Goal: Task Accomplishment & Management: Use online tool/utility

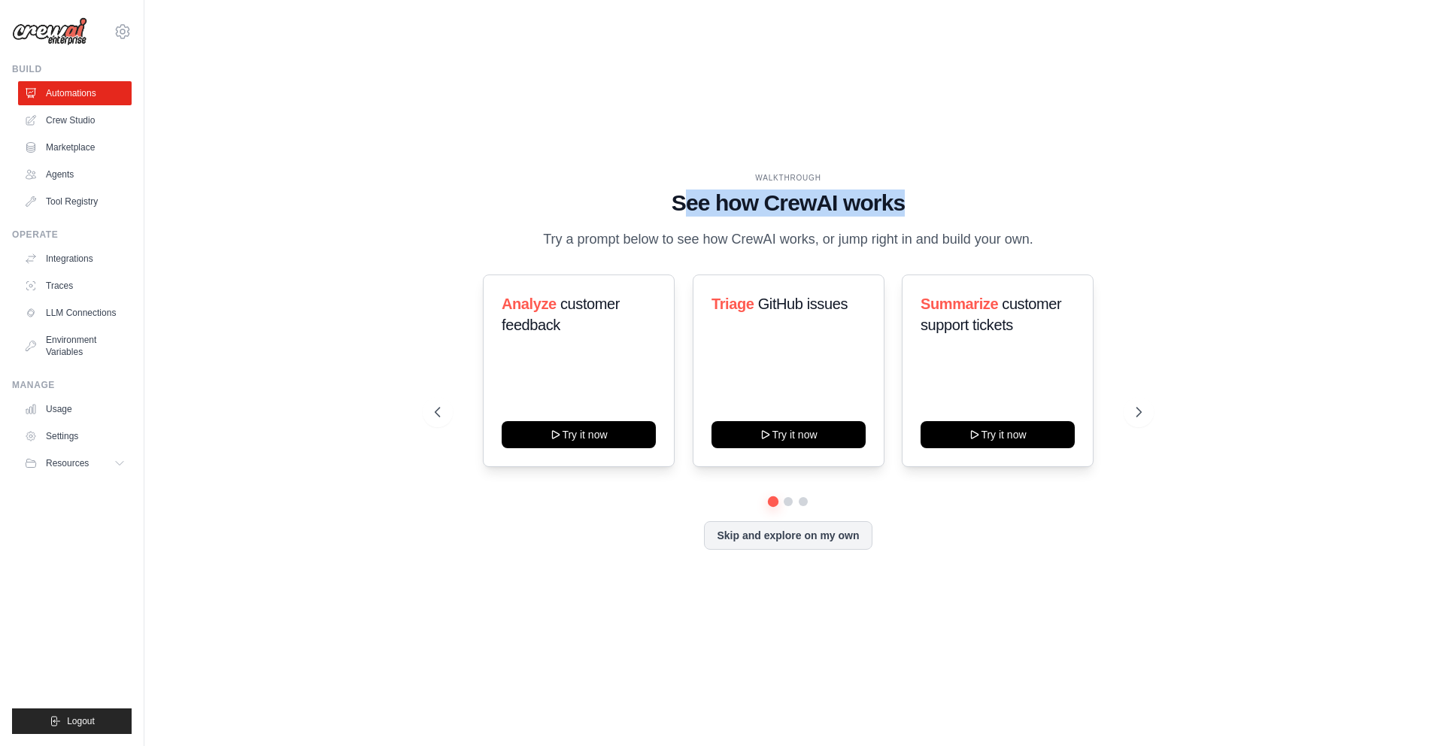
drag, startPoint x: 747, startPoint y: 199, endPoint x: 919, endPoint y: 208, distance: 172.4
click at [919, 208] on div "WALKTHROUGH See how CrewAI works Try a prompt below to see how CrewAI works, or…" at bounding box center [789, 211] width 708 height 78
click at [919, 208] on h1 "See how CrewAI works" at bounding box center [789, 203] width 708 height 27
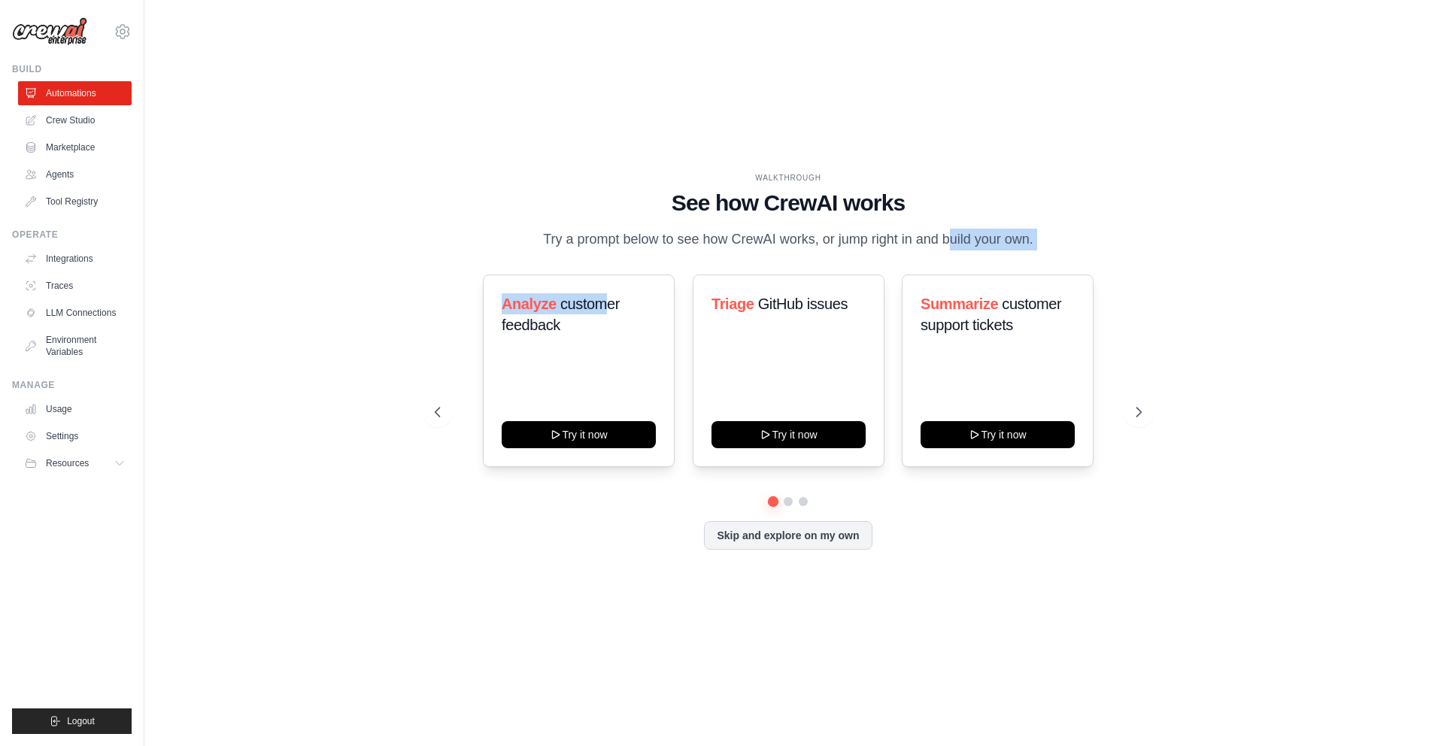
drag, startPoint x: 791, startPoint y: 247, endPoint x: 607, endPoint y: 253, distance: 183.6
click at [607, 253] on div "WALKTHROUGH See how CrewAI works Try a prompt below to see how CrewAI works, or…" at bounding box center [789, 373] width 744 height 402
click at [596, 245] on p "Try a prompt below to see how CrewAI works, or jump right in and build your own." at bounding box center [788, 240] width 505 height 22
click at [1094, 408] on icon at bounding box center [1140, 412] width 15 height 15
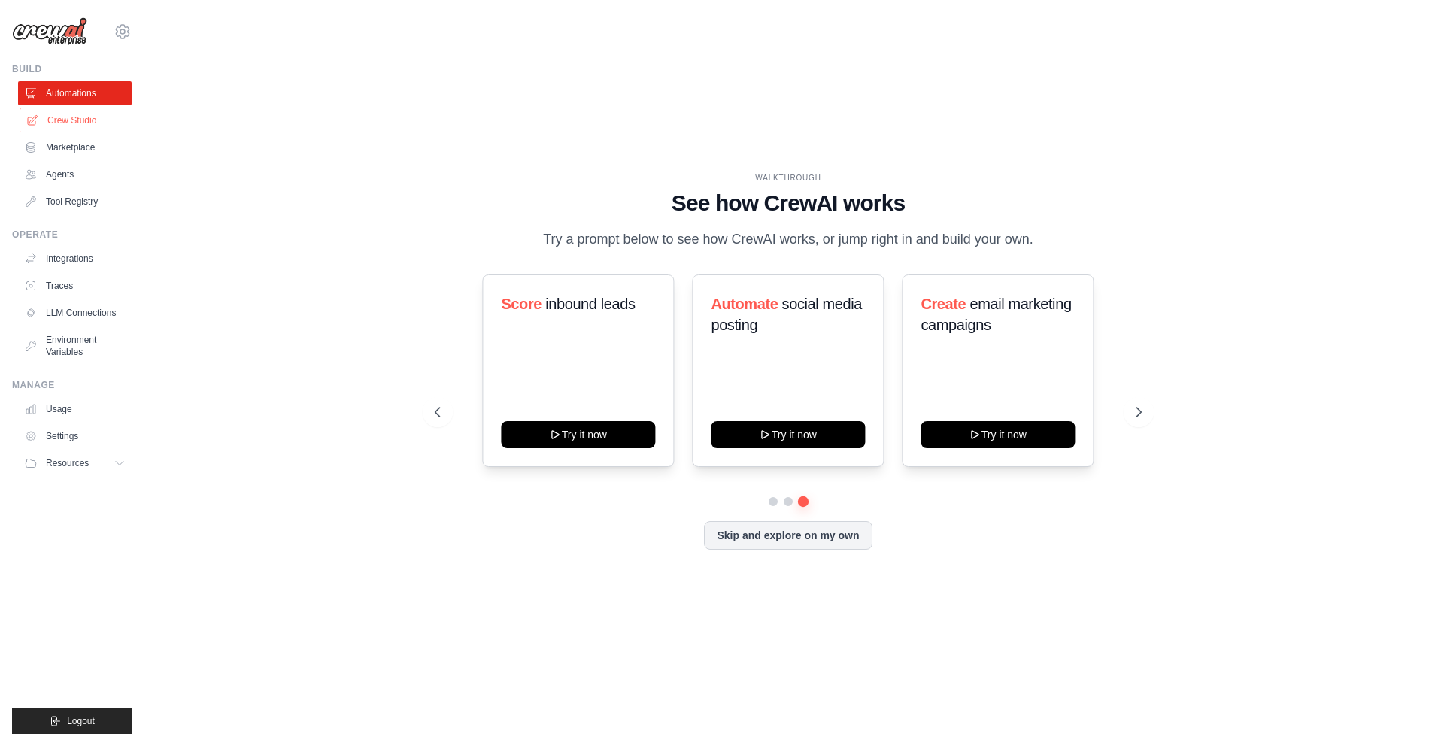
click at [92, 126] on link "Crew Studio" at bounding box center [77, 120] width 114 height 24
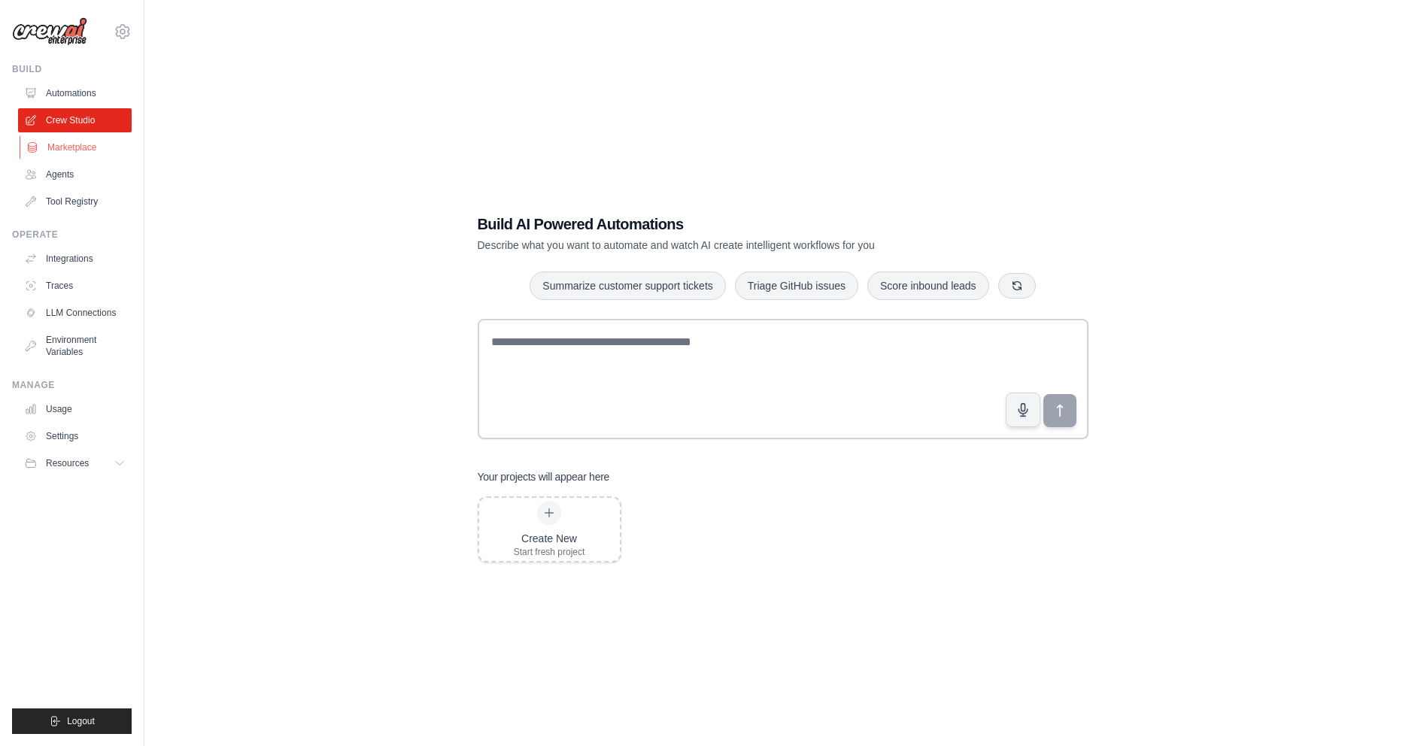
click at [60, 138] on link "Marketplace" at bounding box center [77, 147] width 114 height 24
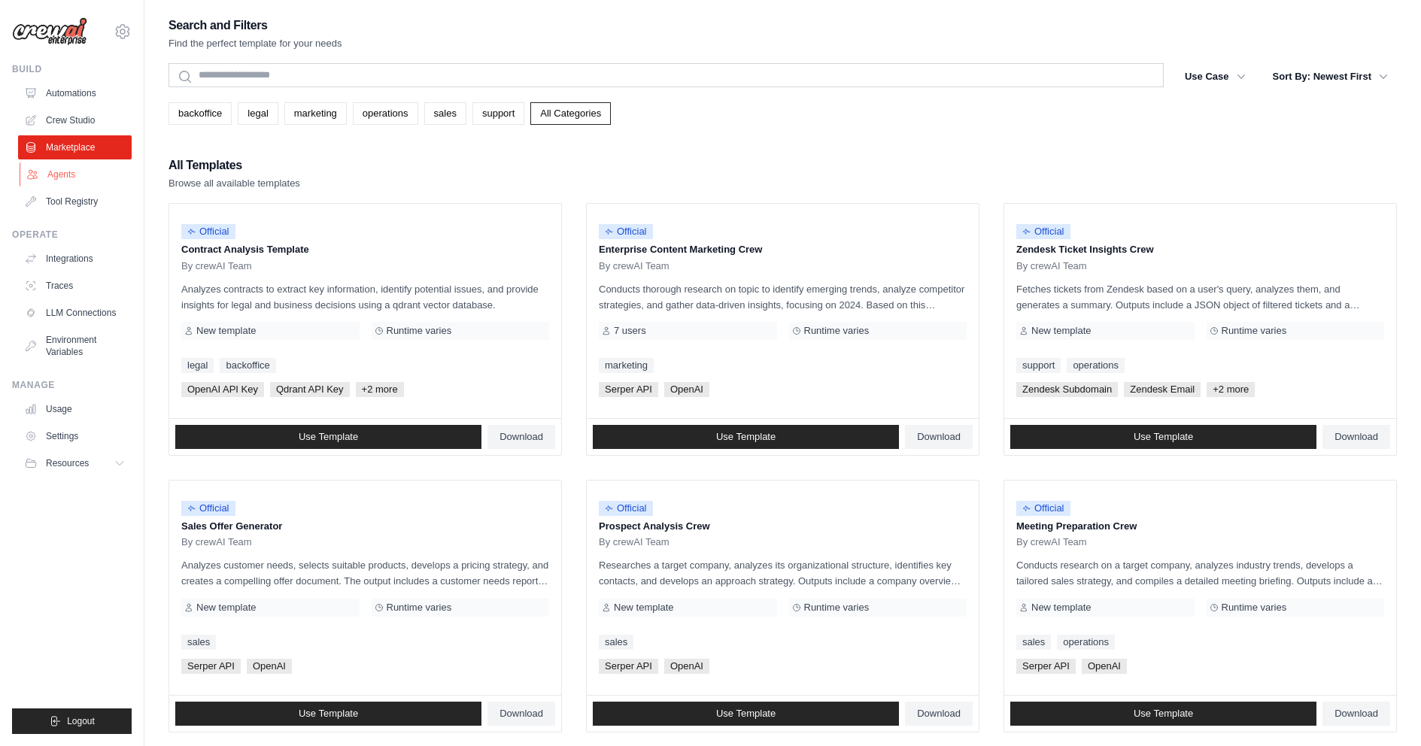
click at [69, 173] on link "Agents" at bounding box center [77, 174] width 114 height 24
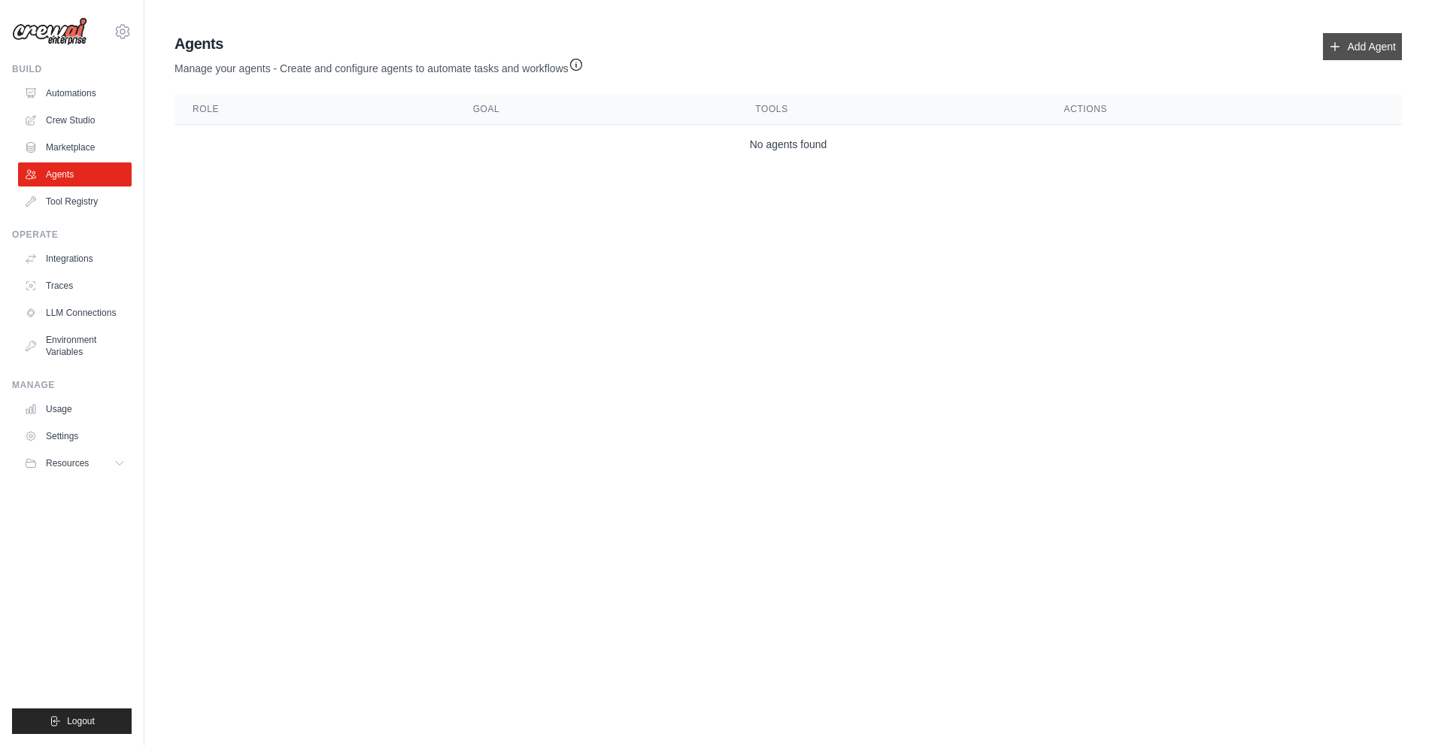
click at [1367, 36] on link "Add Agent" at bounding box center [1362, 46] width 79 height 27
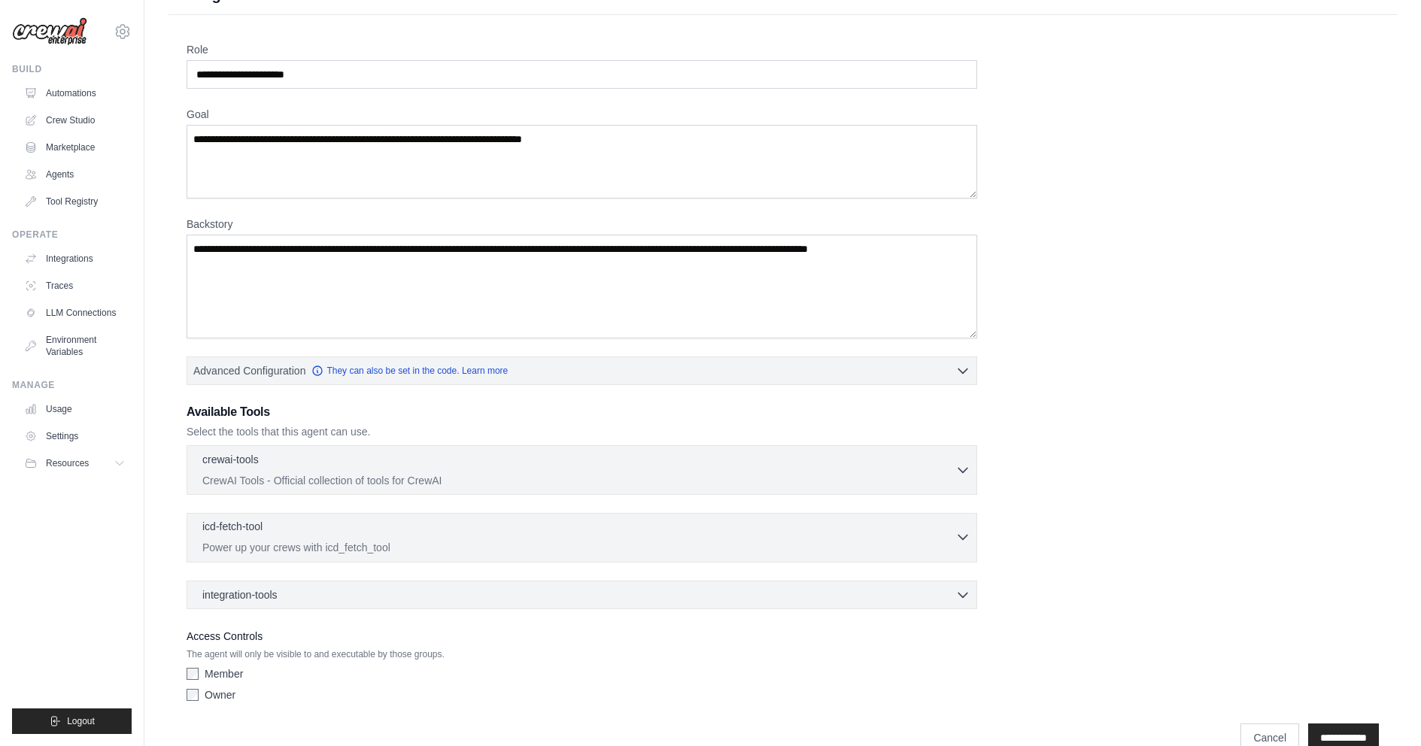
scroll to position [61, 0]
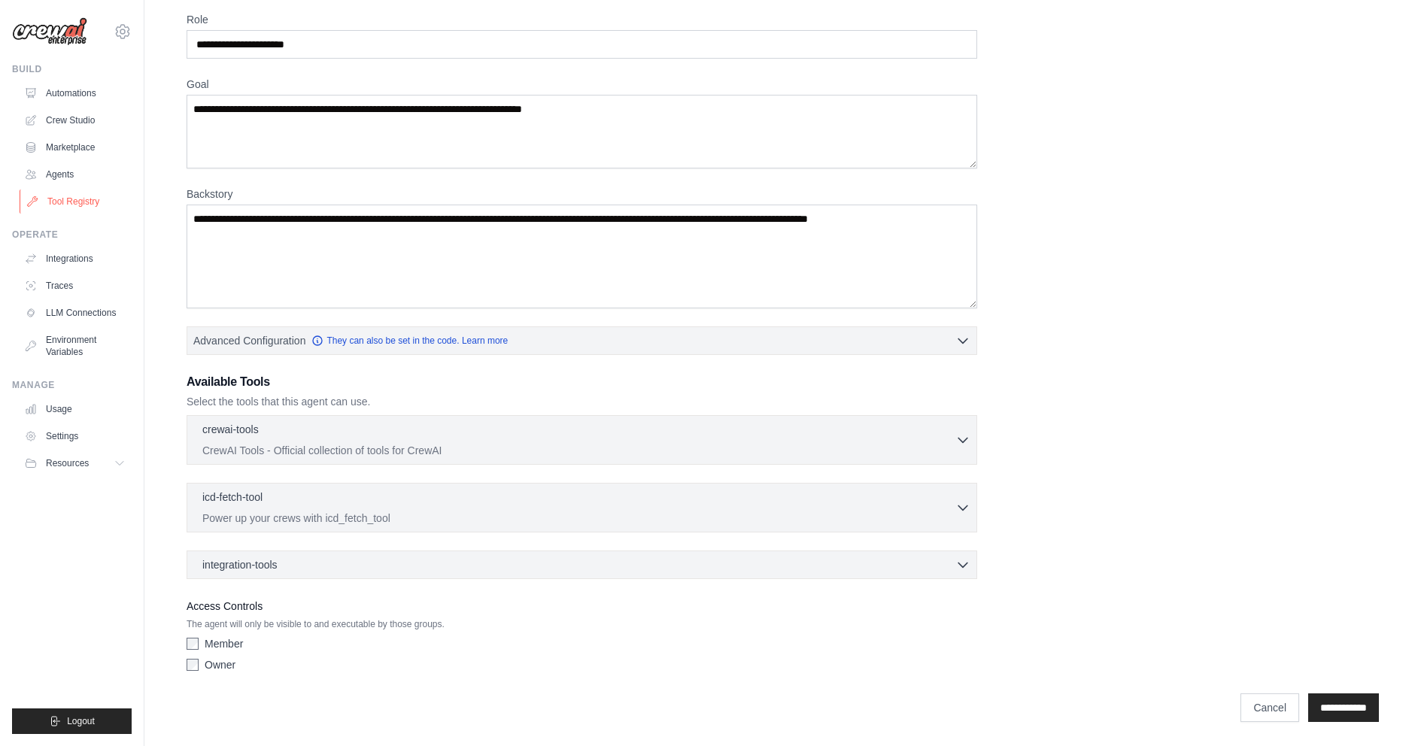
click at [92, 195] on link "Tool Registry" at bounding box center [77, 202] width 114 height 24
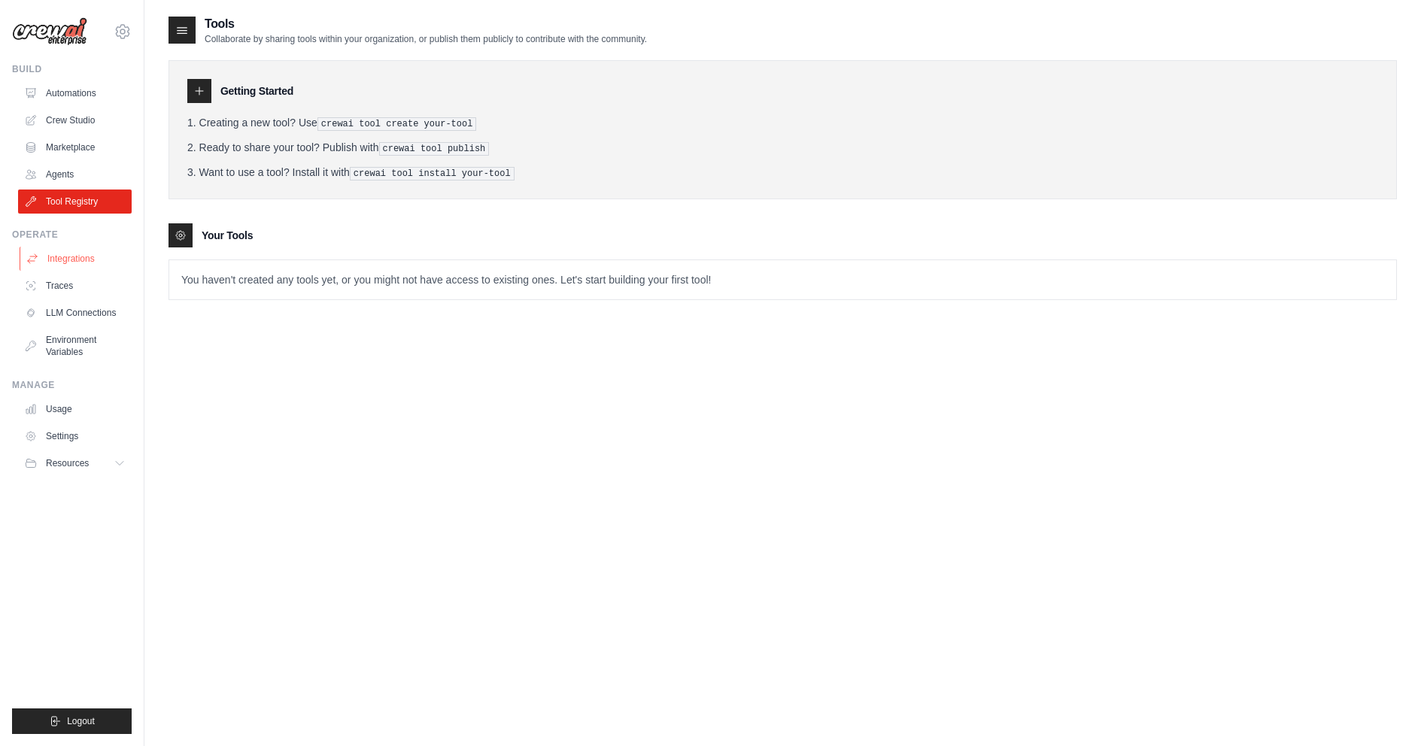
click at [91, 259] on link "Integrations" at bounding box center [77, 259] width 114 height 24
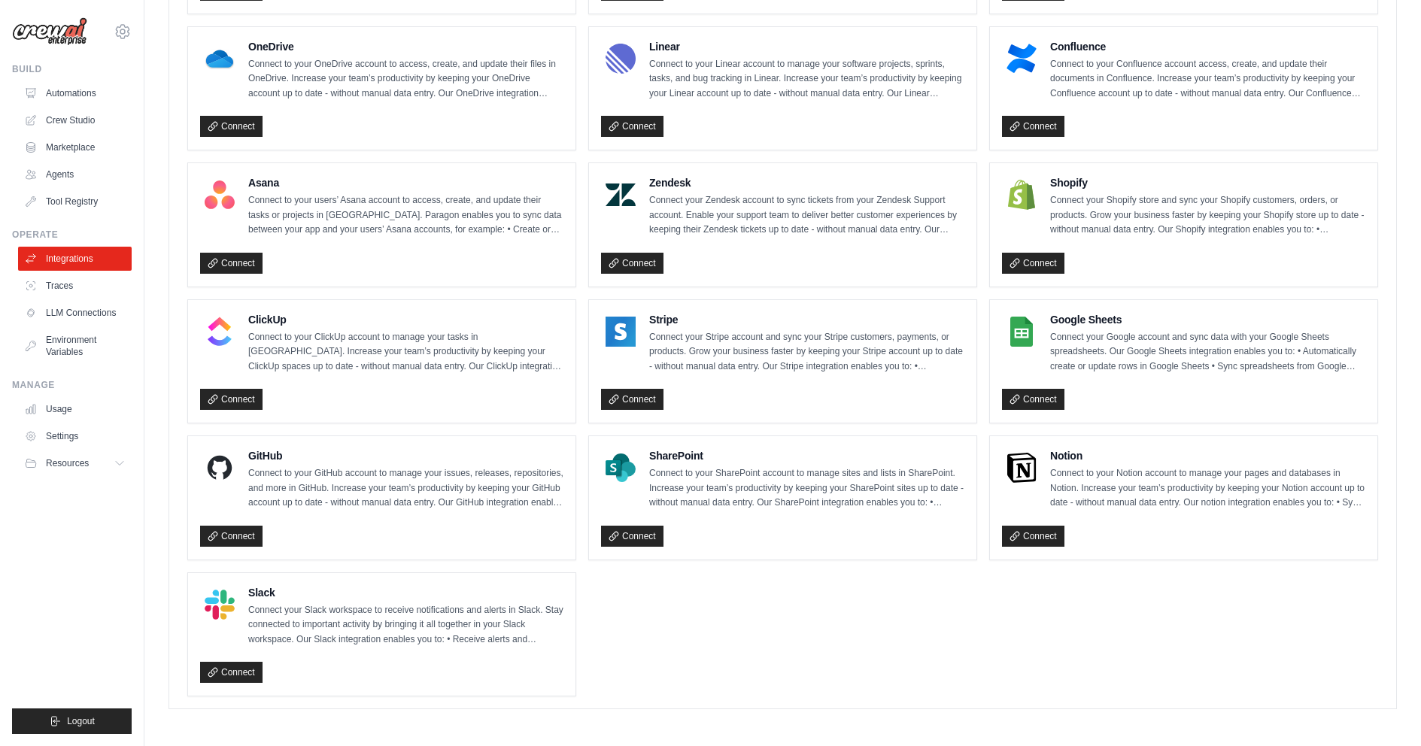
scroll to position [841, 0]
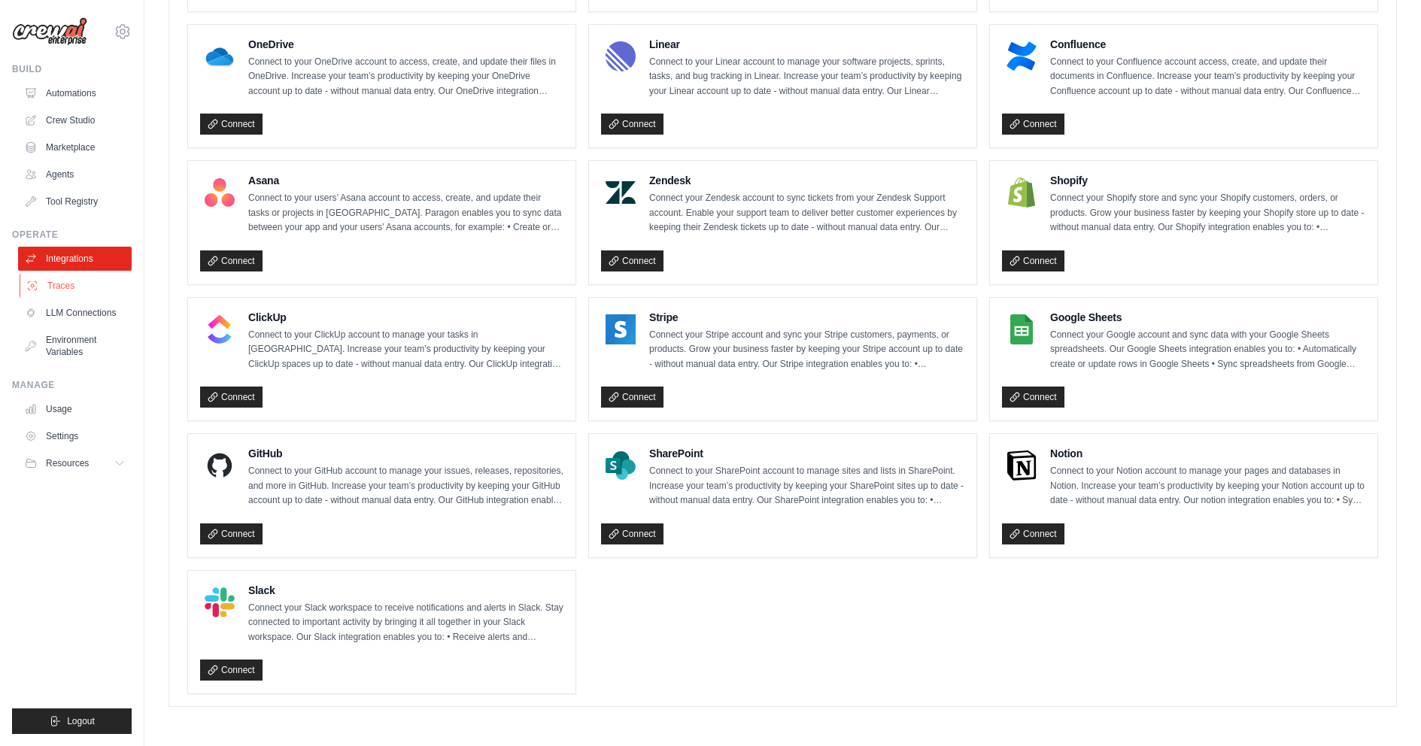
click at [73, 290] on link "Traces" at bounding box center [77, 286] width 114 height 24
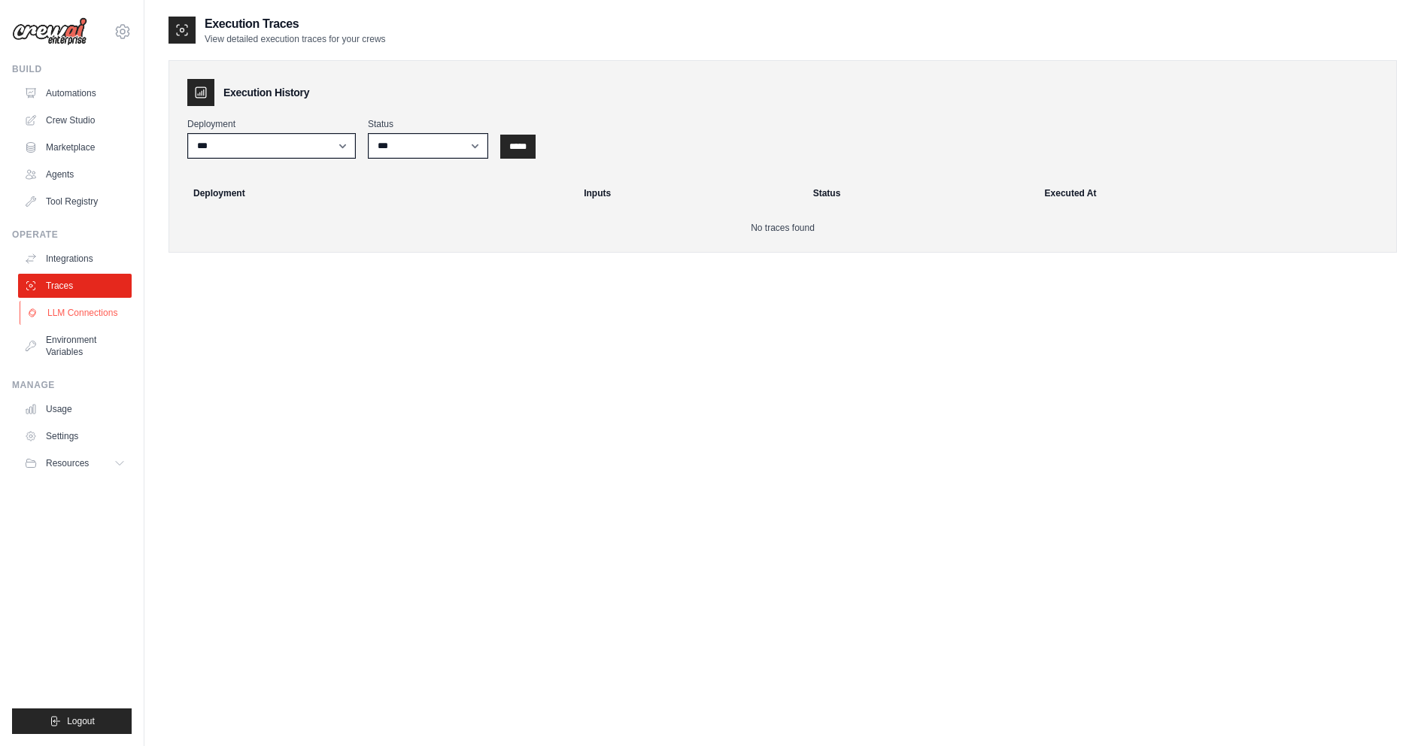
click at [79, 308] on link "LLM Connections" at bounding box center [77, 313] width 114 height 24
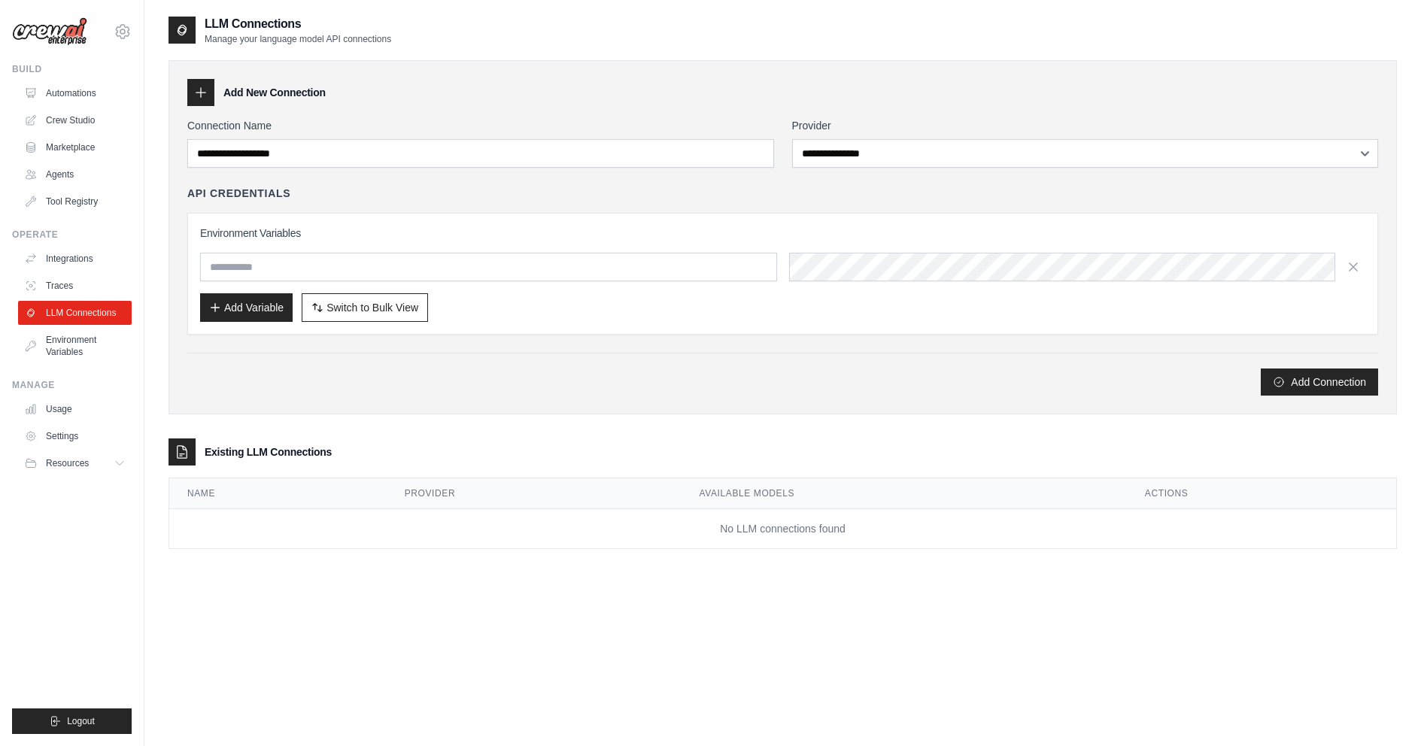
click at [1025, 138] on div "**********" at bounding box center [1085, 143] width 587 height 50
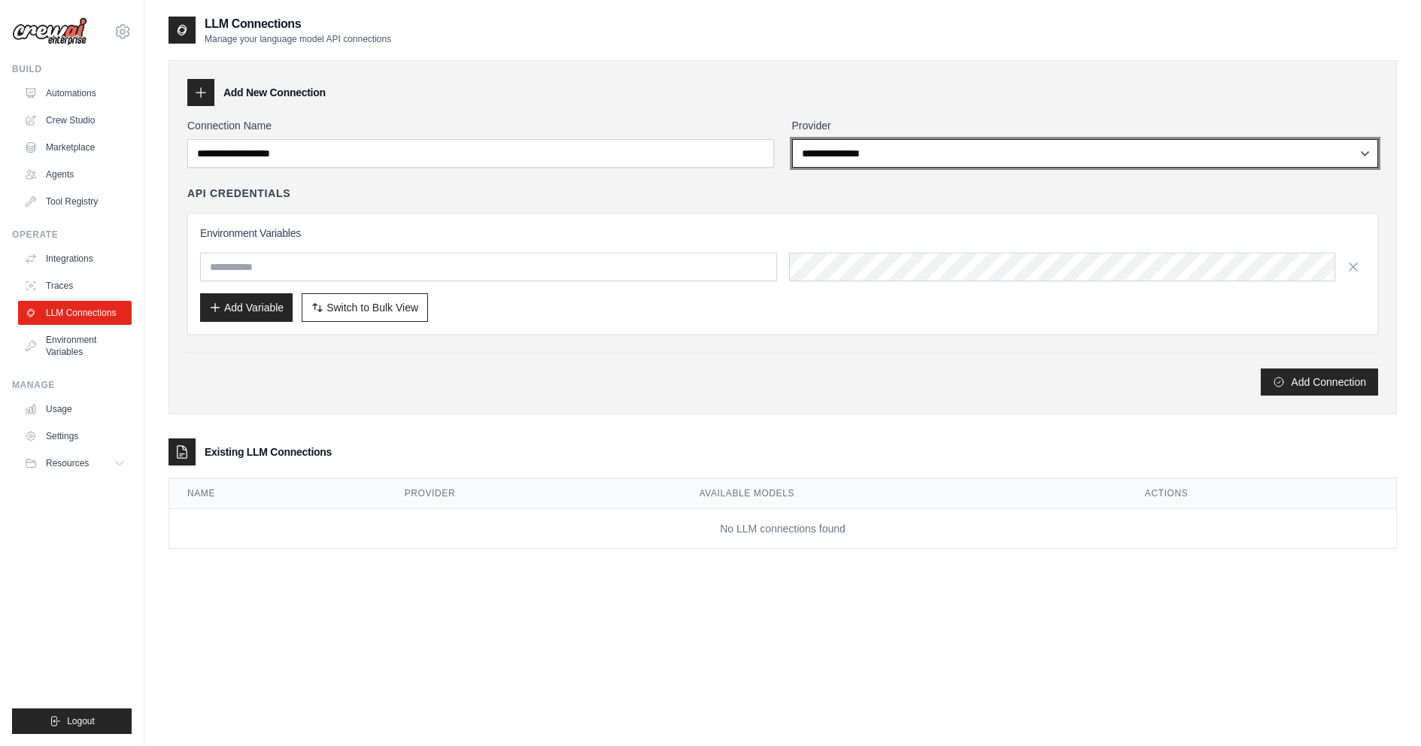
click at [1025, 146] on select "**********" at bounding box center [1085, 153] width 587 height 29
click at [1004, 150] on select "**********" at bounding box center [1085, 153] width 587 height 29
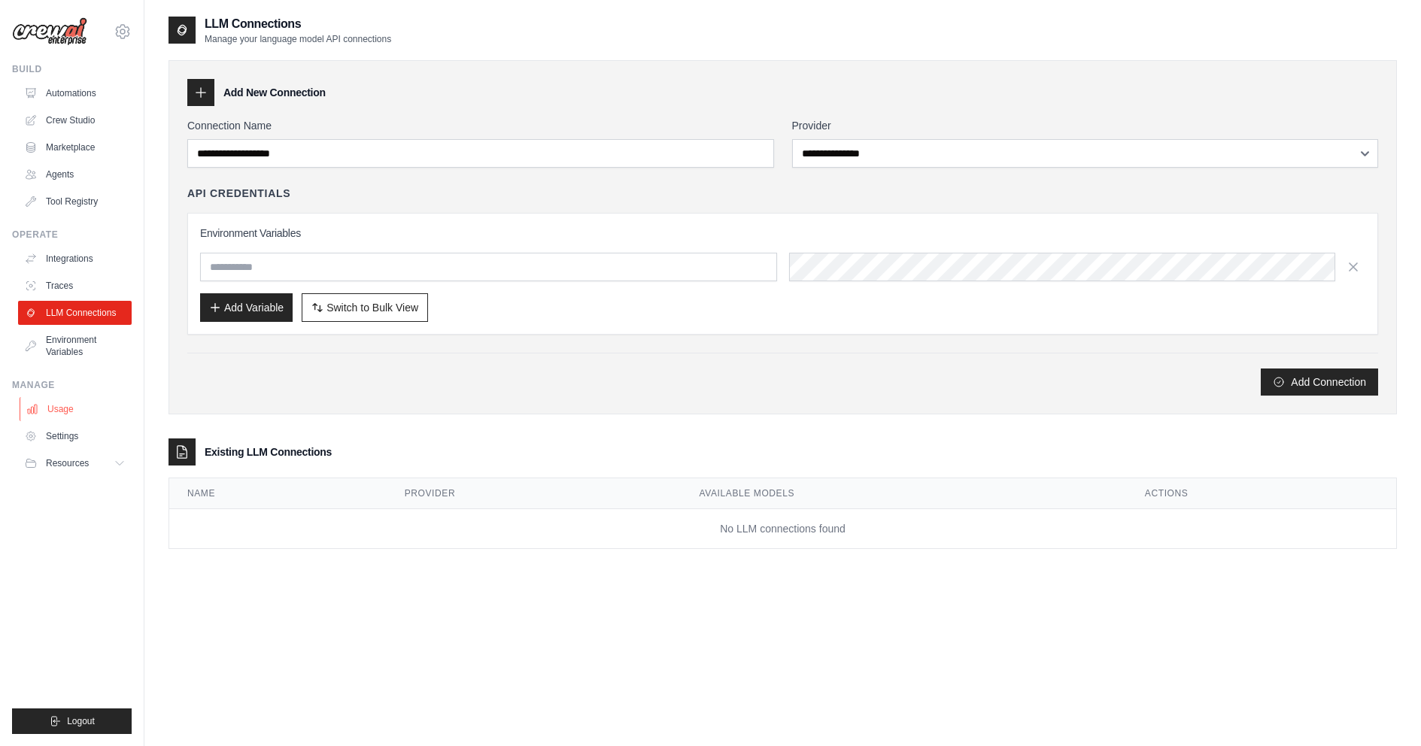
click at [63, 407] on link "Usage" at bounding box center [77, 409] width 114 height 24
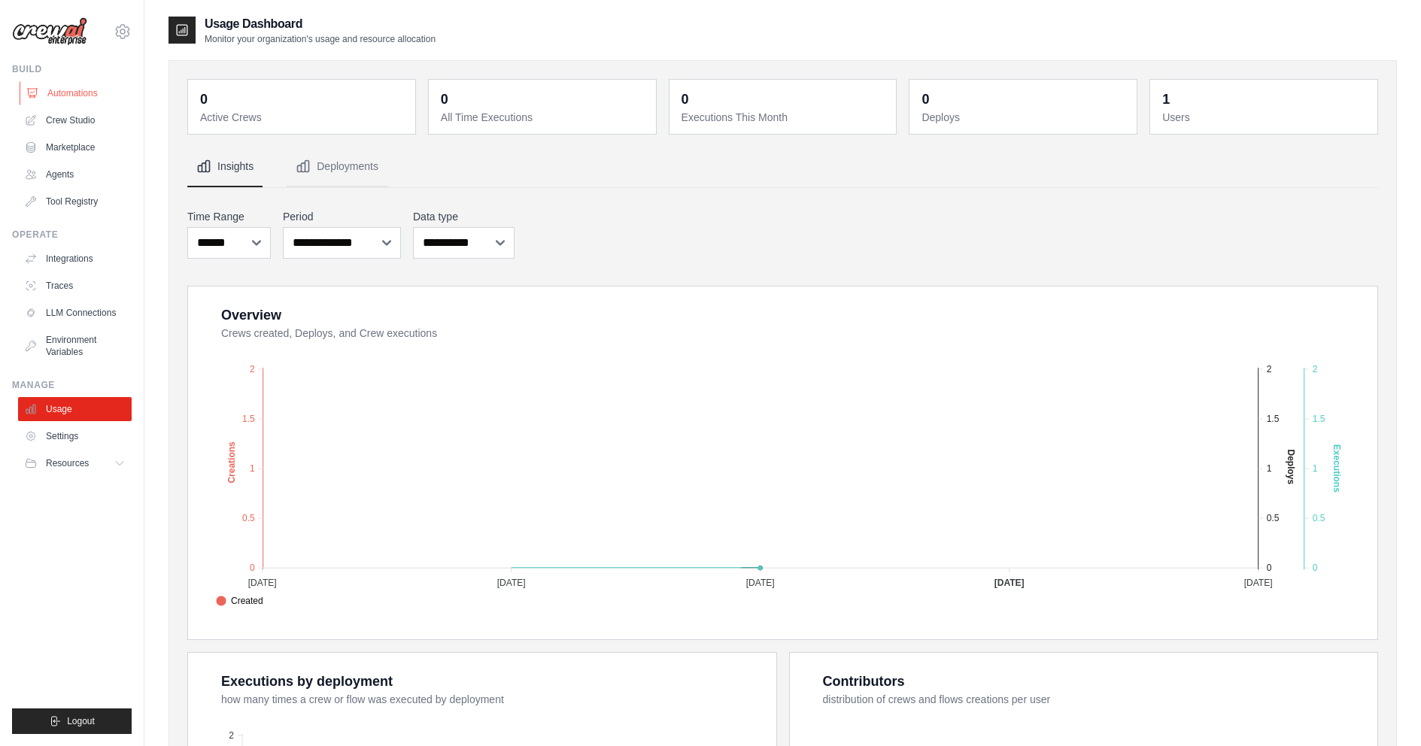
click at [68, 91] on link "Automations" at bounding box center [77, 93] width 114 height 24
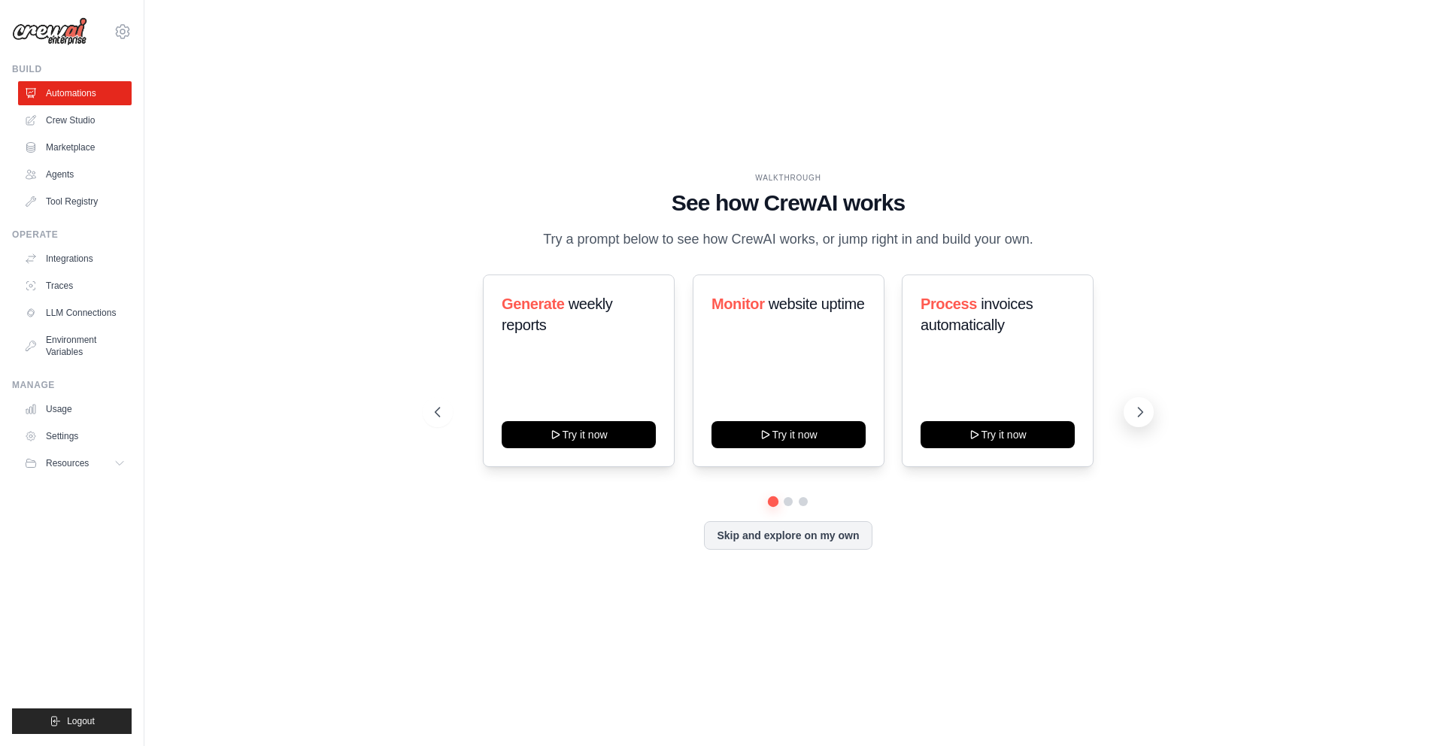
click at [1143, 403] on button at bounding box center [1139, 412] width 30 height 30
click at [1146, 415] on icon at bounding box center [1140, 412] width 15 height 15
click at [1140, 414] on icon at bounding box center [1140, 412] width 15 height 15
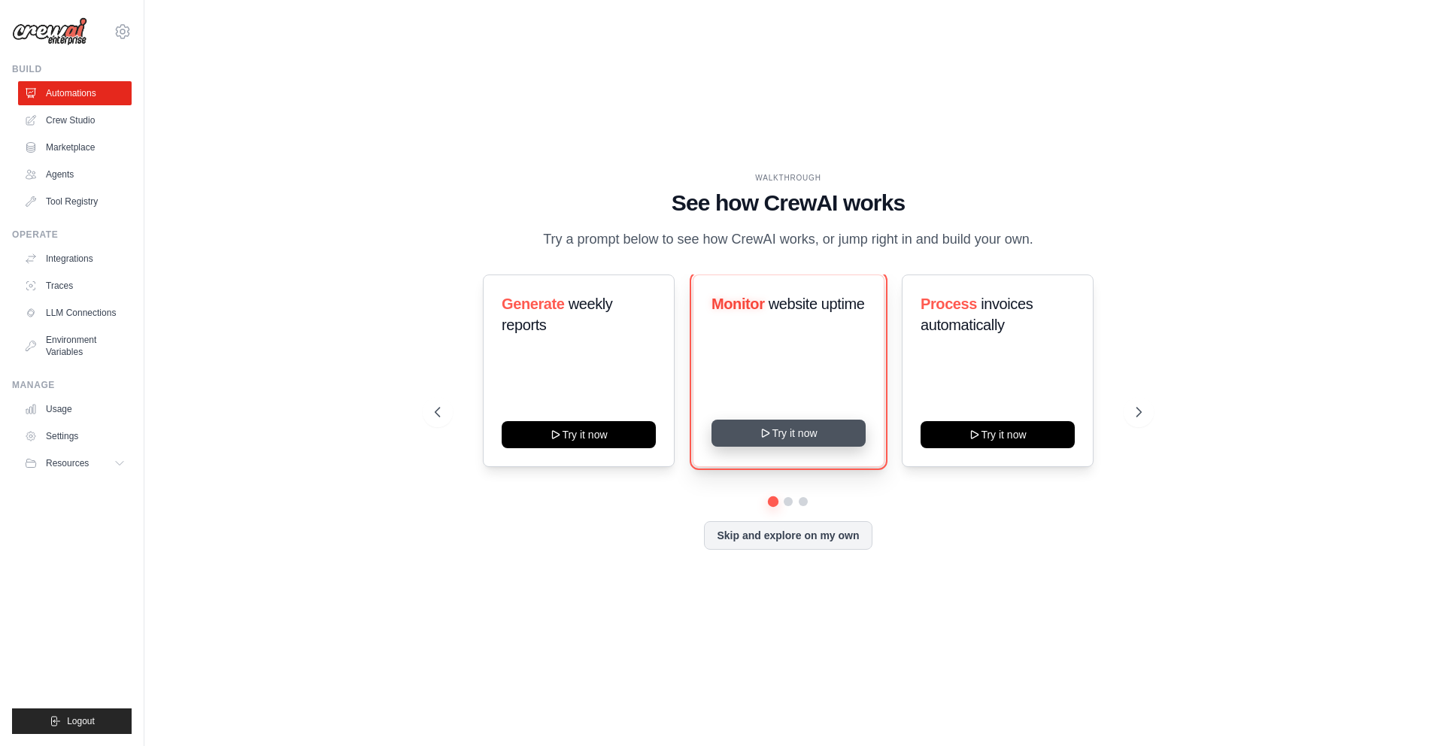
click at [815, 437] on button "Try it now" at bounding box center [789, 433] width 154 height 27
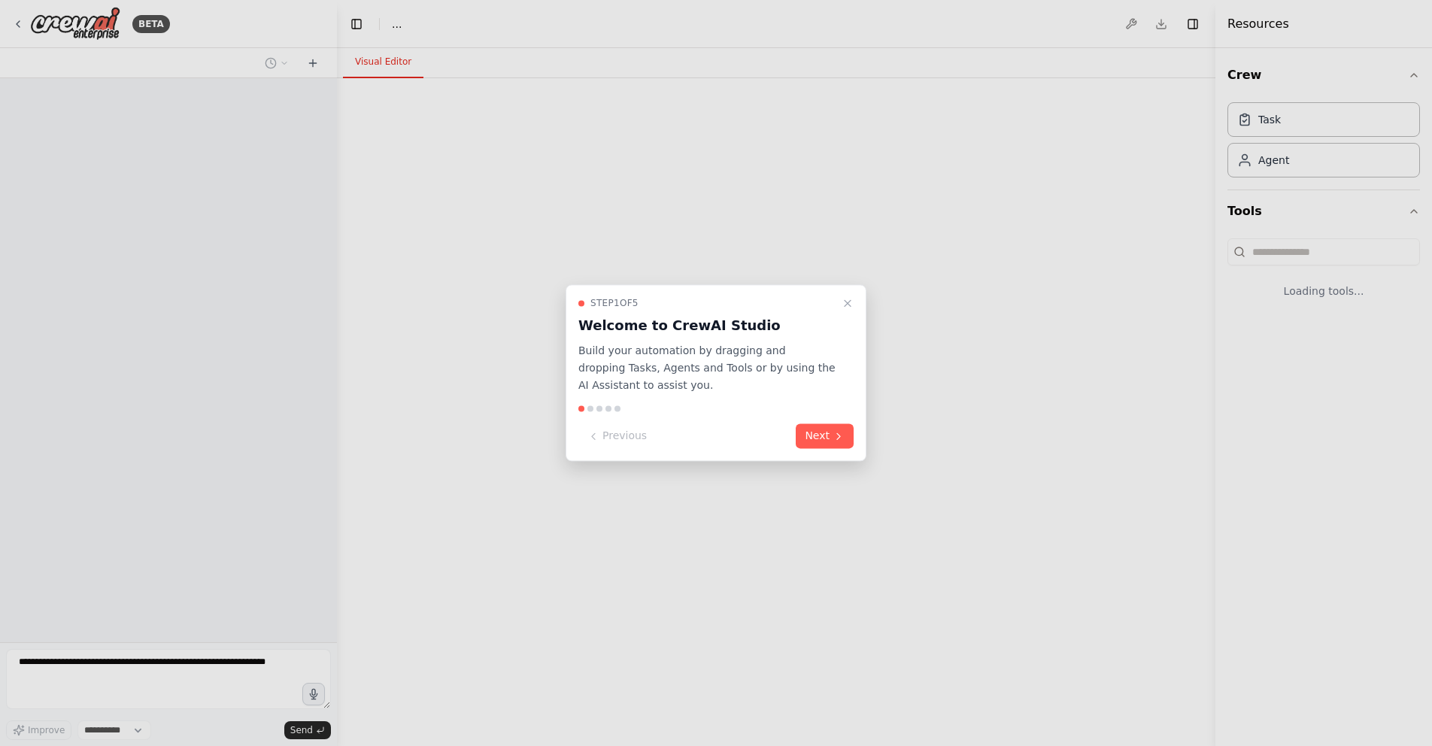
select select "****"
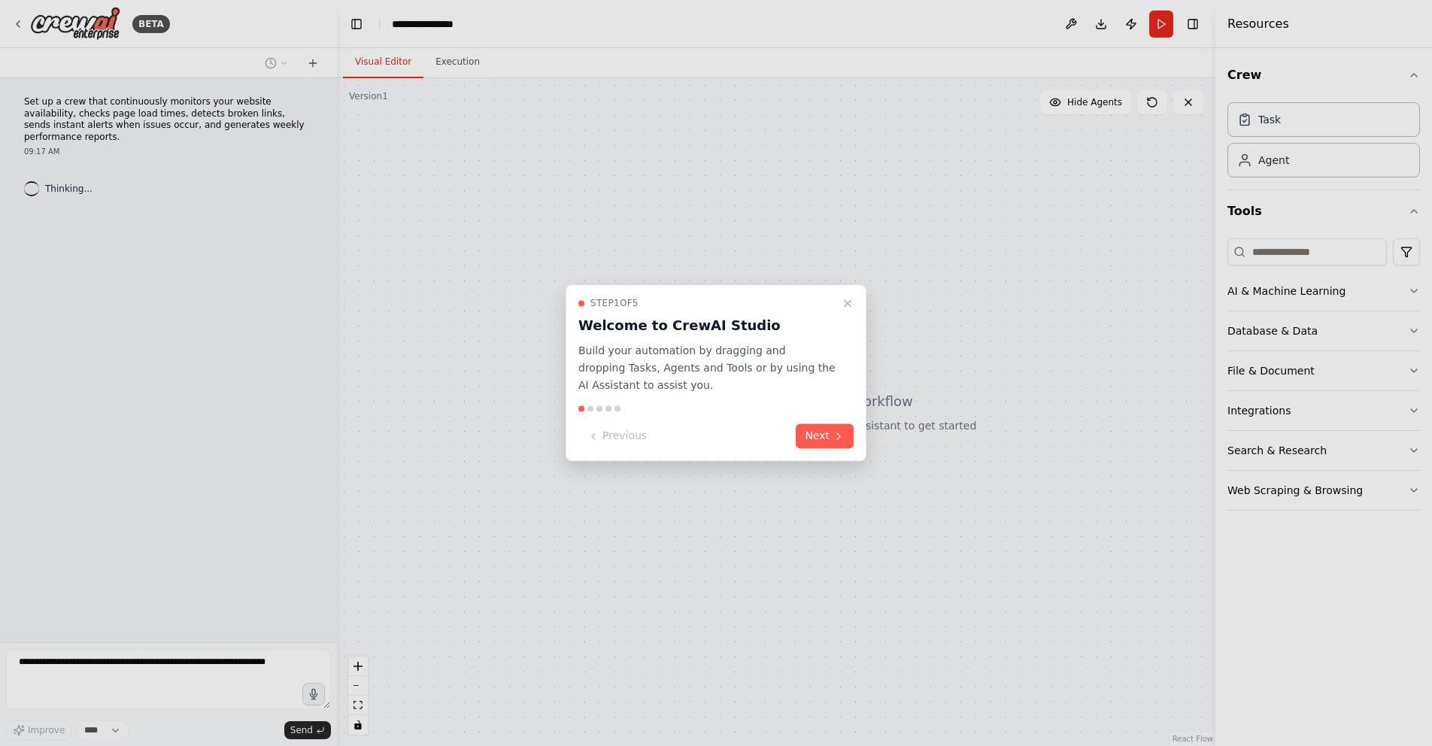
click at [827, 433] on button "Next" at bounding box center [825, 436] width 58 height 25
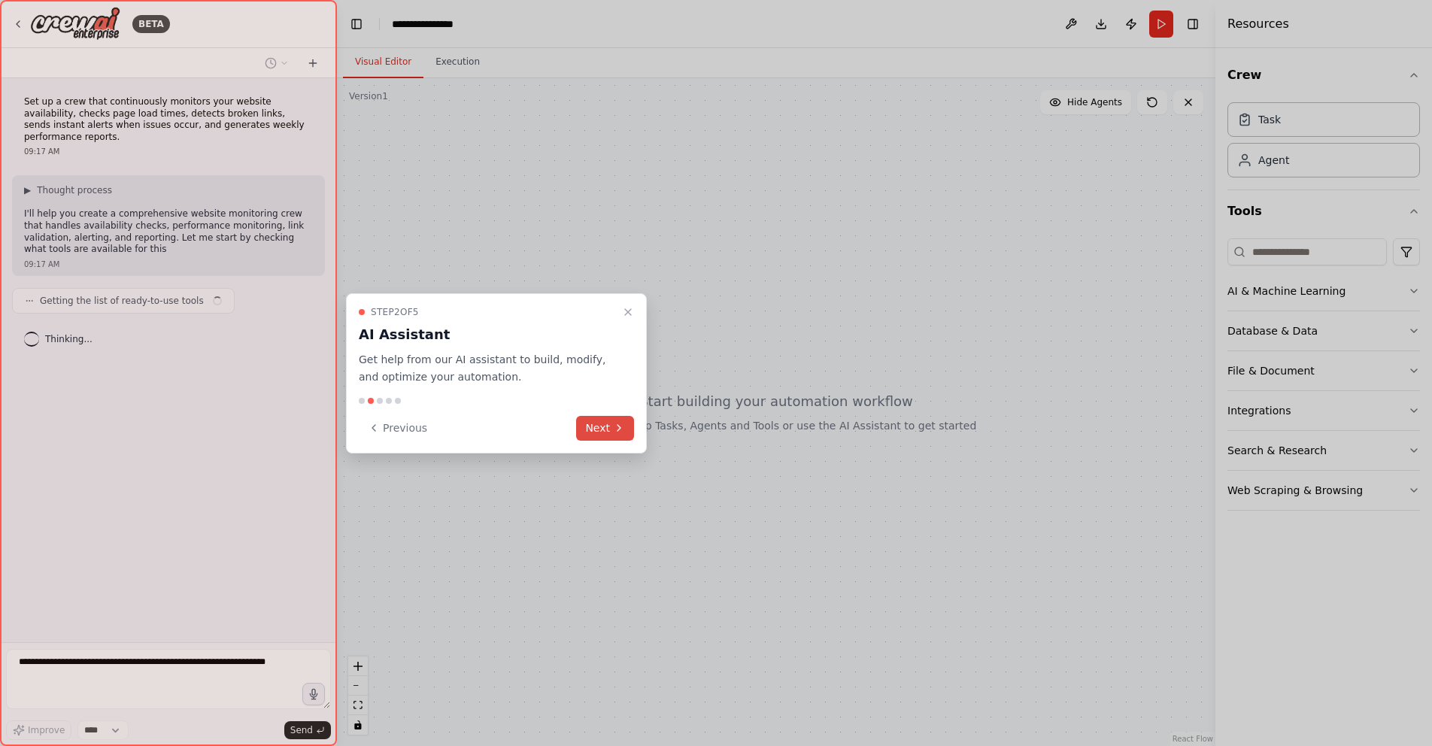
click at [605, 426] on button "Next" at bounding box center [605, 428] width 58 height 25
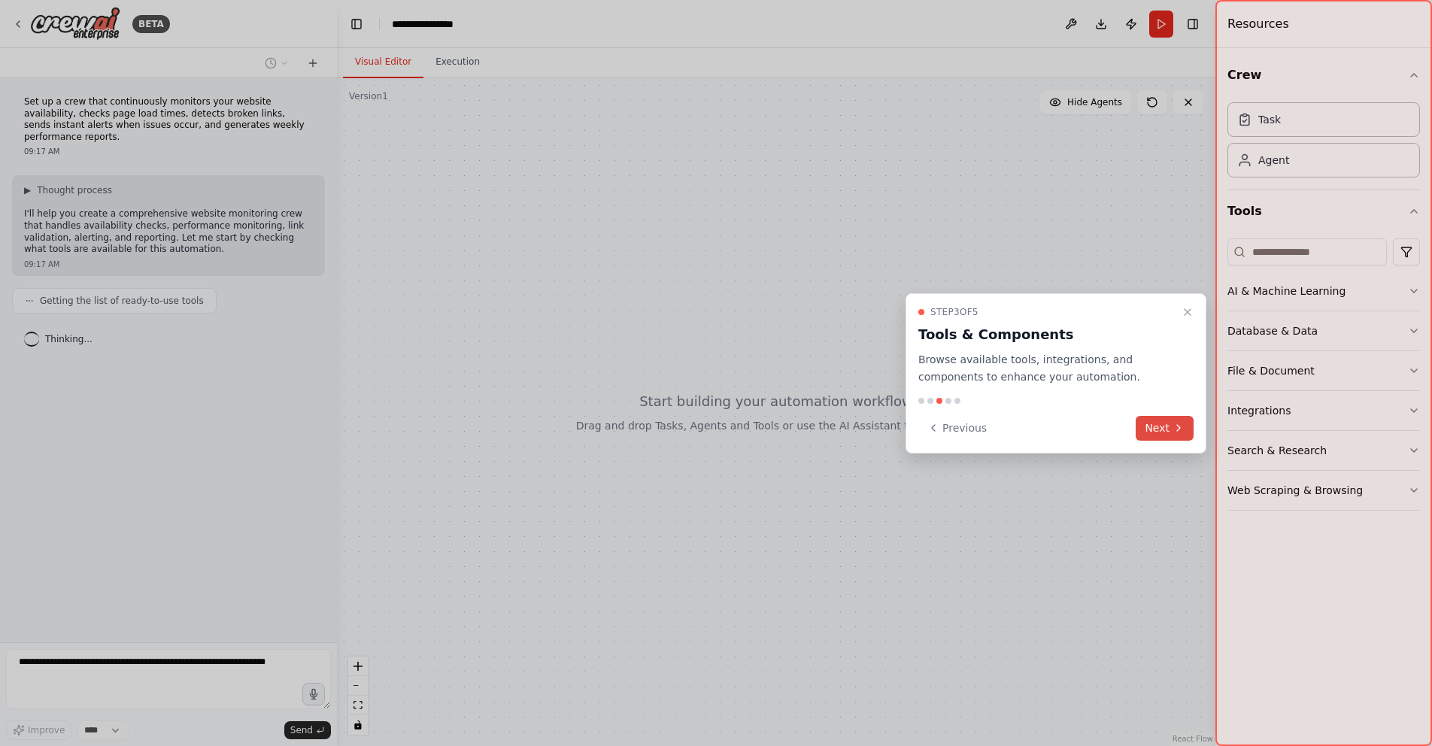
click at [1158, 433] on button "Next" at bounding box center [1165, 428] width 58 height 25
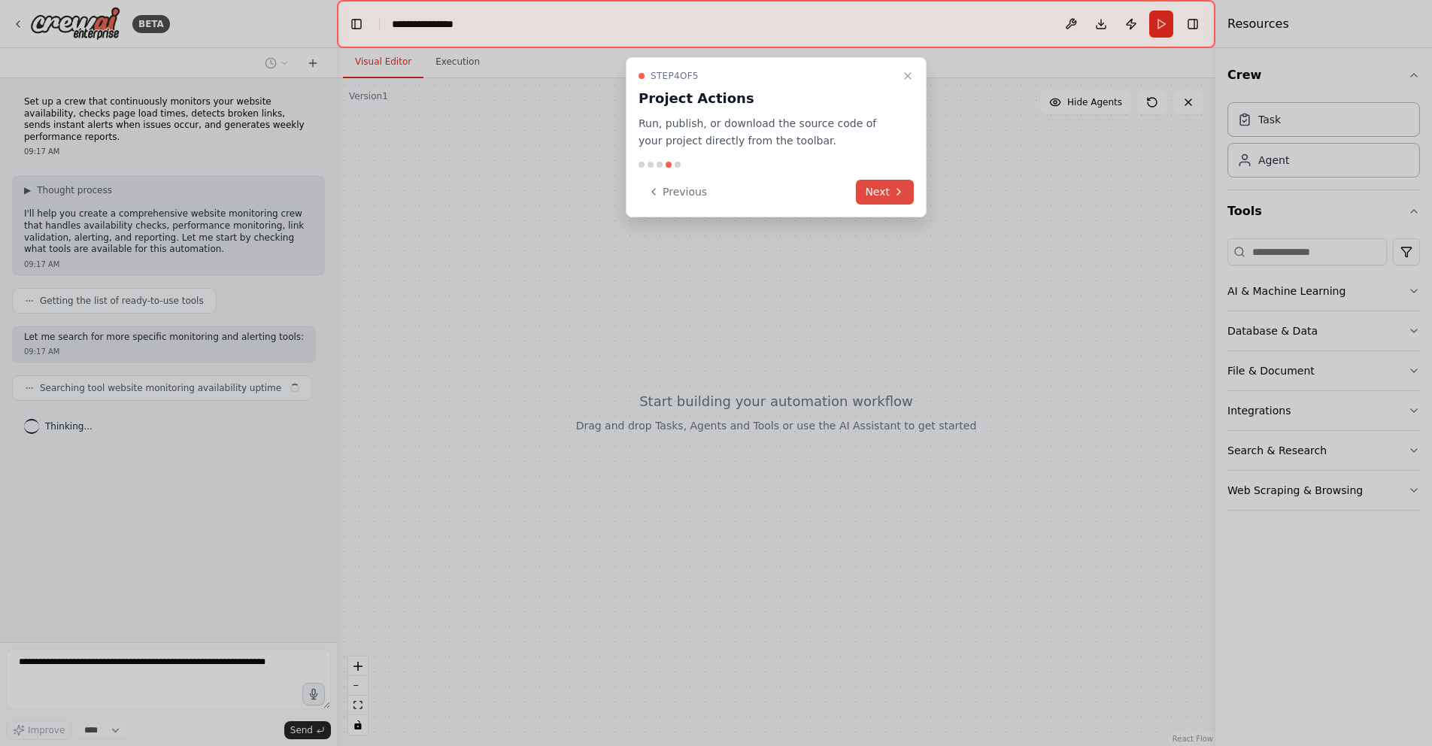
click at [888, 200] on button "Next" at bounding box center [885, 192] width 58 height 25
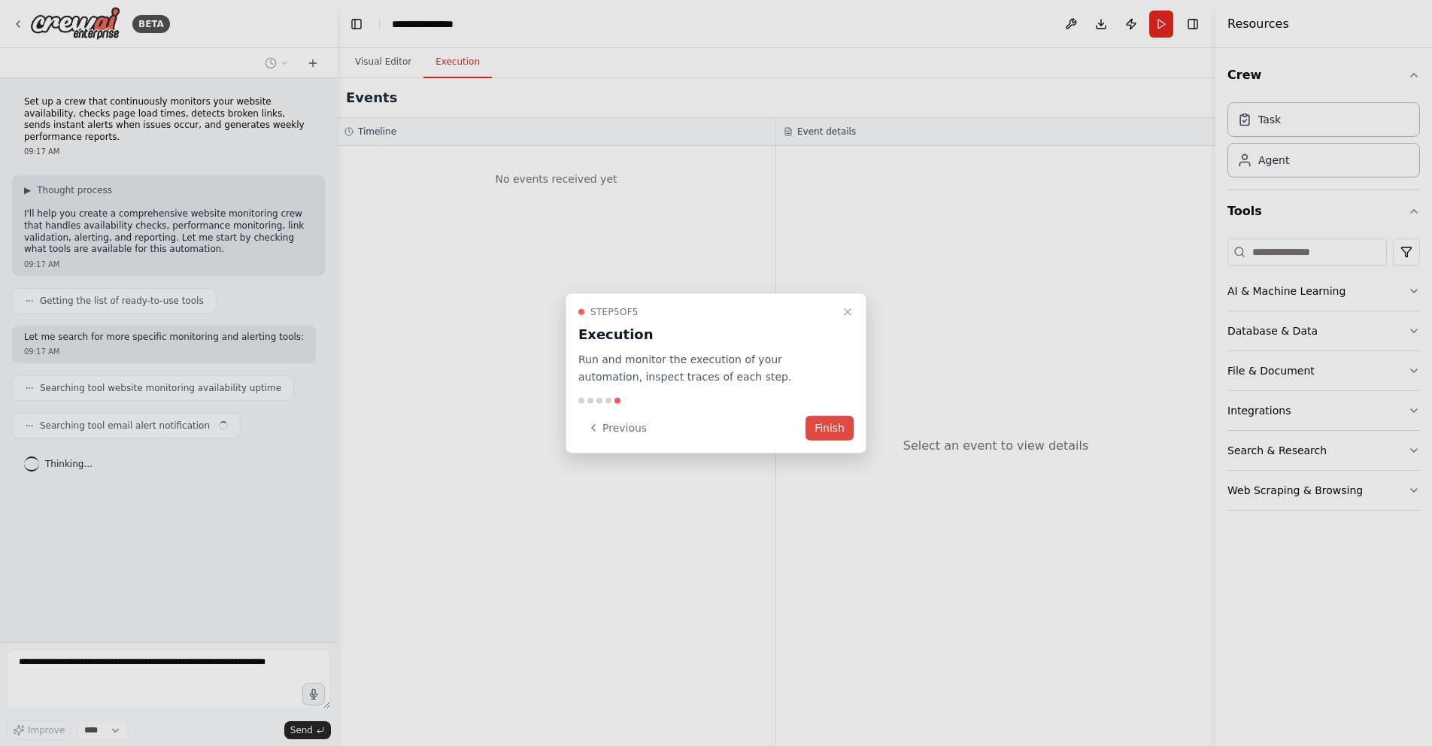
click at [844, 431] on button "Finish" at bounding box center [830, 427] width 48 height 25
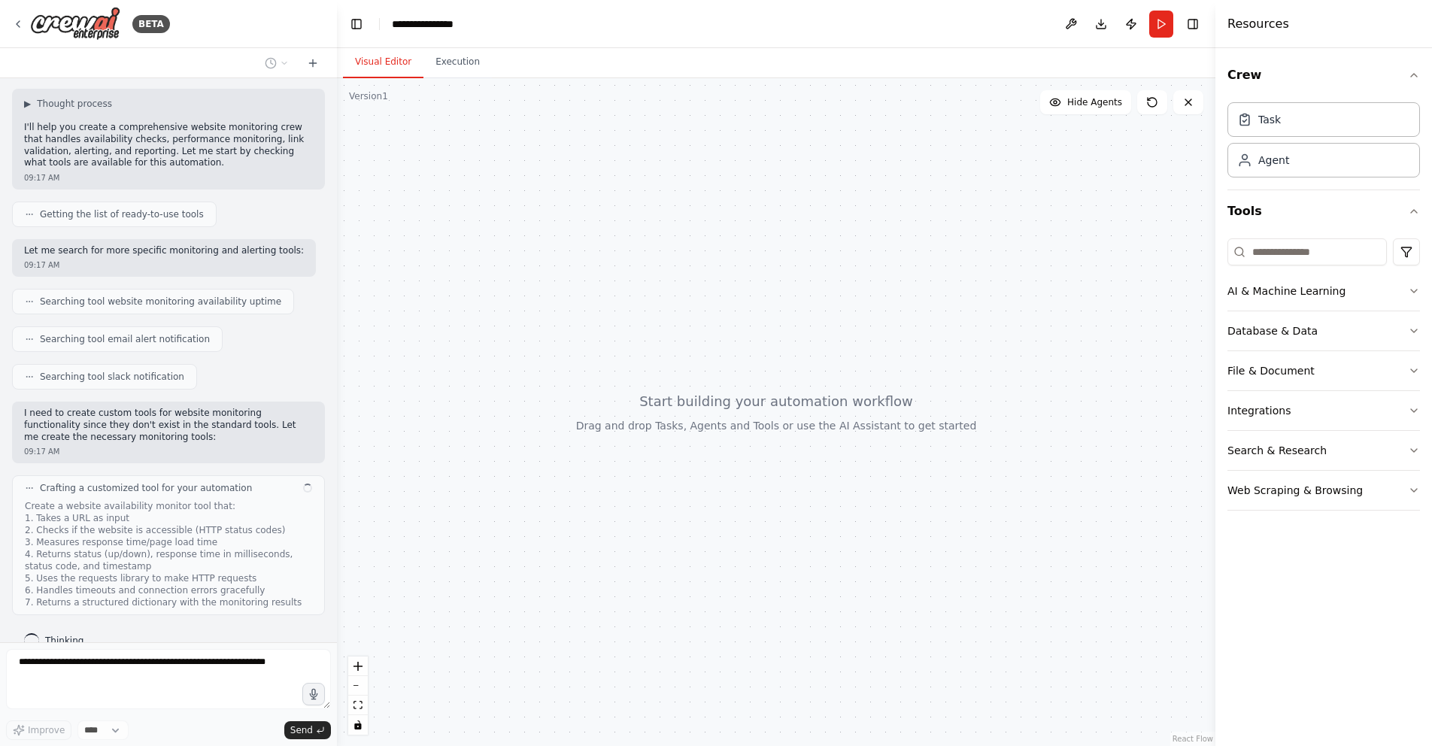
scroll to position [99, 0]
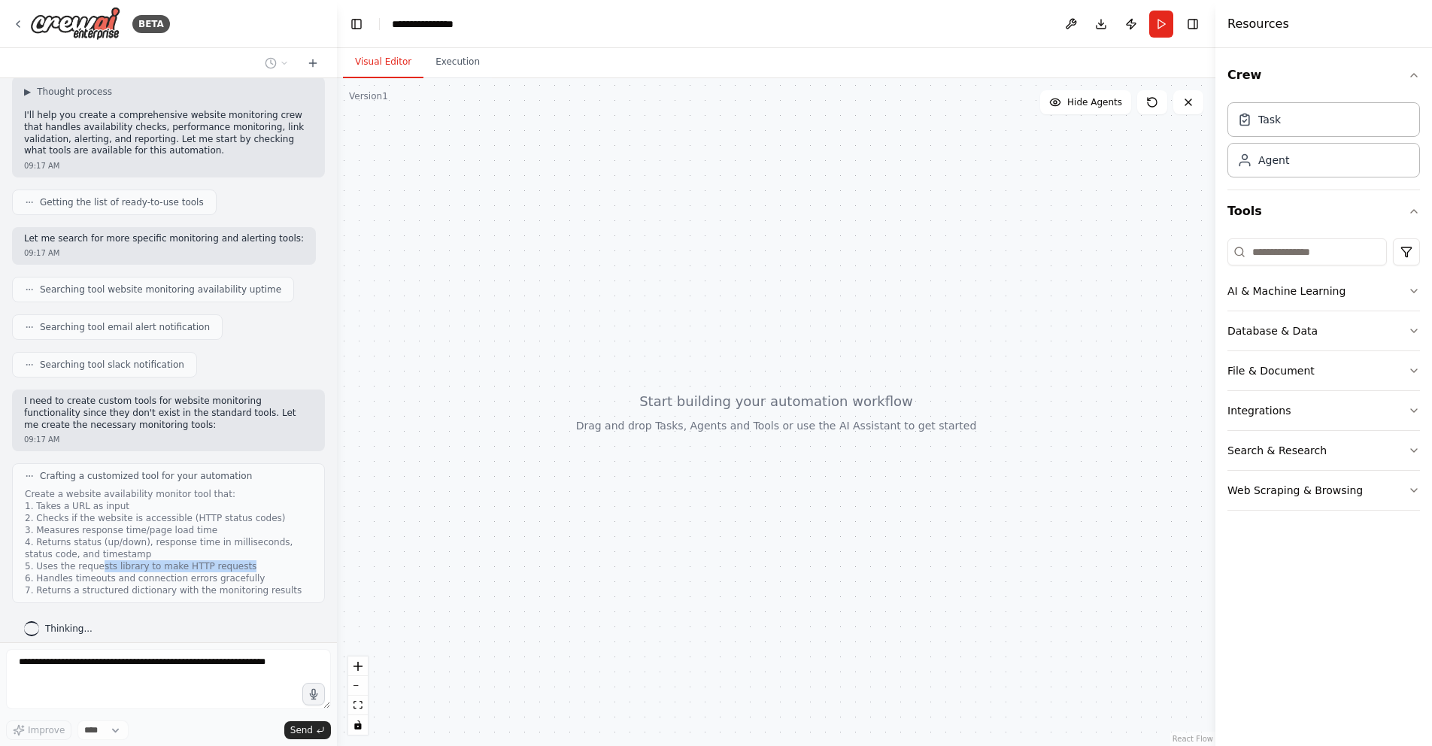
drag, startPoint x: 92, startPoint y: 555, endPoint x: 234, endPoint y: 550, distance: 142.3
click at [234, 550] on div "Create a website availability monitor tool that: 1. Takes a URL as input 2. Che…" at bounding box center [168, 542] width 287 height 108
drag, startPoint x: 211, startPoint y: 563, endPoint x: 84, endPoint y: 565, distance: 126.4
click at [84, 565] on div "Create a website availability monitor tool that: 1. Takes a URL as input 2. Che…" at bounding box center [168, 542] width 287 height 108
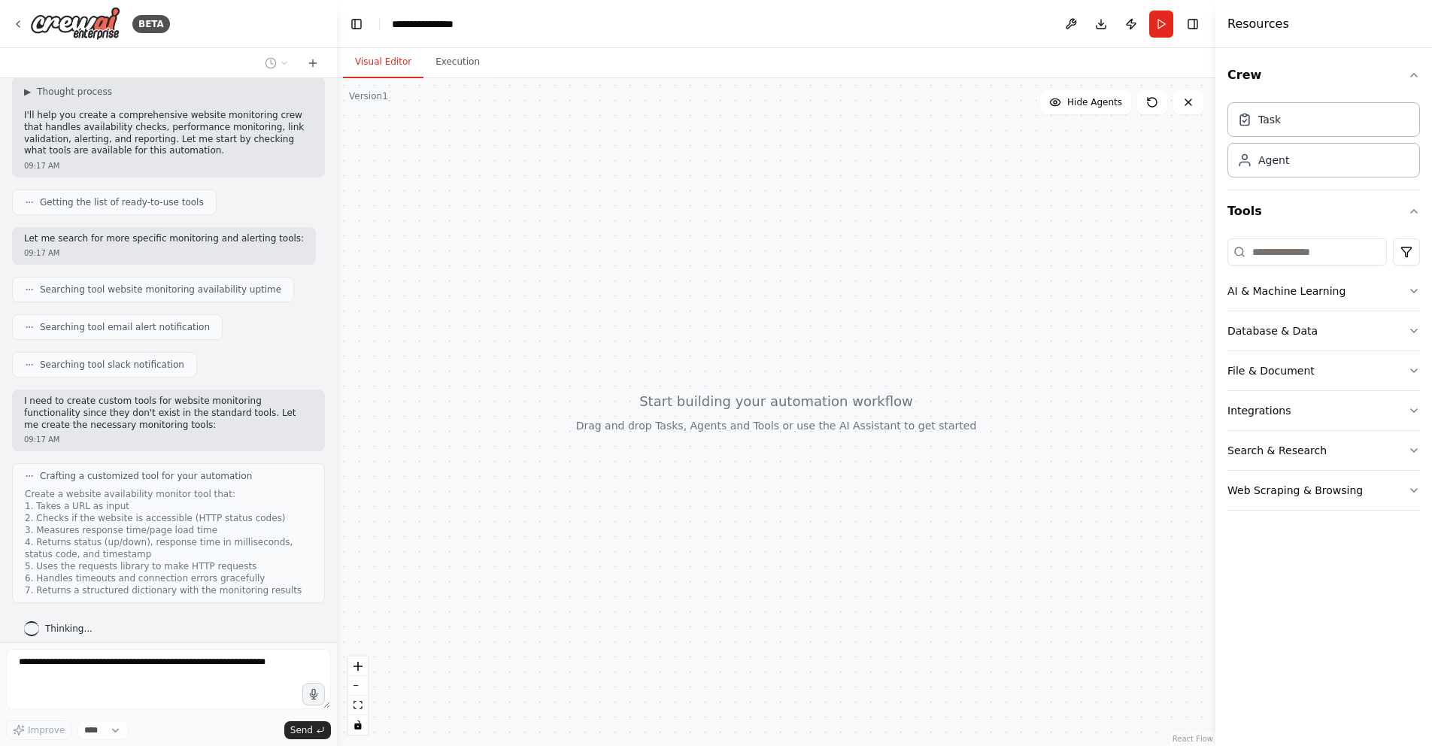
click at [83, 565] on div "Create a website availability monitor tool that: 1. Takes a URL as input 2. Che…" at bounding box center [168, 542] width 287 height 108
drag, startPoint x: 46, startPoint y: 575, endPoint x: 265, endPoint y: 575, distance: 218.9
click at [265, 575] on div "Create a website availability monitor tool that: 1. Takes a URL as input 2. Che…" at bounding box center [168, 542] width 287 height 108
click at [269, 573] on div "Create a website availability monitor tool that: 1. Takes a URL as input 2. Che…" at bounding box center [168, 542] width 287 height 108
click at [86, 570] on div "Create a website availability monitor tool that: 1. Takes a URL as input 2. Che…" at bounding box center [168, 542] width 287 height 108
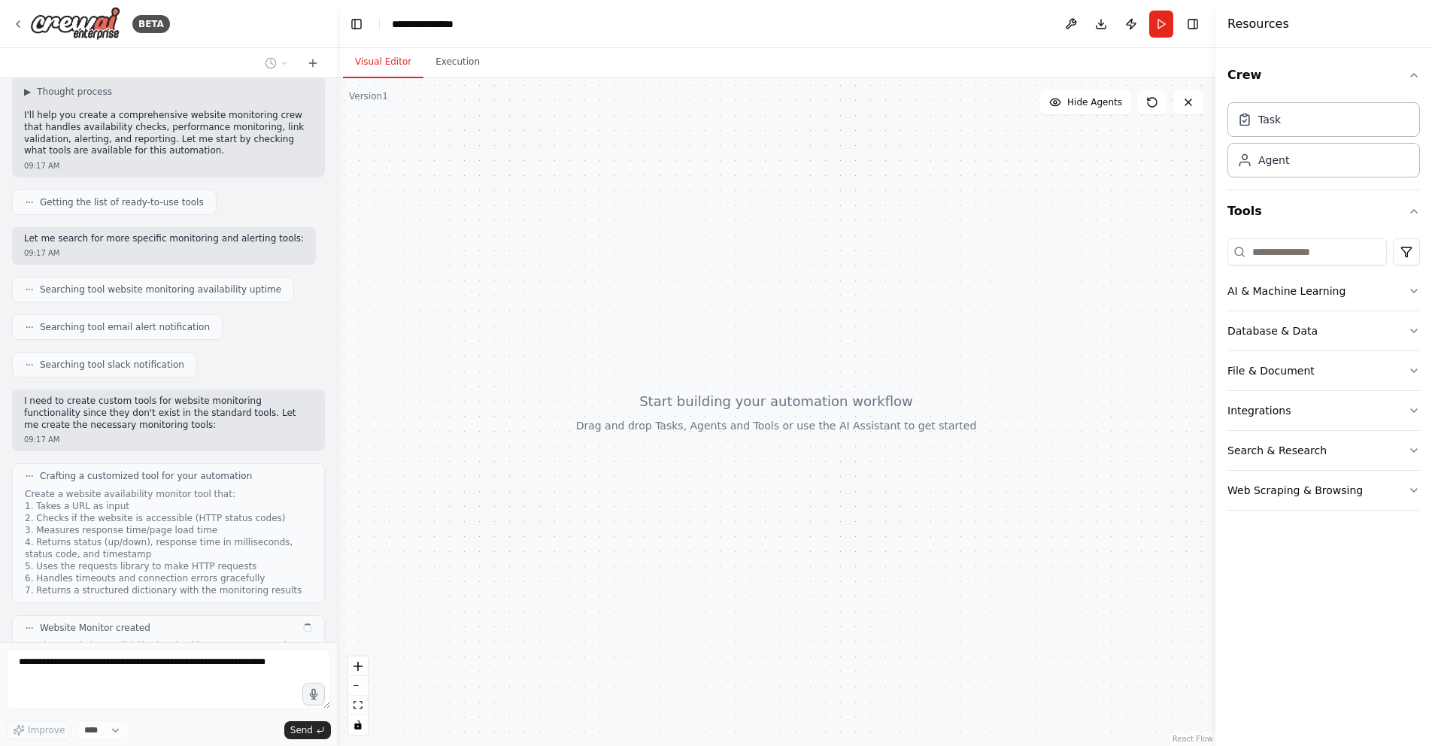
scroll to position [220, 0]
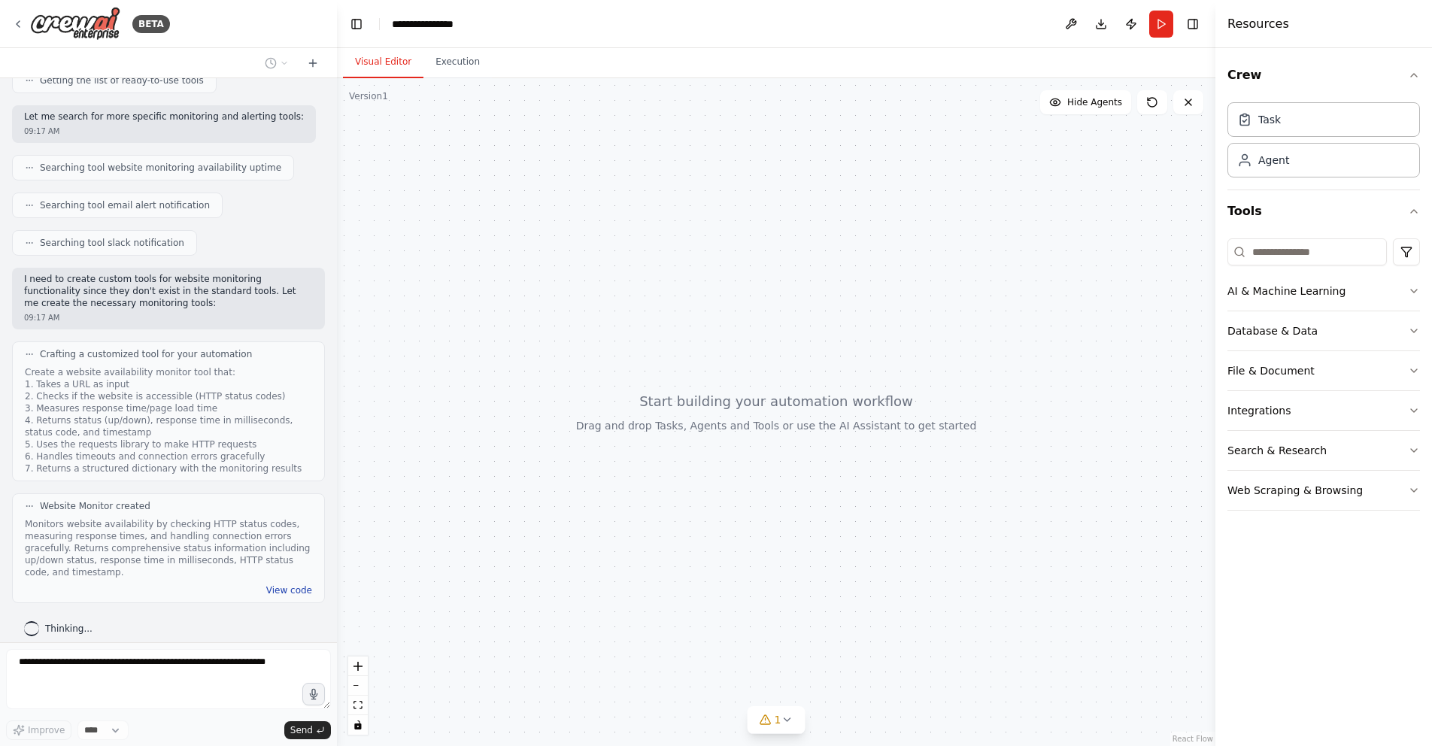
click at [282, 584] on button "View code" at bounding box center [289, 590] width 46 height 12
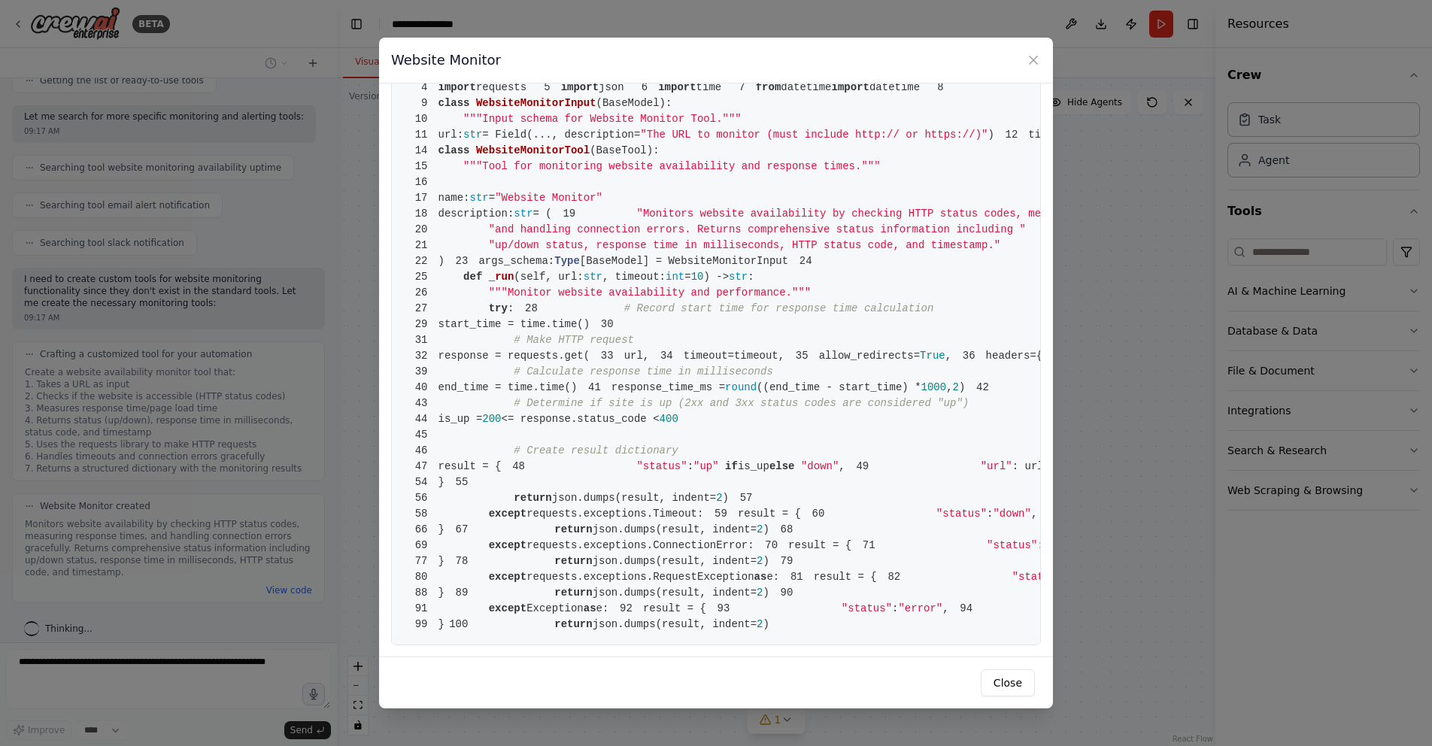
scroll to position [0, 0]
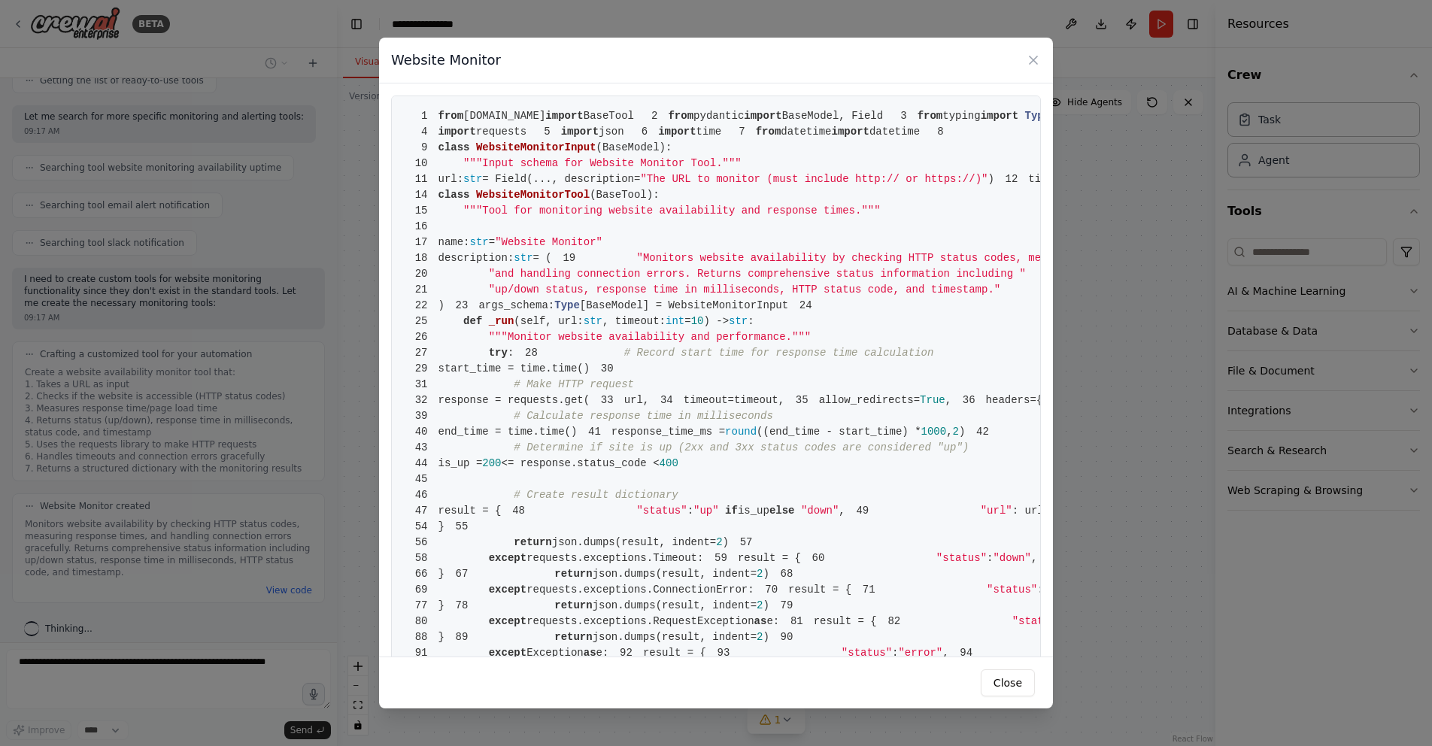
click at [1047, 57] on div "Website Monitor" at bounding box center [716, 61] width 674 height 46
click at [1040, 56] on icon at bounding box center [1033, 60] width 15 height 15
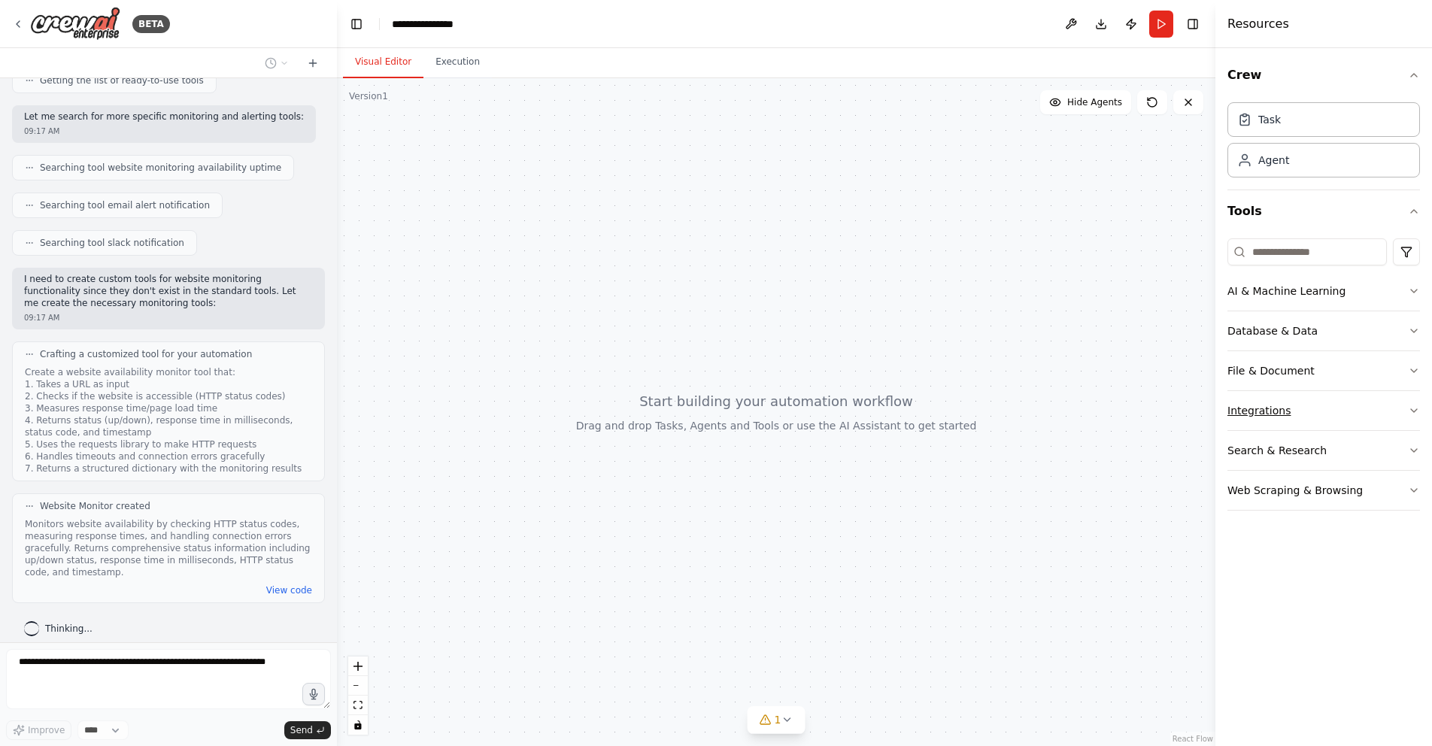
click at [1397, 409] on button "Integrations" at bounding box center [1324, 410] width 193 height 39
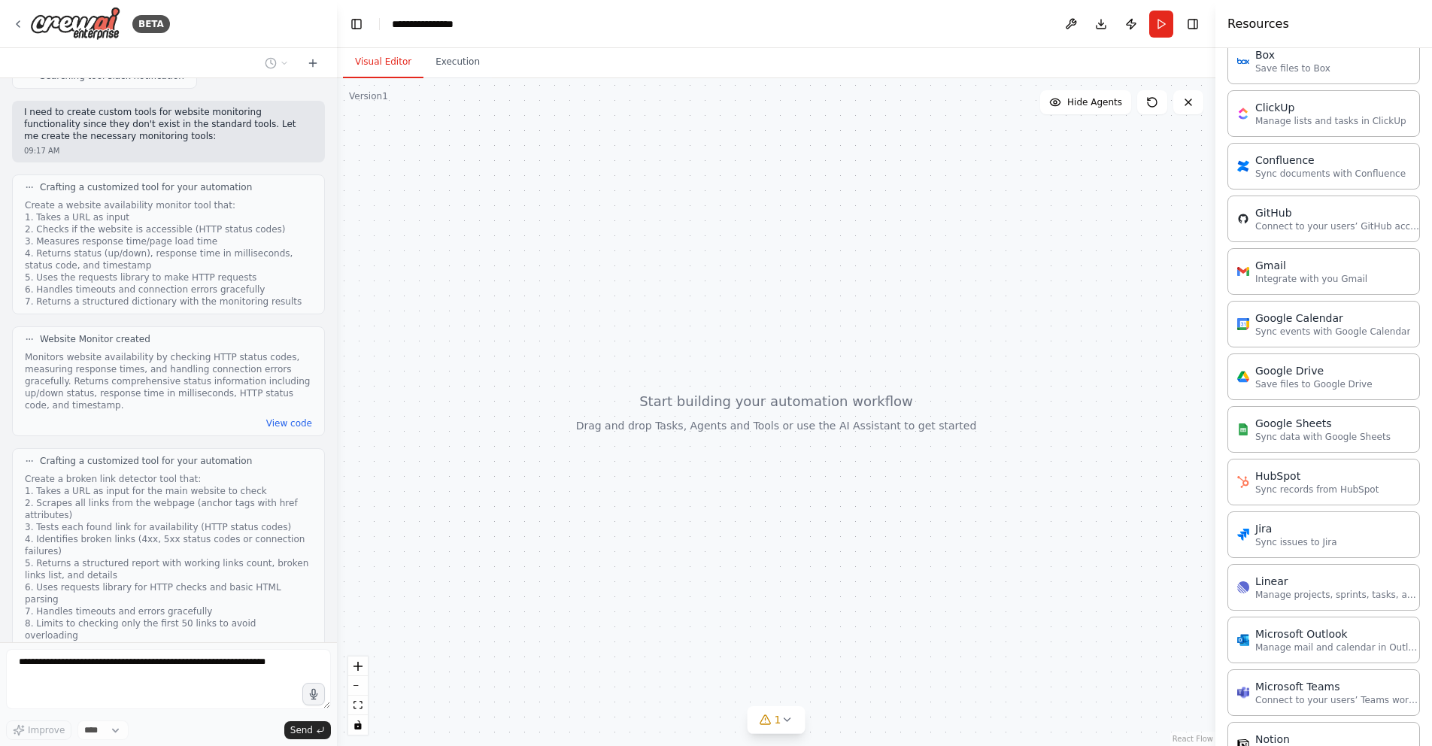
scroll to position [396, 0]
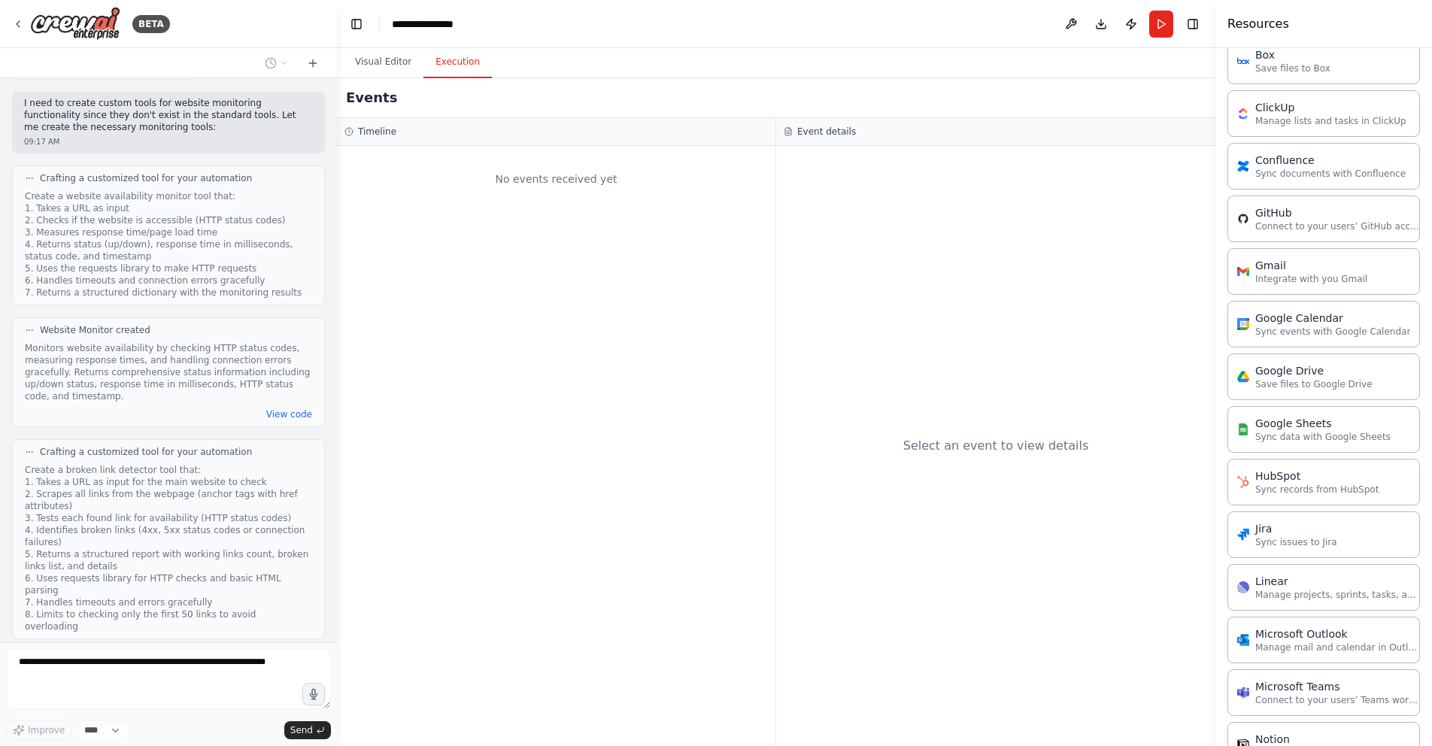
click at [447, 61] on button "Execution" at bounding box center [457, 63] width 68 height 32
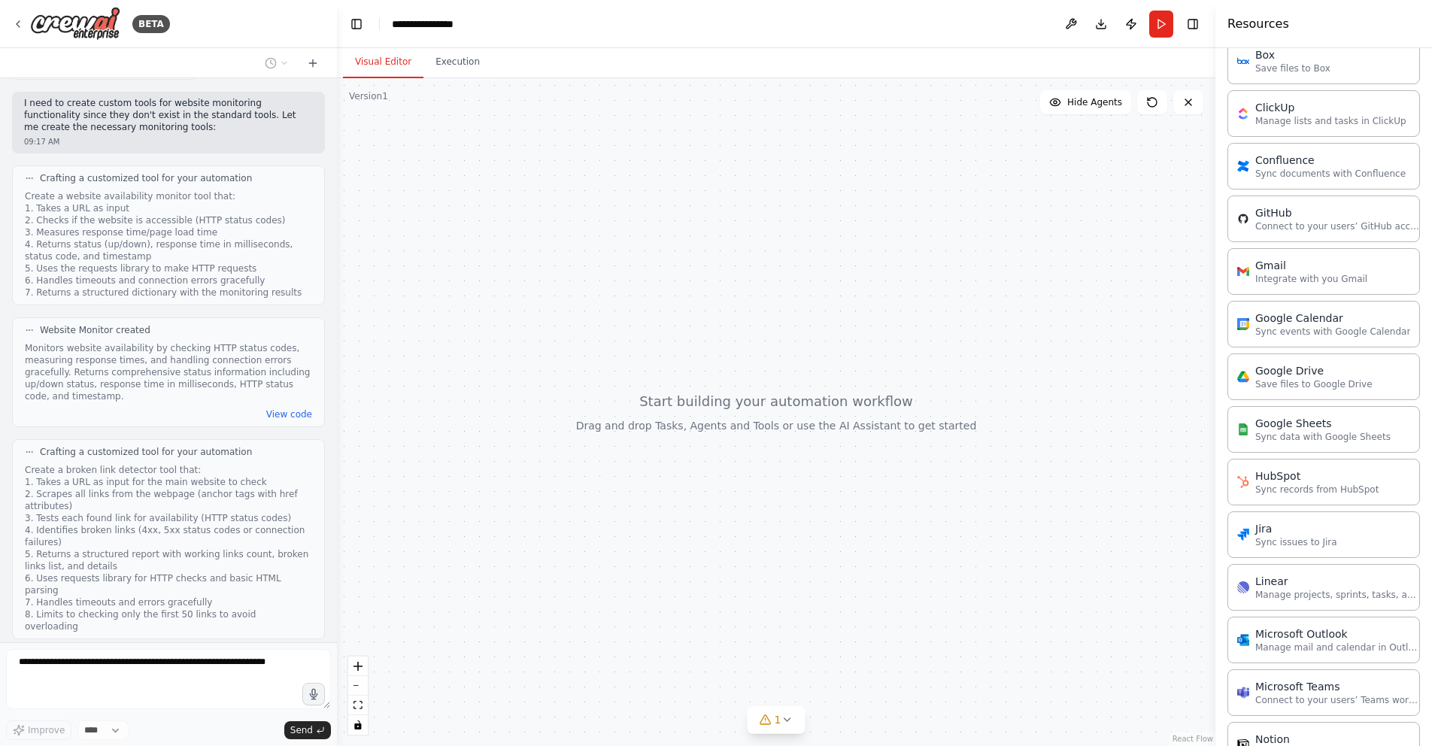
click at [404, 62] on button "Visual Editor" at bounding box center [383, 63] width 80 height 32
click at [1131, 23] on button "Publish" at bounding box center [1131, 24] width 24 height 27
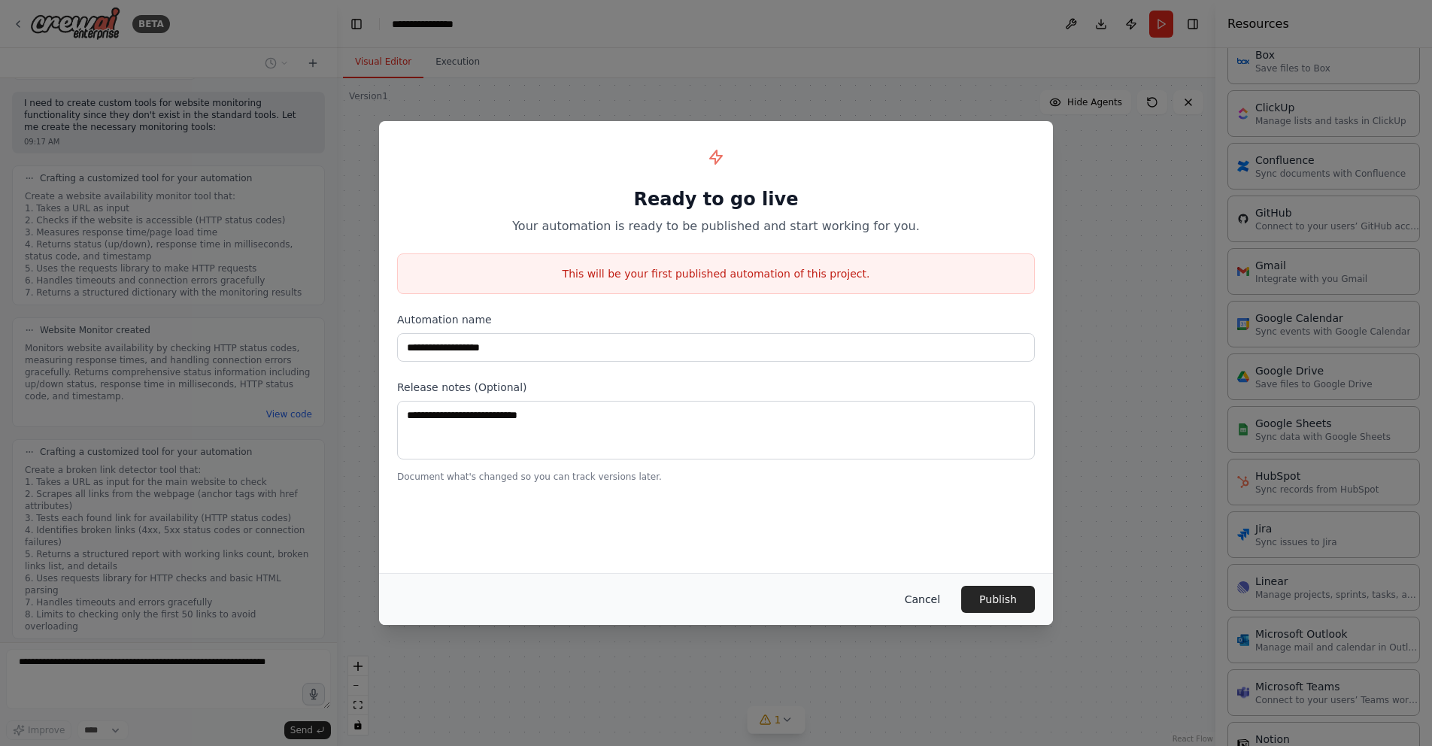
click at [925, 596] on button "Cancel" at bounding box center [922, 599] width 59 height 27
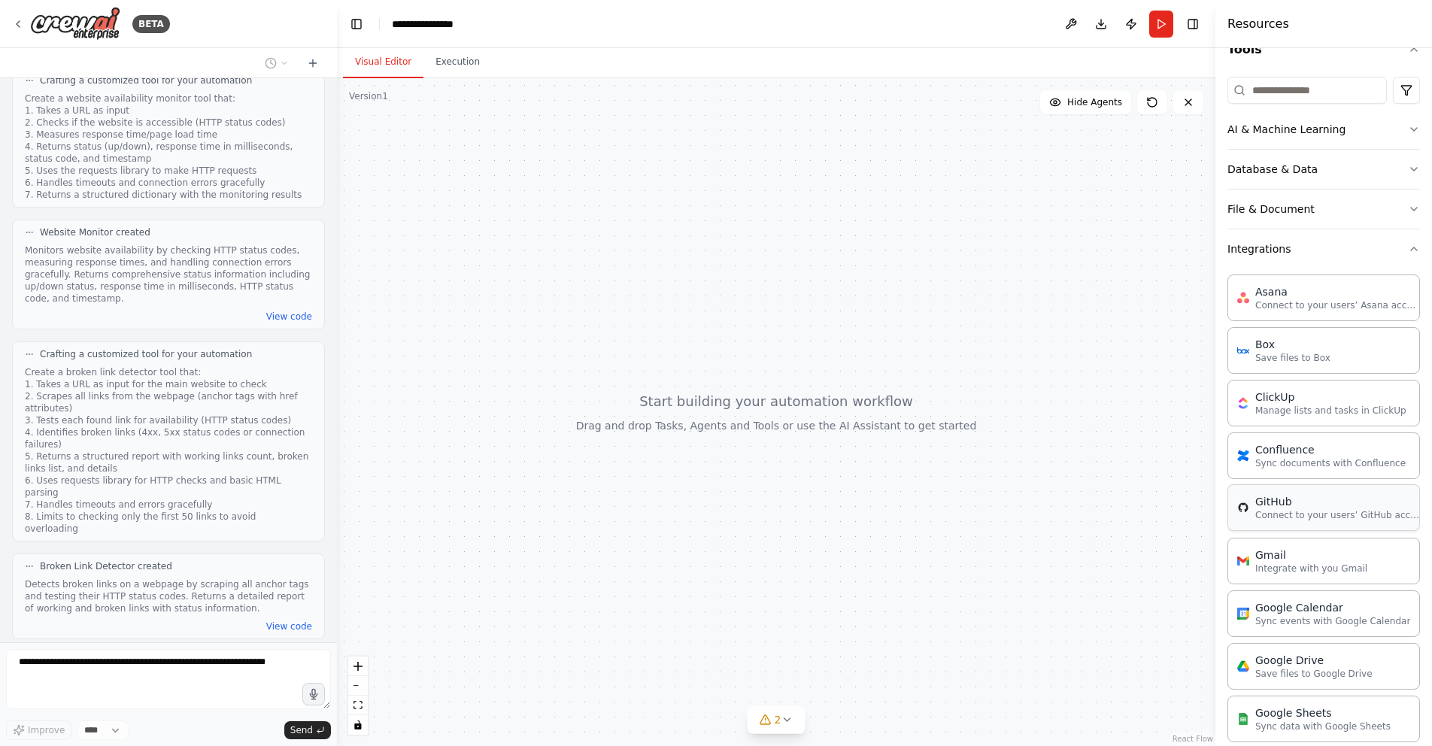
scroll to position [154, 0]
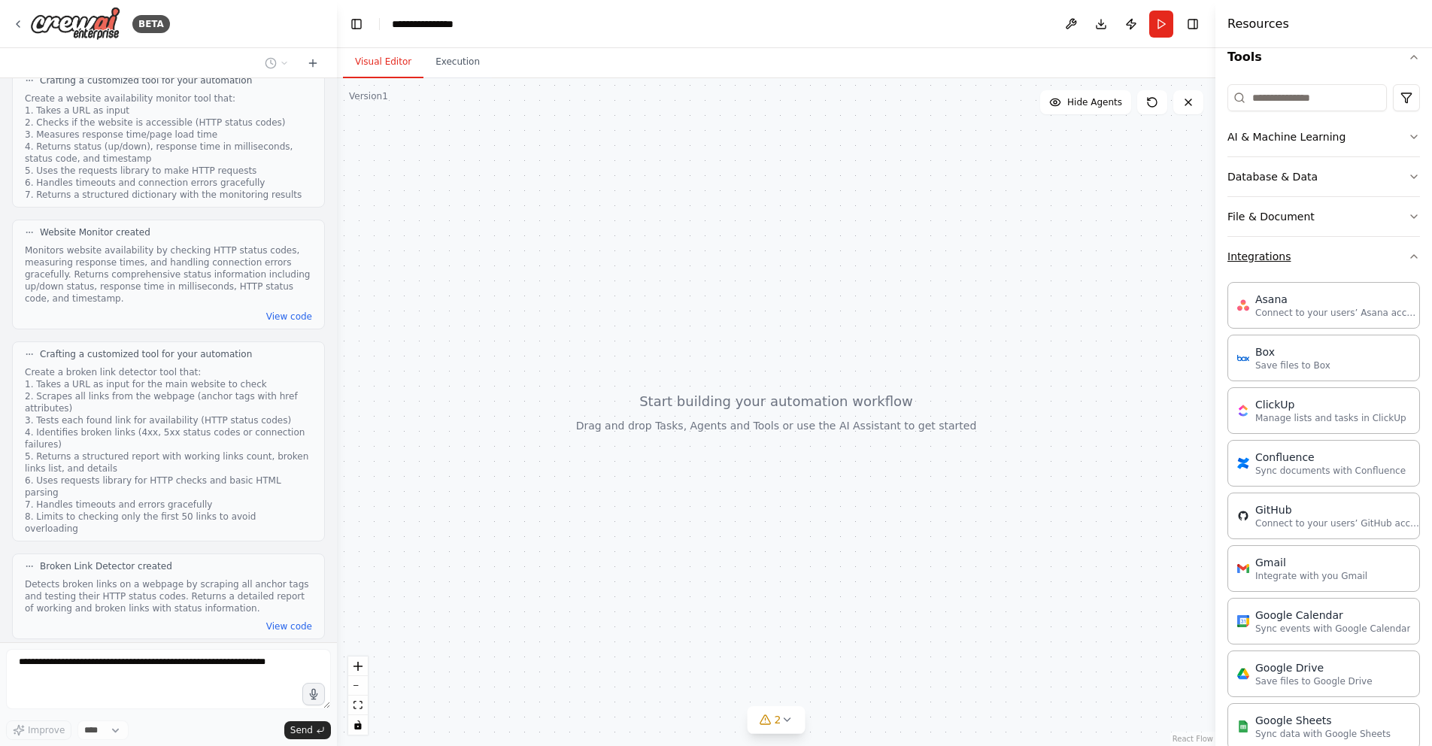
click at [1385, 248] on button "Integrations" at bounding box center [1324, 256] width 193 height 39
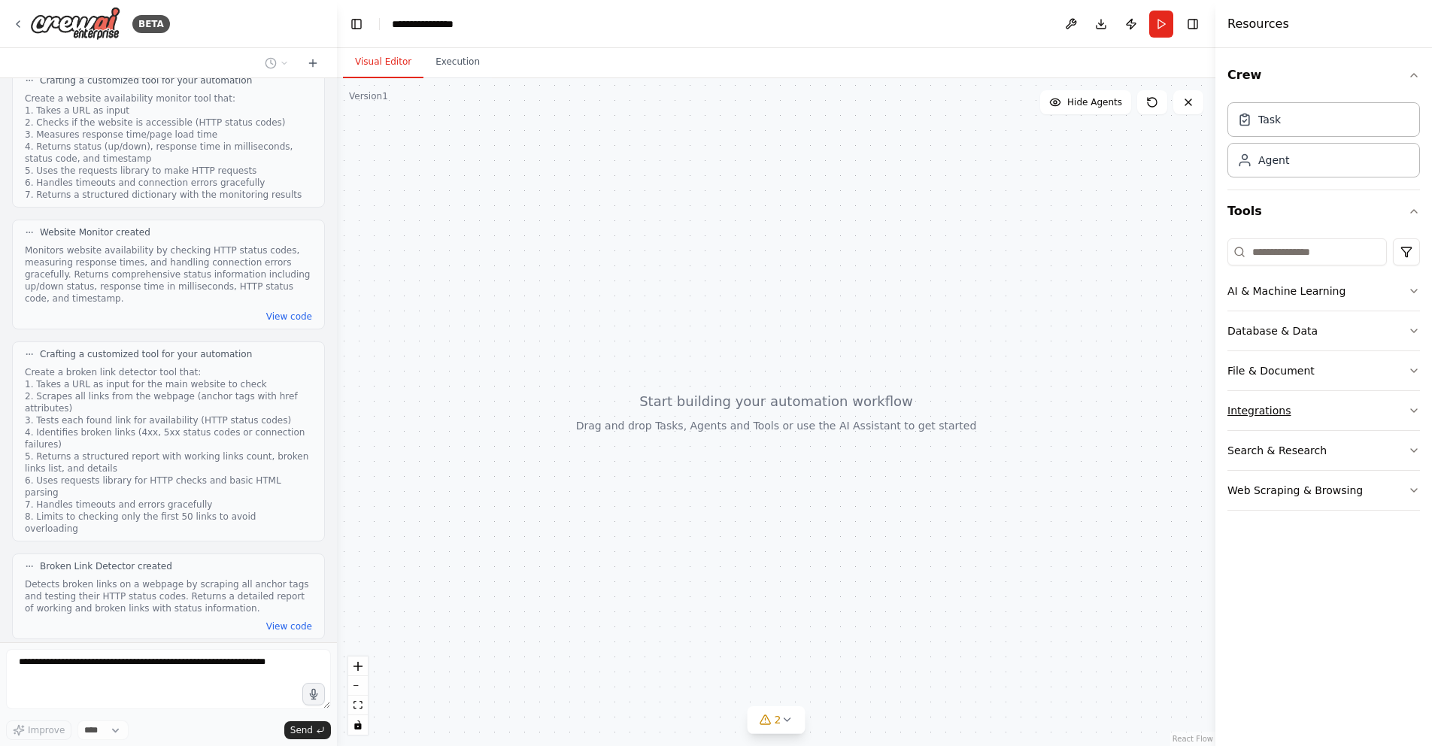
scroll to position [0, 0]
click at [1399, 447] on button "Search & Research" at bounding box center [1324, 450] width 193 height 39
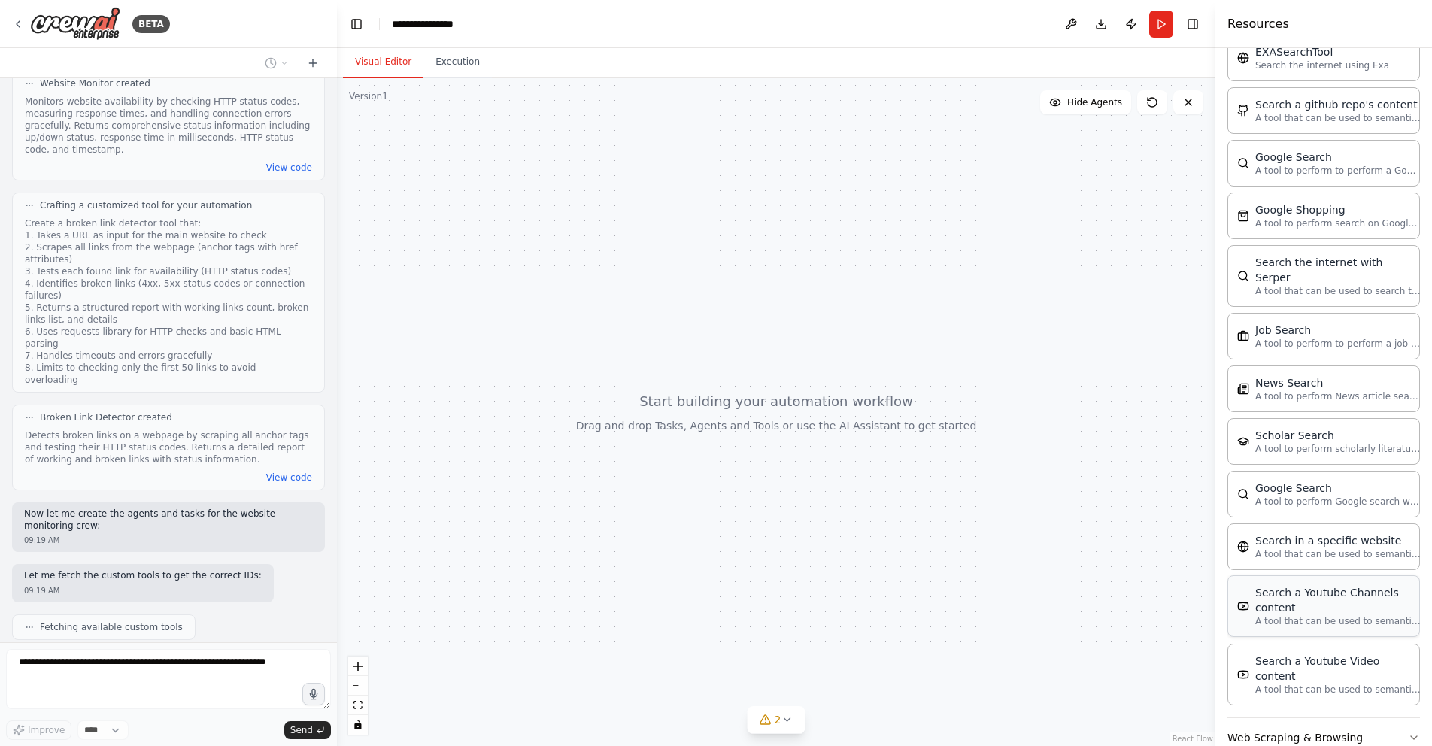
scroll to position [553, 0]
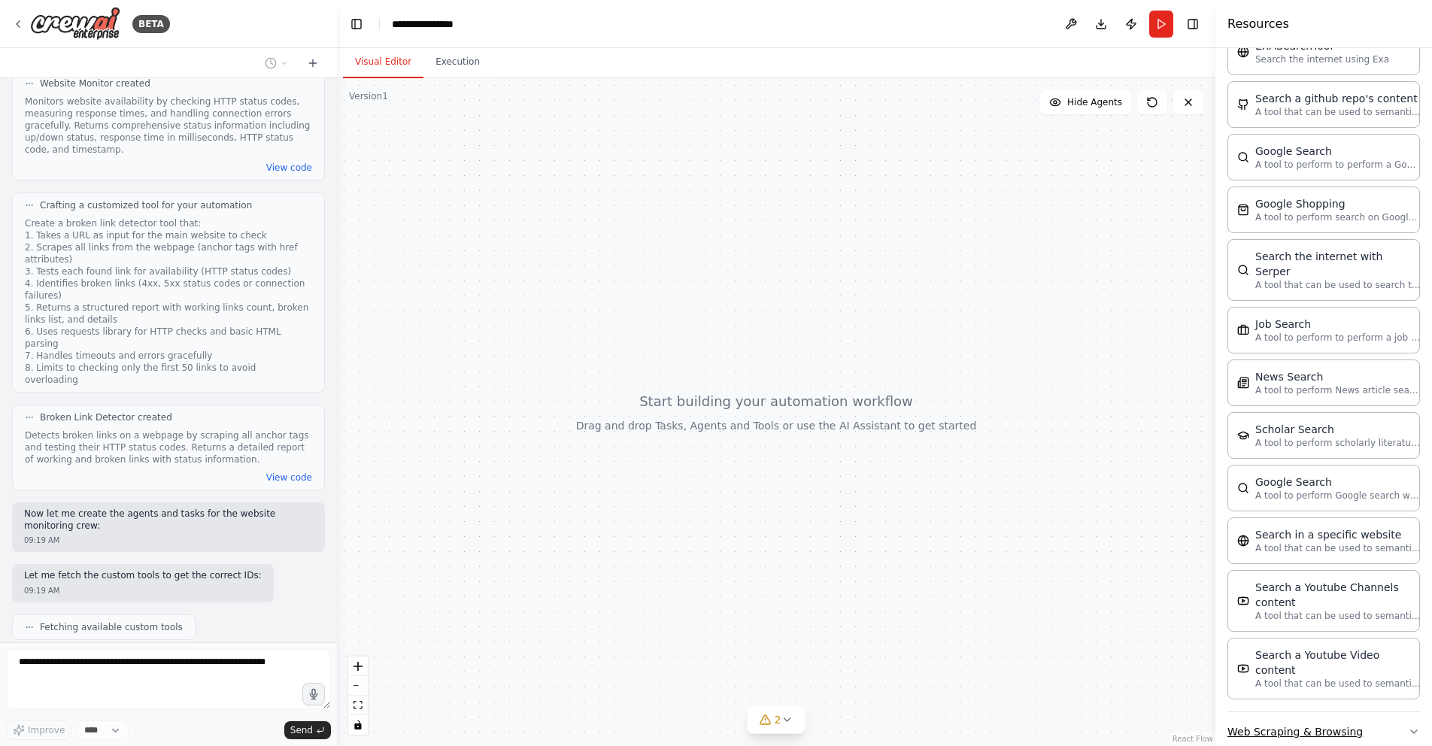
click at [1376, 712] on button "Web Scraping & Browsing" at bounding box center [1324, 731] width 193 height 39
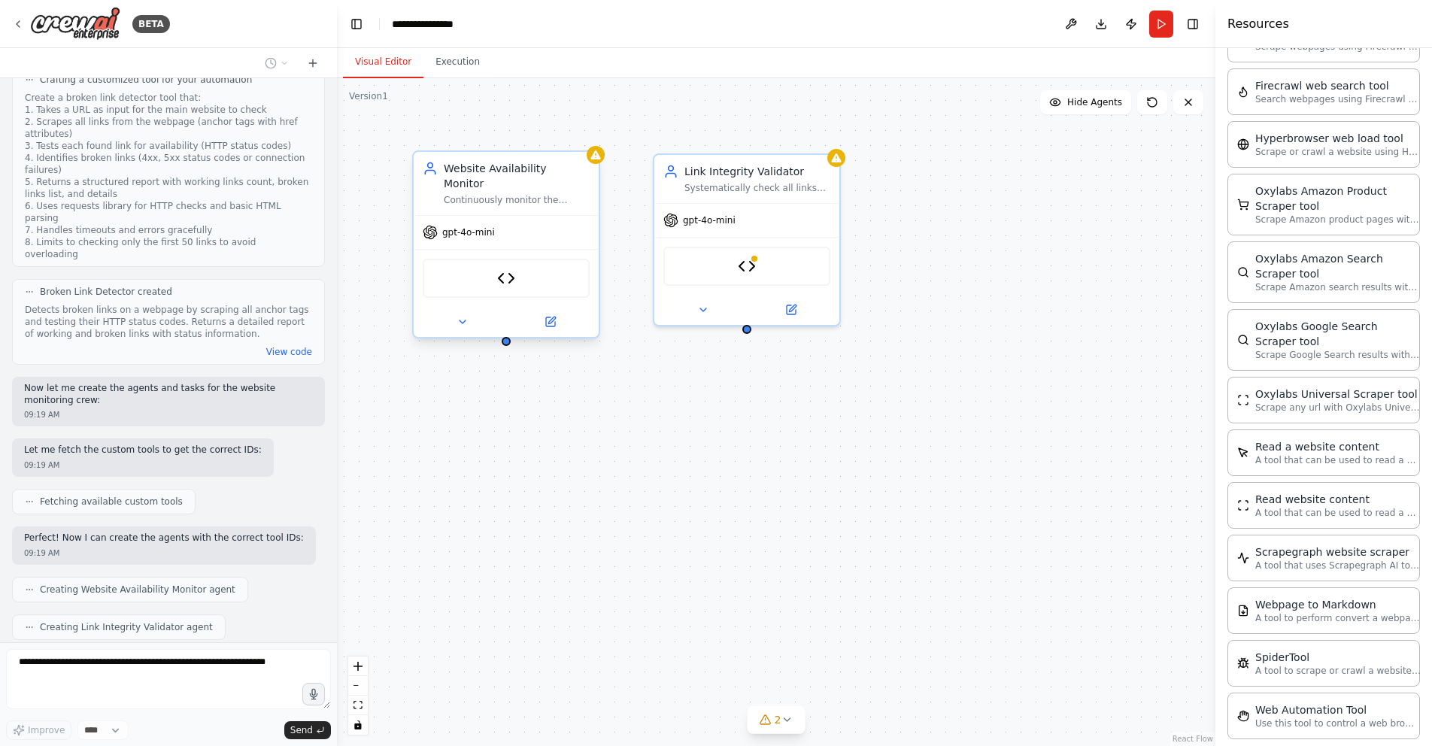
scroll to position [818, 0]
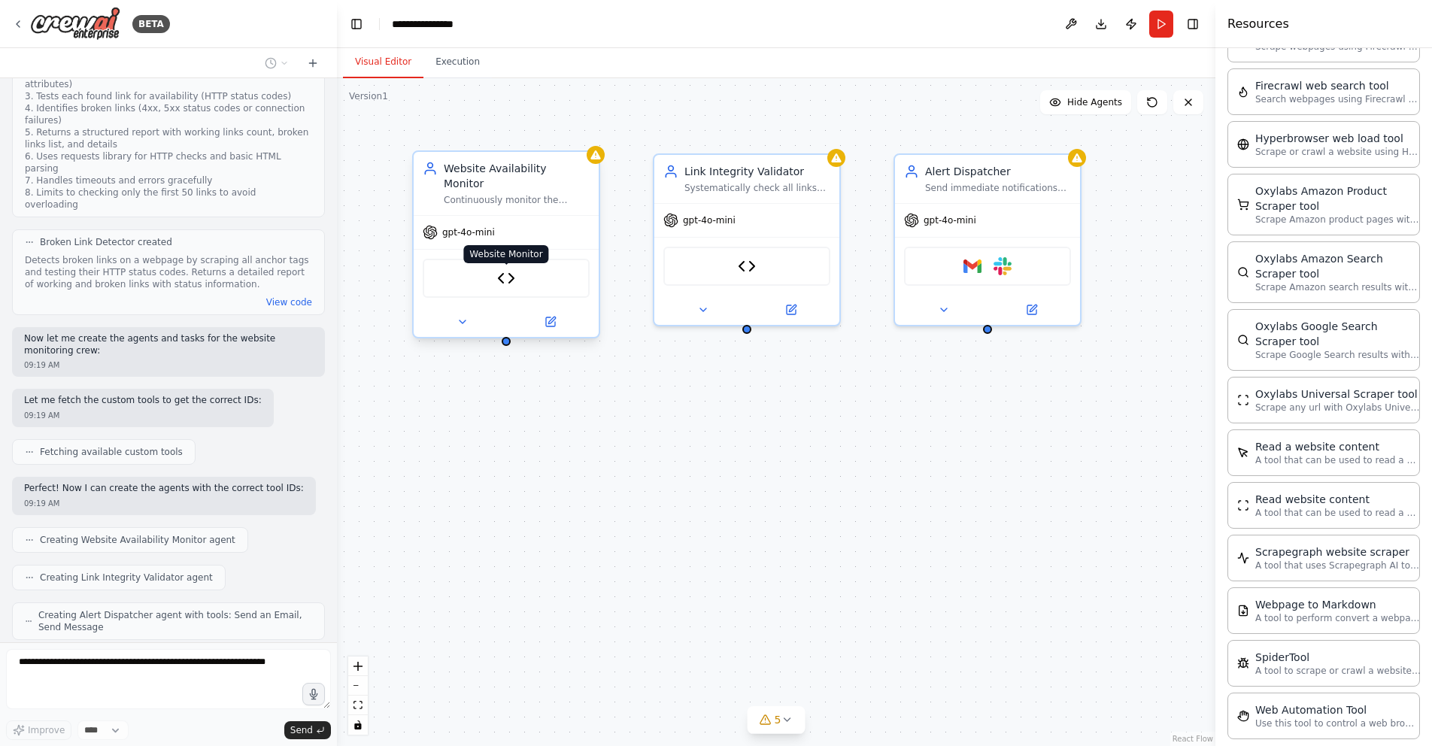
click at [505, 269] on img at bounding box center [506, 278] width 18 height 18
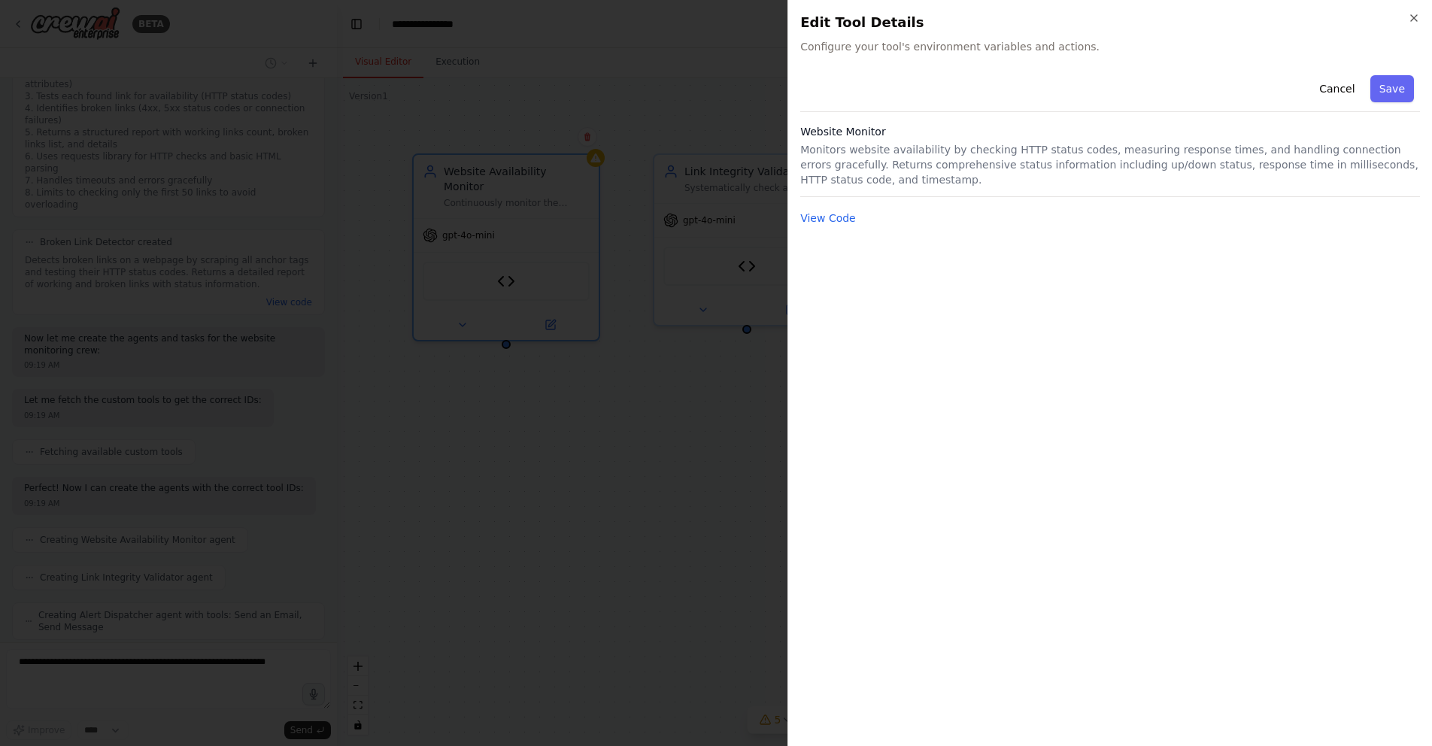
click at [1422, 20] on div "Close Edit Tool Details Configure your tool's environment variables and actions…" at bounding box center [1110, 373] width 645 height 746
click at [1413, 17] on icon "button" at bounding box center [1414, 18] width 12 height 12
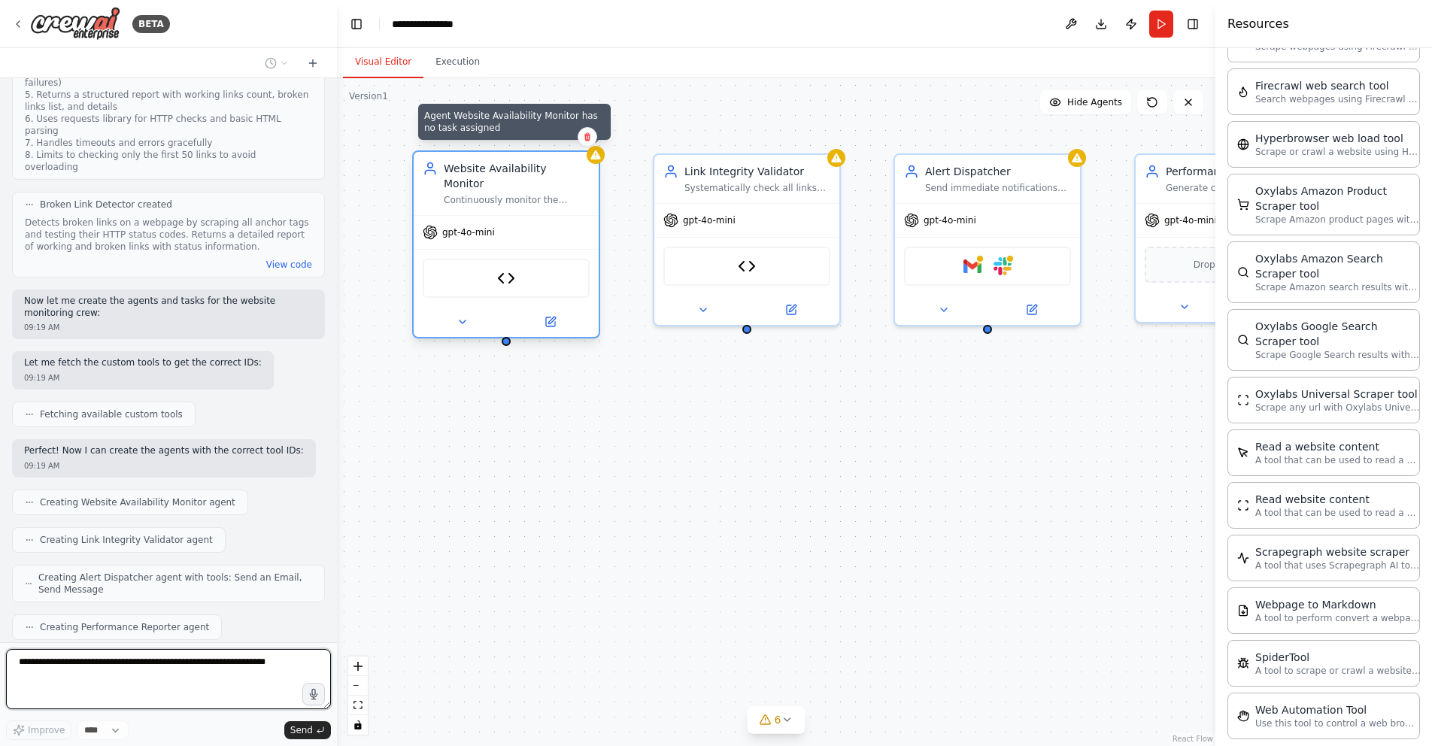
click at [598, 153] on icon at bounding box center [596, 155] width 12 height 12
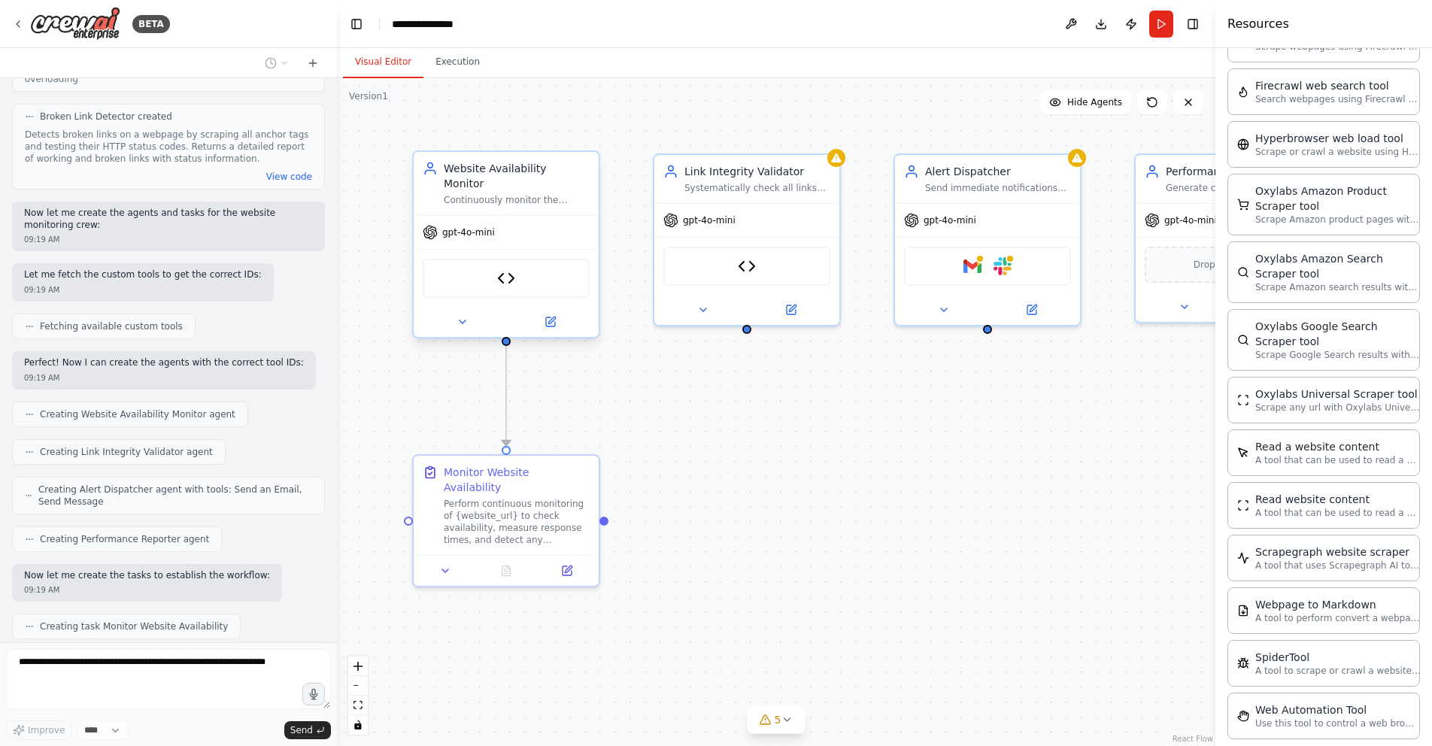
scroll to position [982, 0]
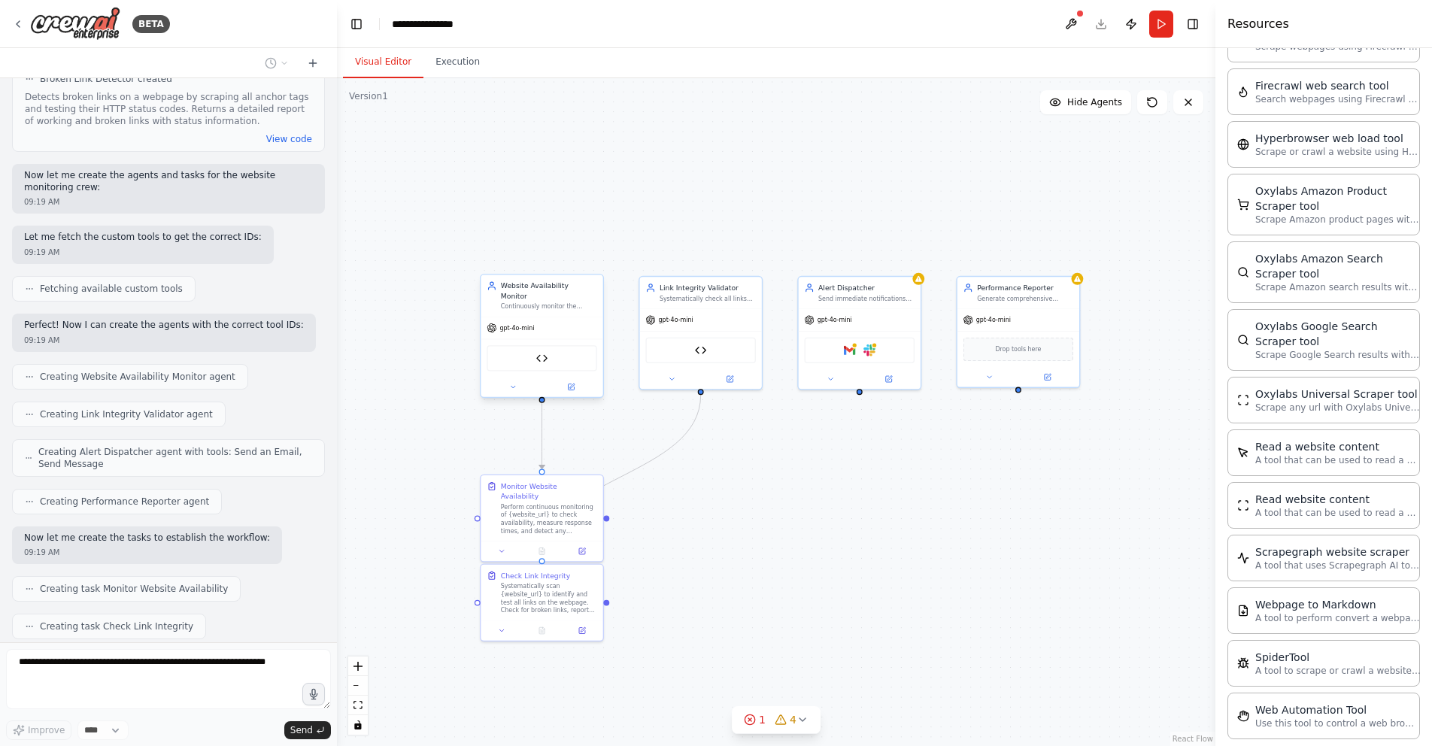
drag, startPoint x: 939, startPoint y: 483, endPoint x: 884, endPoint y: 485, distance: 55.7
click at [884, 485] on div ".deletable-edge-delete-btn { width: 20px; height: 20px; border: 0px solid #ffff…" at bounding box center [776, 412] width 879 height 668
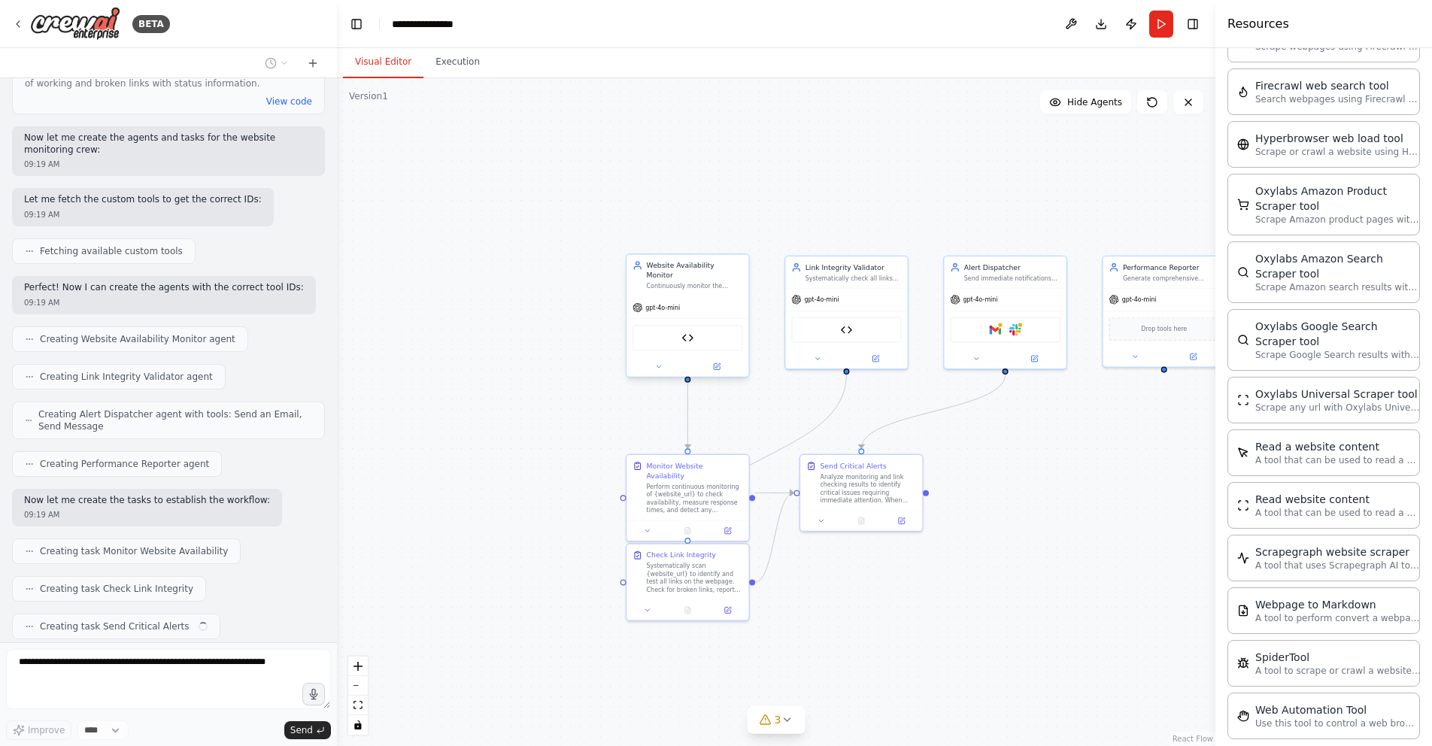
drag, startPoint x: 776, startPoint y: 499, endPoint x: 909, endPoint y: 485, distance: 133.1
click at [918, 483] on div ".deletable-edge-delete-btn { width: 20px; height: 20px; border: 0px solid #ffff…" at bounding box center [776, 412] width 879 height 668
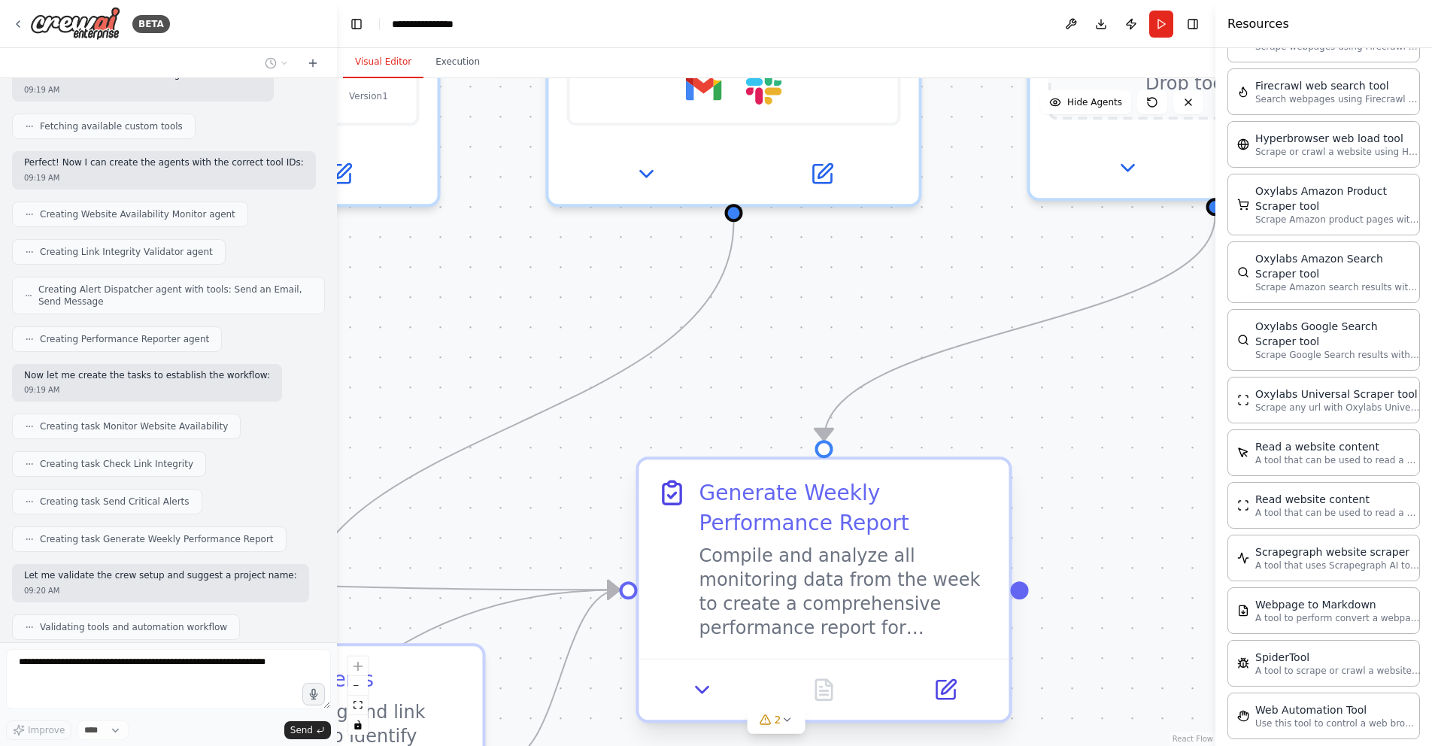
scroll to position [1182, 0]
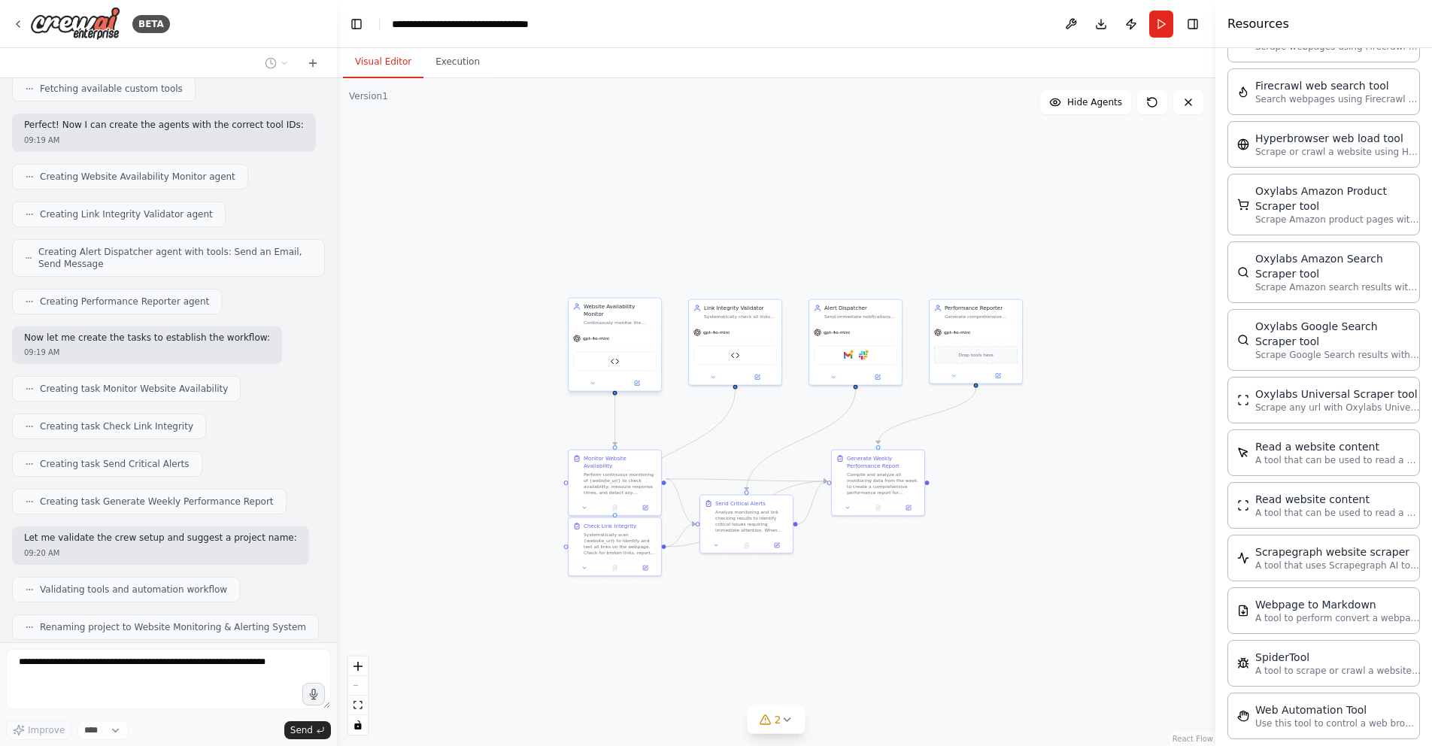
drag, startPoint x: 633, startPoint y: 409, endPoint x: 712, endPoint y: 420, distance: 79.0
click at [753, 423] on div ".deletable-edge-delete-btn { width: 20px; height: 20px; border: 0px solid #ffff…" at bounding box center [776, 412] width 879 height 668
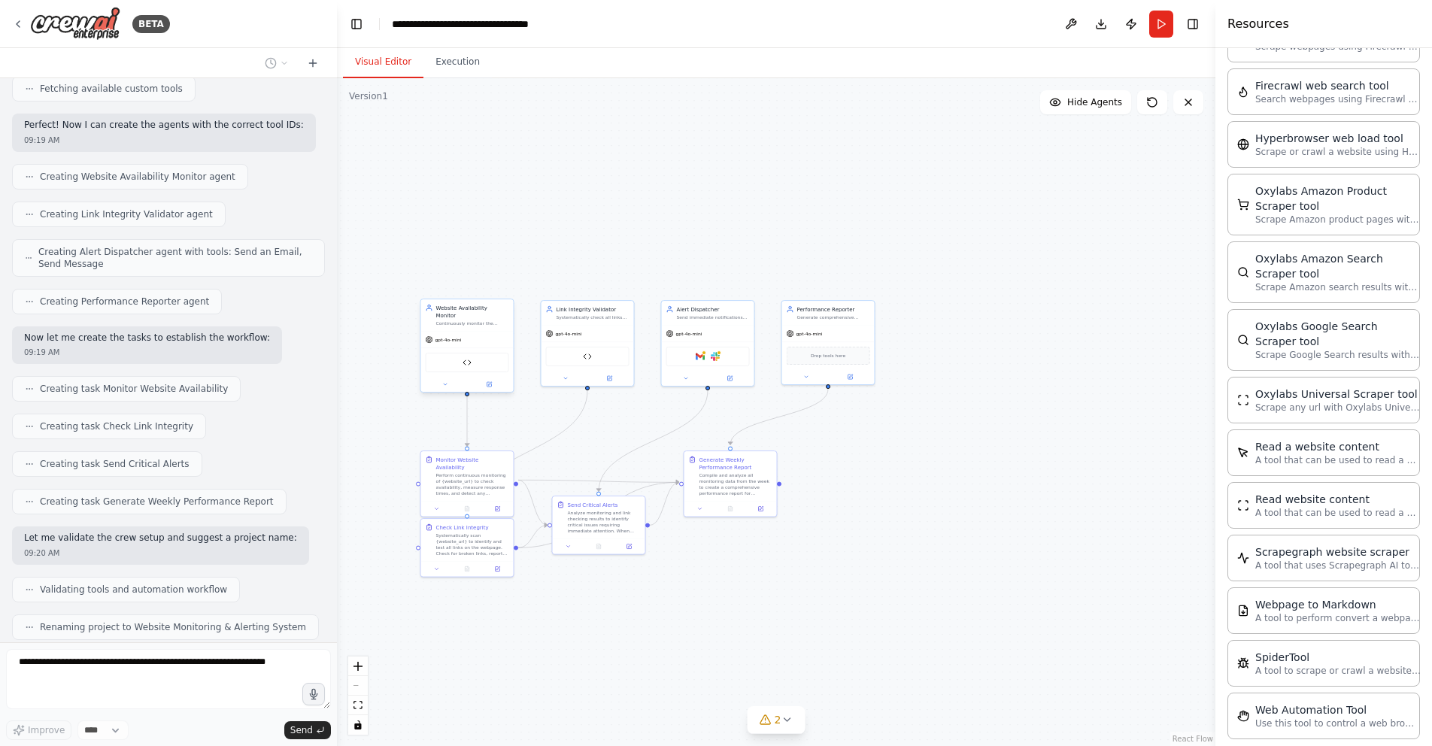
drag, startPoint x: 1017, startPoint y: 377, endPoint x: 873, endPoint y: 410, distance: 147.4
click at [866, 410] on div ".deletable-edge-delete-btn { width: 20px; height: 20px; border: 0px solid #ffff…" at bounding box center [776, 412] width 879 height 668
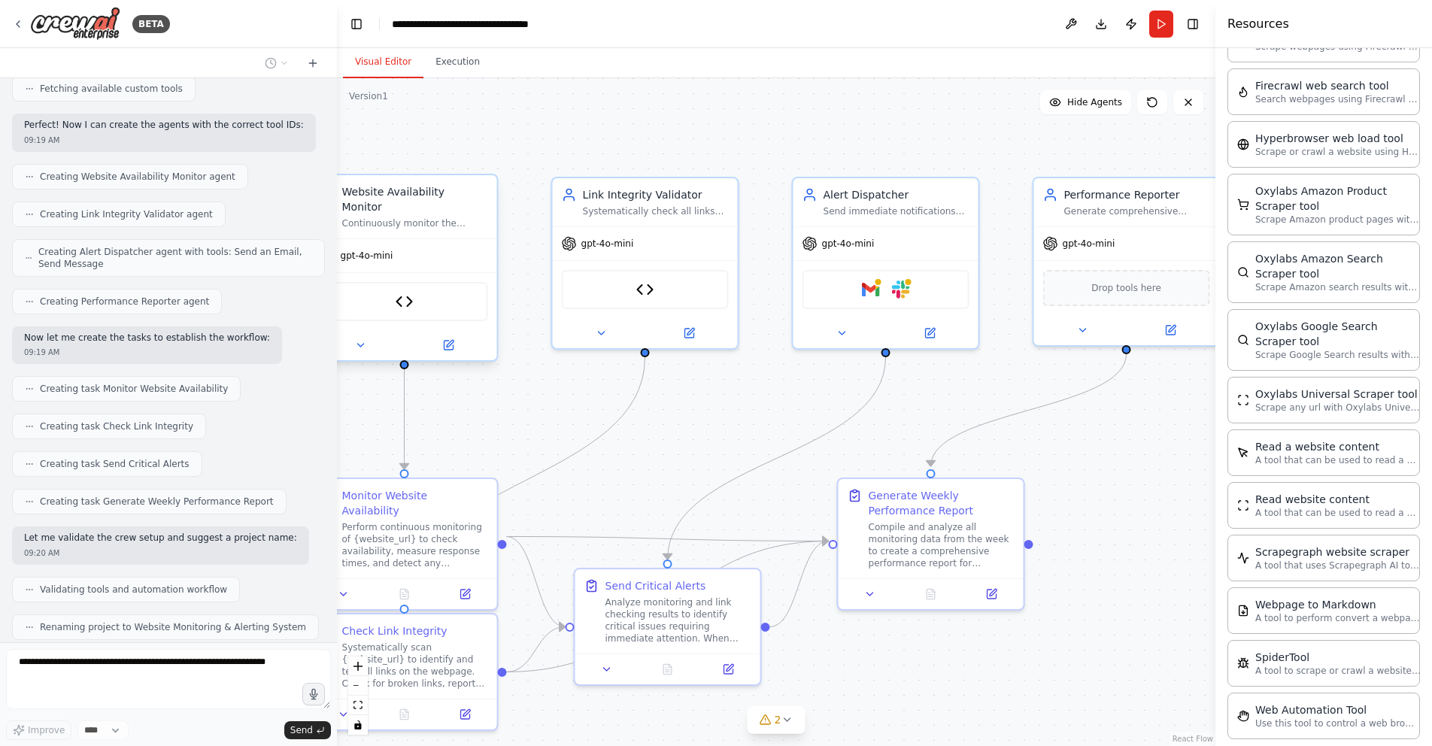
drag, startPoint x: 838, startPoint y: 399, endPoint x: 1212, endPoint y: 396, distance: 374.6
click at [1212, 396] on div "BETA Set up a crew that continuously monitors your website availability, checks…" at bounding box center [716, 373] width 1432 height 746
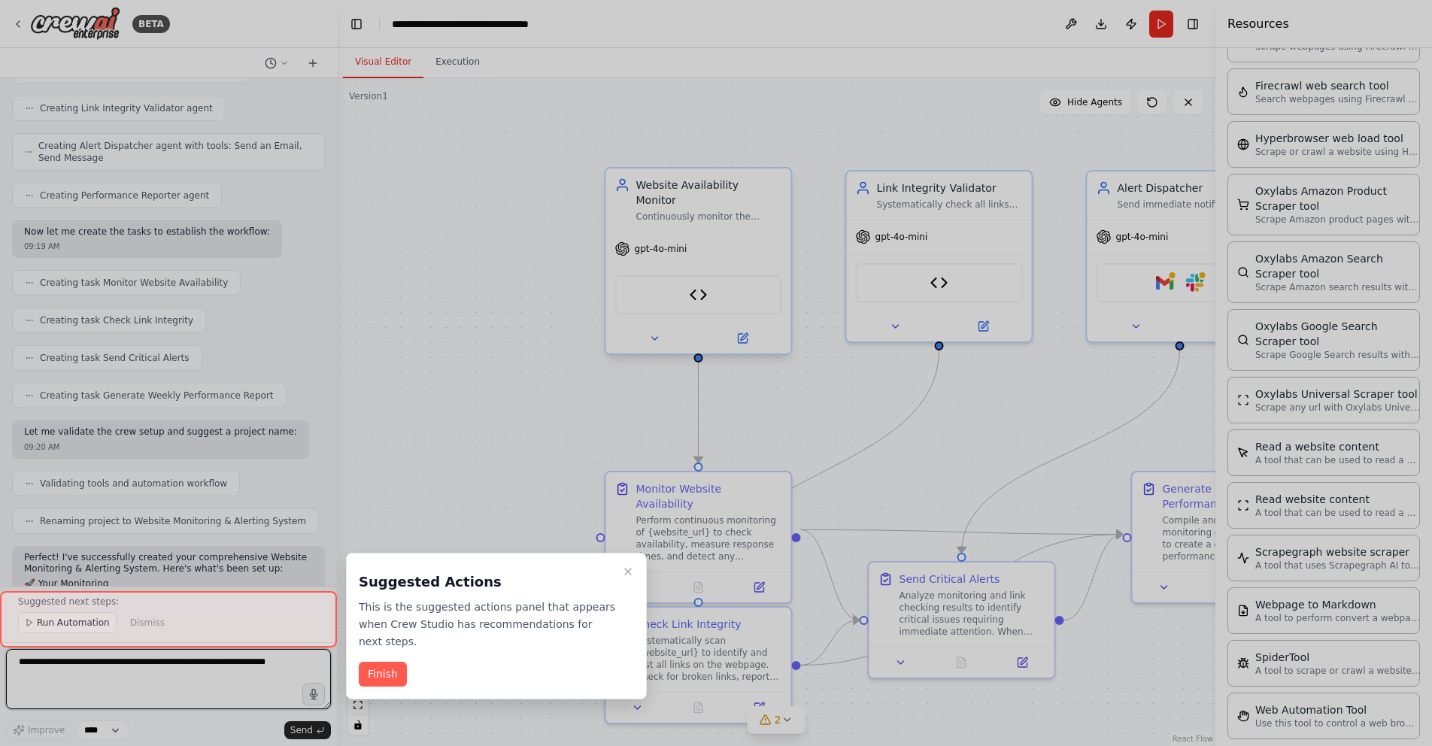
drag, startPoint x: 570, startPoint y: 413, endPoint x: 864, endPoint y: 406, distance: 294.2
click at [864, 406] on div "BETA Set up a crew that continuously monitors your website availability, checks…" at bounding box center [716, 373] width 1432 height 746
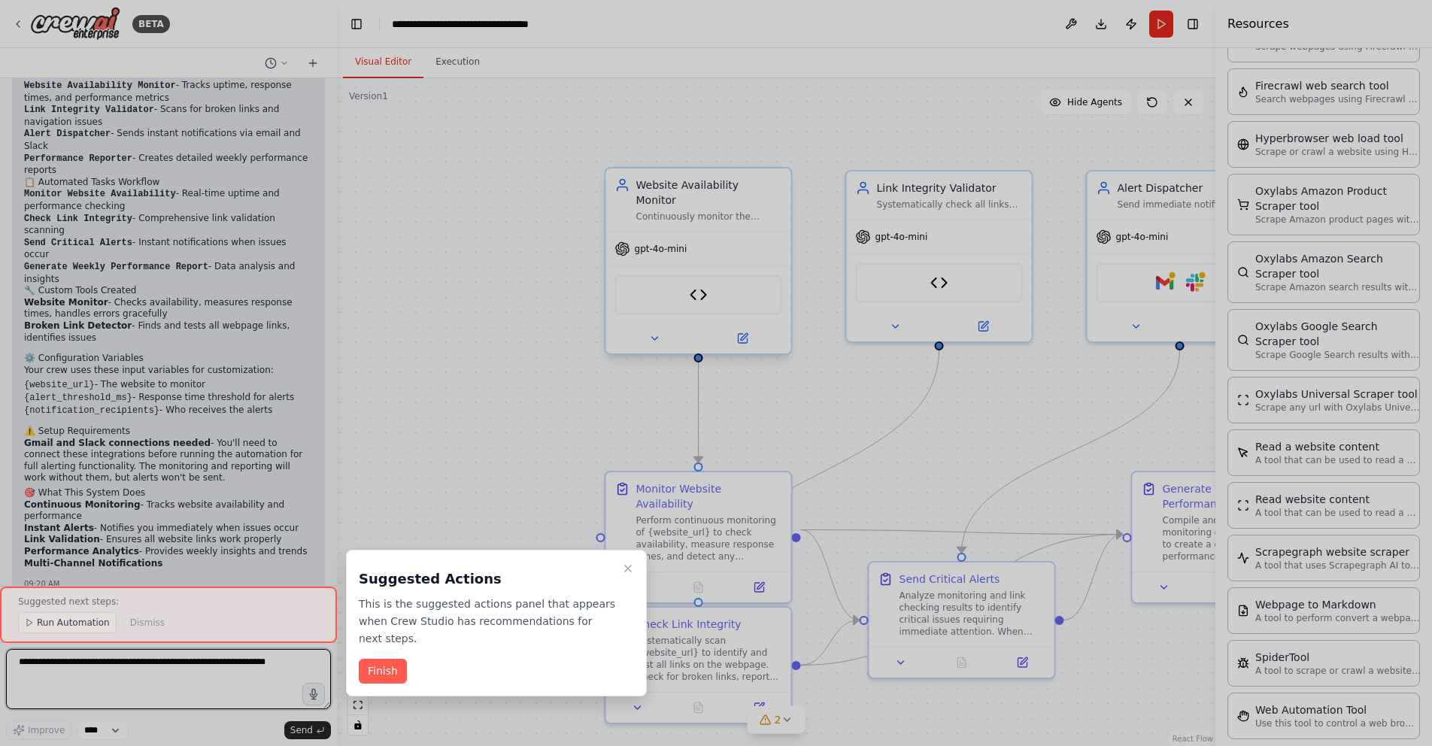
scroll to position [1825, 0]
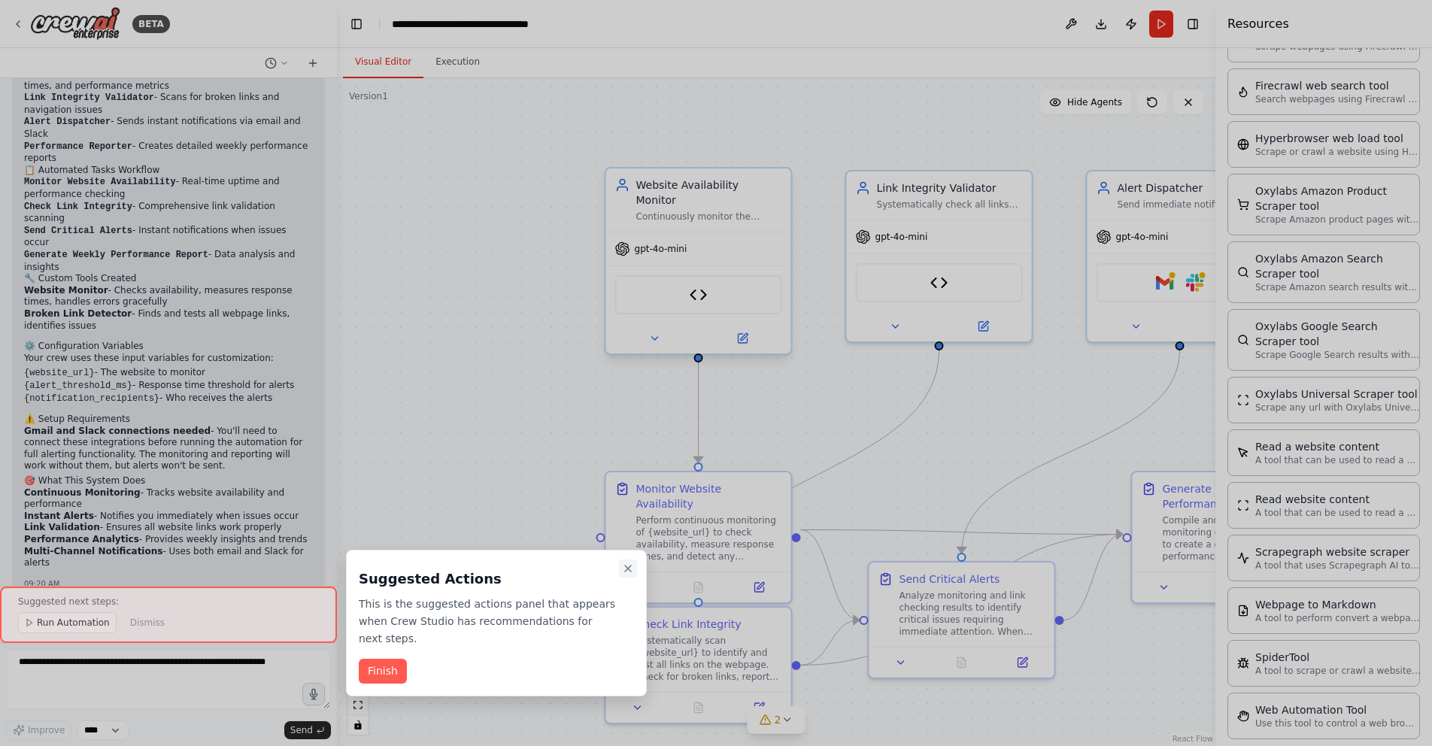
click at [624, 571] on icon "Close walkthrough" at bounding box center [628, 569] width 12 height 12
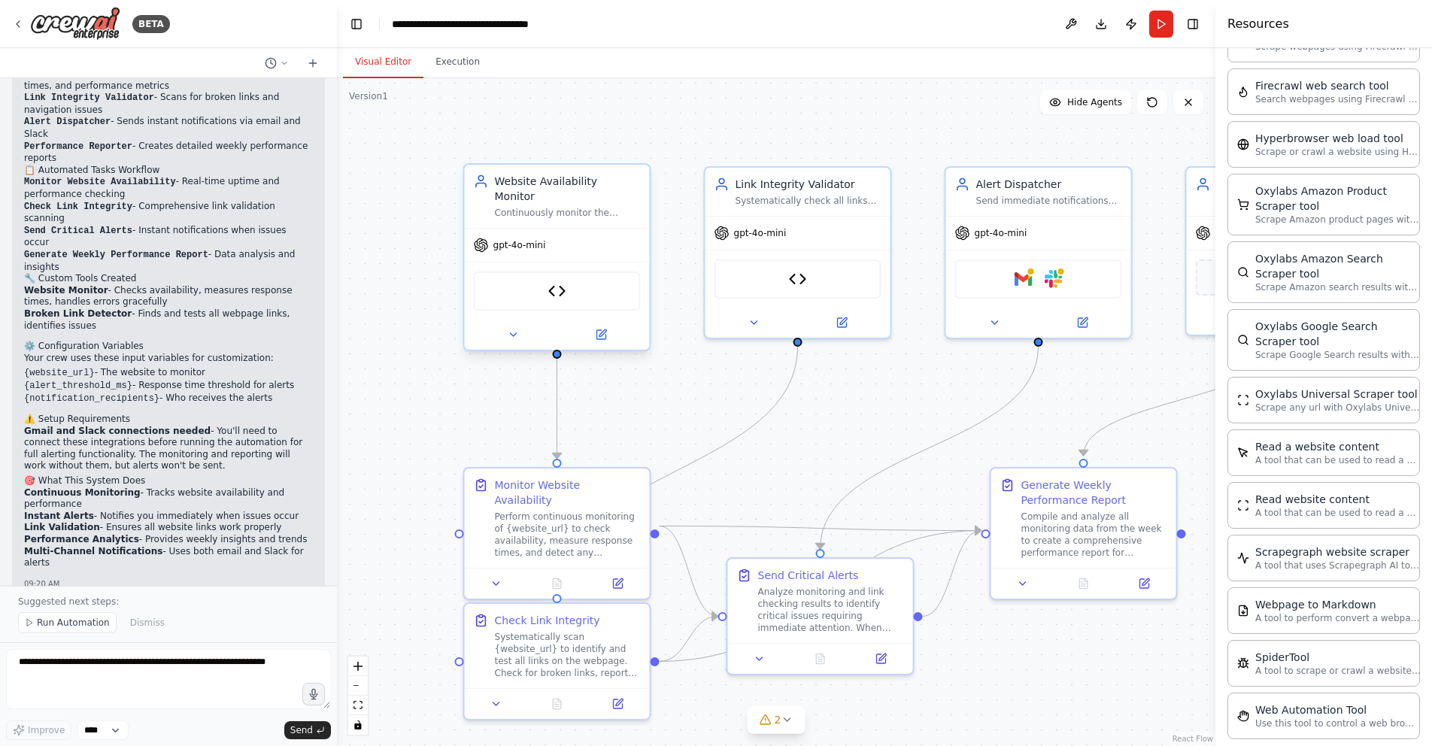
drag, startPoint x: 533, startPoint y: 422, endPoint x: 391, endPoint y: 418, distance: 141.5
click at [391, 418] on div ".deletable-edge-delete-btn { width: 20px; height: 20px; border: 0px solid #ffff…" at bounding box center [776, 412] width 879 height 668
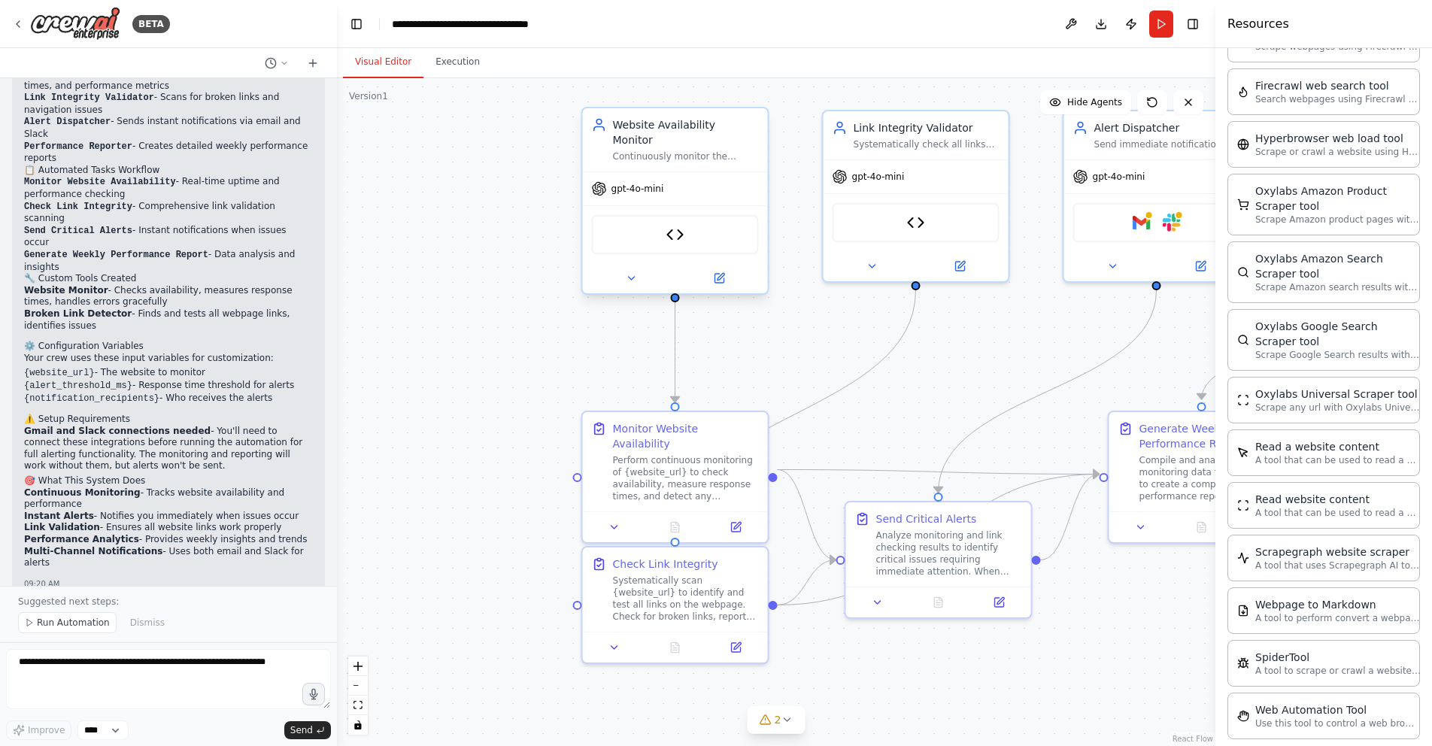
drag, startPoint x: 811, startPoint y: 414, endPoint x: 987, endPoint y: 355, distance: 185.5
click at [987, 355] on div ".deletable-edge-delete-btn { width: 20px; height: 20px; border: 0px solid #ffff…" at bounding box center [776, 412] width 879 height 668
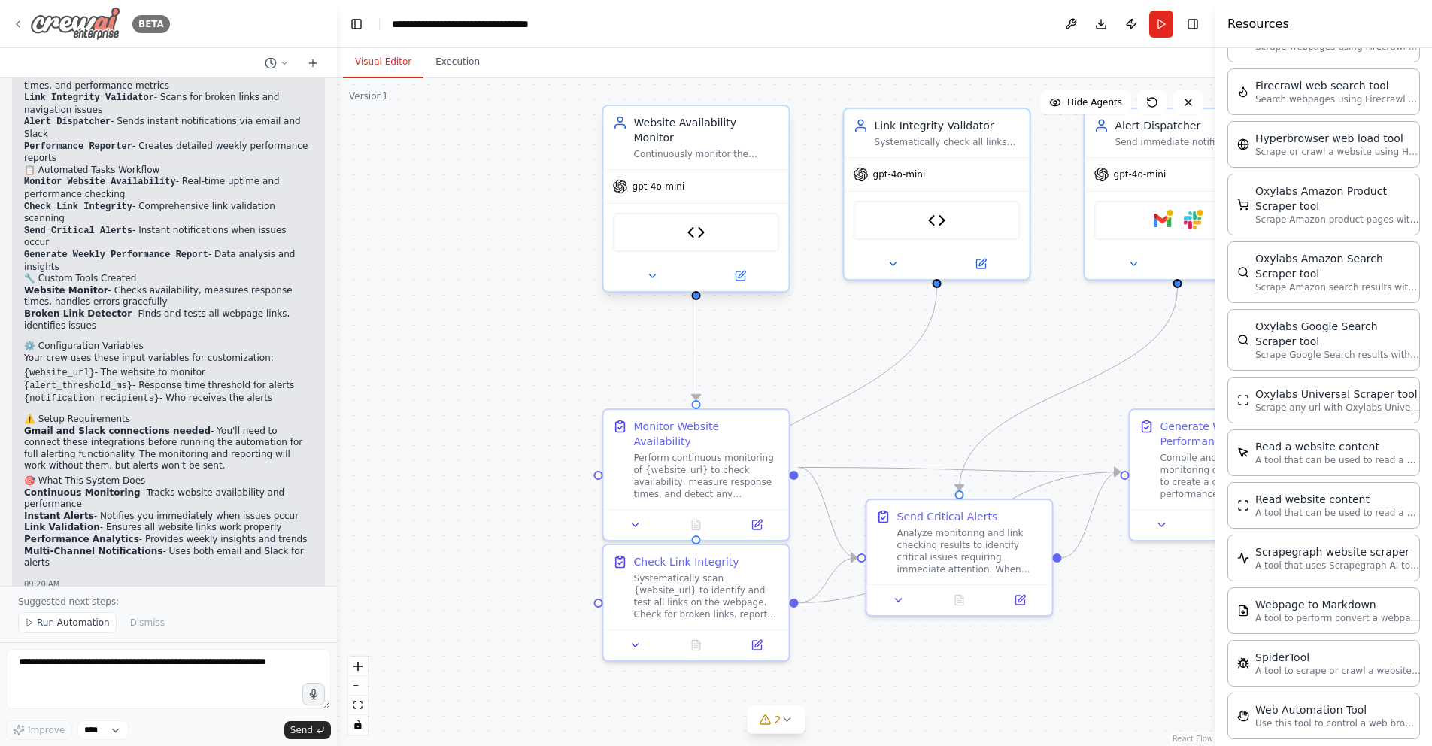
click at [22, 23] on icon at bounding box center [18, 24] width 12 height 12
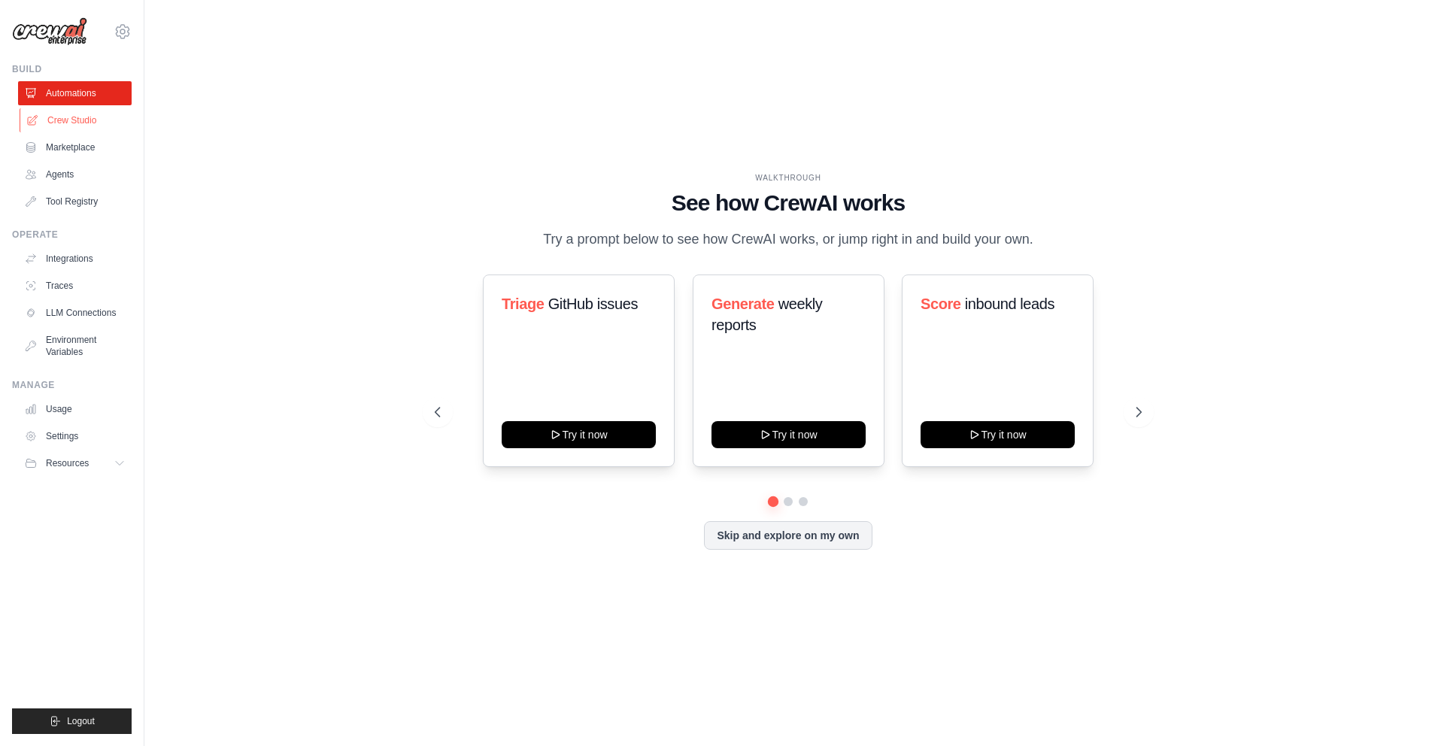
click at [72, 125] on link "Crew Studio" at bounding box center [77, 120] width 114 height 24
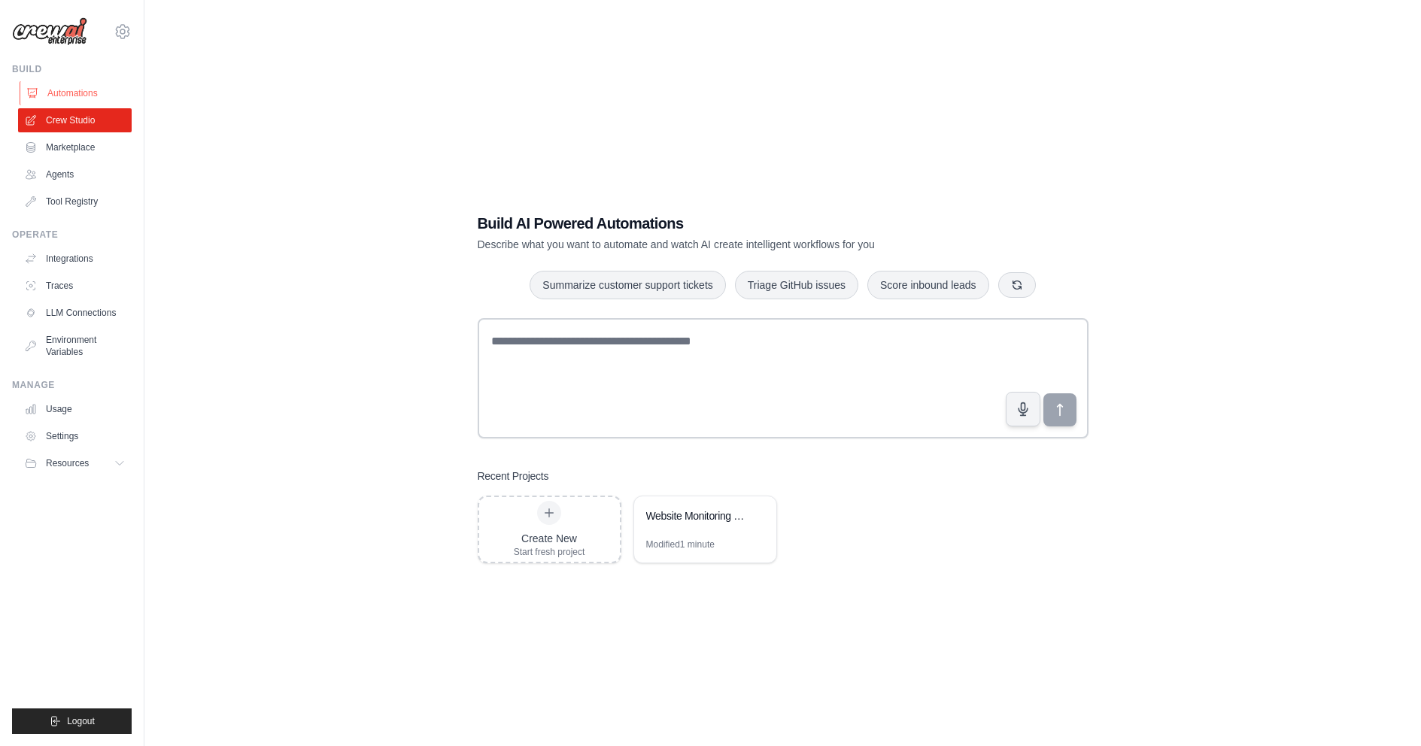
click at [71, 99] on link "Automations" at bounding box center [77, 93] width 114 height 24
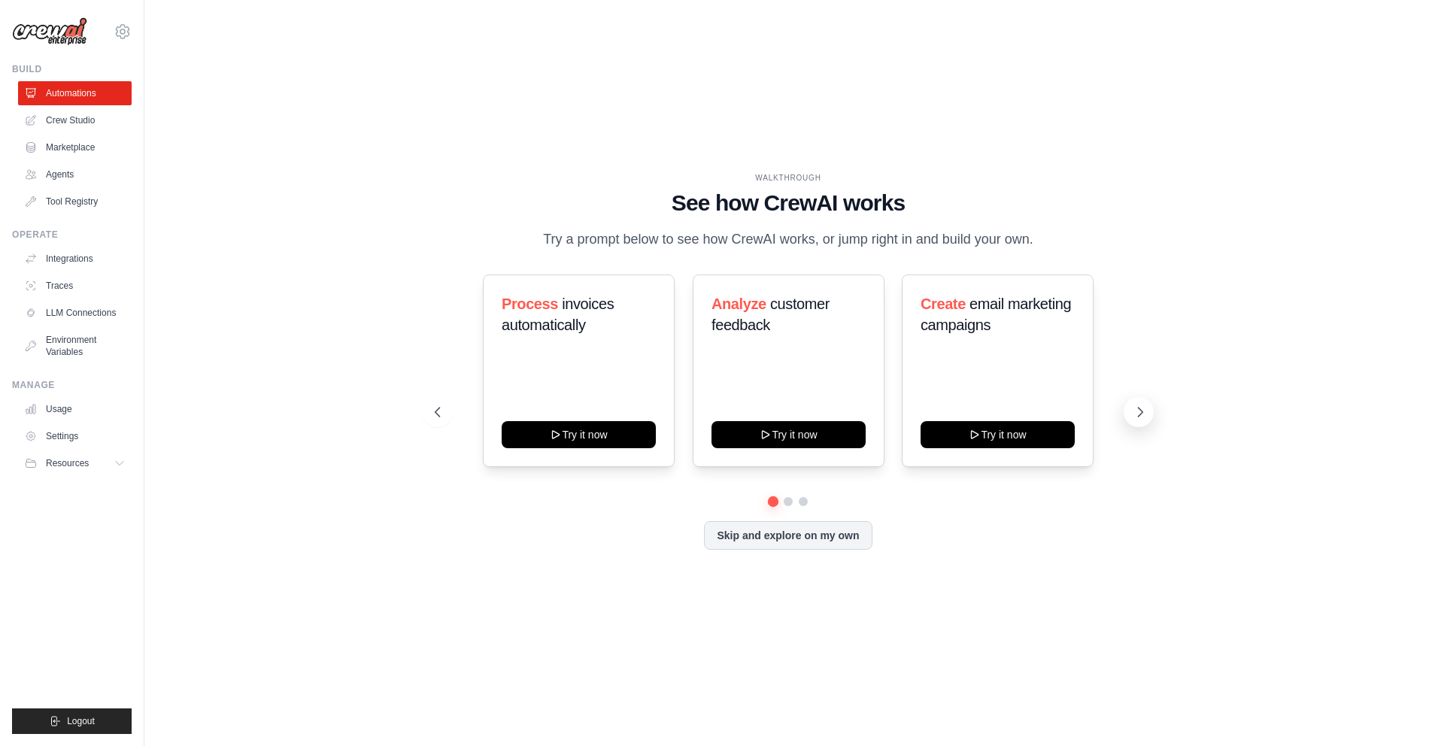
click at [1140, 405] on icon at bounding box center [1140, 412] width 15 height 15
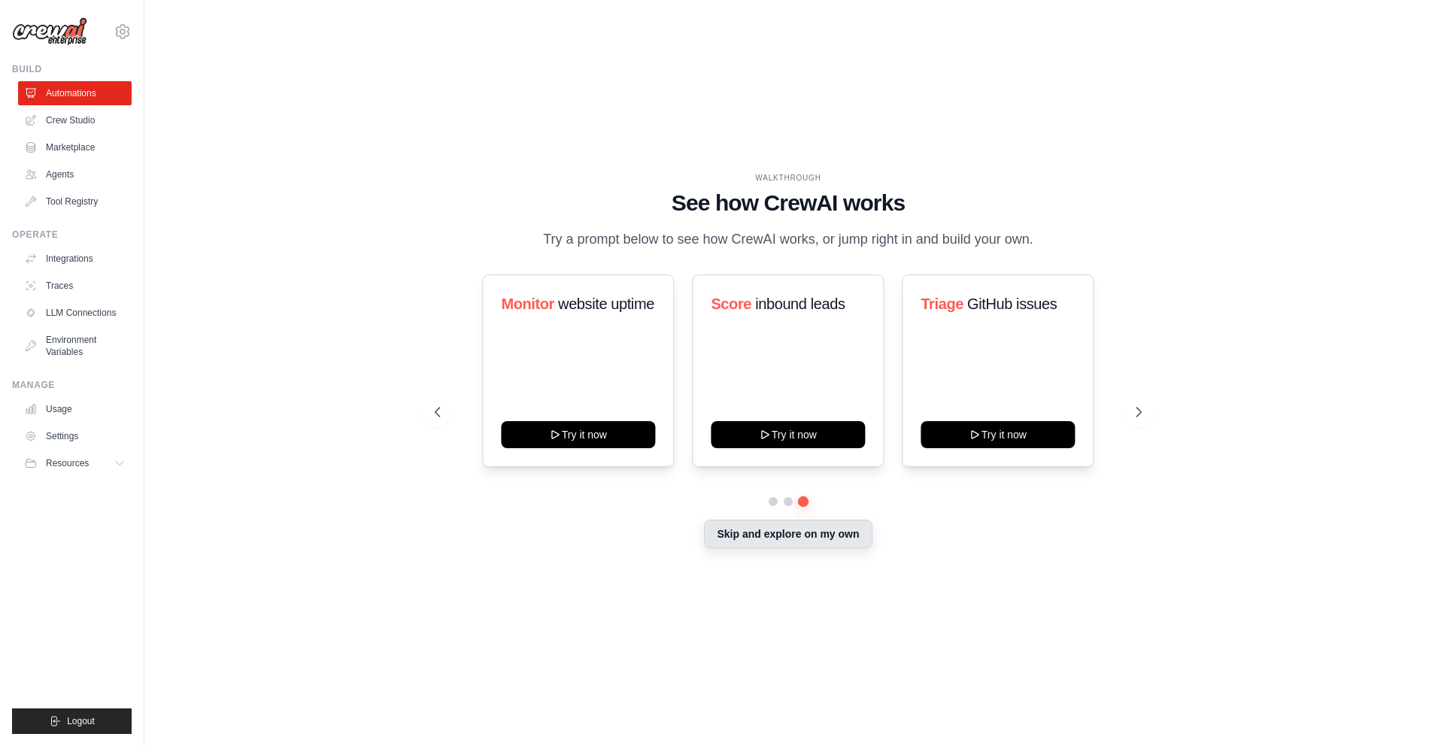
click at [842, 529] on button "Skip and explore on my own" at bounding box center [788, 534] width 168 height 29
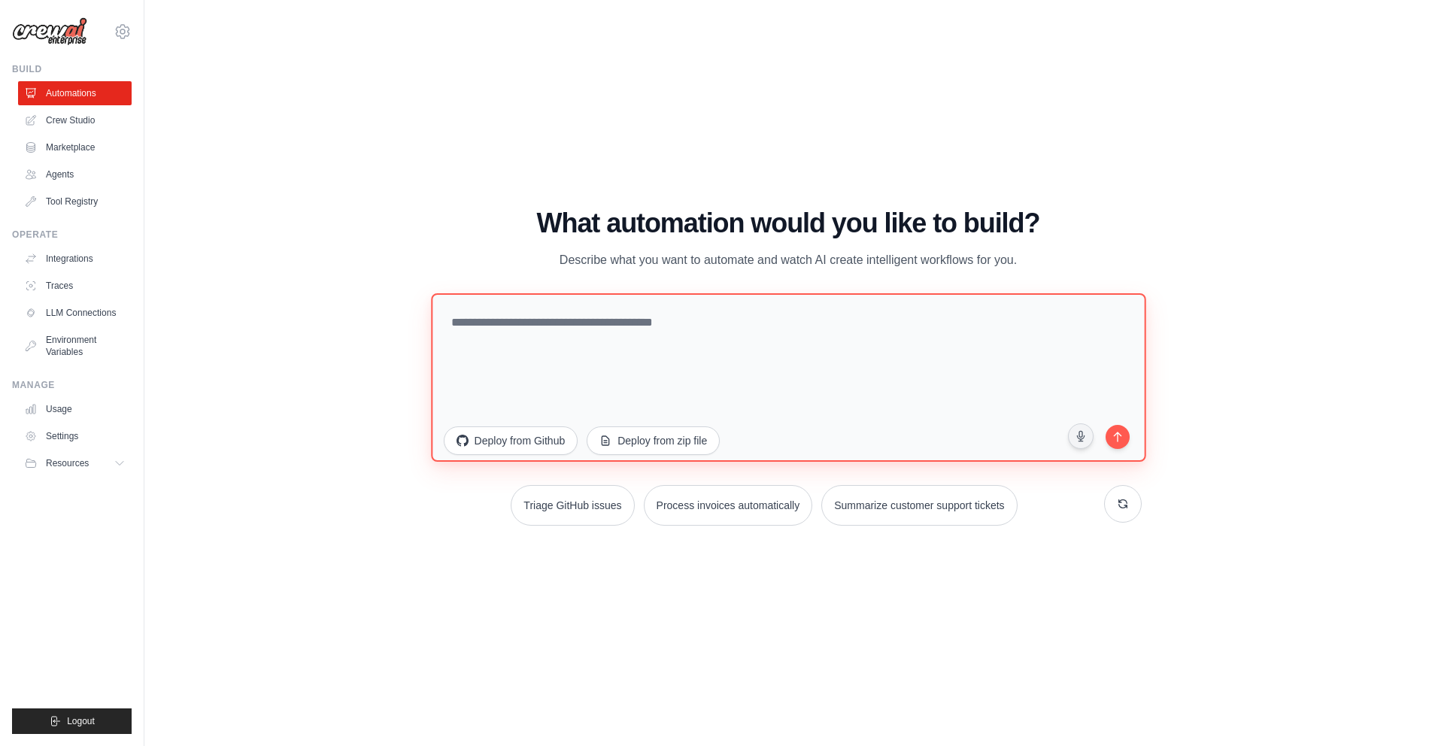
click at [576, 327] on textarea at bounding box center [788, 377] width 715 height 168
paste textarea "**********"
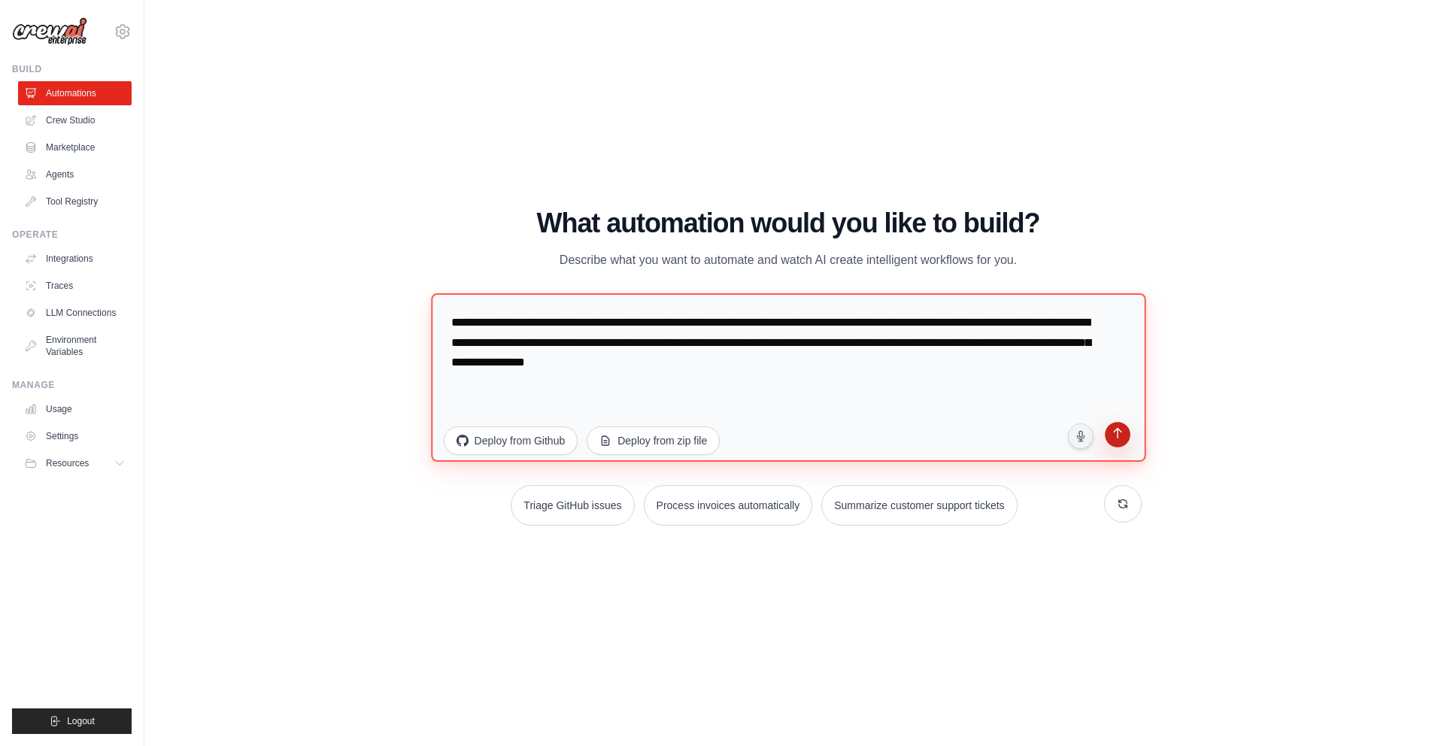
type textarea "**********"
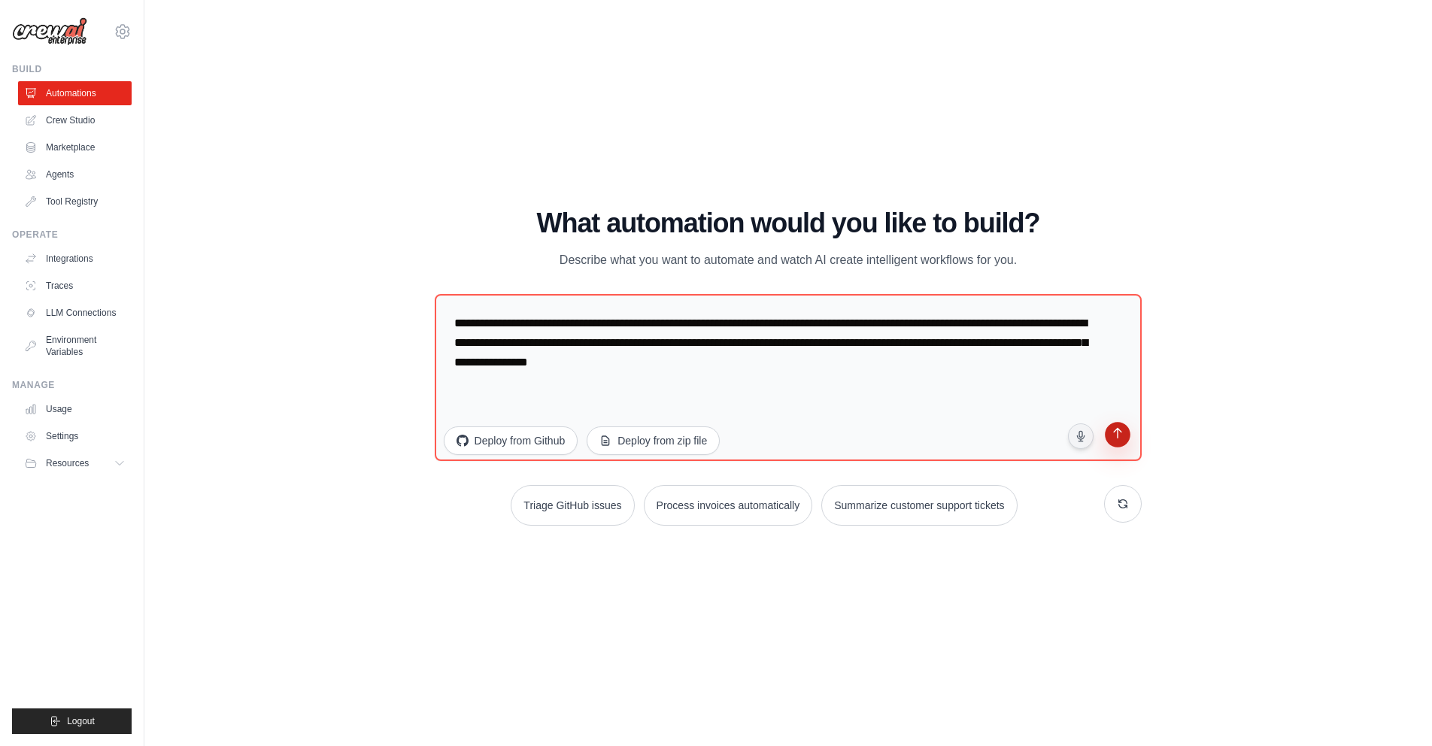
click at [1118, 434] on icon "submit" at bounding box center [1118, 435] width 14 height 14
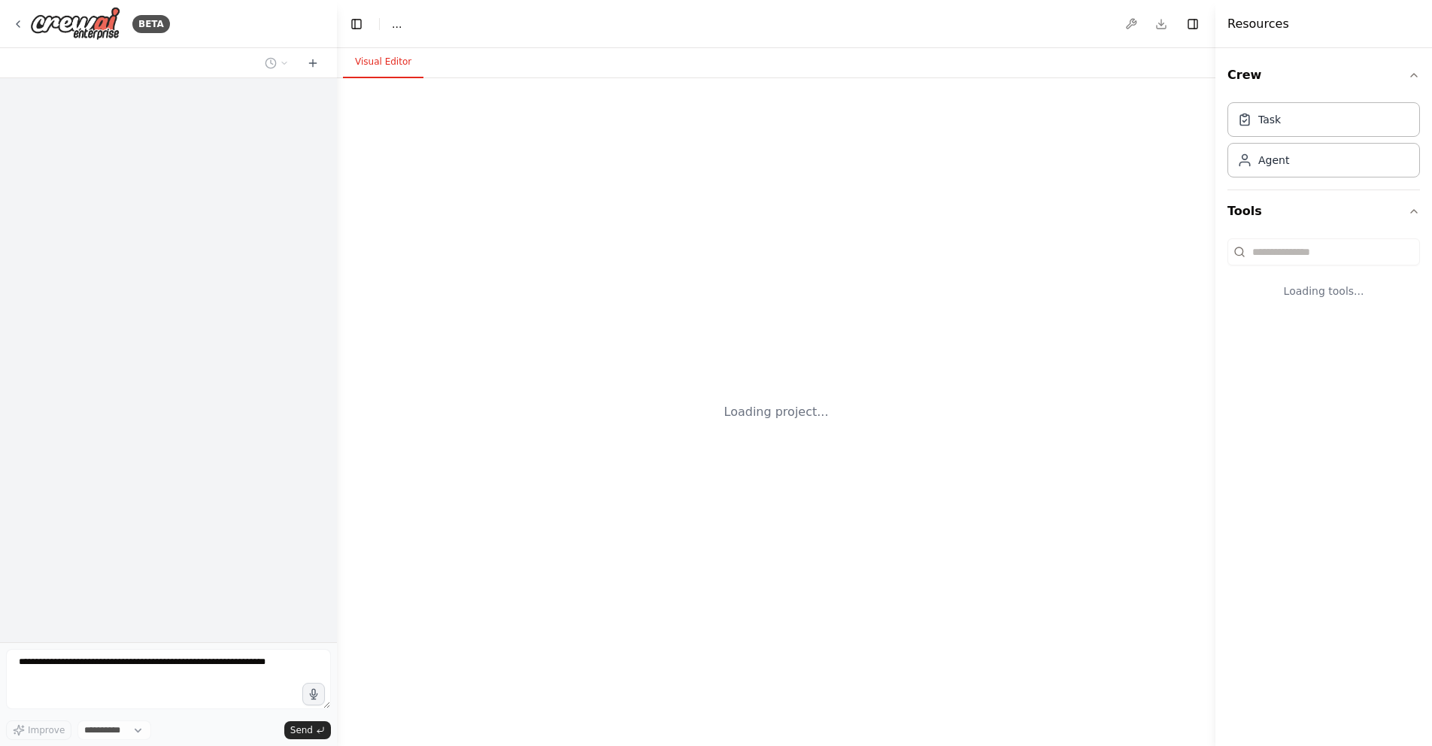
select select "****"
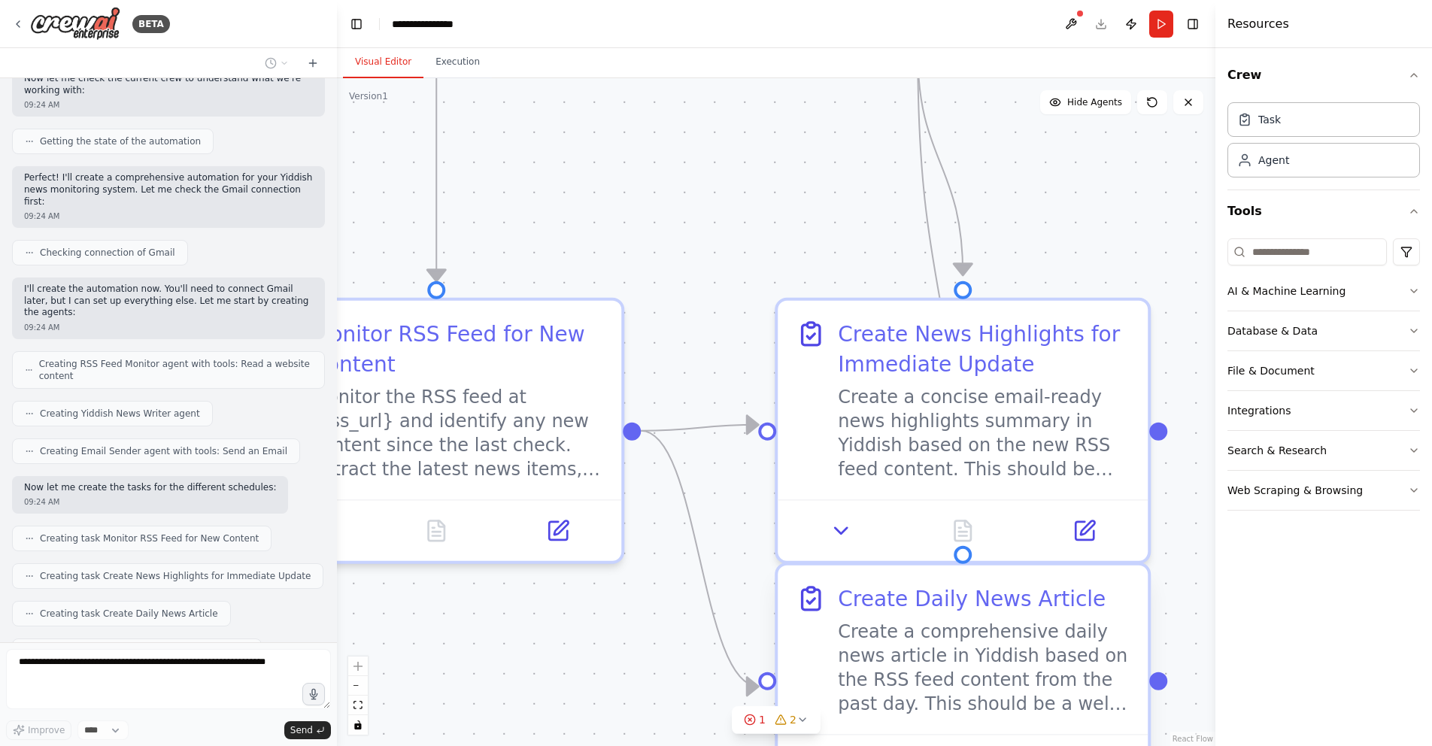
scroll to position [533, 0]
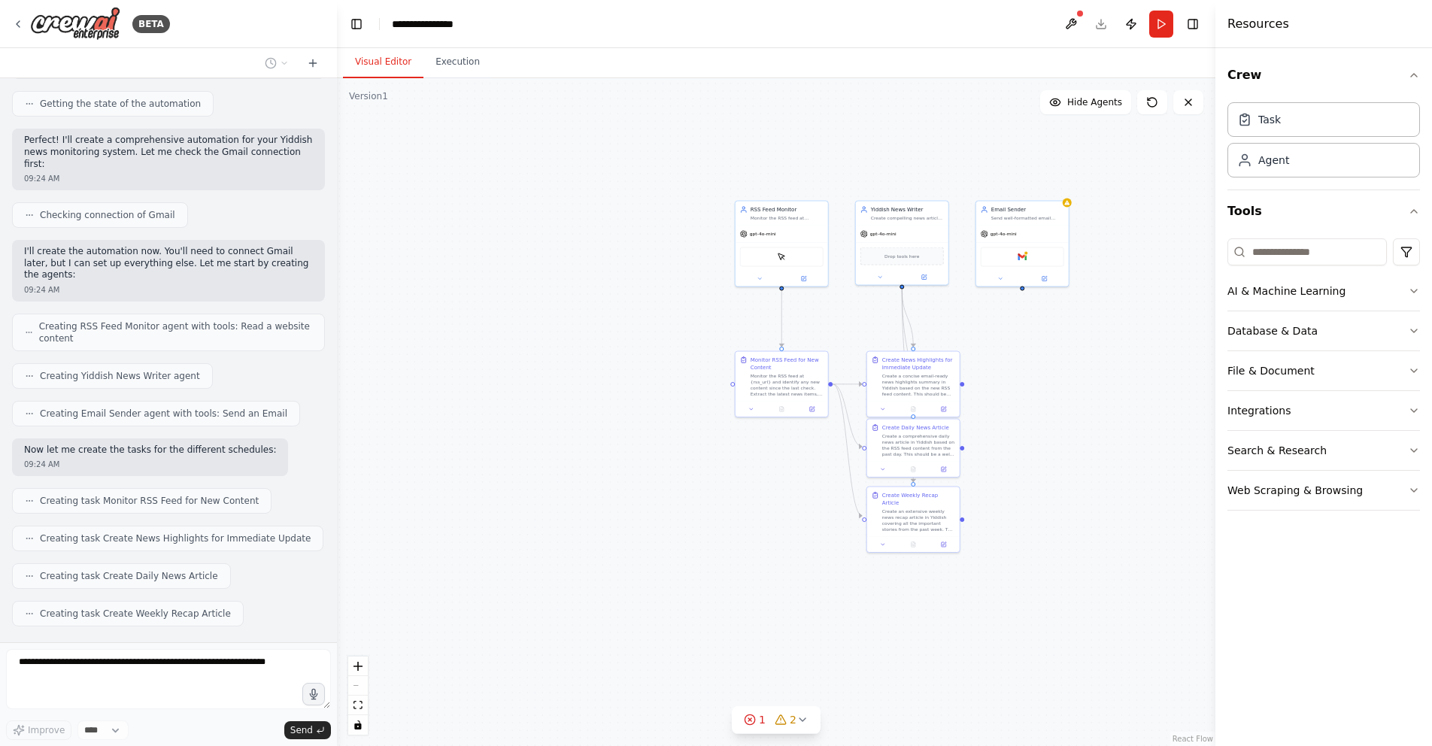
drag, startPoint x: 1066, startPoint y: 573, endPoint x: 1062, endPoint y: 420, distance: 152.7
click at [1062, 420] on div ".deletable-edge-delete-btn { width: 20px; height: 20px; border: 0px solid #ffff…" at bounding box center [776, 412] width 879 height 668
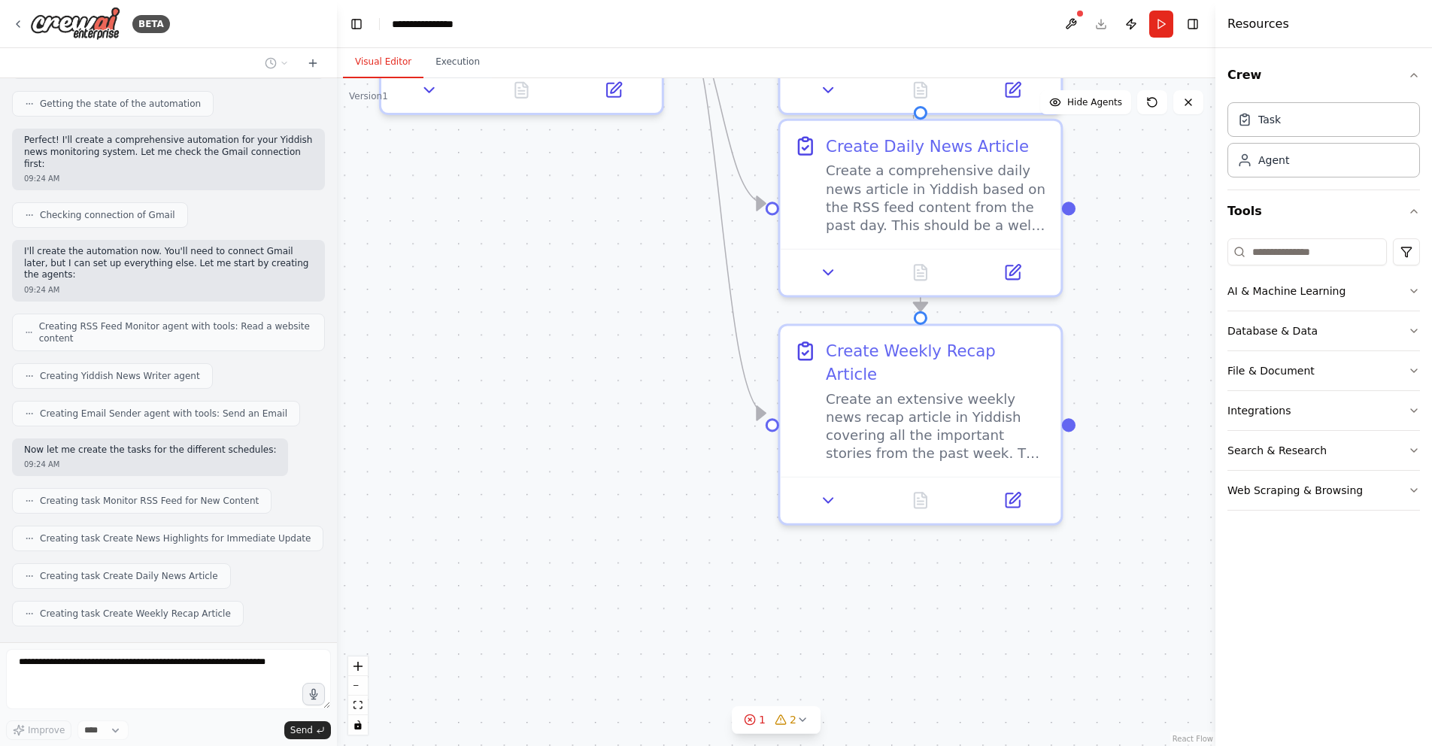
scroll to position [570, 0]
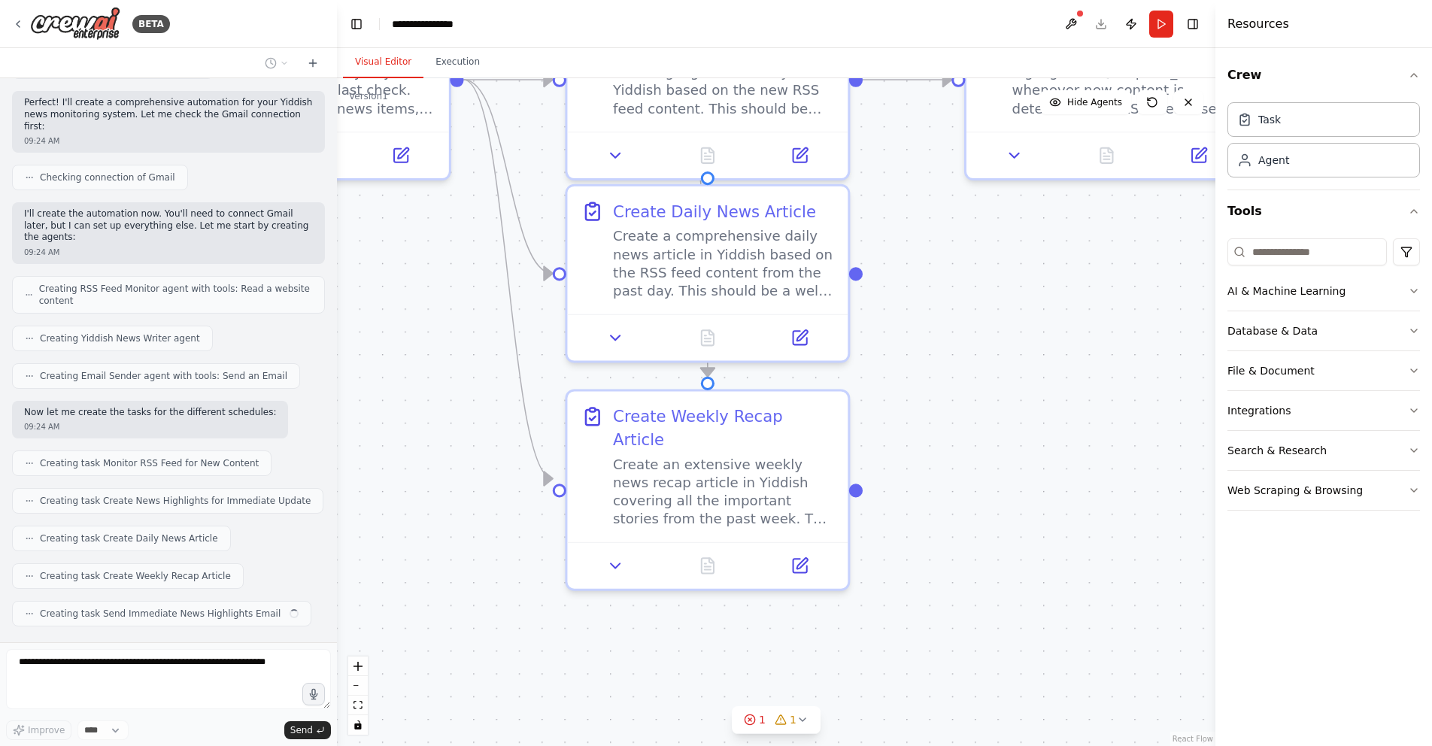
drag, startPoint x: 819, startPoint y: 587, endPoint x: 756, endPoint y: 638, distance: 81.3
click at [585, 659] on div ".deletable-edge-delete-btn { width: 20px; height: 20px; border: 0px solid #ffff…" at bounding box center [776, 412] width 879 height 668
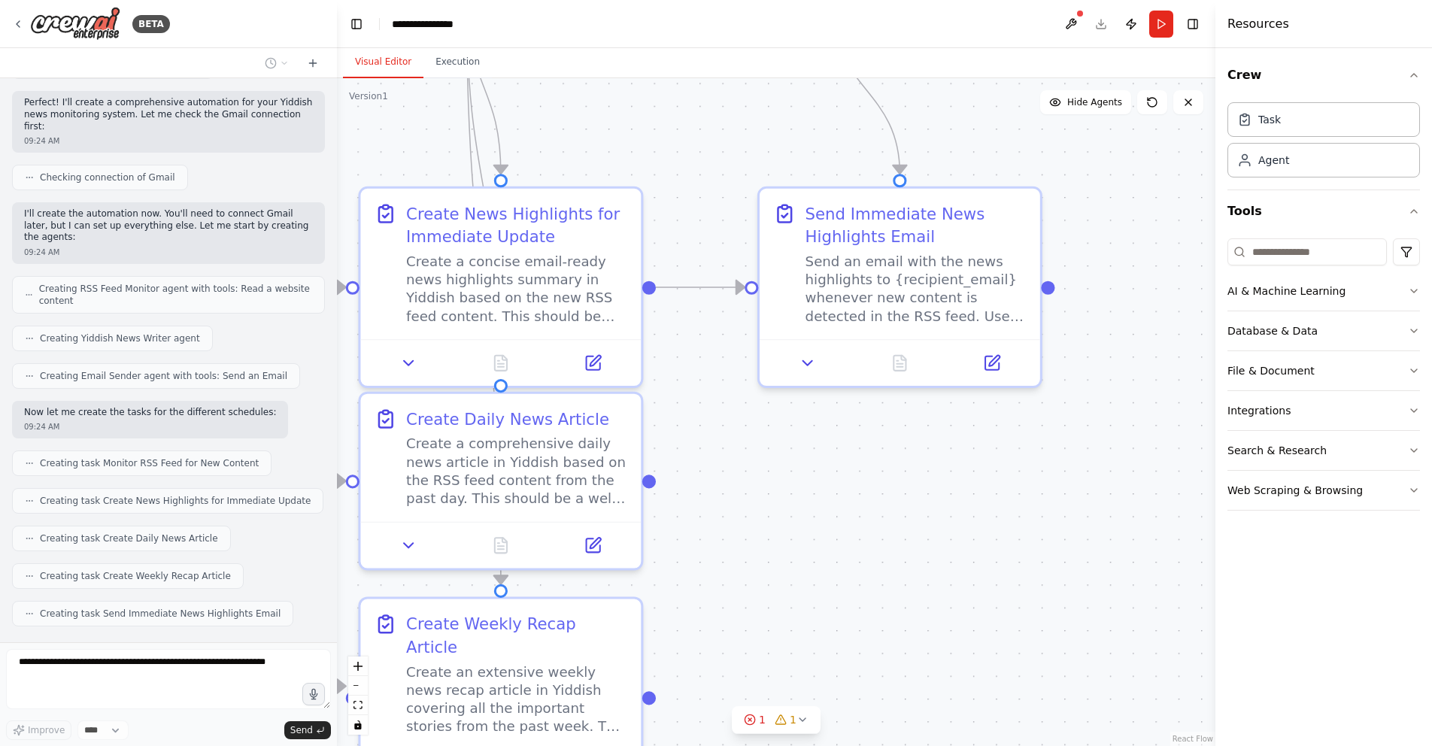
drag, startPoint x: 996, startPoint y: 611, endPoint x: 907, endPoint y: 686, distance: 116.3
click at [907, 686] on div ".deletable-edge-delete-btn { width: 20px; height: 20px; border: 0px solid #ffff…" at bounding box center [776, 412] width 879 height 668
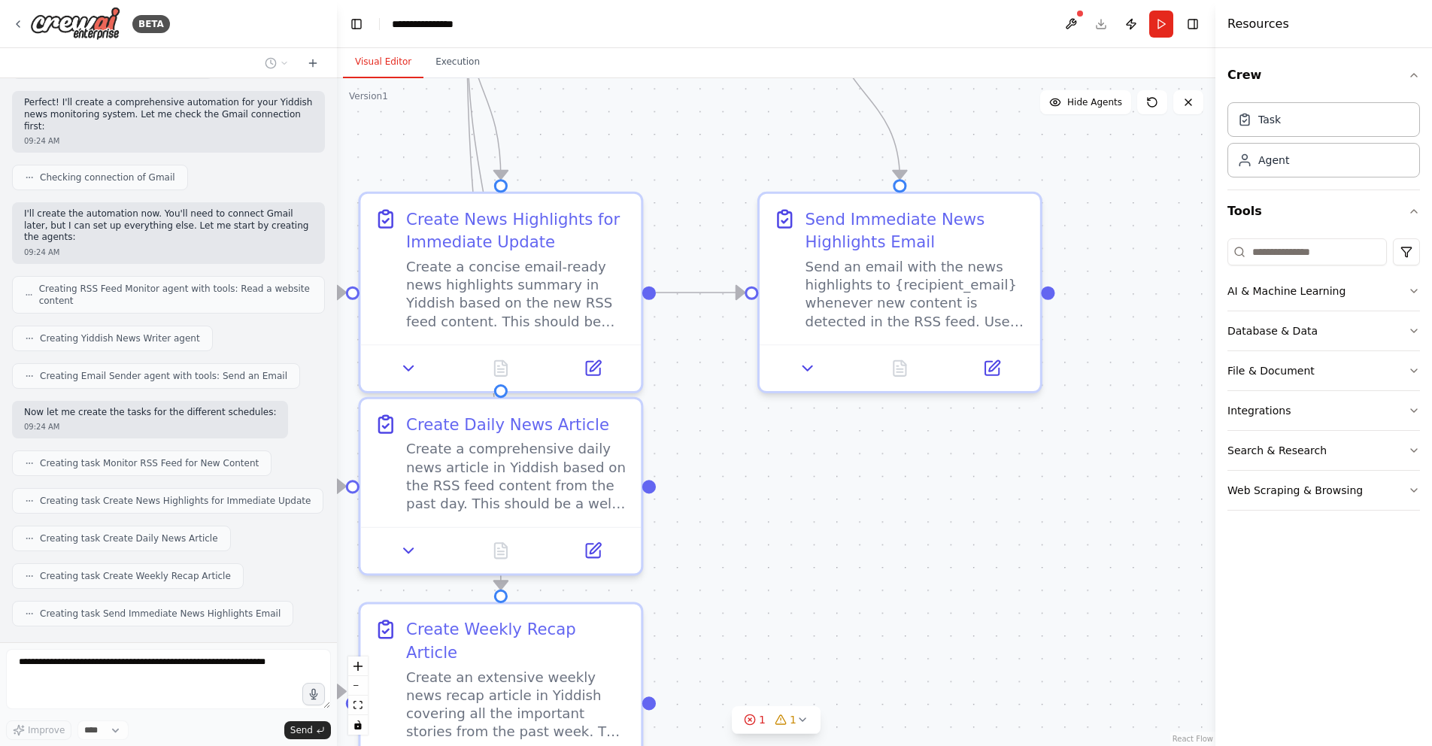
scroll to position [608, 0]
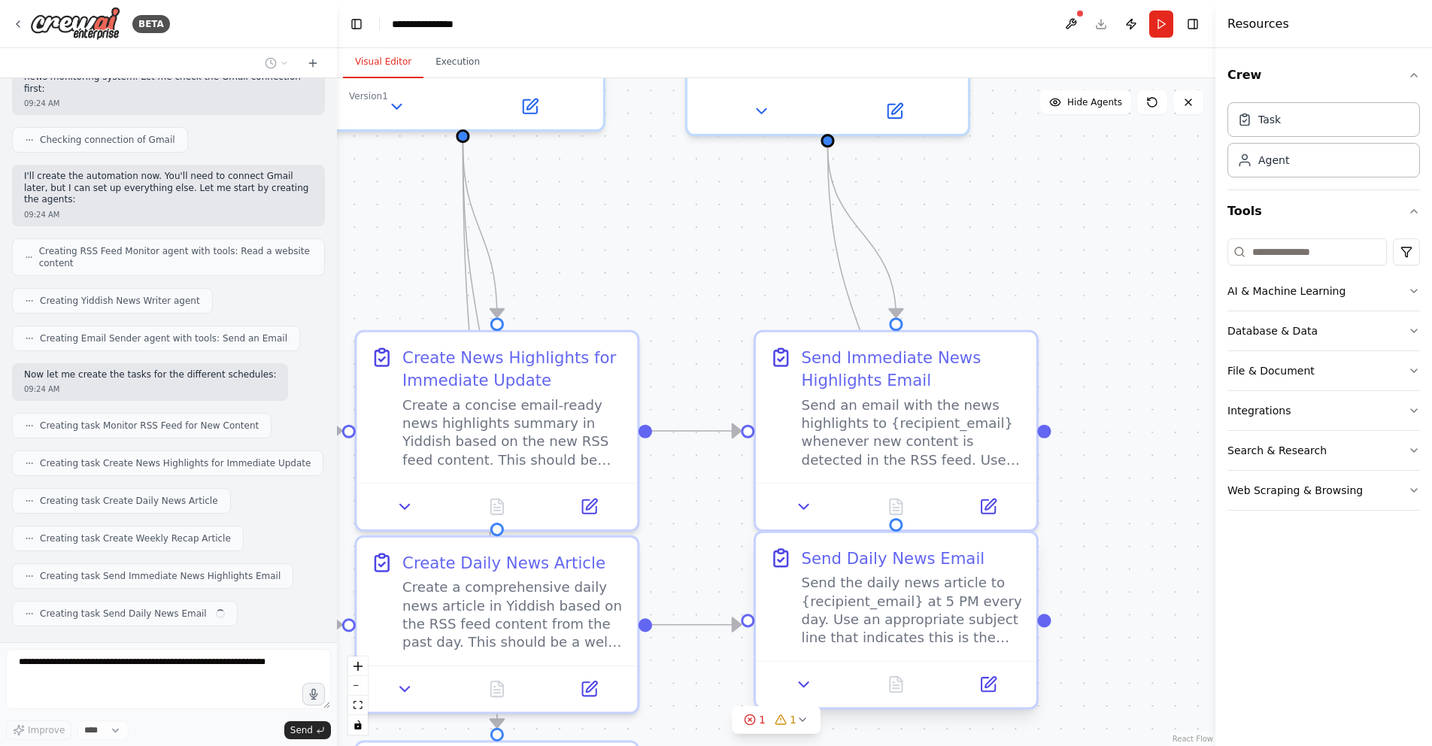
drag, startPoint x: 921, startPoint y: 569, endPoint x: 917, endPoint y: 743, distance: 174.5
click at [917, 743] on div ".deletable-edge-delete-btn { width: 20px; height: 20px; border: 0px solid #ffff…" at bounding box center [776, 412] width 879 height 668
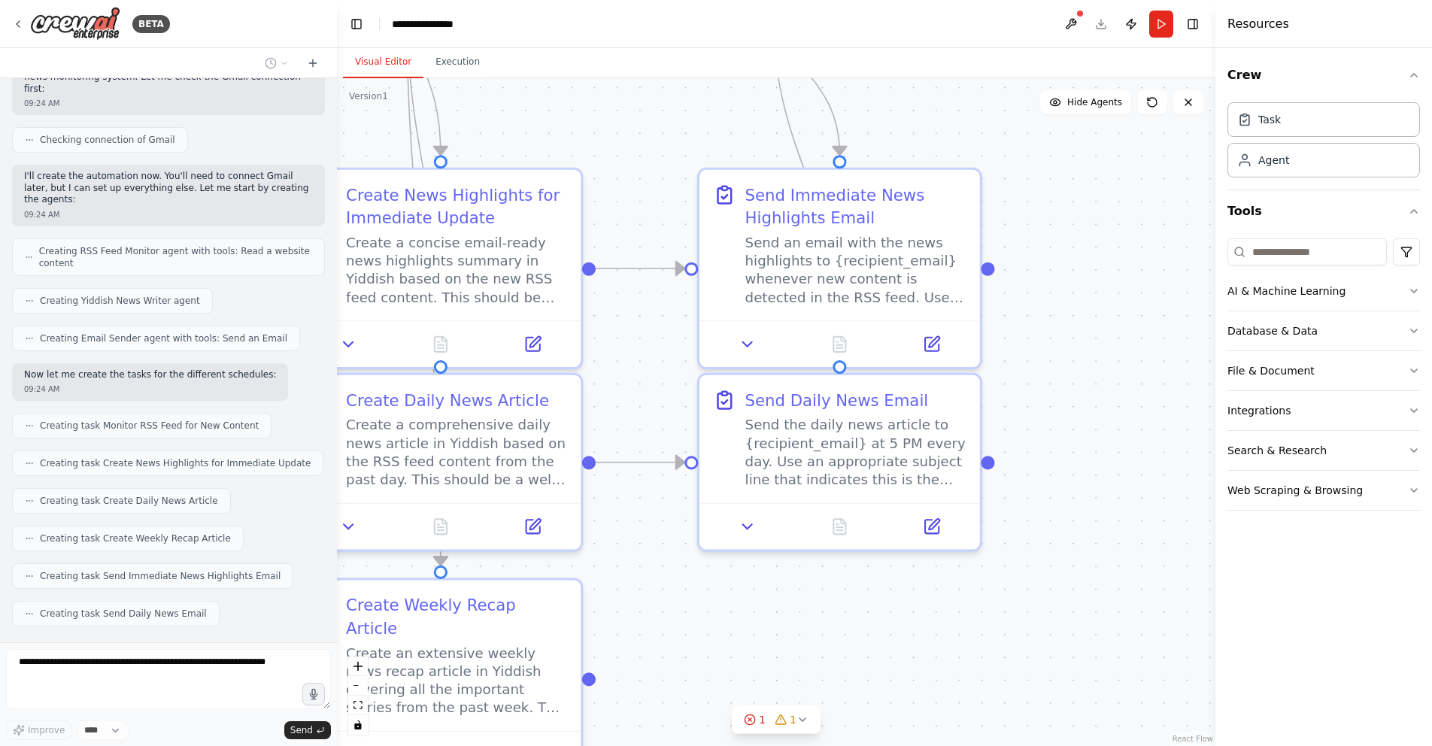
drag, startPoint x: 1107, startPoint y: 603, endPoint x: 1054, endPoint y: 412, distance: 198.4
click at [1054, 412] on div ".deletable-edge-delete-btn { width: 20px; height: 20px; border: 0px solid #ffff…" at bounding box center [776, 412] width 879 height 668
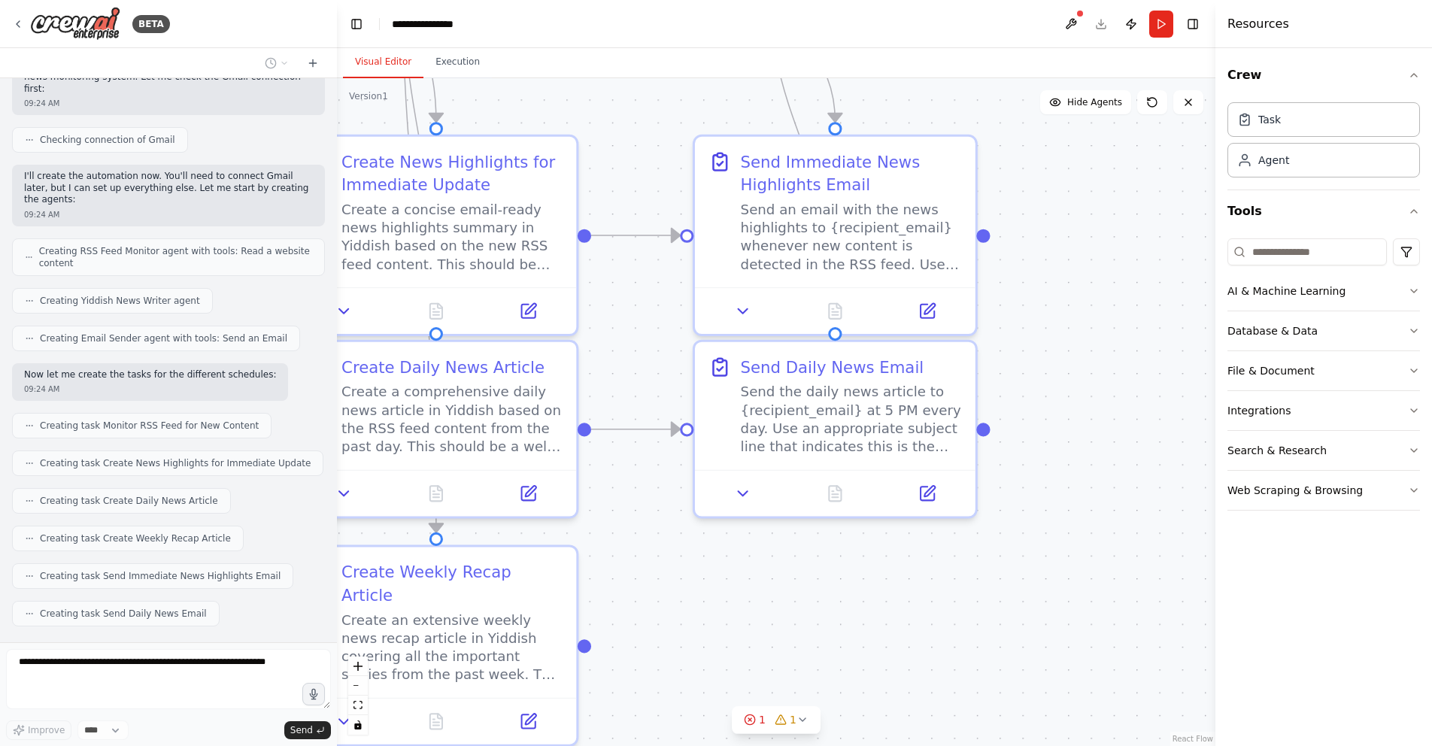
drag, startPoint x: 1087, startPoint y: 512, endPoint x: 1082, endPoint y: 479, distance: 33.4
click at [1082, 479] on div ".deletable-edge-delete-btn { width: 20px; height: 20px; border: 0px solid #ffff…" at bounding box center [776, 412] width 879 height 668
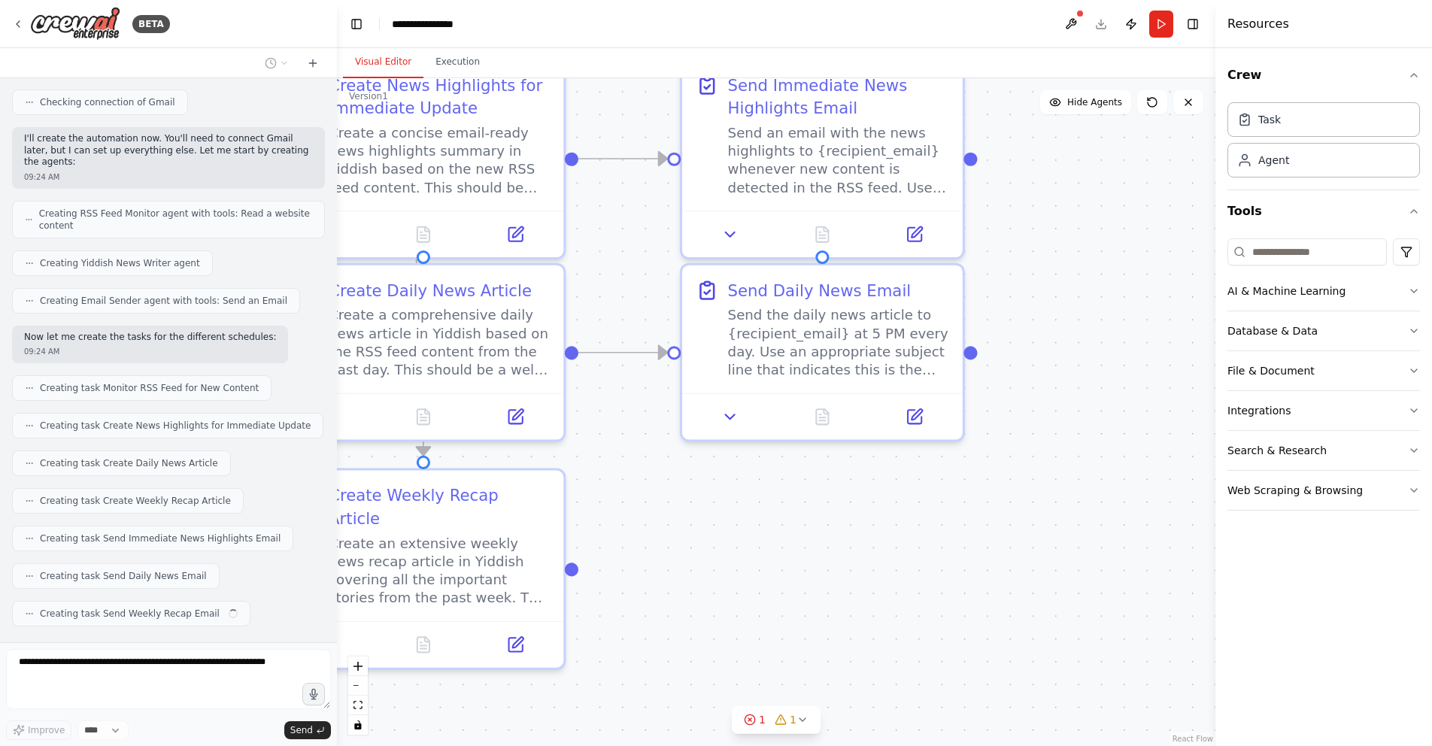
drag, startPoint x: 1074, startPoint y: 579, endPoint x: 1061, endPoint y: 502, distance: 77.8
click at [1061, 502] on div ".deletable-edge-delete-btn { width: 20px; height: 20px; border: 0px solid #ffff…" at bounding box center [776, 412] width 879 height 668
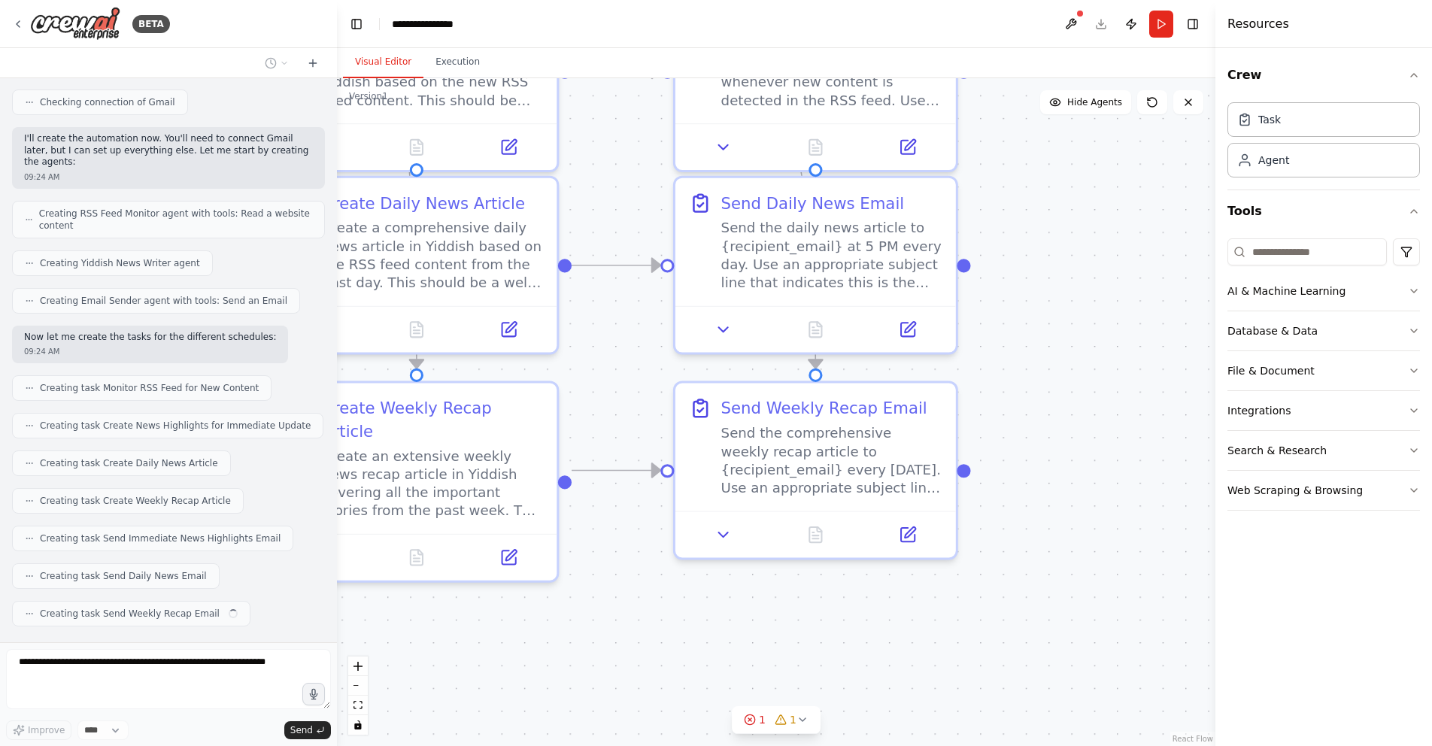
drag, startPoint x: 1064, startPoint y: 548, endPoint x: 1057, endPoint y: 461, distance: 87.5
click at [1057, 461] on div ".deletable-edge-delete-btn { width: 20px; height: 20px; border: 0px solid #ffff…" at bounding box center [776, 412] width 879 height 668
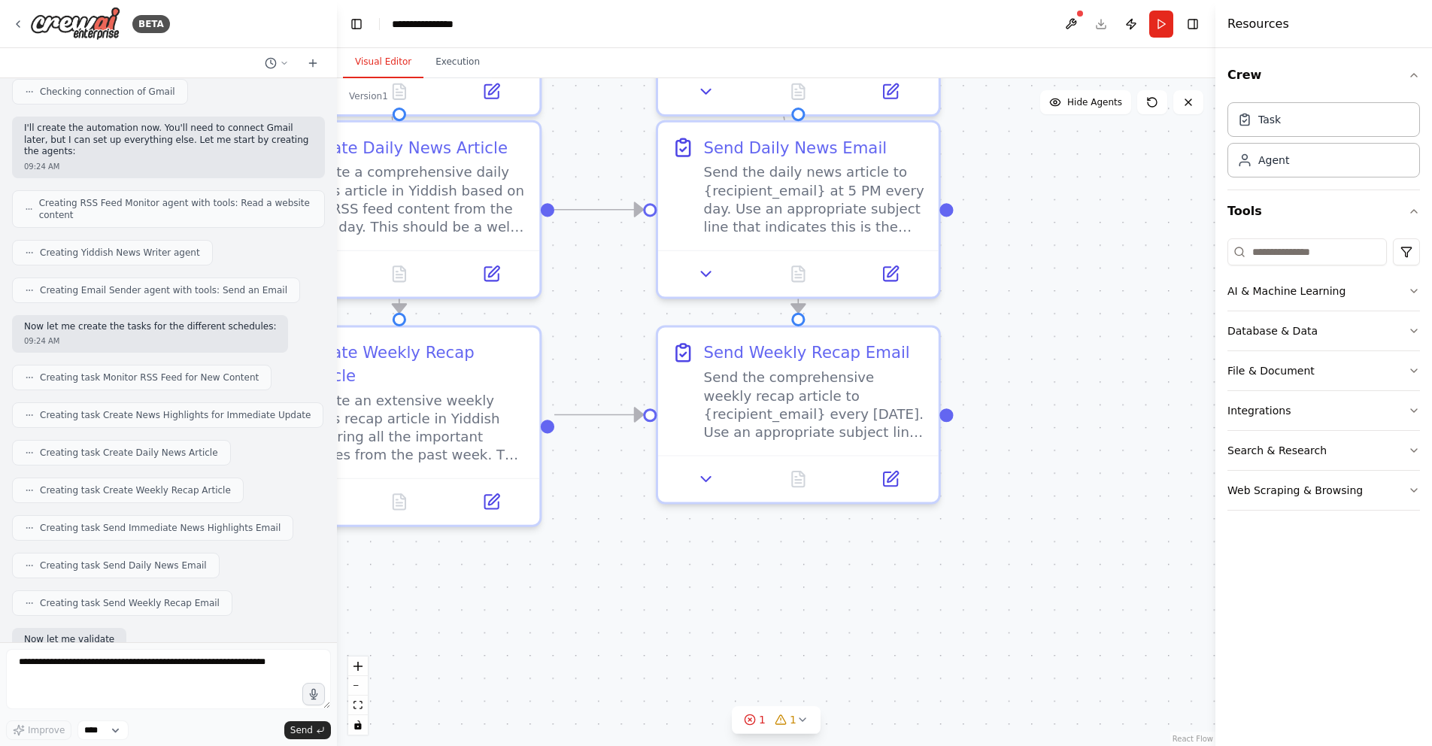
scroll to position [733, 0]
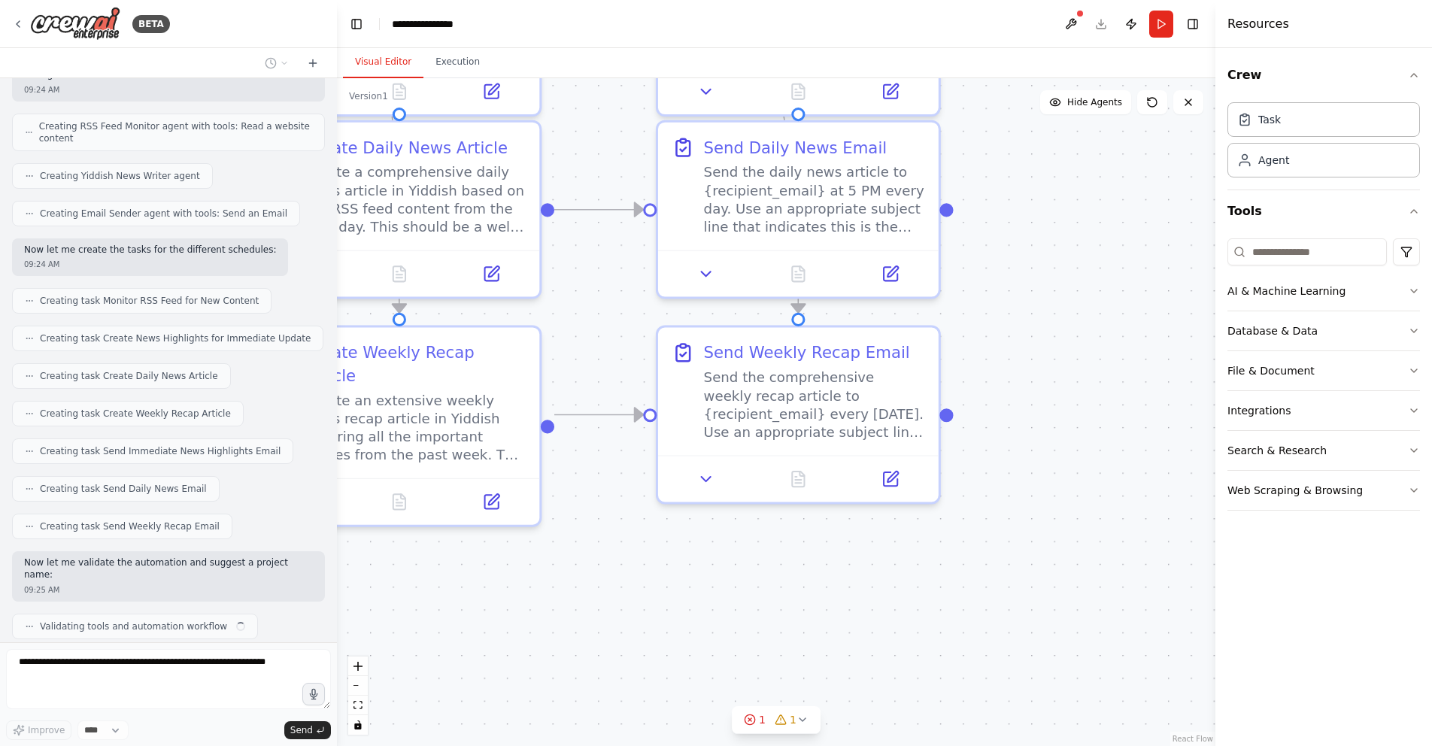
drag, startPoint x: 1042, startPoint y: 582, endPoint x: 1024, endPoint y: 527, distance: 58.3
click at [1024, 527] on div ".deletable-edge-delete-btn { width: 20px; height: 20px; border: 0px solid #ffff…" at bounding box center [776, 412] width 879 height 668
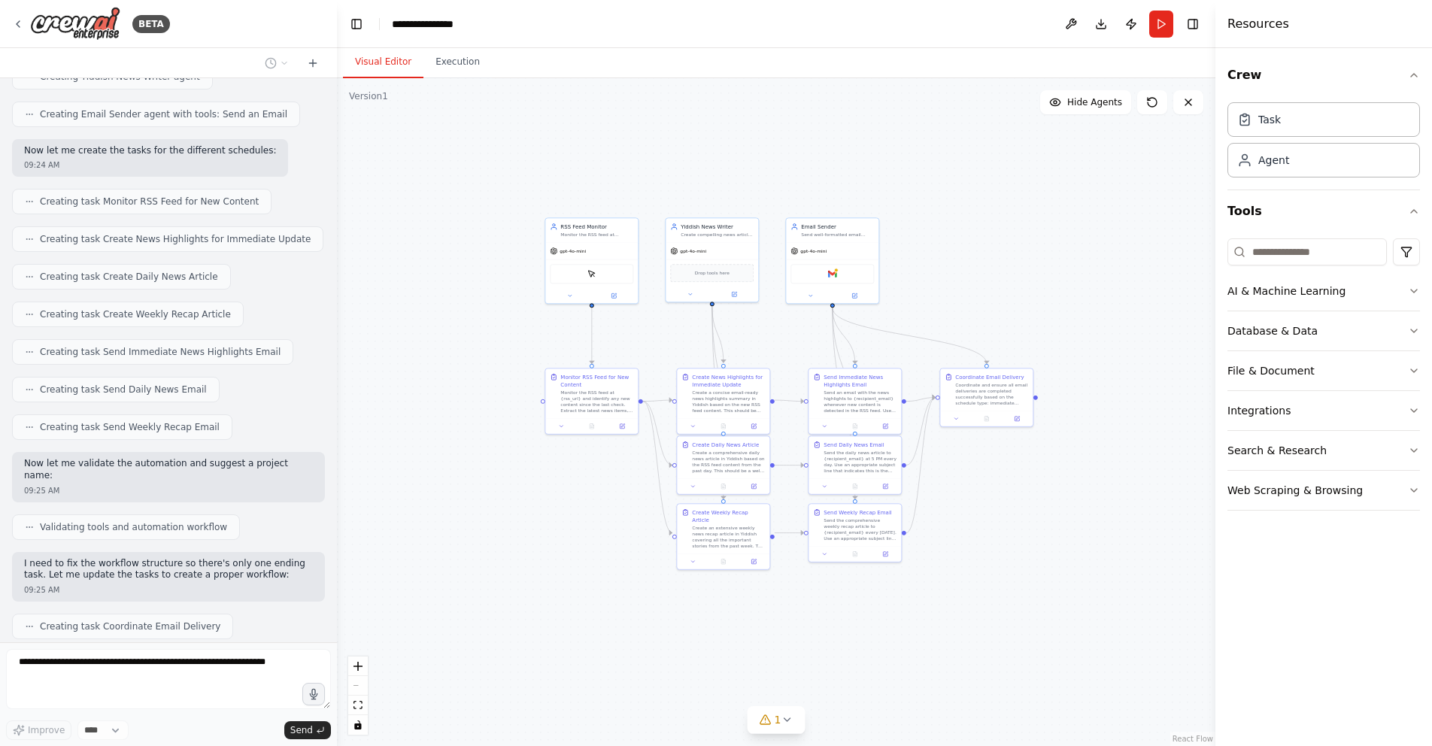
scroll to position [869, 0]
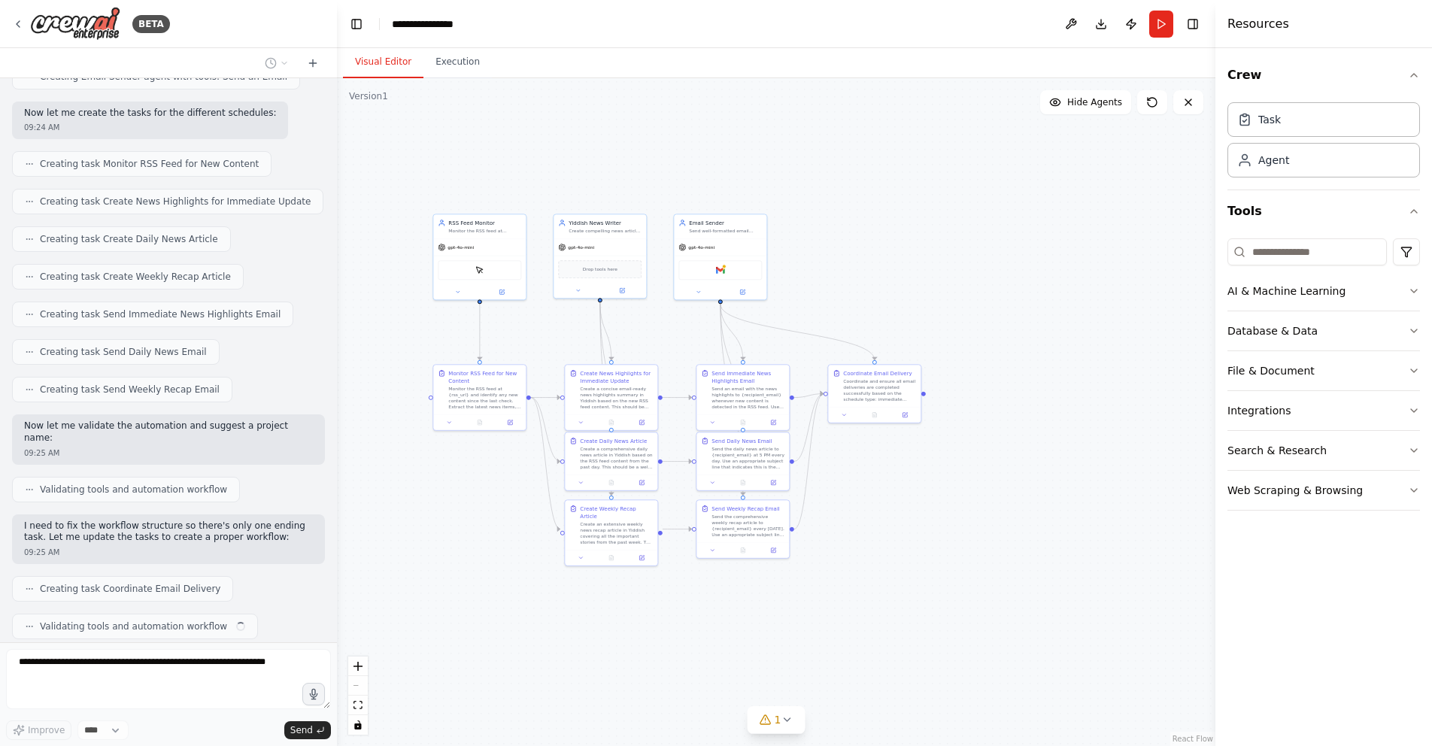
drag, startPoint x: 991, startPoint y: 515, endPoint x: 833, endPoint y: 536, distance: 159.3
click at [828, 534] on div ".deletable-edge-delete-btn { width: 20px; height: 20px; border: 0px solid #ffff…" at bounding box center [776, 412] width 879 height 668
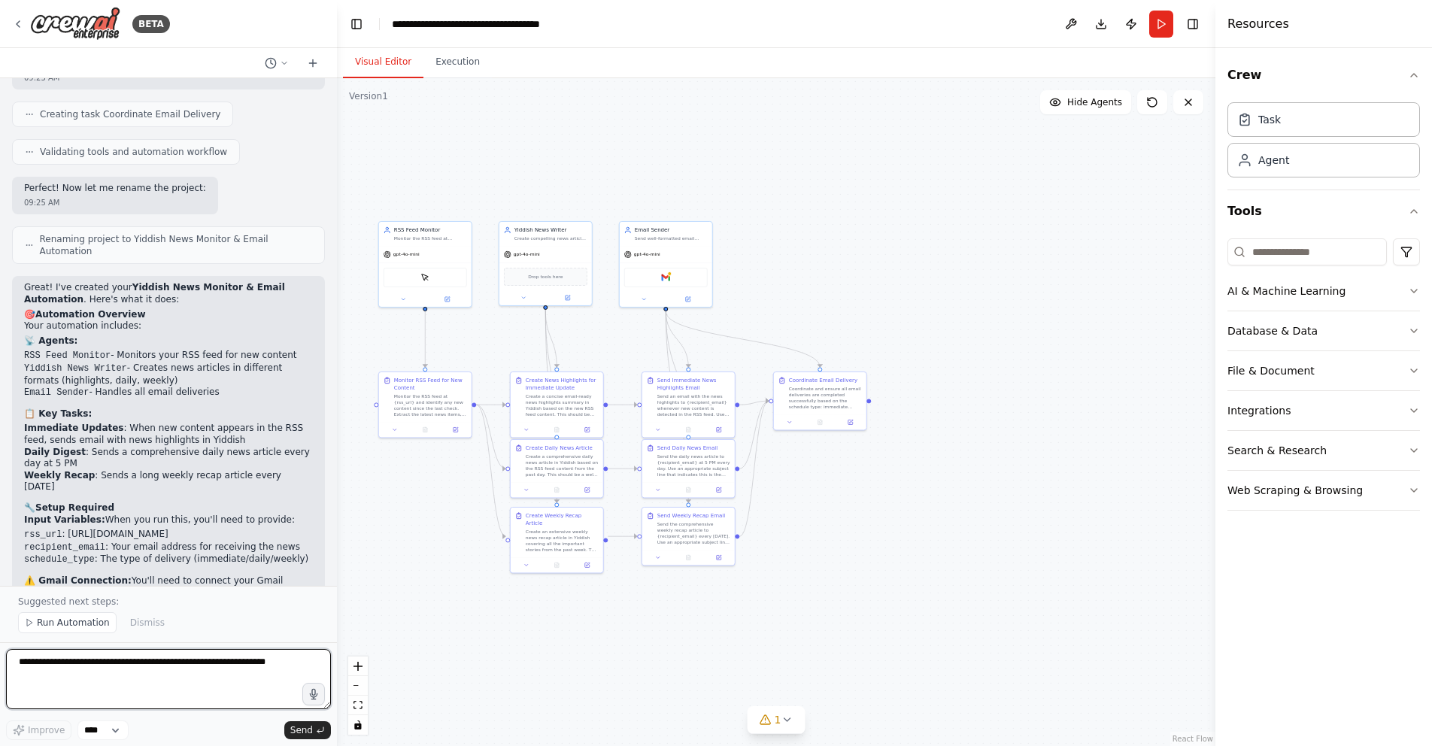
scroll to position [1356, 0]
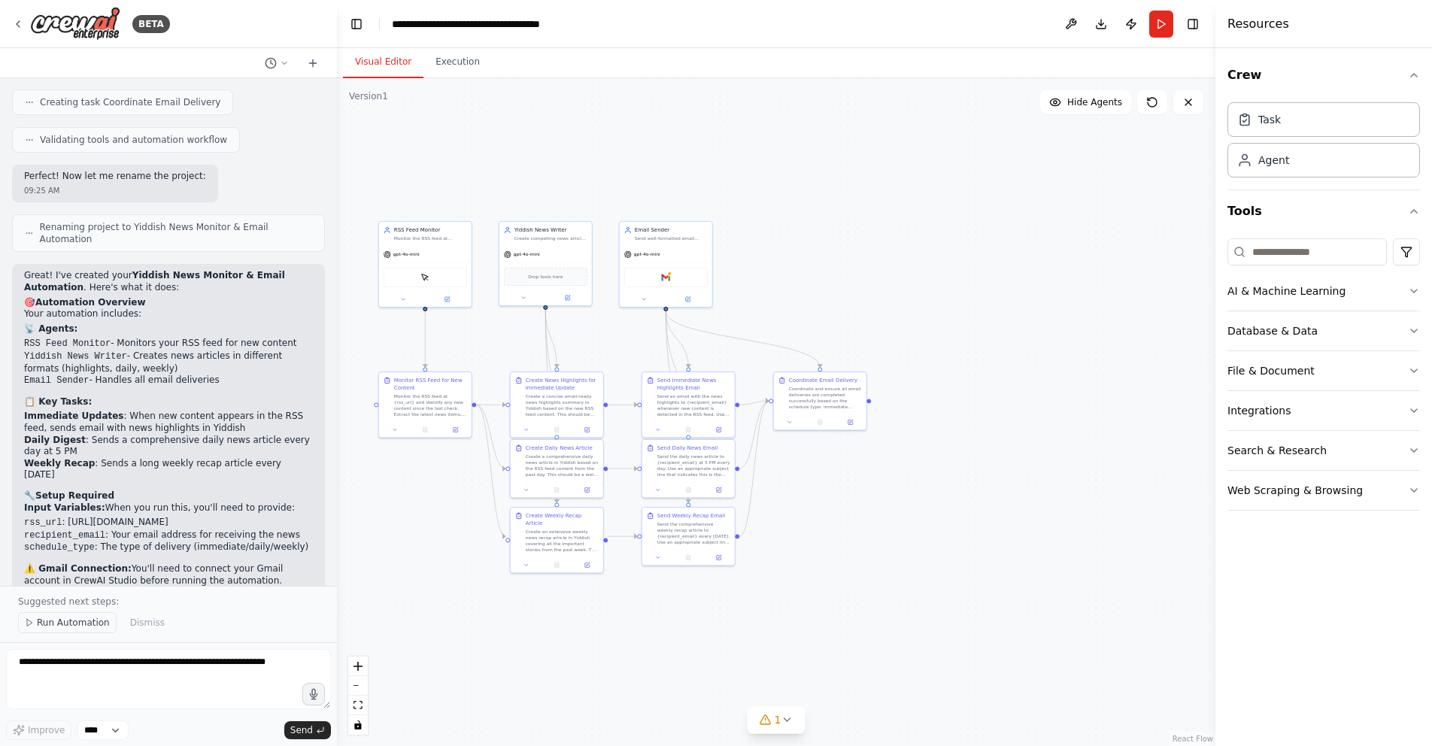
click at [81, 621] on span "Run Automation" at bounding box center [73, 623] width 73 height 12
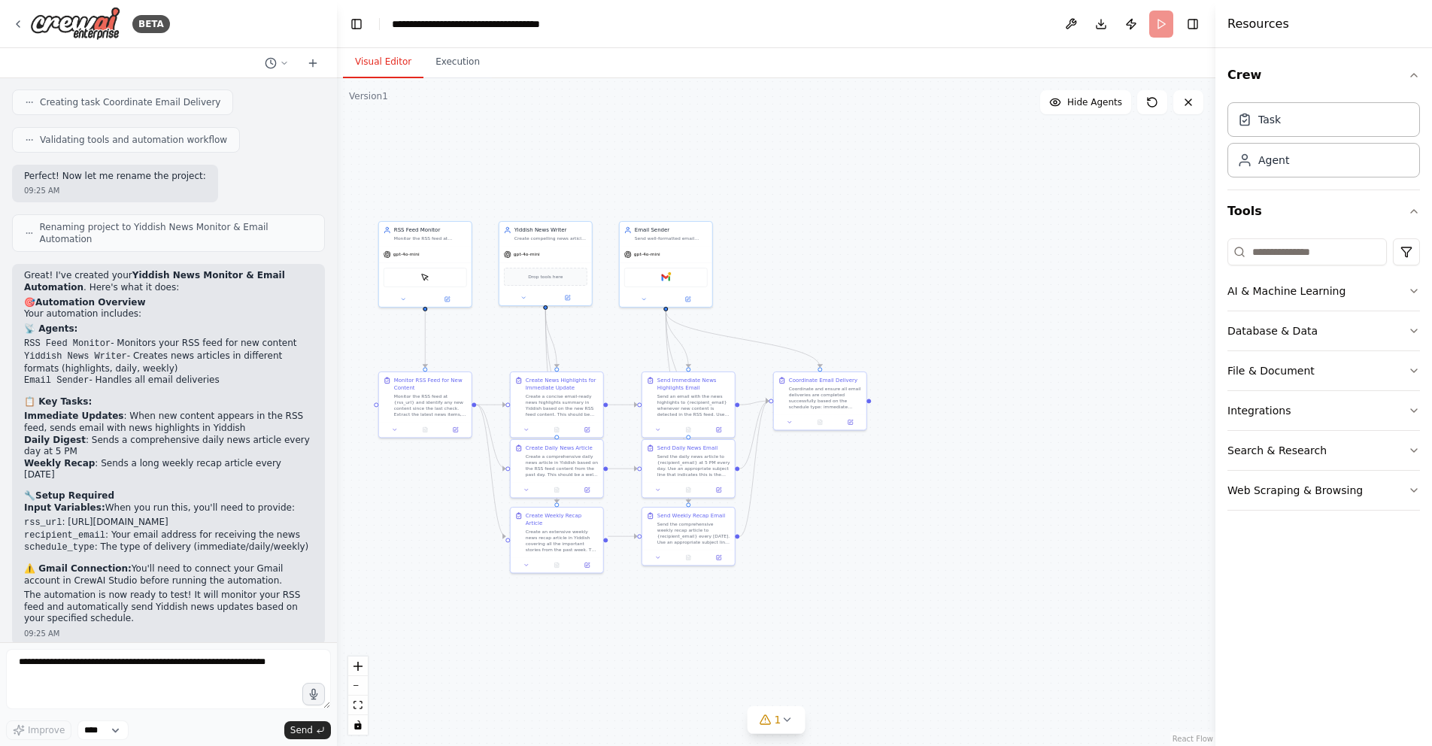
scroll to position [1300, 0]
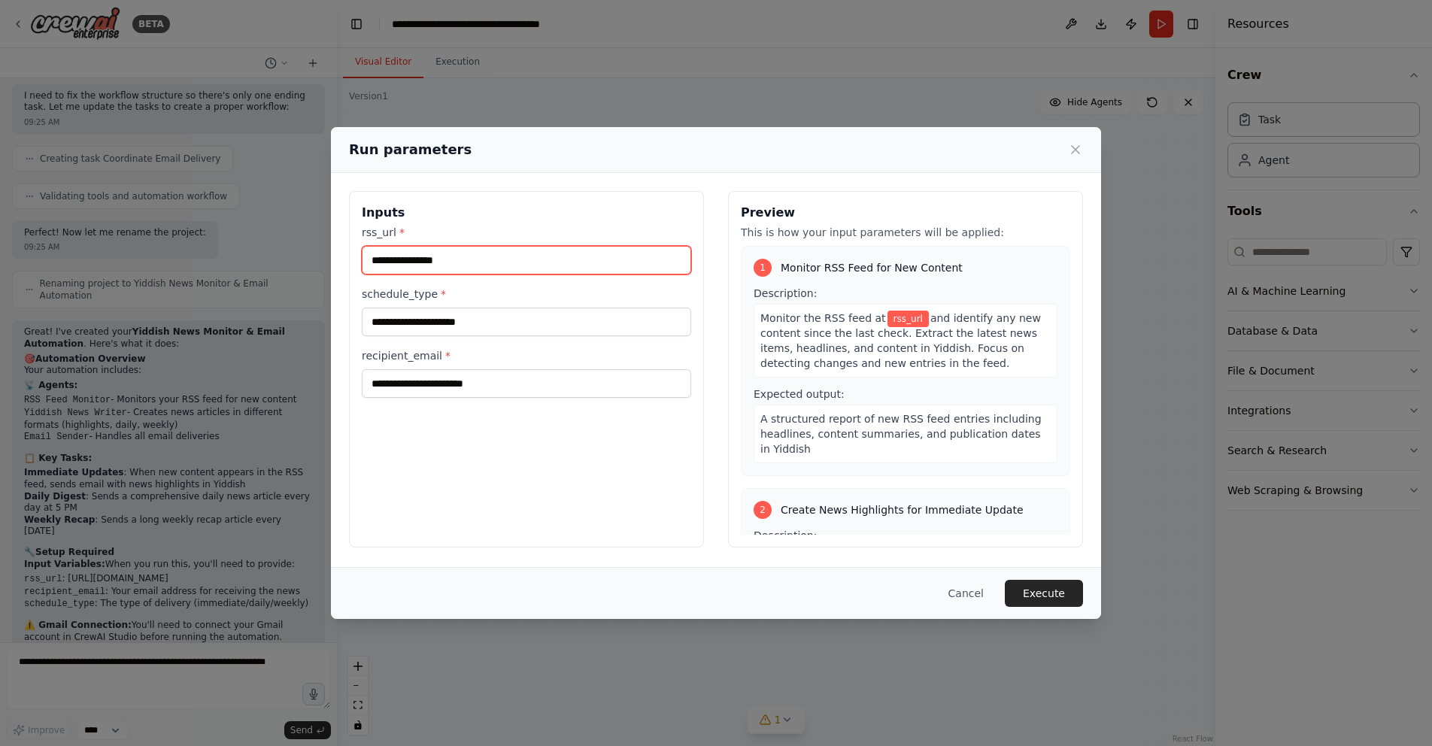
click at [501, 258] on input "rss_url *" at bounding box center [526, 260] width 329 height 29
paste input "**********"
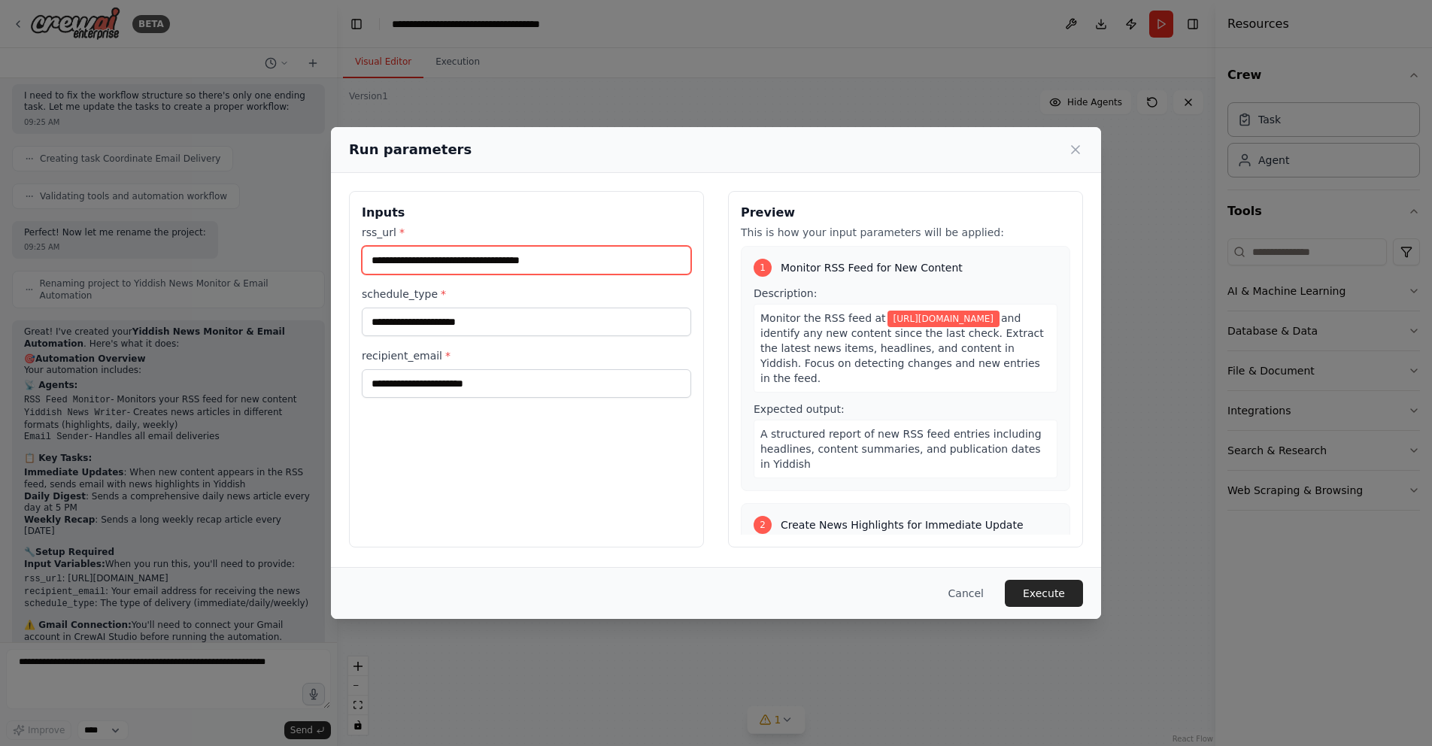
type input "**********"
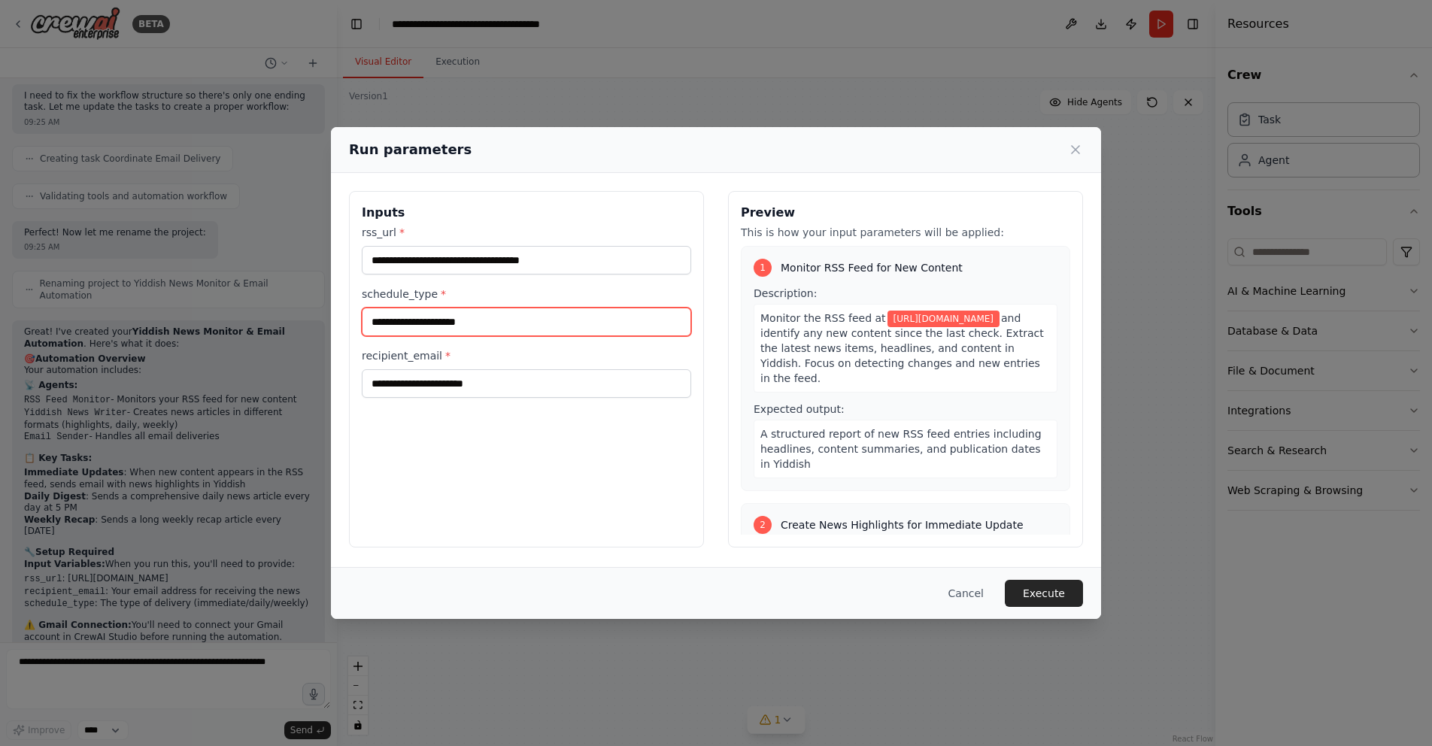
click at [487, 326] on input "schedule_type *" at bounding box center [526, 322] width 329 height 29
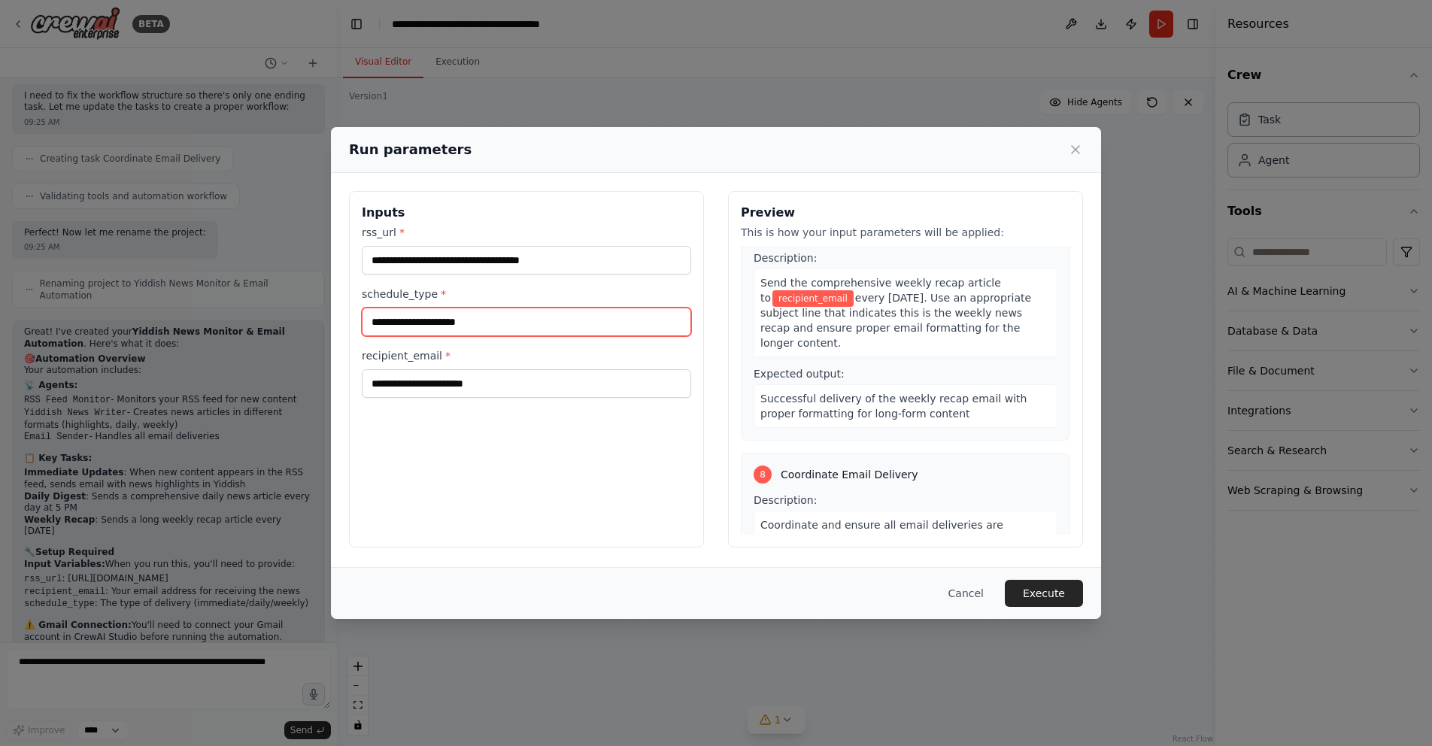
scroll to position [1592, 0]
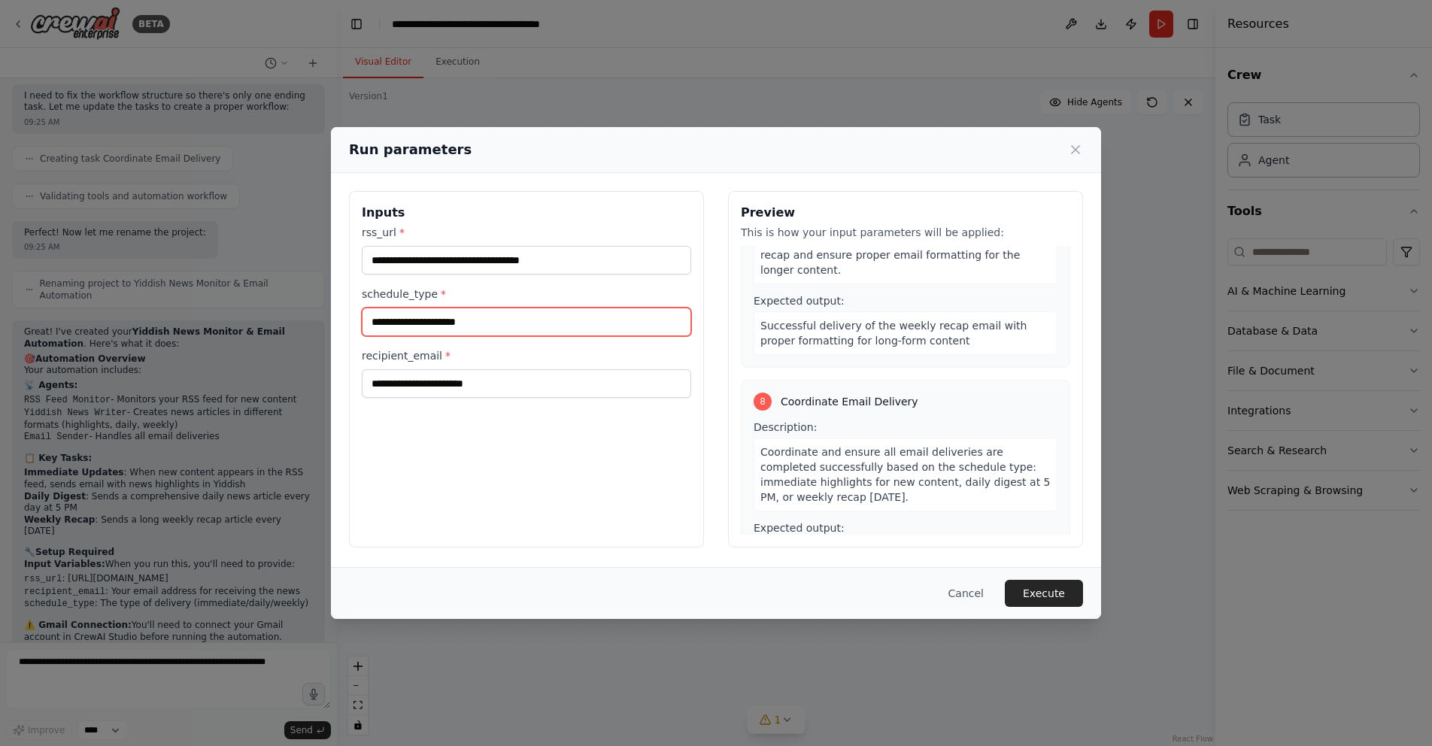
click at [476, 317] on input "schedule_type *" at bounding box center [526, 322] width 329 height 29
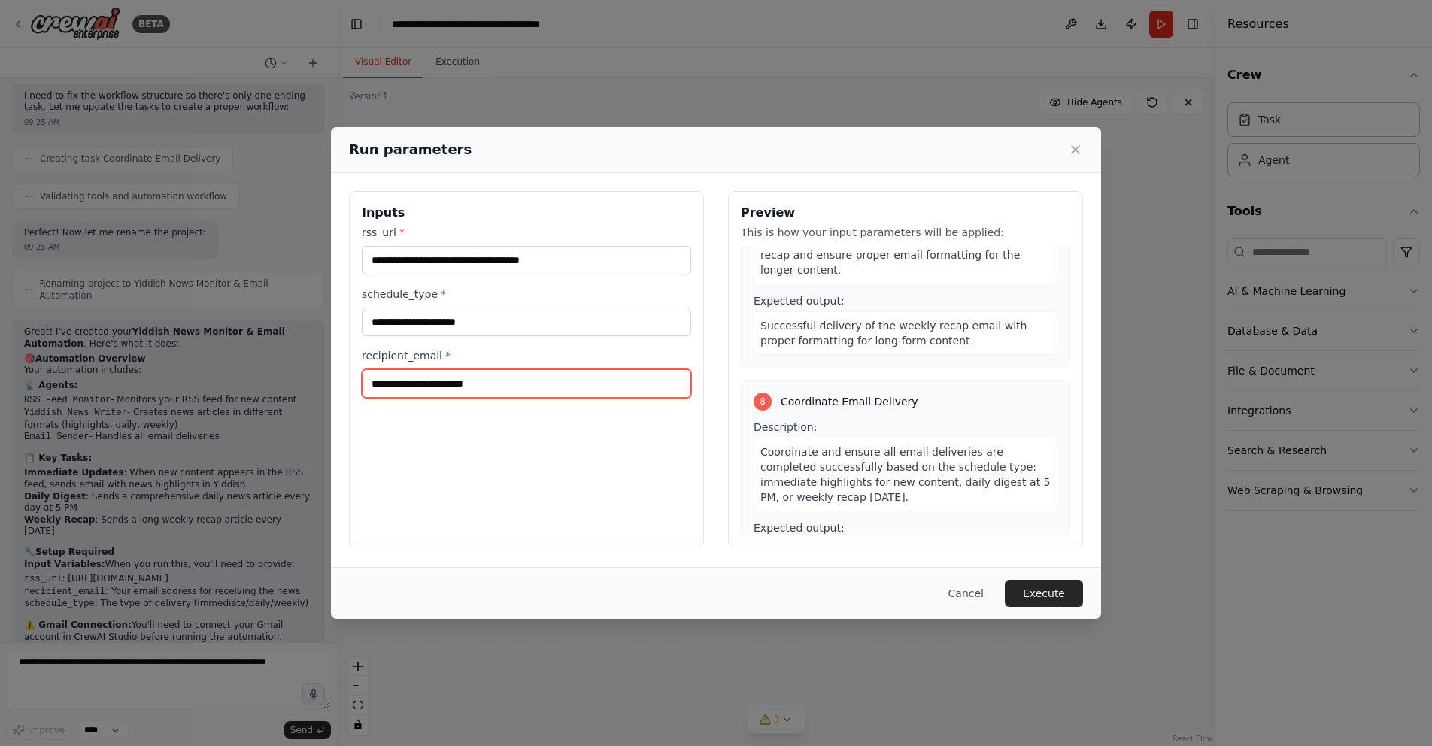
drag, startPoint x: 468, startPoint y: 381, endPoint x: 466, endPoint y: 372, distance: 9.2
click at [468, 381] on input "recipient_email *" at bounding box center [526, 383] width 329 height 29
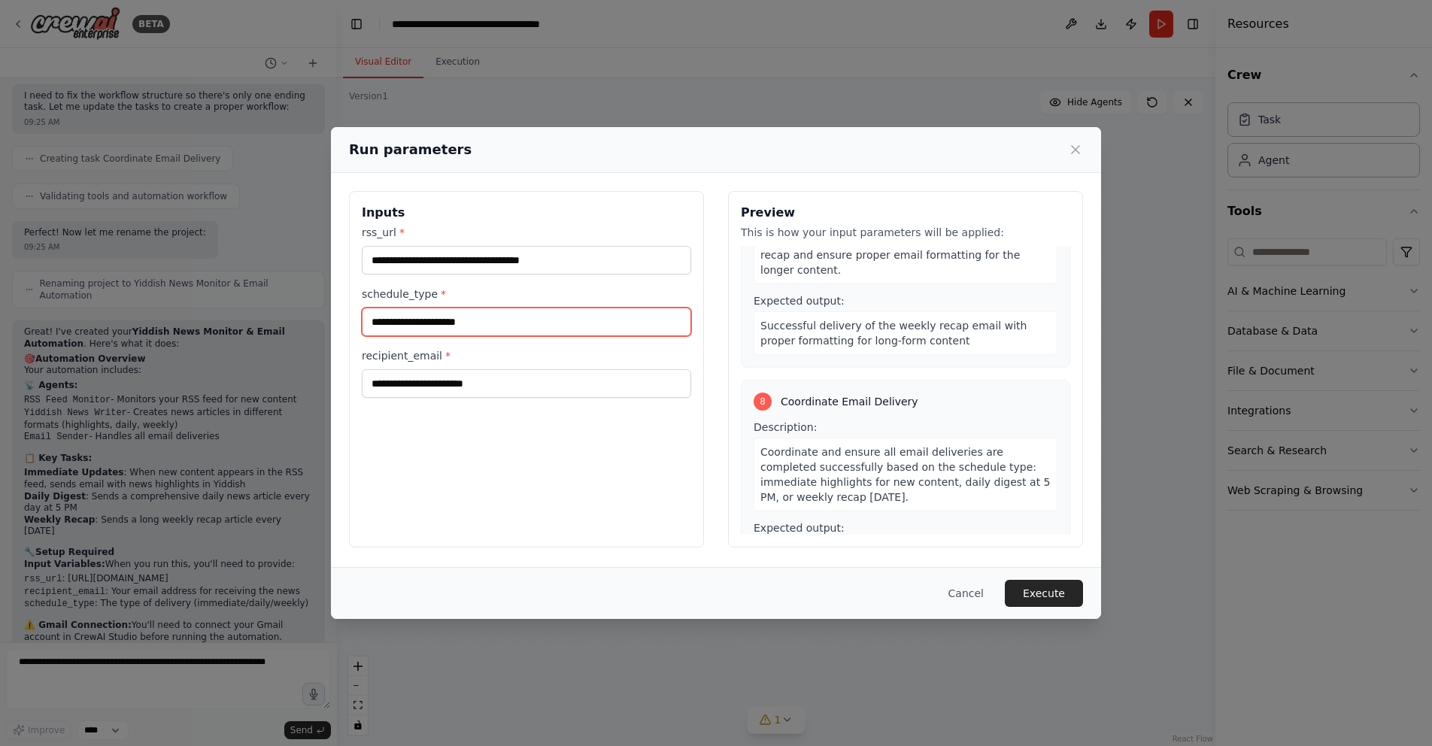
click at [470, 327] on input "schedule_type *" at bounding box center [526, 322] width 329 height 29
drag, startPoint x: 361, startPoint y: 293, endPoint x: 447, endPoint y: 297, distance: 85.9
click at [447, 297] on div "**********" at bounding box center [526, 369] width 355 height 357
copy label "schedule_type *"
click at [967, 589] on button "Cancel" at bounding box center [965, 593] width 59 height 27
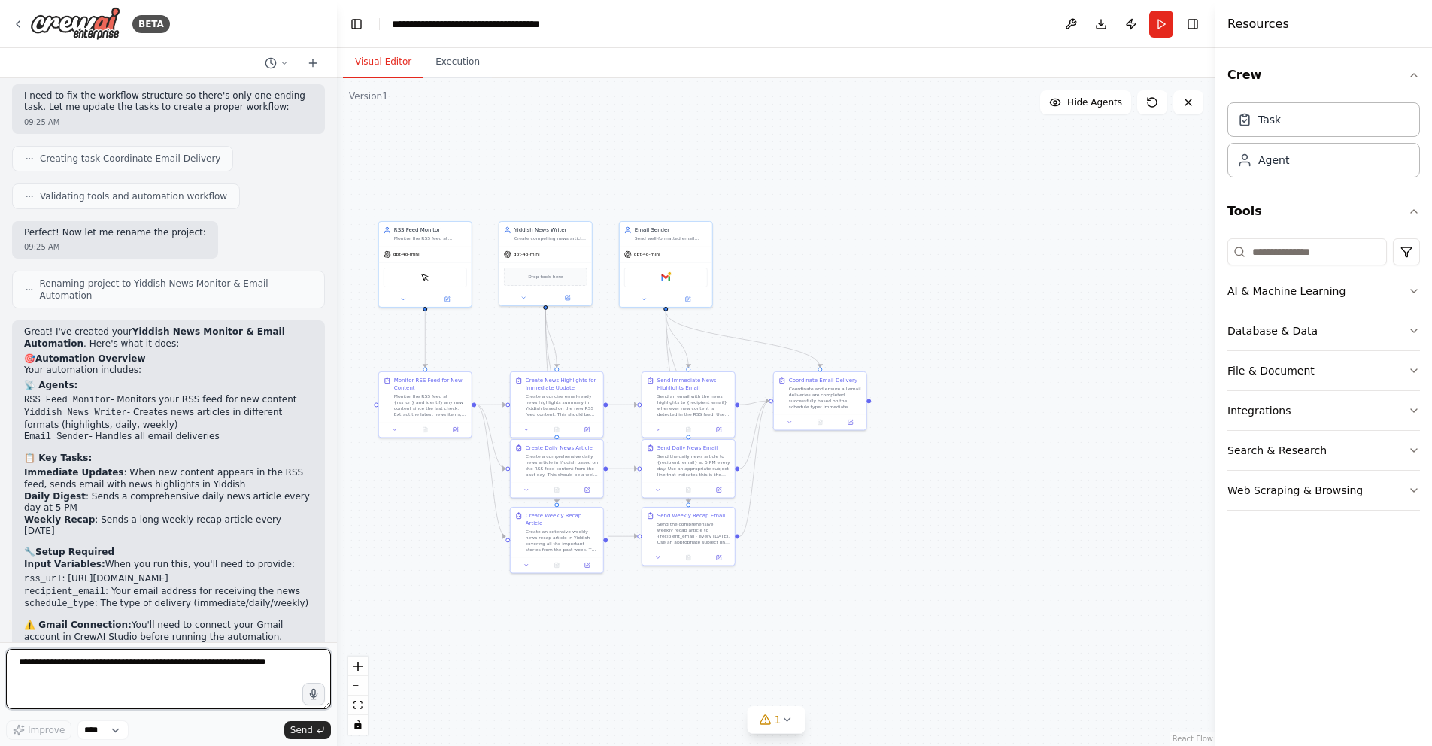
click at [128, 675] on textarea at bounding box center [168, 679] width 325 height 60
paste textarea "**********"
type textarea "**********"
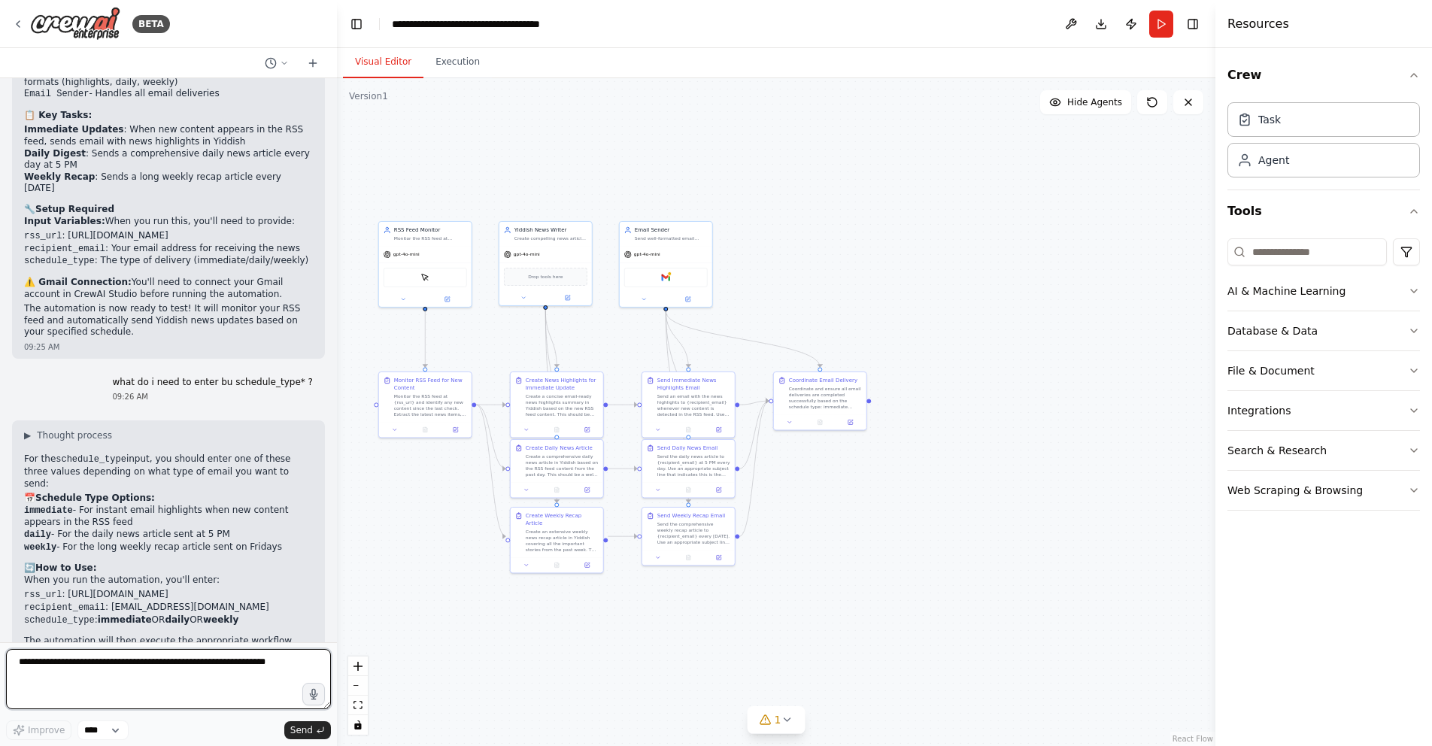
scroll to position [1616, 0]
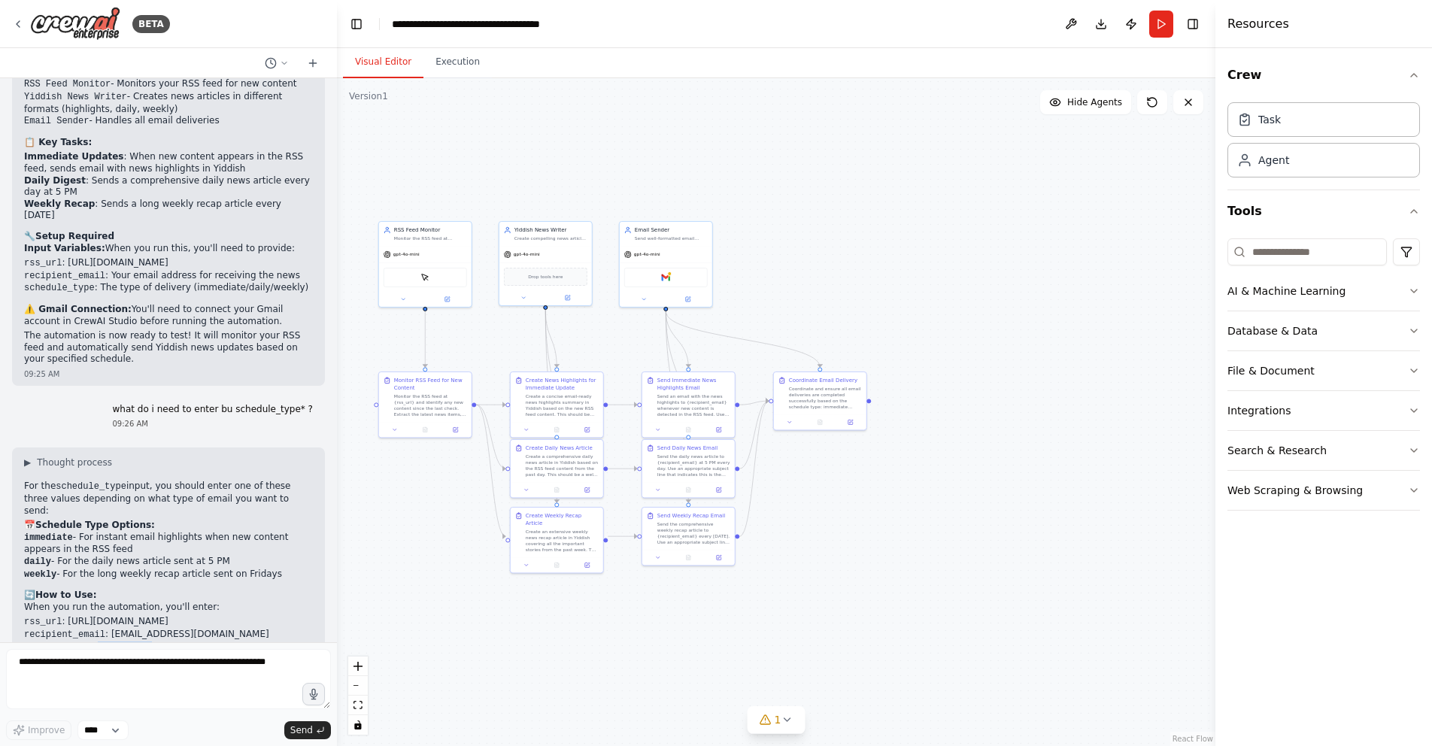
drag, startPoint x: 137, startPoint y: 563, endPoint x: 93, endPoint y: 566, distance: 43.7
click at [98, 642] on strong "immediate" at bounding box center [125, 647] width 54 height 11
copy strong "immediate"
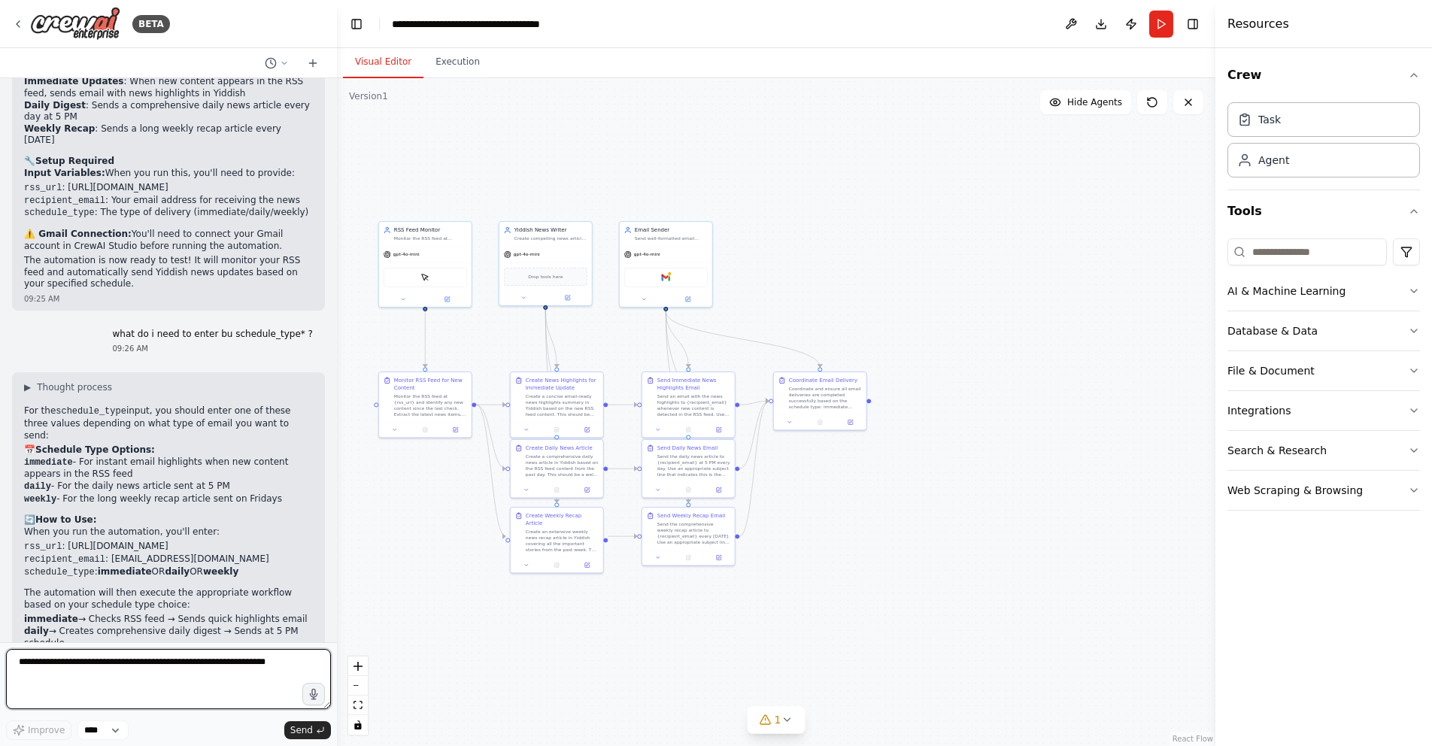
click at [180, 675] on textarea at bounding box center [168, 679] width 325 height 60
click at [1165, 24] on button "Run" at bounding box center [1161, 24] width 24 height 27
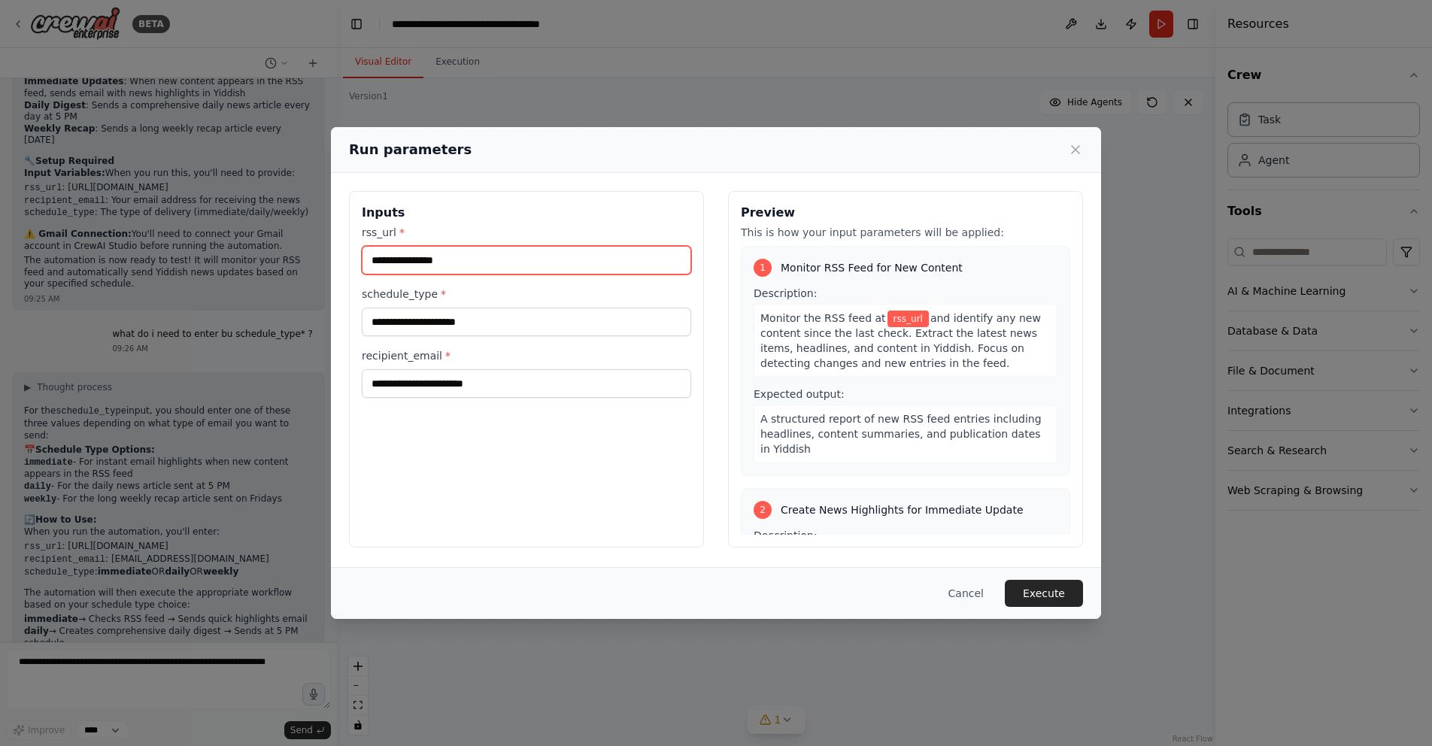
click at [510, 261] on input "rss_url *" at bounding box center [526, 260] width 329 height 29
type input "**********"
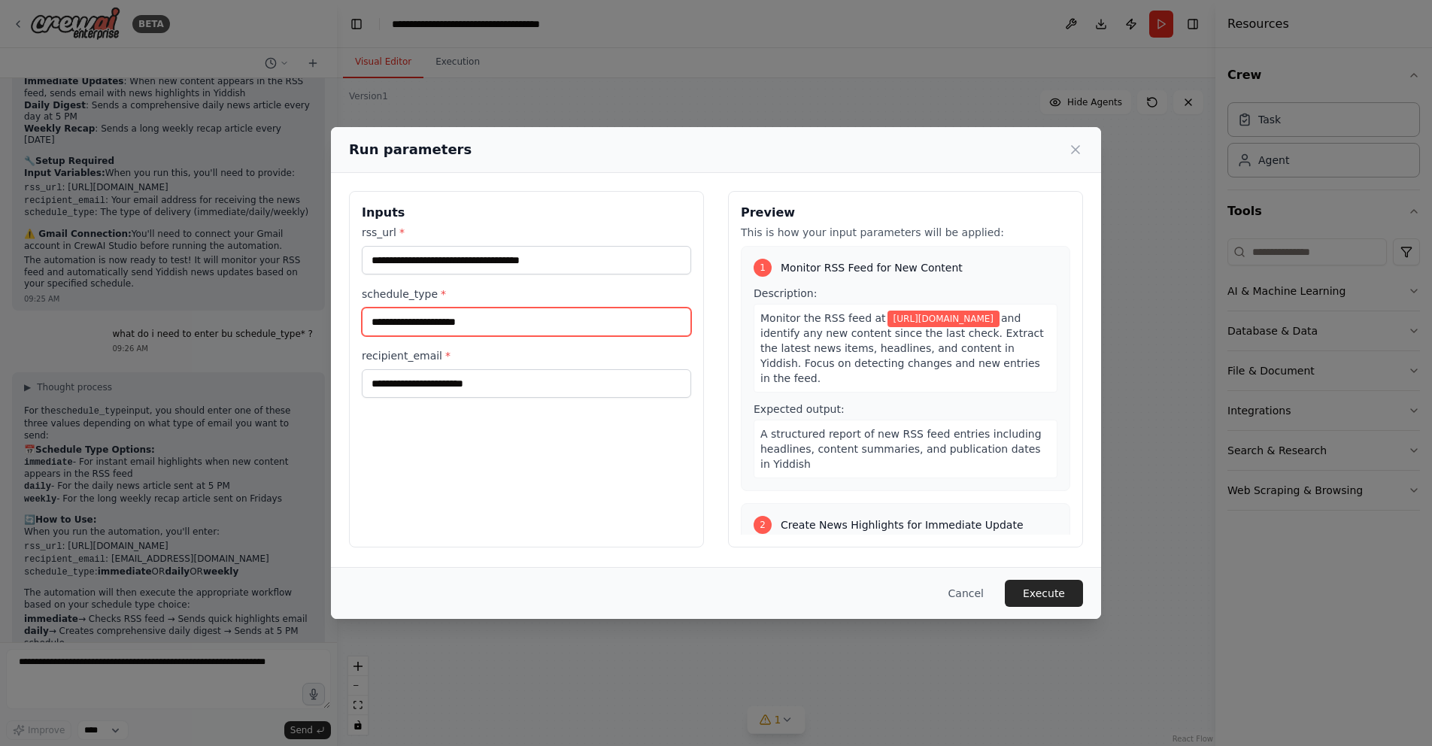
click at [508, 329] on input "schedule_type *" at bounding box center [526, 322] width 329 height 29
paste input "*********"
type input "*********"
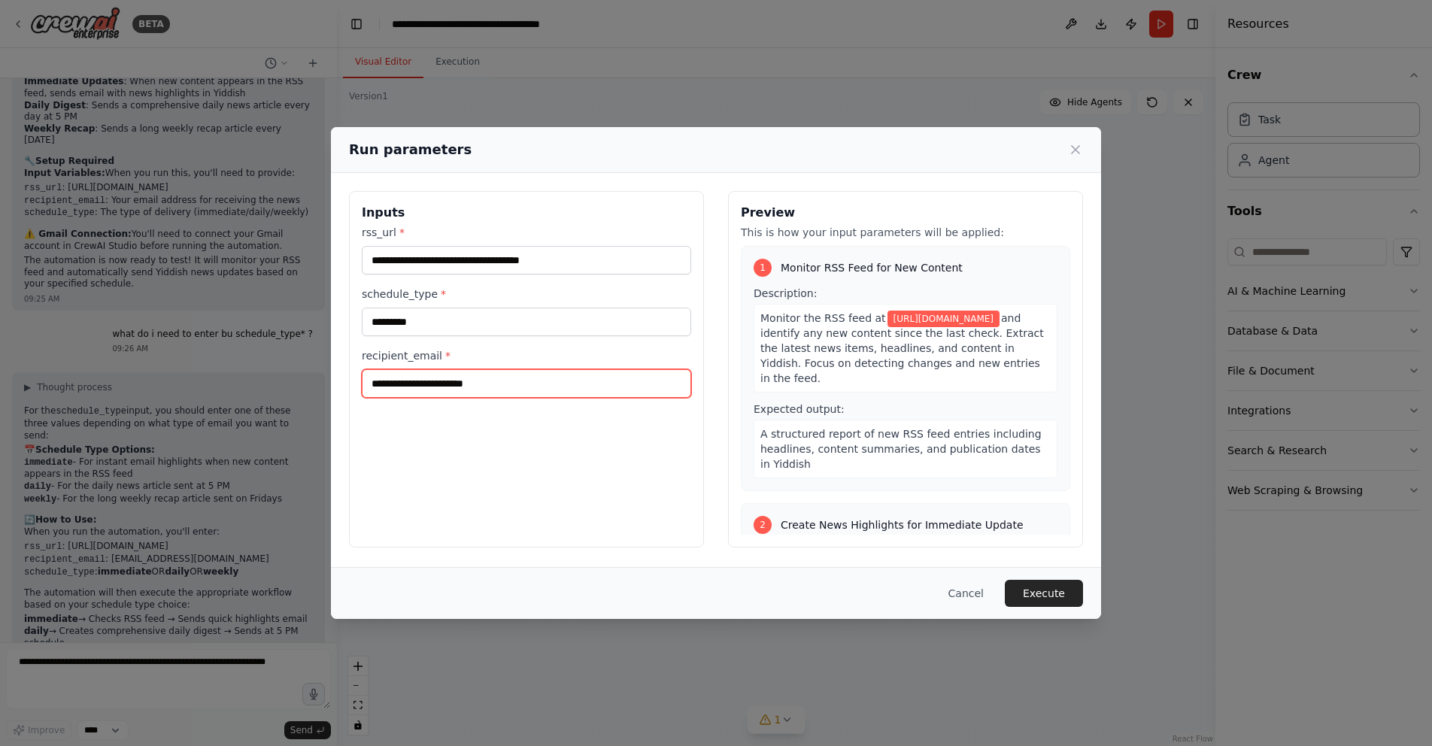
click at [487, 376] on input "recipient_email *" at bounding box center [526, 383] width 329 height 29
click at [548, 389] on input "**********" at bounding box center [526, 383] width 329 height 29
type input "**********"
click at [1052, 589] on button "Execute" at bounding box center [1044, 593] width 78 height 27
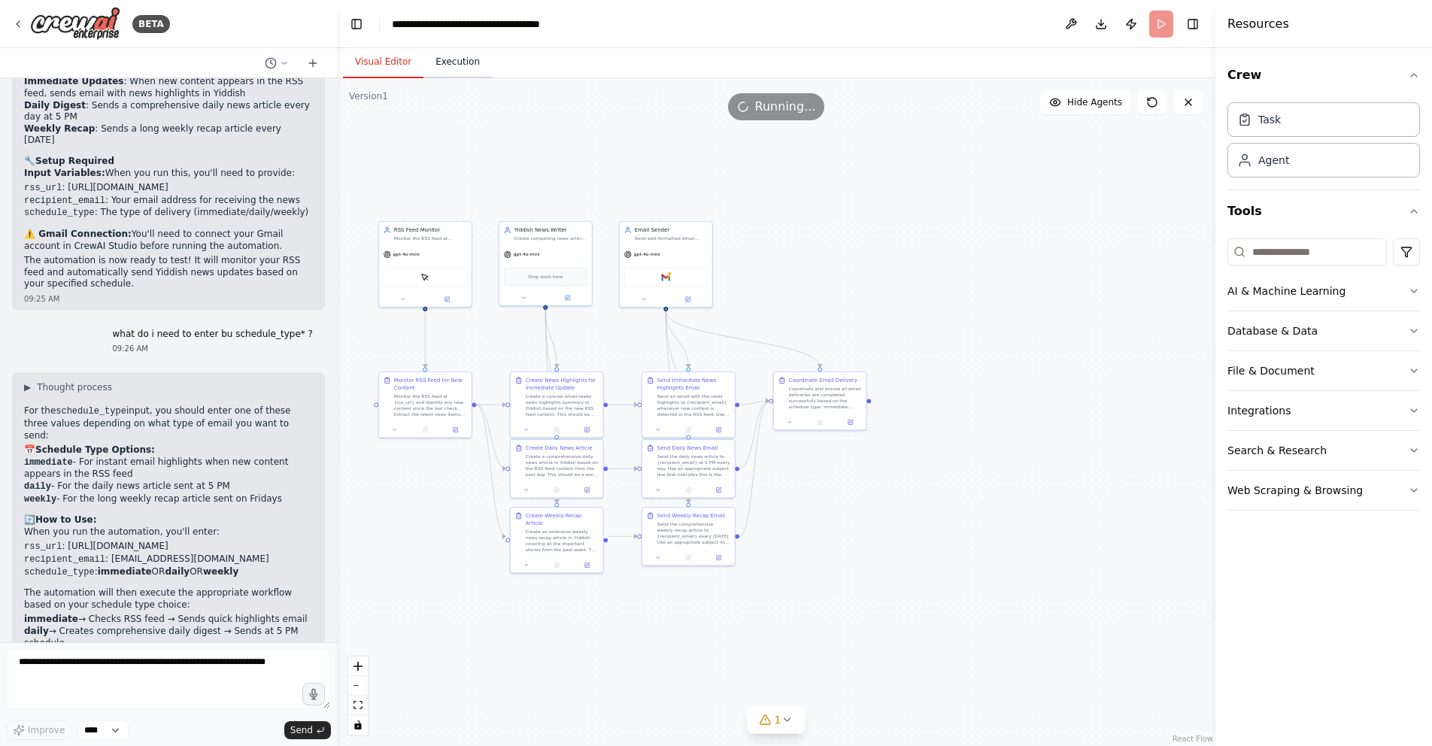
click at [460, 64] on button "Execution" at bounding box center [457, 63] width 68 height 32
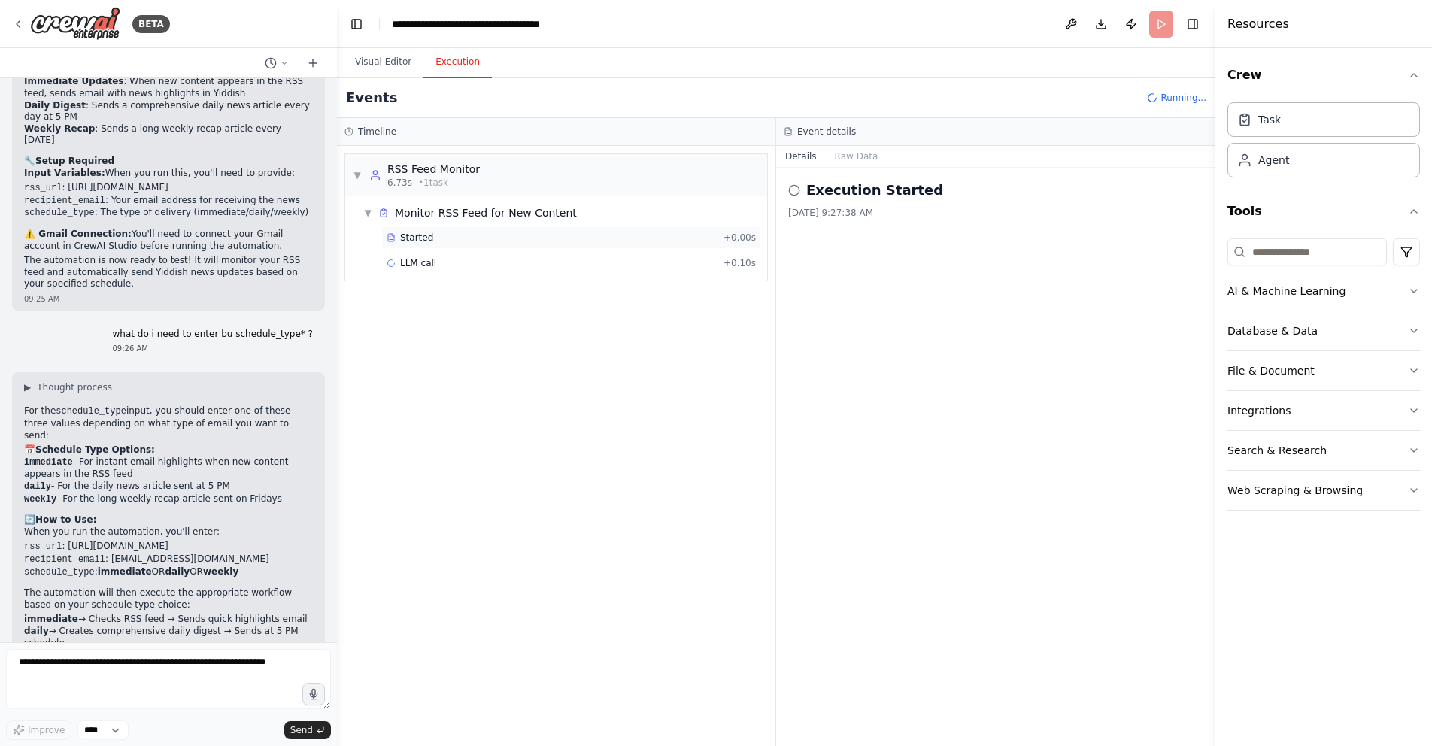
click at [450, 238] on div "Started" at bounding box center [552, 238] width 331 height 12
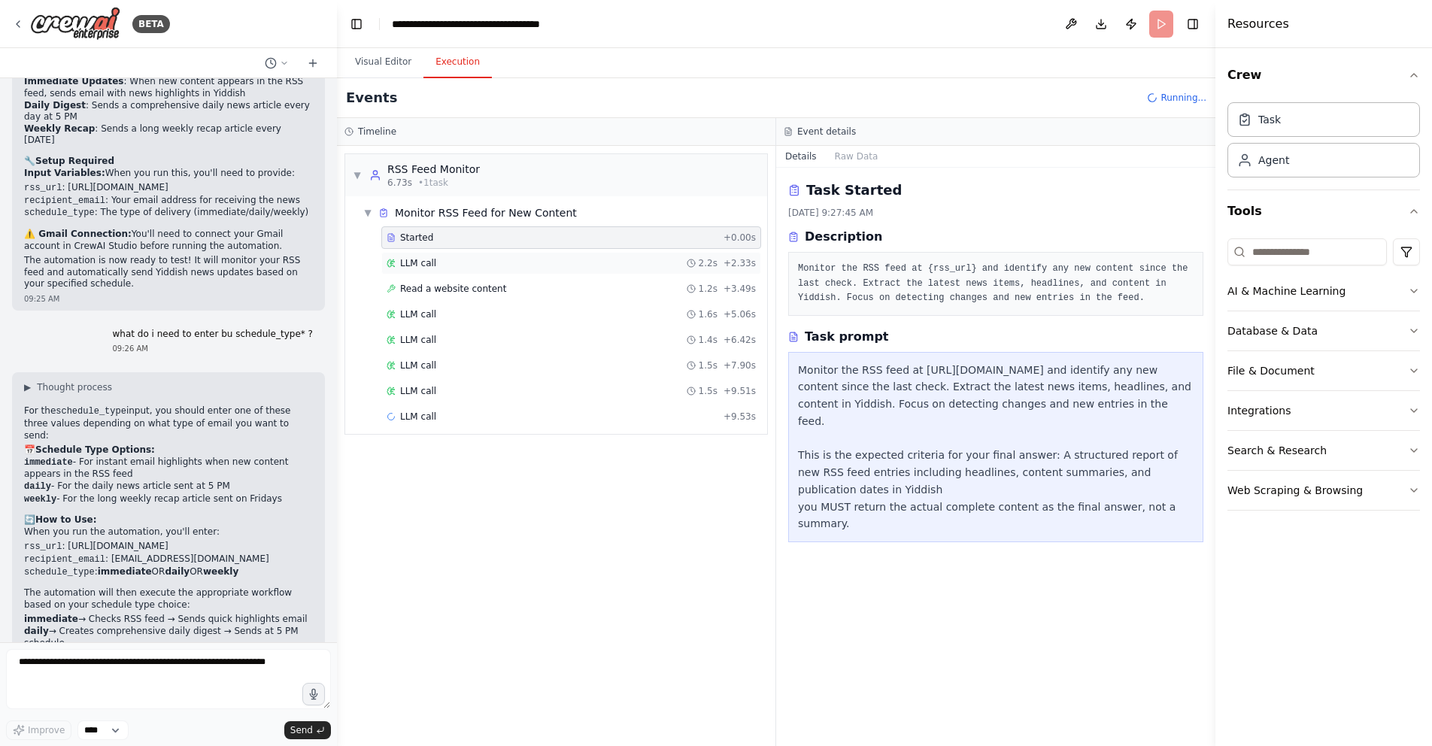
click at [481, 256] on div "LLM call 2.2s + 2.33s" at bounding box center [571, 263] width 380 height 23
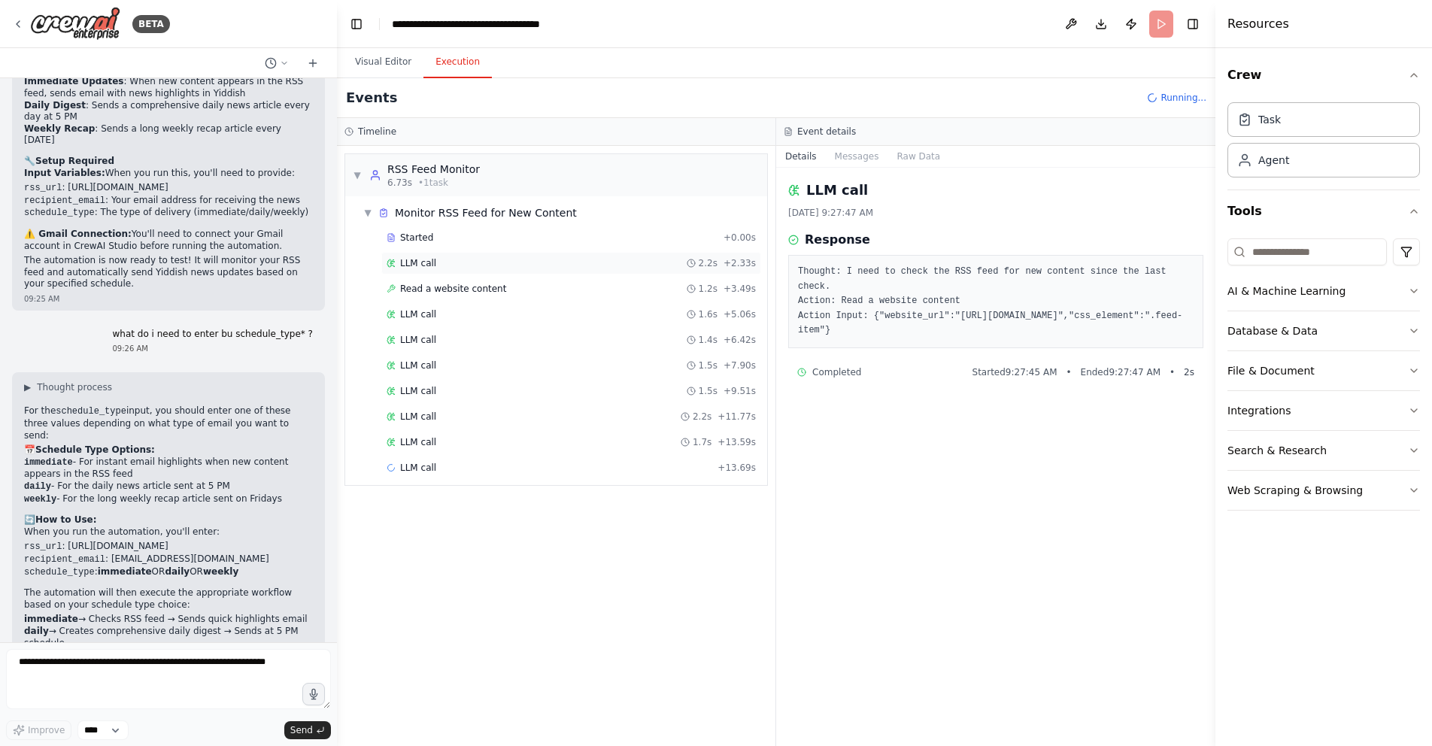
click at [482, 273] on div "LLM call 2.2s + 2.33s" at bounding box center [571, 263] width 380 height 23
click at [482, 284] on span "Read a website content" at bounding box center [453, 289] width 106 height 12
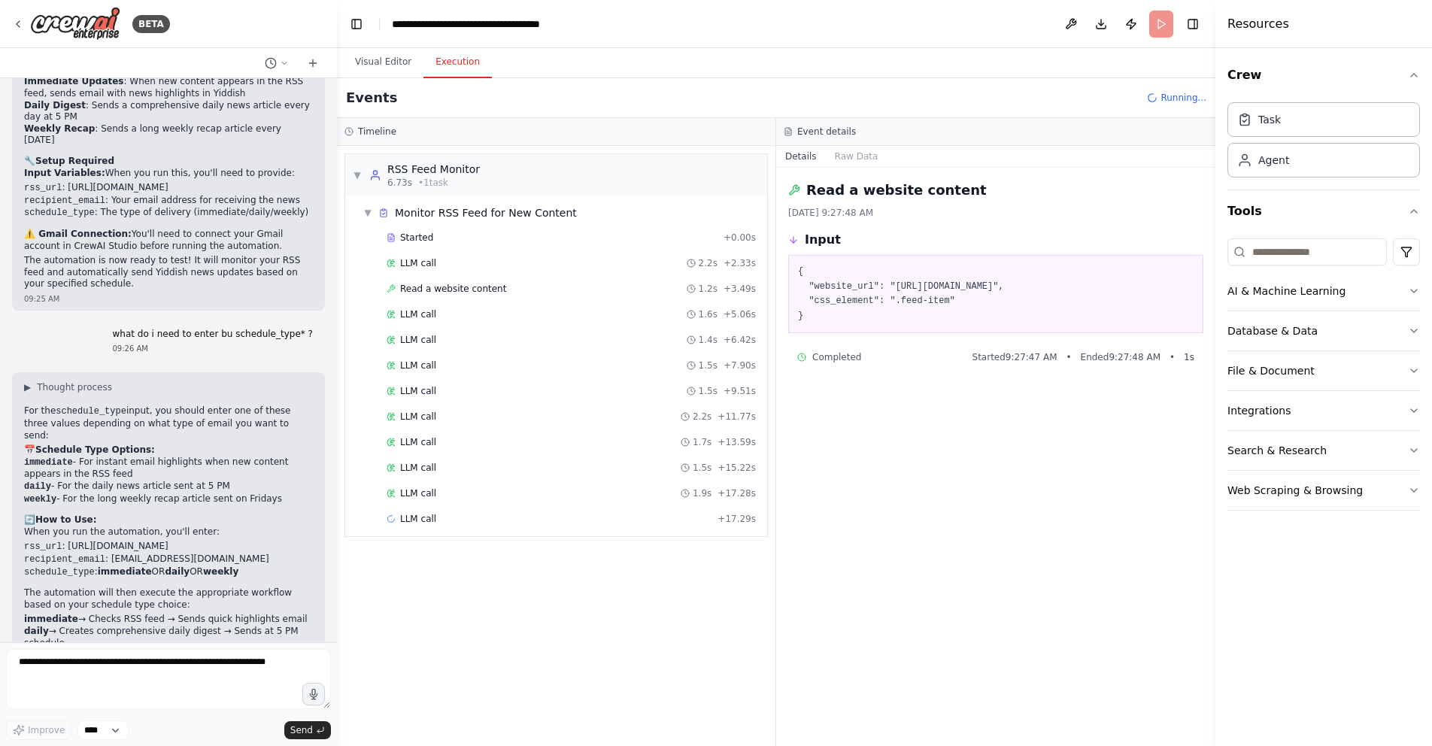
click at [493, 300] on div "Started + 0.00s LLM call 2.2s + 2.33s Read a website content 1.2s + 3.49s LLM c…" at bounding box center [562, 379] width 410 height 307
click at [496, 319] on div "LLM call 1.6s + 5.06s" at bounding box center [571, 314] width 369 height 12
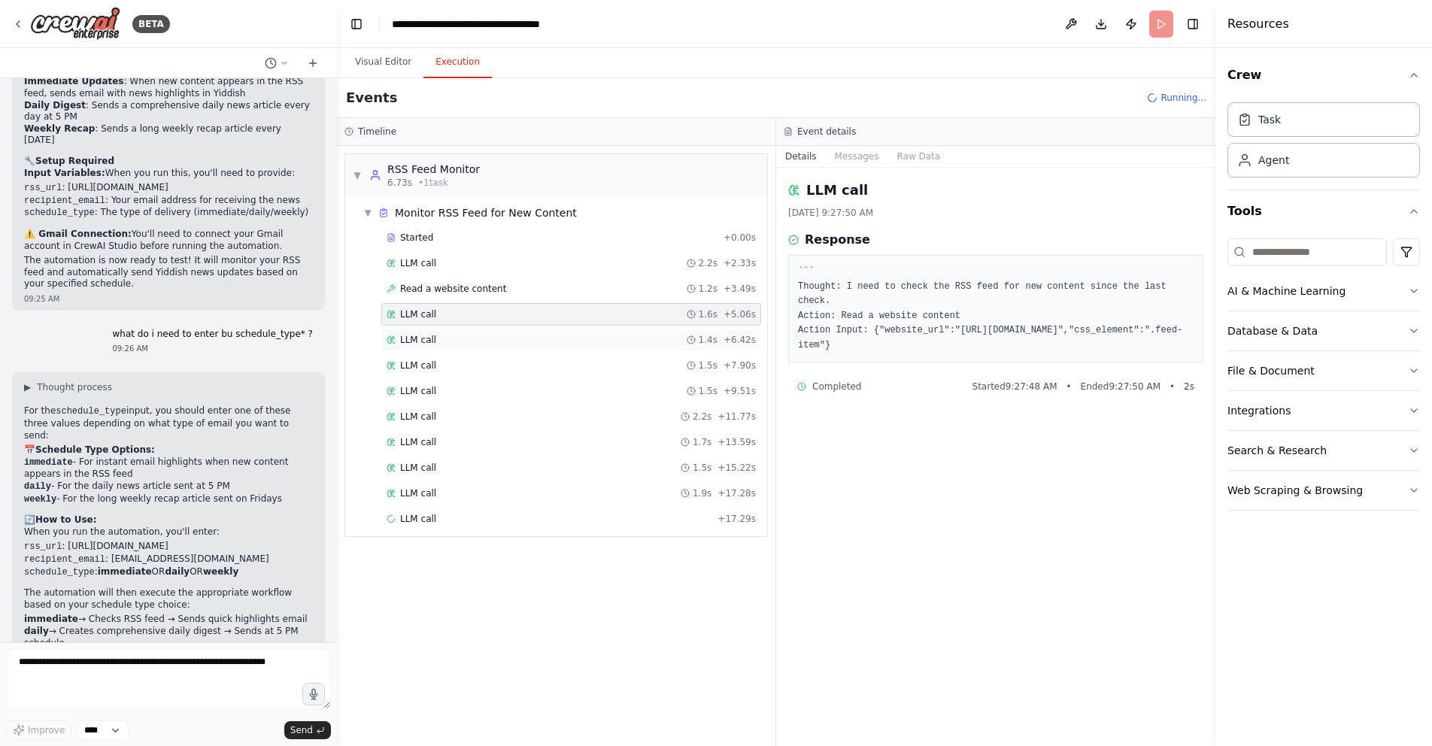
click at [495, 338] on div "LLM call 1.4s + 6.42s" at bounding box center [571, 340] width 369 height 12
click at [485, 347] on div "LLM call 1.4s + 6.42s" at bounding box center [571, 340] width 380 height 23
click at [484, 360] on div "LLM call 1.5s + 7.90s" at bounding box center [571, 366] width 369 height 12
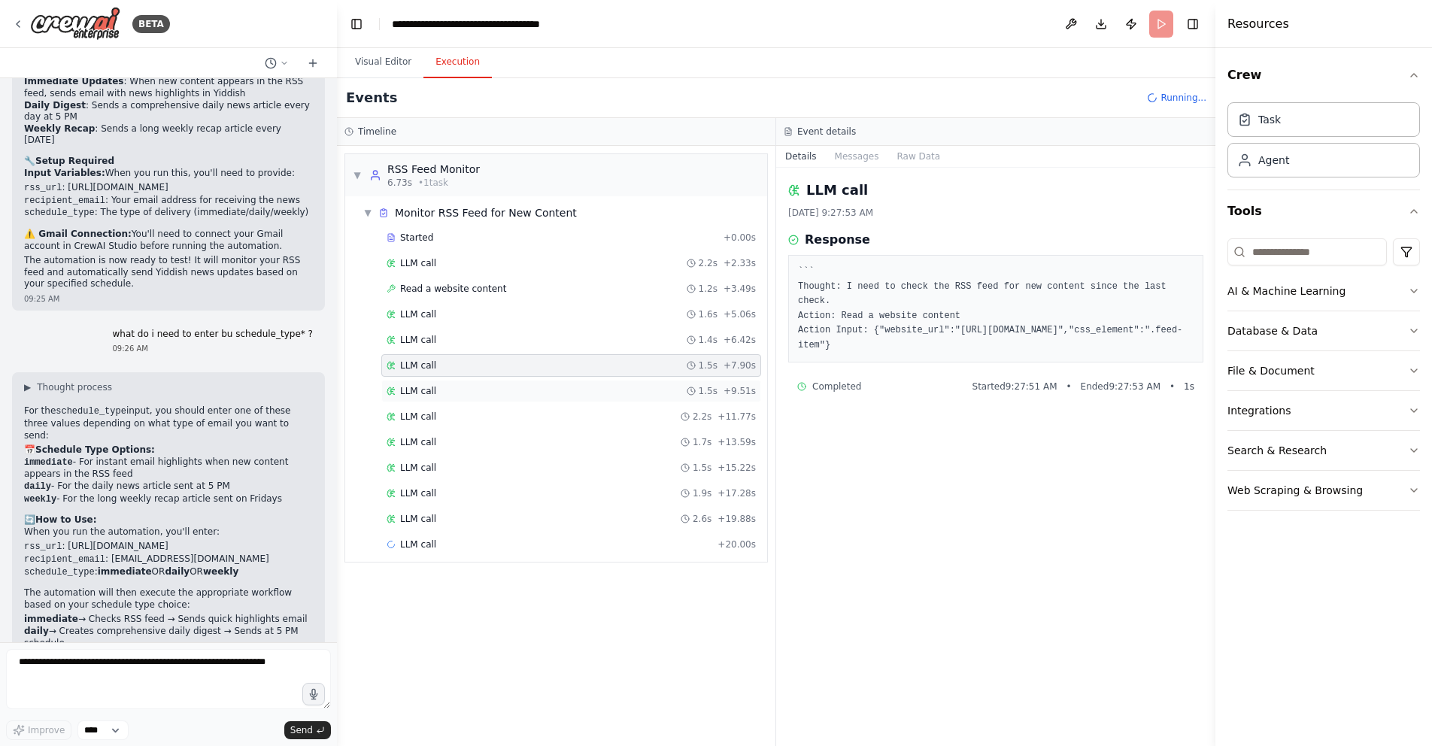
click at [484, 393] on div "LLM call 1.5s + 9.51s" at bounding box center [571, 391] width 369 height 12
click at [481, 416] on div "LLM call 2.2s + 11.77s" at bounding box center [571, 417] width 369 height 12
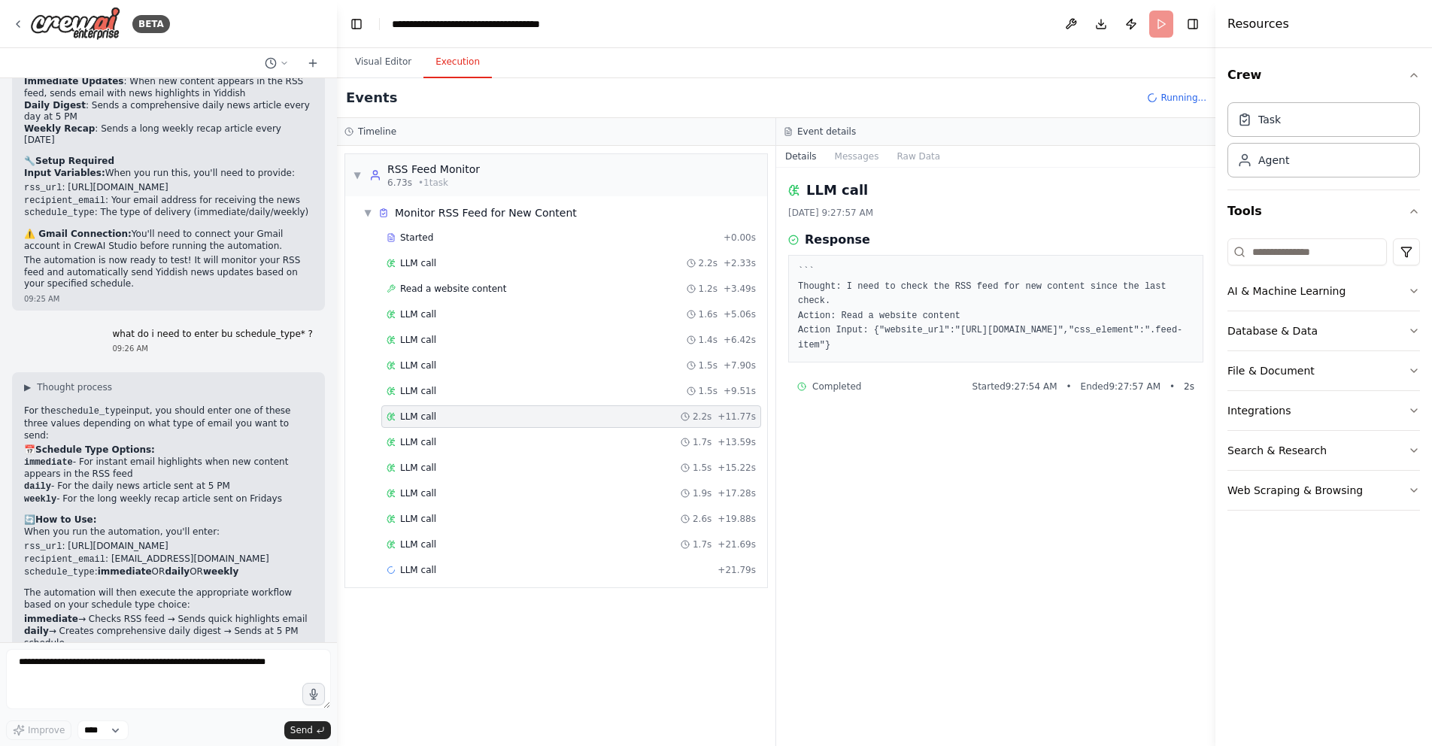
drag, startPoint x: 485, startPoint y: 454, endPoint x: 468, endPoint y: 532, distance: 80.1
click at [483, 463] on div "Started + 0.00s LLM call 2.2s + 2.33s Read a website content 1.2s + 3.49s LLM c…" at bounding box center [562, 405] width 410 height 358
drag, startPoint x: 468, startPoint y: 532, endPoint x: 466, endPoint y: 555, distance: 23.4
click at [468, 539] on div "Started + 0.00s LLM call 2.2s + 2.33s Read a website content 1.2s + 3.49s LLM c…" at bounding box center [562, 405] width 410 height 358
click at [454, 542] on div "LLM call 1.7s + 21.69s" at bounding box center [571, 545] width 369 height 12
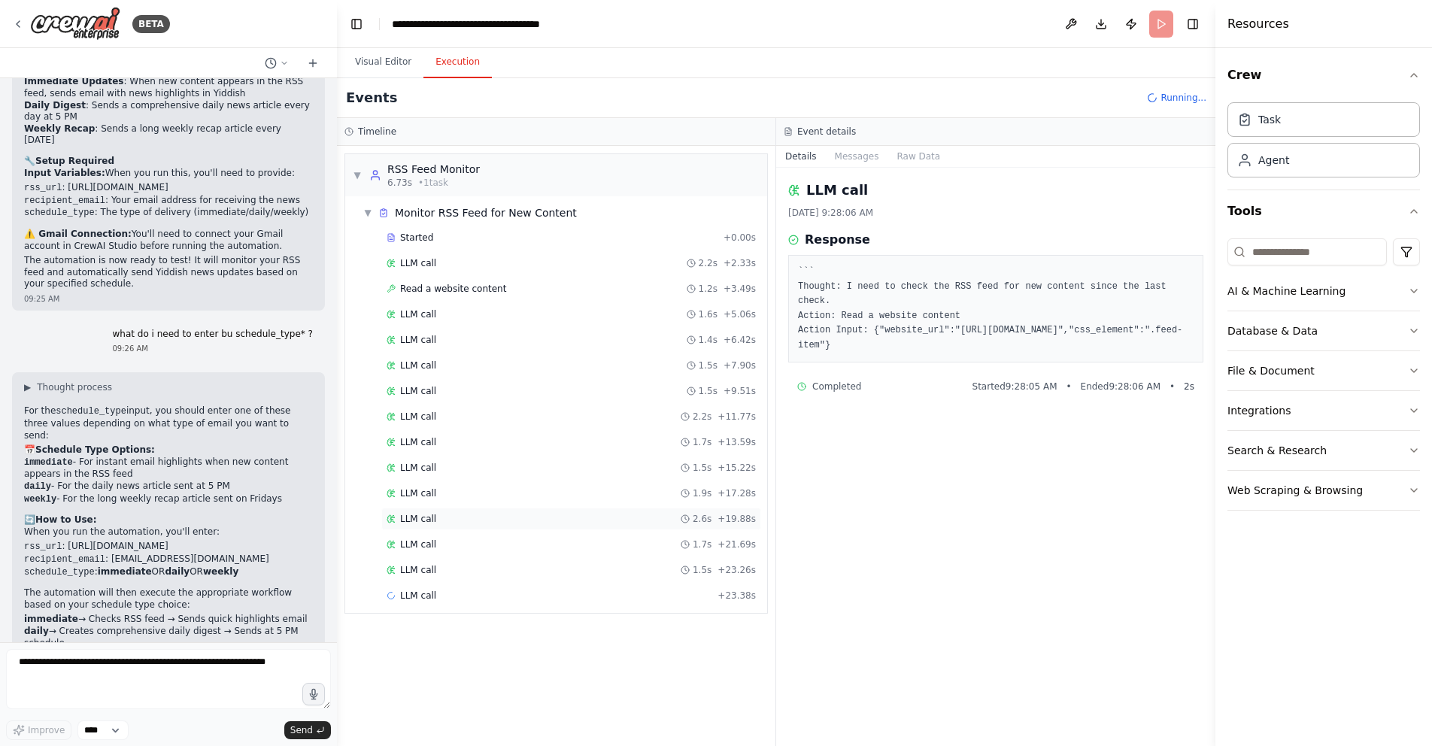
click at [458, 517] on div "LLM call 2.6s + 19.88s" at bounding box center [571, 519] width 369 height 12
click at [460, 487] on div "LLM call 1.9s + 17.28s" at bounding box center [571, 493] width 380 height 23
click at [463, 455] on div "Started + 0.00s LLM call 2.2s + 2.33s Read a website content 1.2s + 3.49s LLM c…" at bounding box center [562, 418] width 410 height 384
click at [464, 437] on div "LLM call 1.7s + 13.59s" at bounding box center [571, 442] width 369 height 12
click at [469, 410] on div "LLM call 2.2s + 11.77s" at bounding box center [571, 416] width 380 height 23
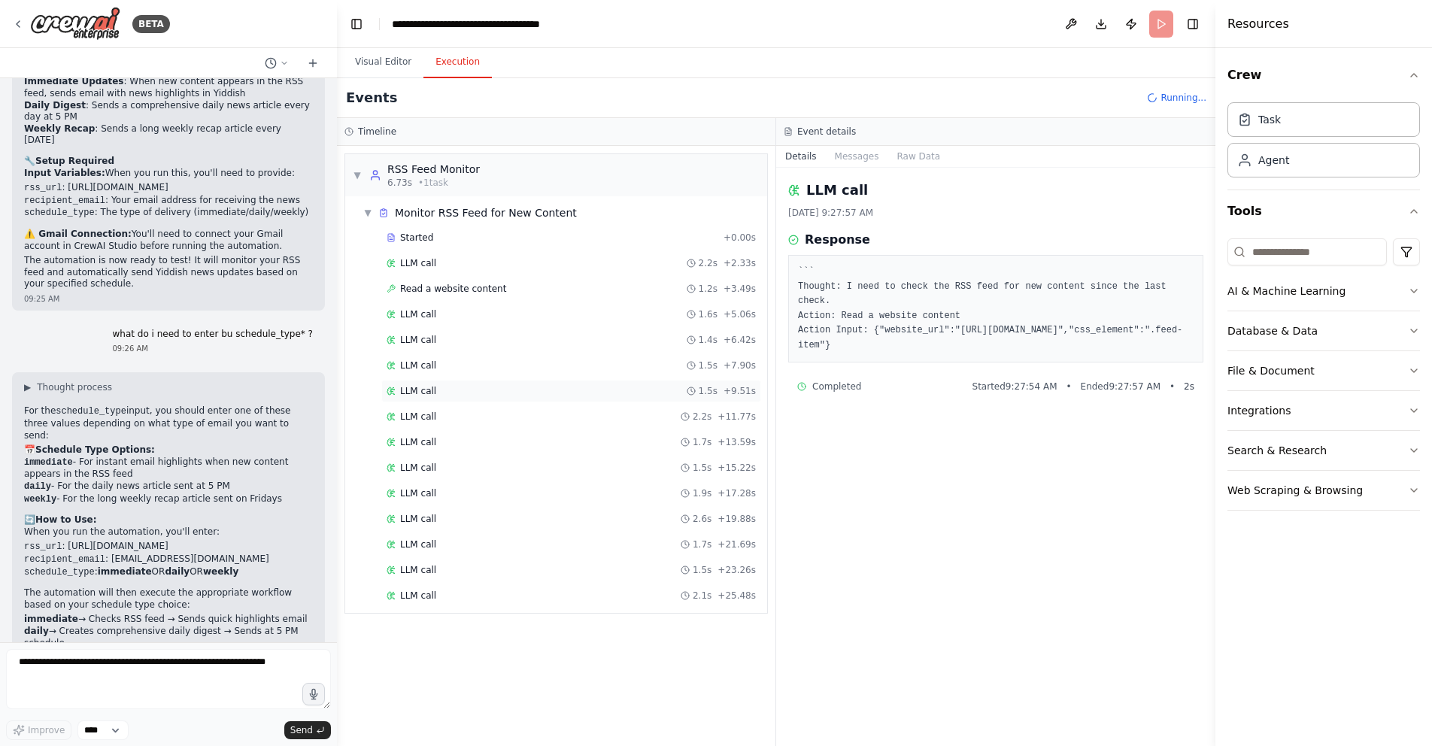
click at [469, 400] on div "LLM call 1.5s + 9.51s" at bounding box center [571, 391] width 380 height 23
click at [469, 386] on div "LLM call 1.5s + 9.51s" at bounding box center [571, 391] width 369 height 12
click at [469, 366] on div "LLM call 1.5s + 7.90s" at bounding box center [571, 366] width 369 height 12
click at [469, 333] on div "LLM call 1.4s + 6.42s" at bounding box center [571, 340] width 380 height 23
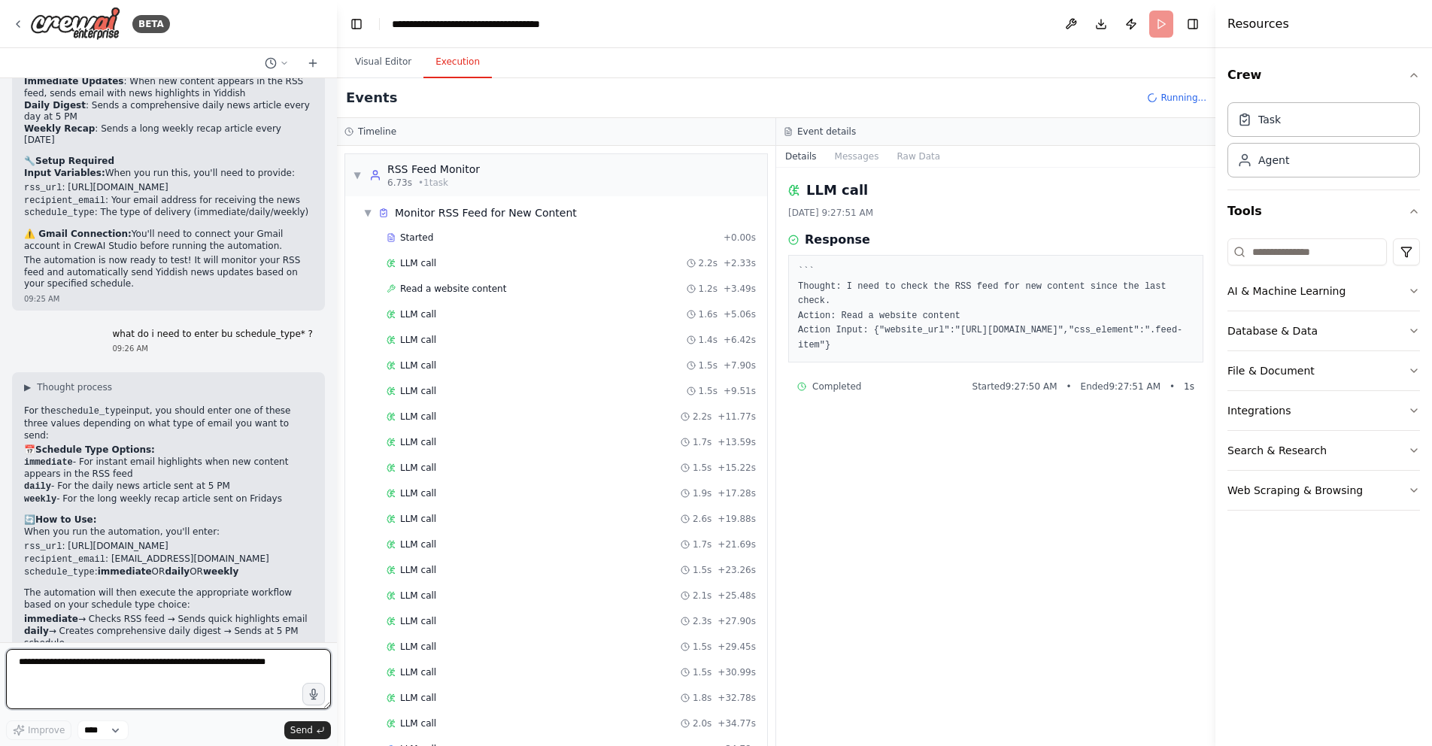
click at [95, 676] on textarea at bounding box center [168, 679] width 325 height 60
paste textarea "**********"
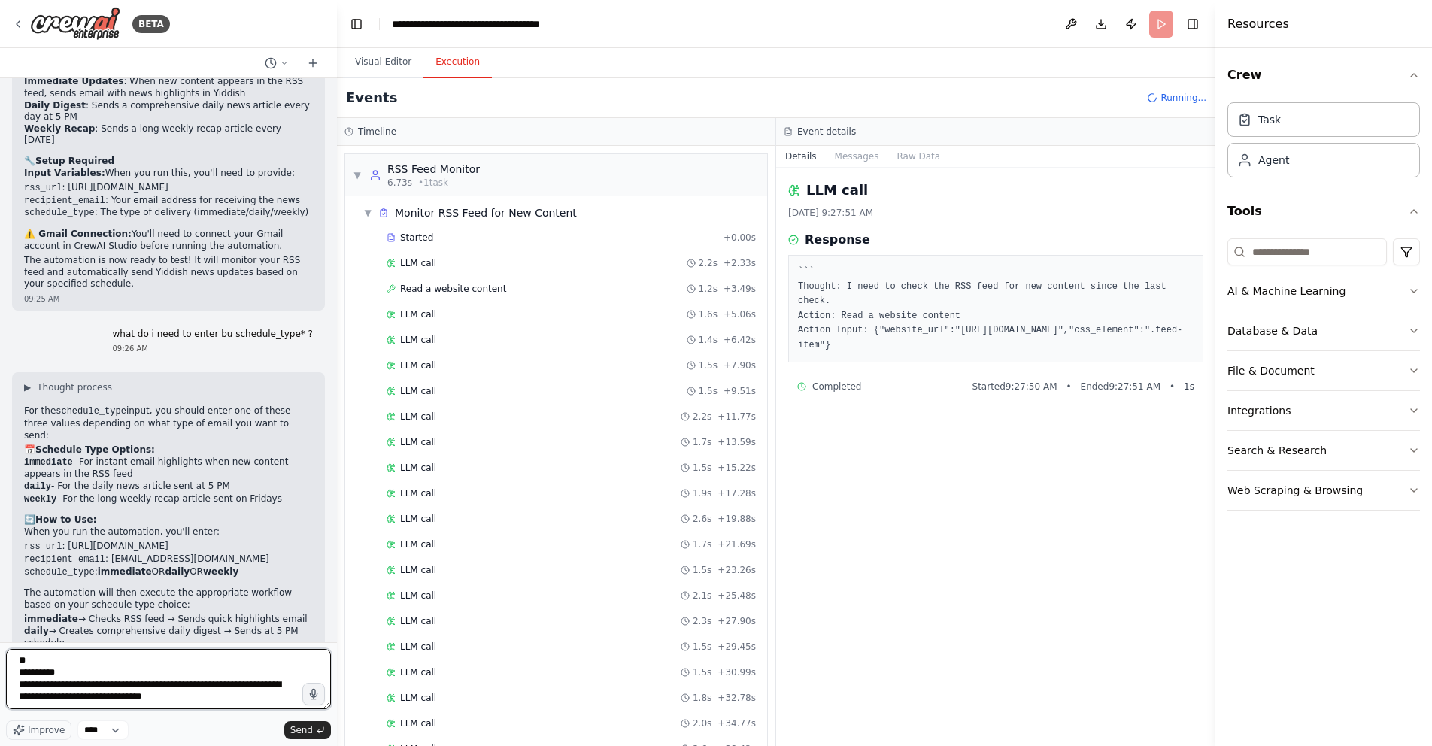
type textarea "**********"
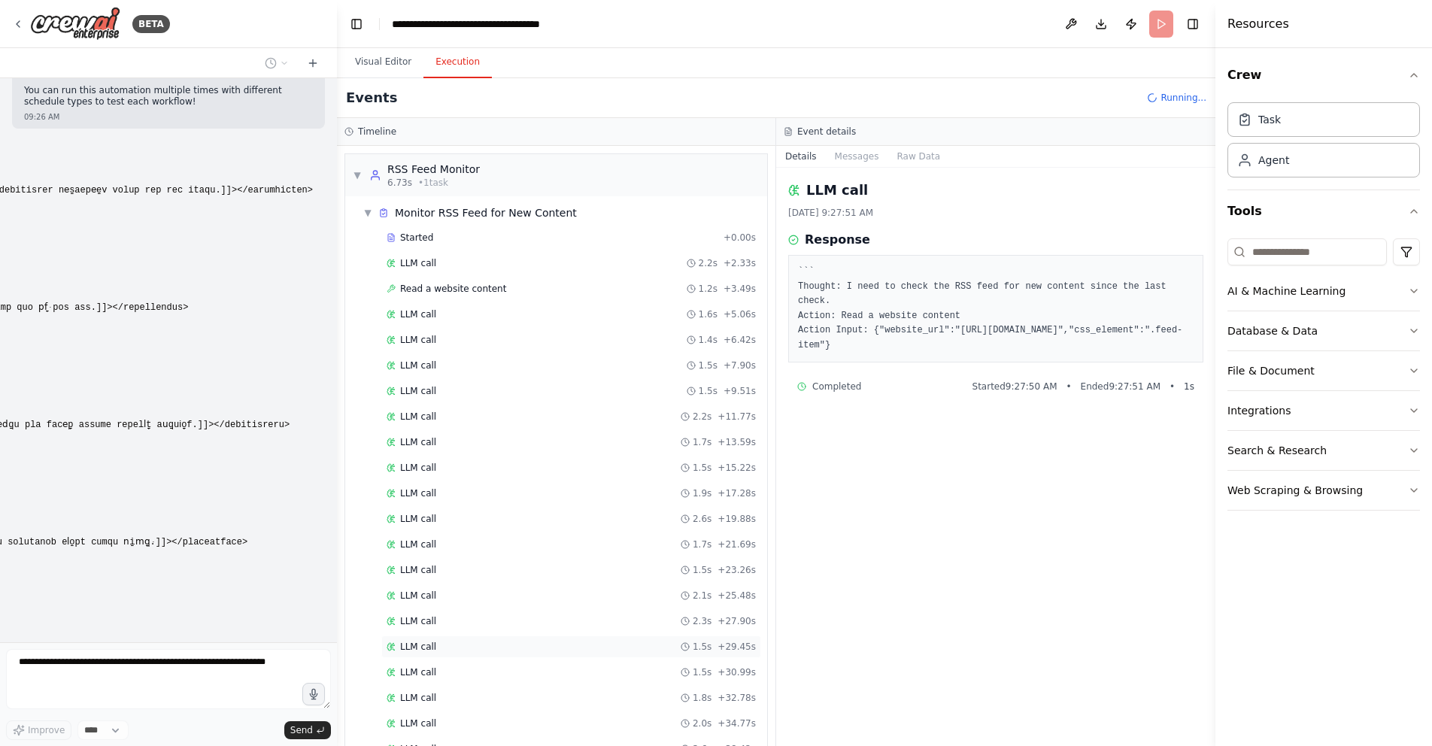
scroll to position [114, 0]
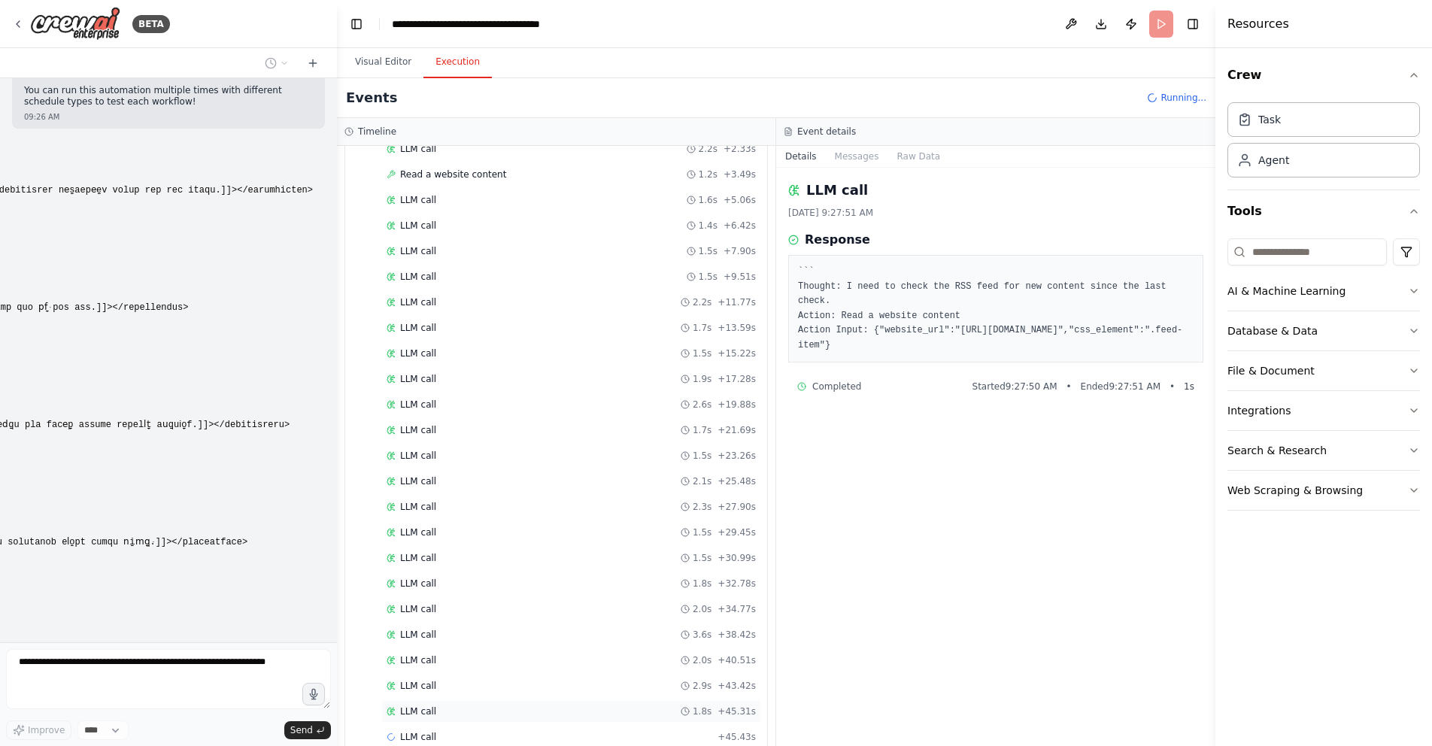
click at [584, 709] on div "LLM call 1.8s + 45.31s" at bounding box center [571, 712] width 369 height 12
click at [586, 700] on div "Started + 0.00s LLM call 2.2s + 2.33s Read a website content 1.2s + 3.49s LLM c…" at bounding box center [562, 431] width 410 height 639
click at [573, 718] on div "LLM call + 47.42s" at bounding box center [571, 711] width 380 height 23
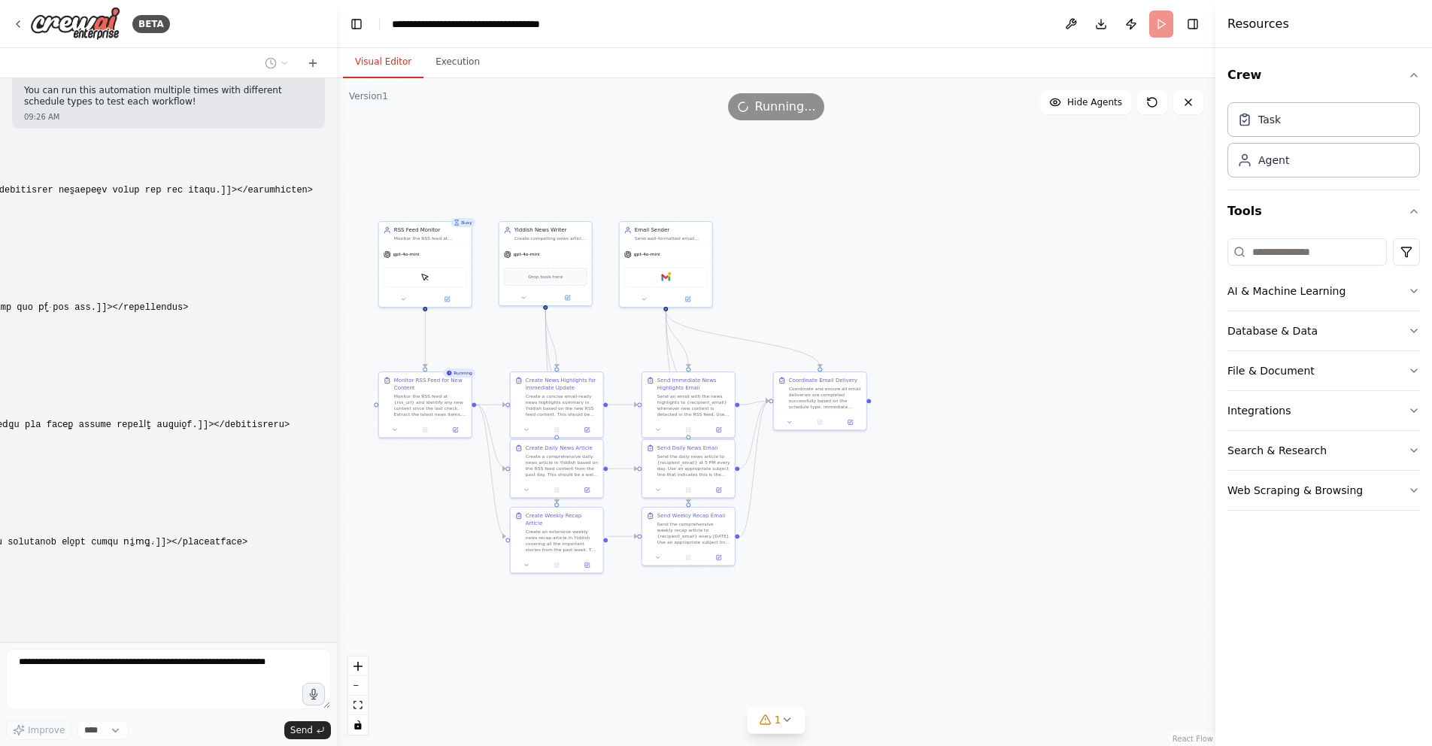
click at [394, 58] on button "Visual Editor" at bounding box center [383, 63] width 80 height 32
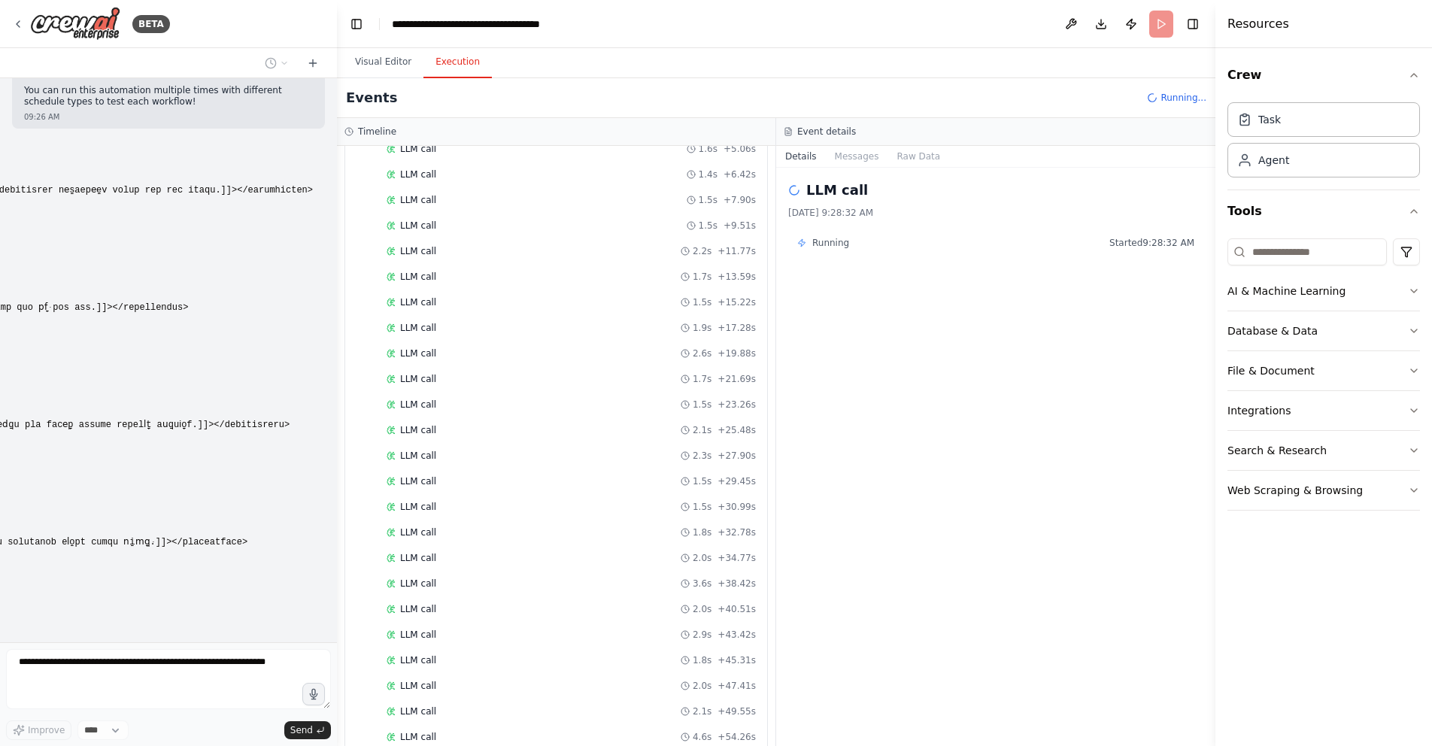
click at [461, 65] on button "Execution" at bounding box center [457, 63] width 68 height 32
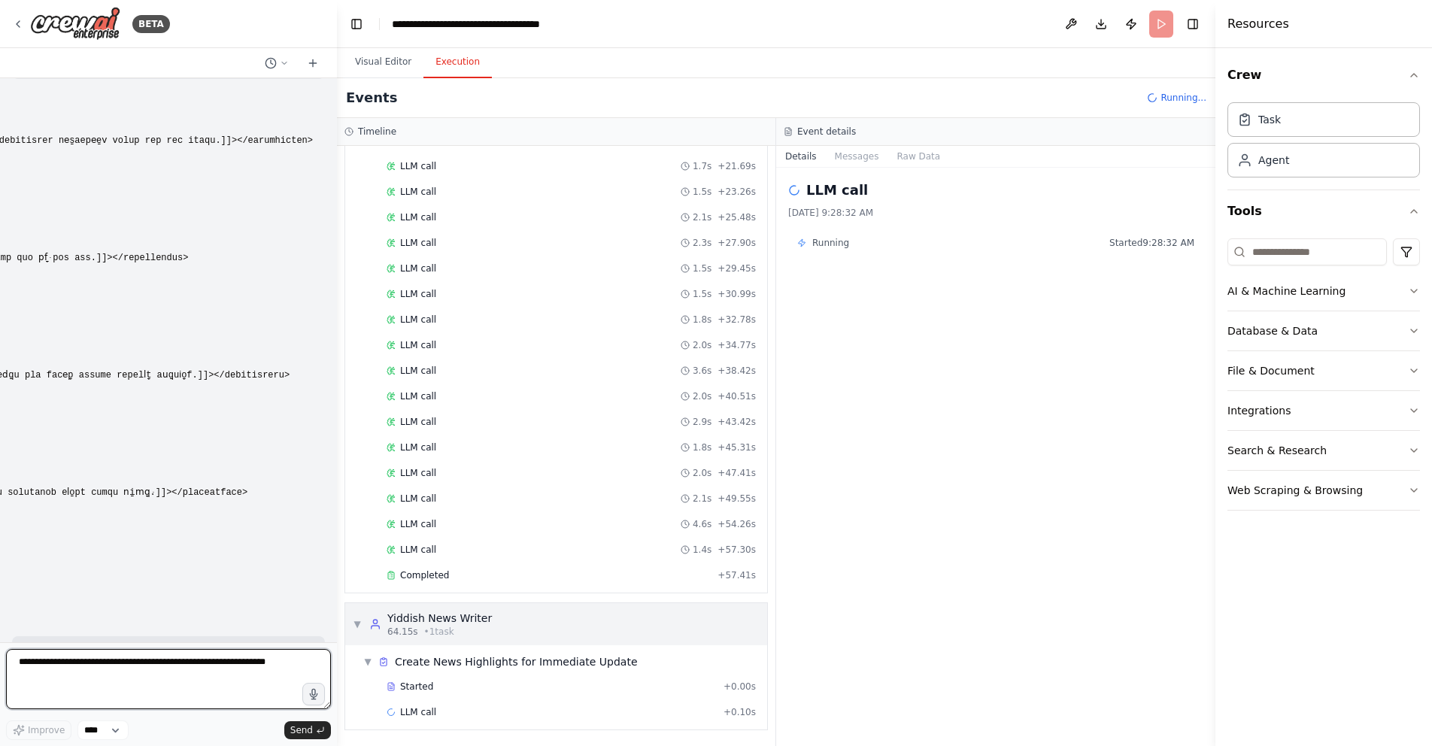
scroll to position [379, 0]
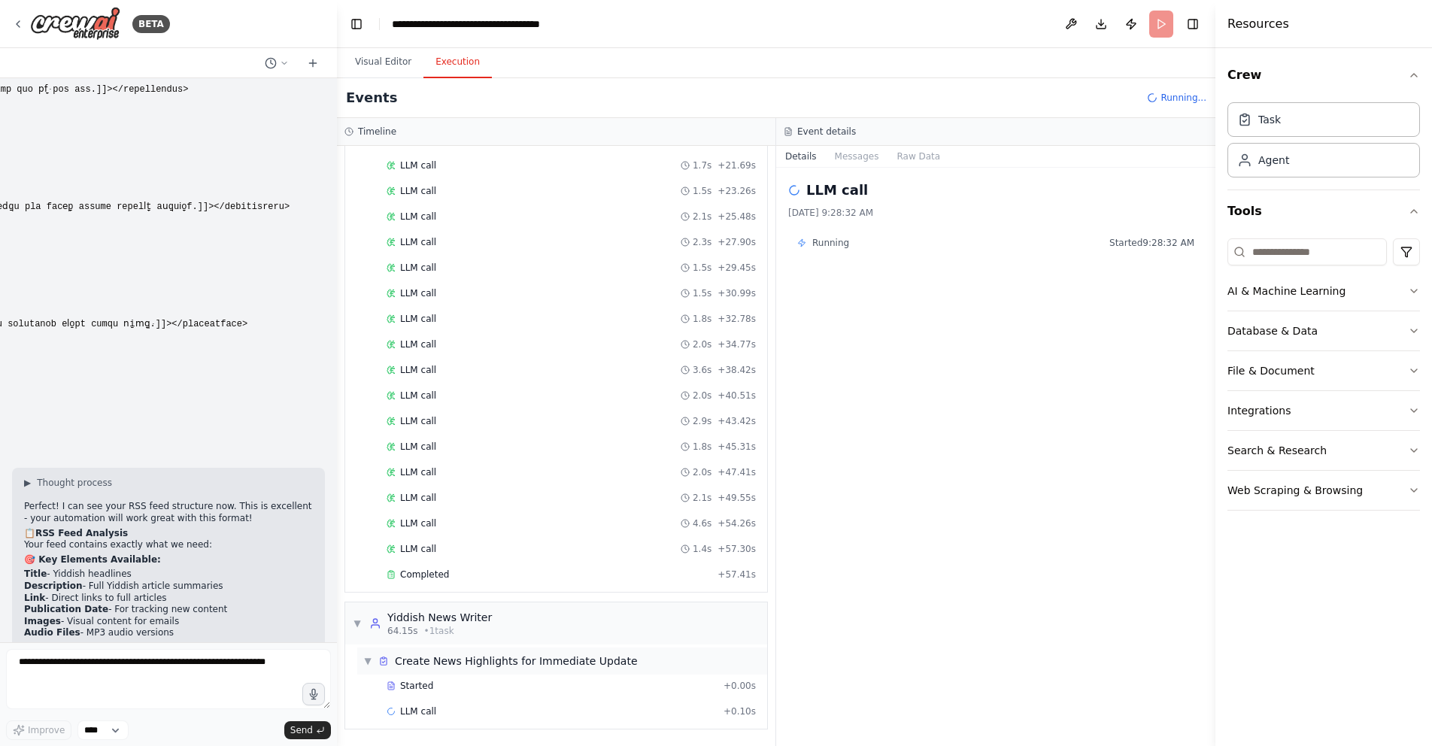
click at [488, 663] on div "Create News Highlights for Immediate Update" at bounding box center [516, 661] width 243 height 15
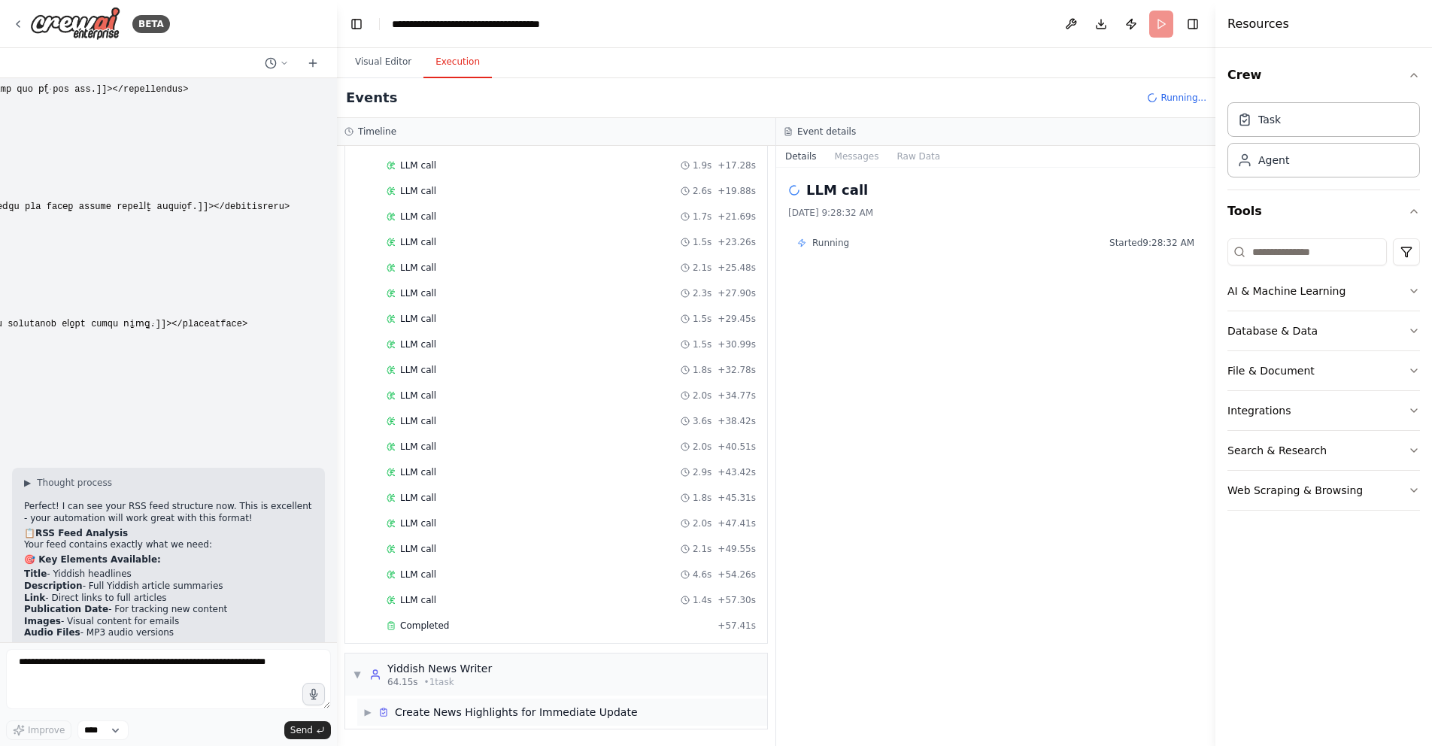
scroll to position [328, 0]
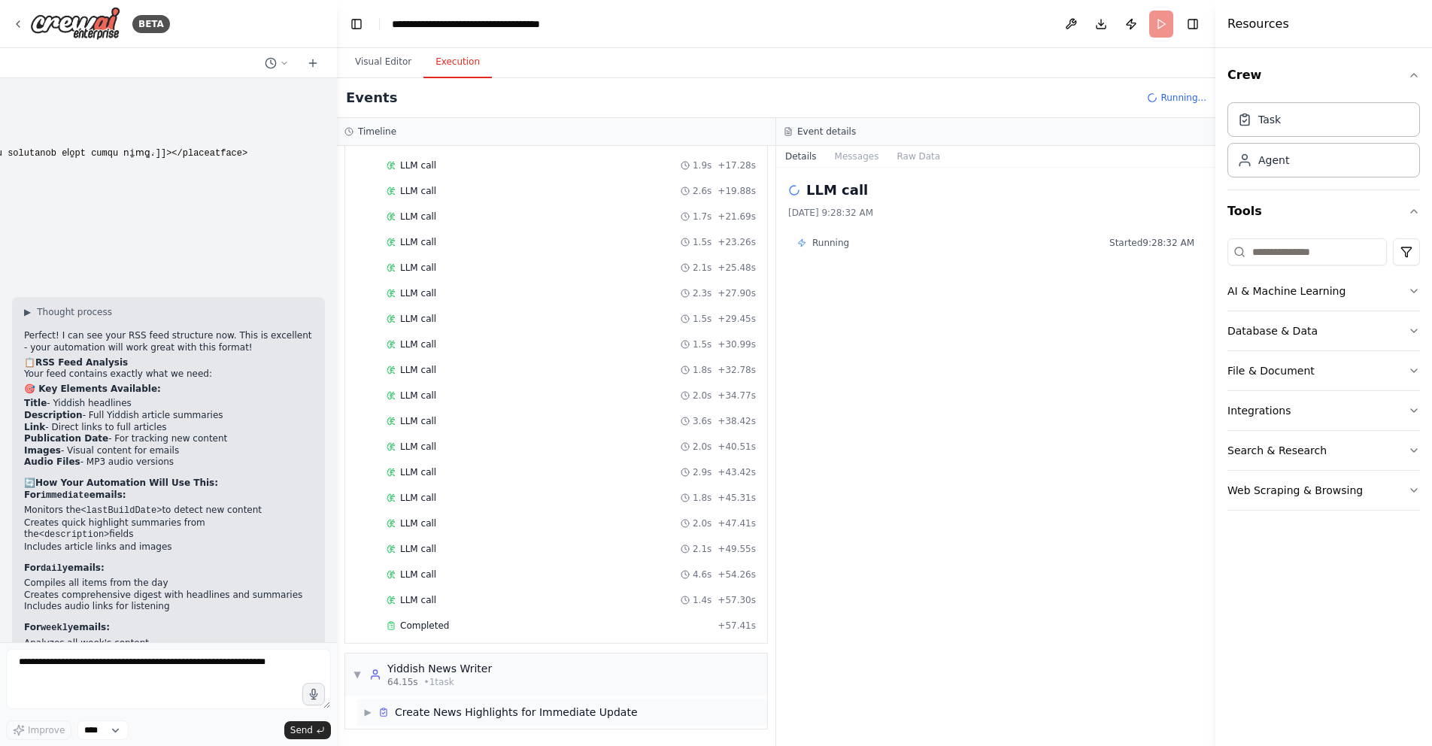
click at [477, 710] on div "Create News Highlights for Immediate Update" at bounding box center [516, 712] width 243 height 15
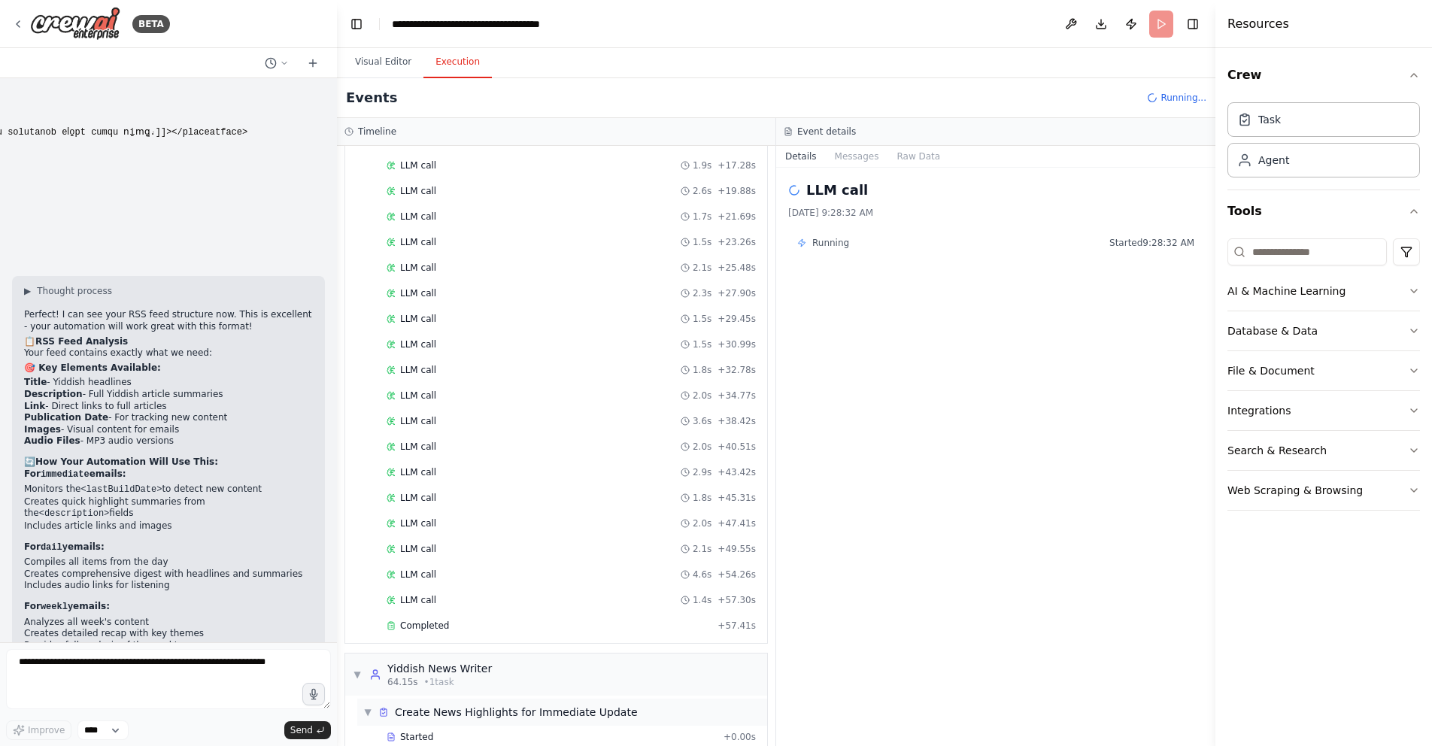
scroll to position [379, 0]
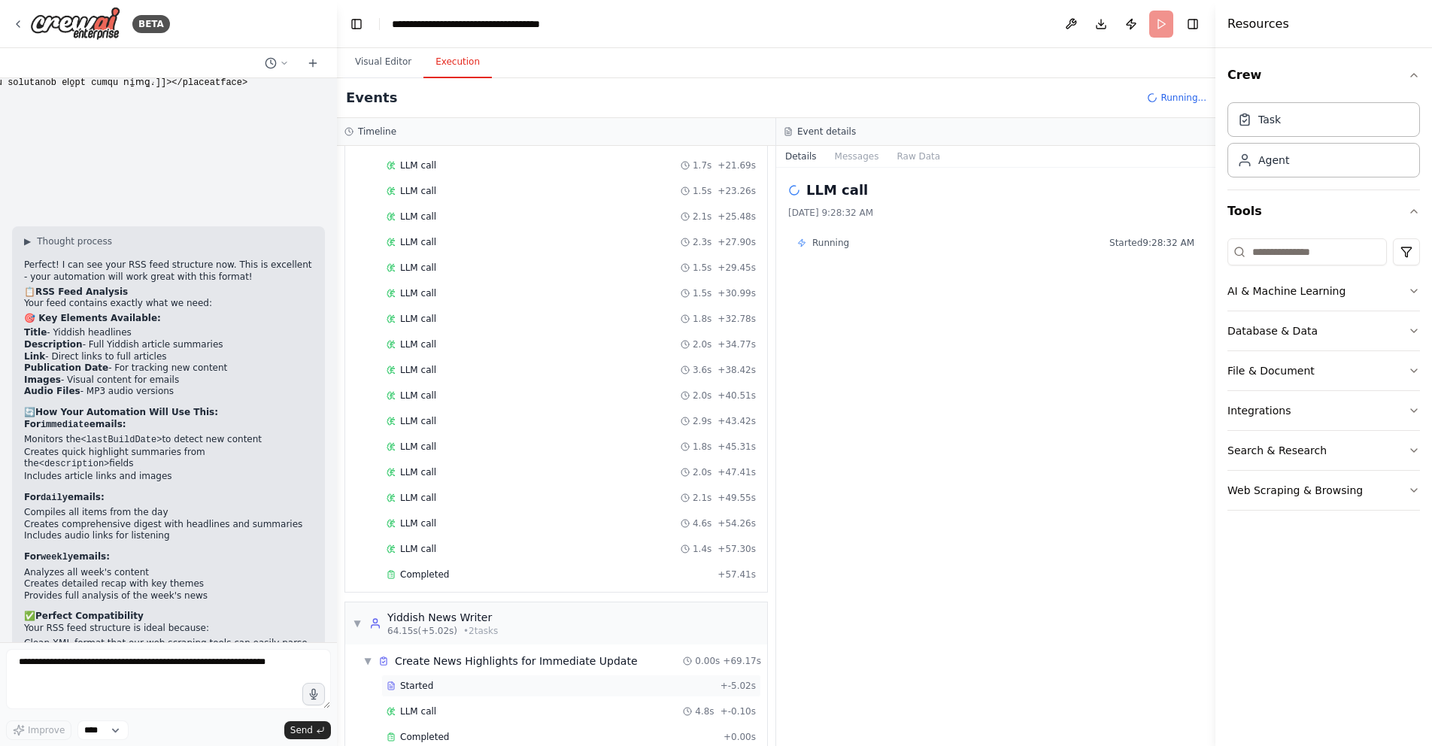
click at [467, 682] on div "Started" at bounding box center [551, 686] width 328 height 12
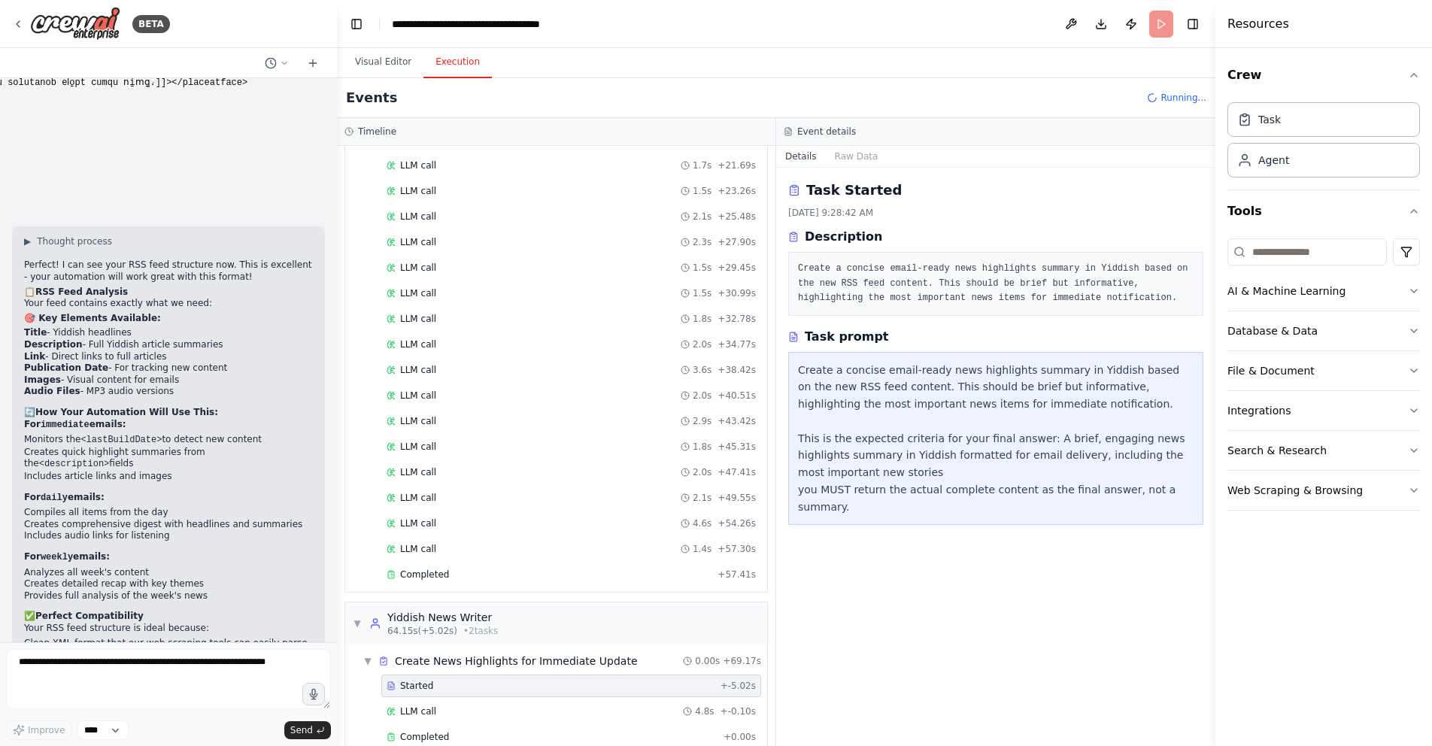
scroll to position [2748, 0]
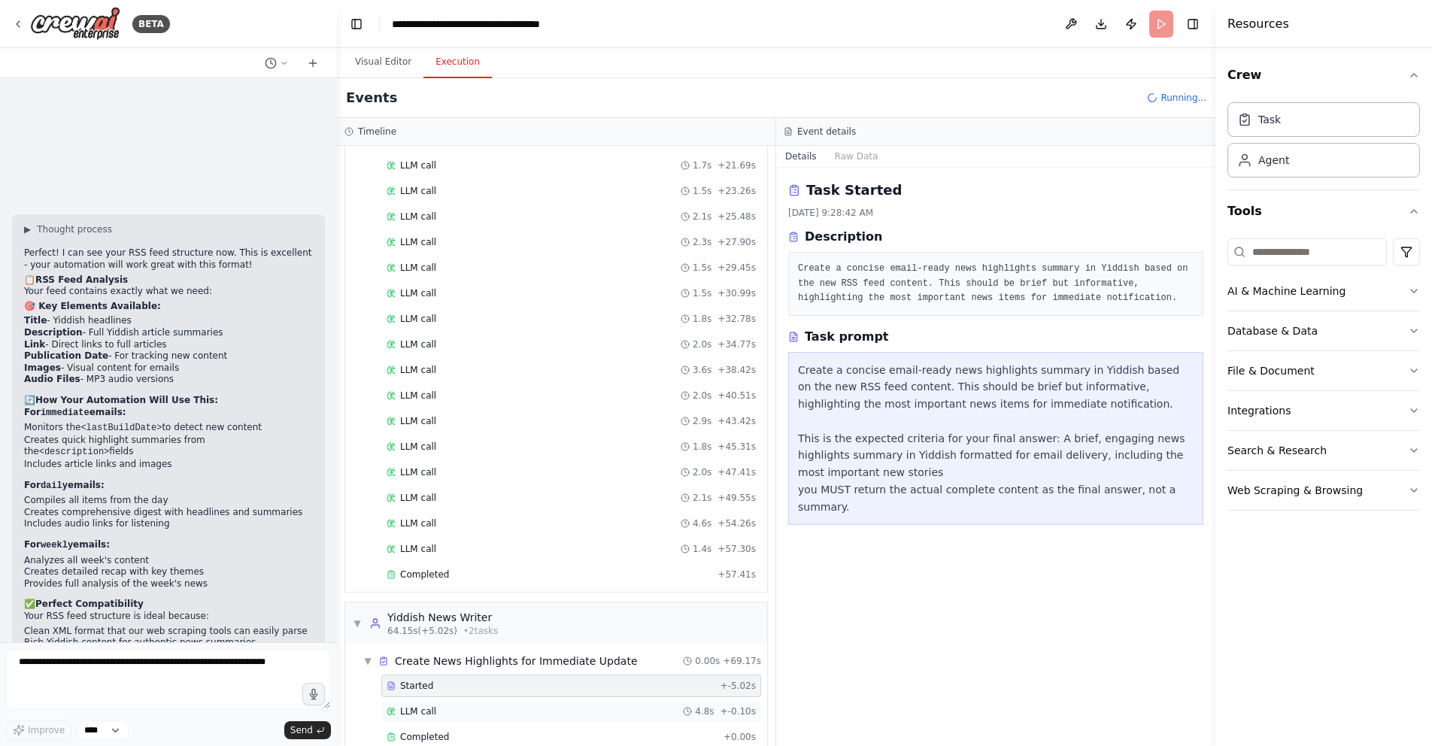
click at [464, 701] on div "LLM call 4.8s + -0.10s" at bounding box center [571, 711] width 380 height 23
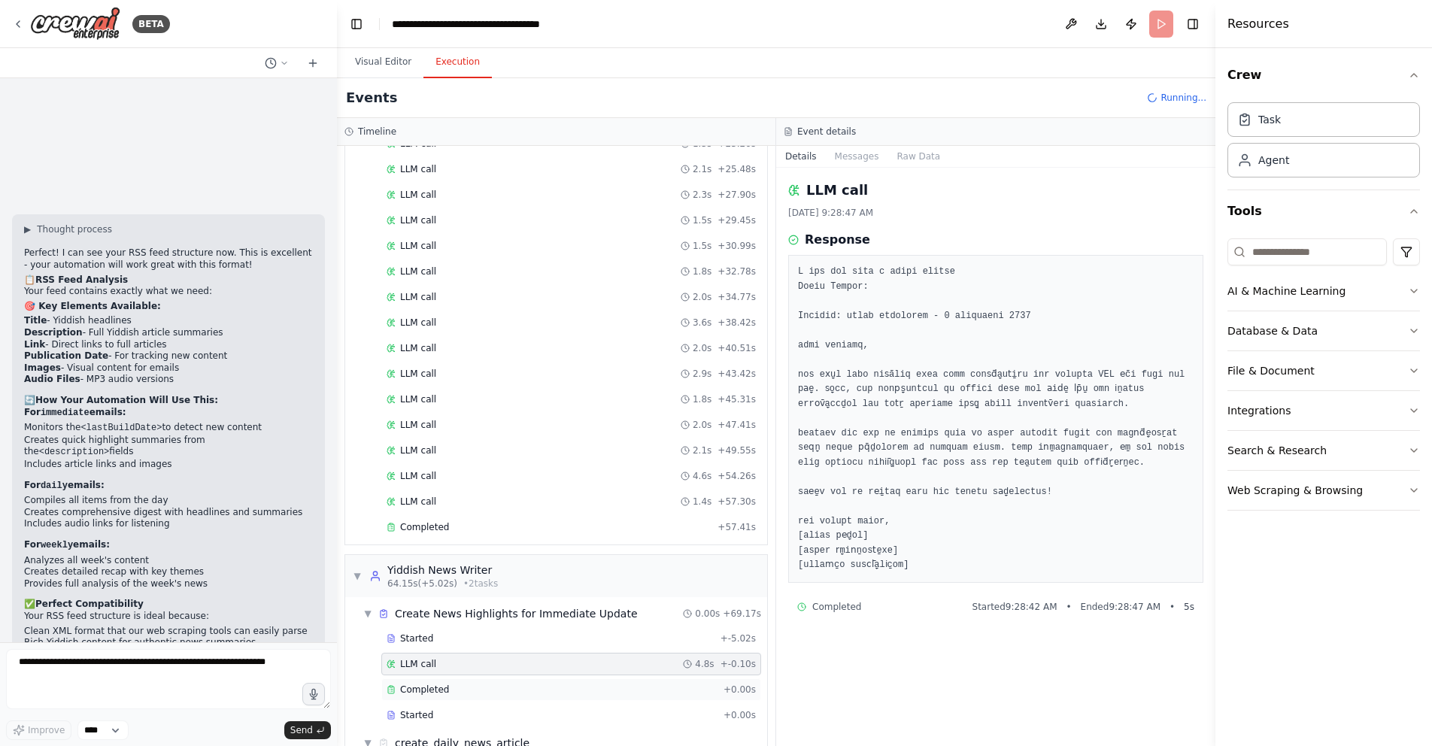
scroll to position [483, 0]
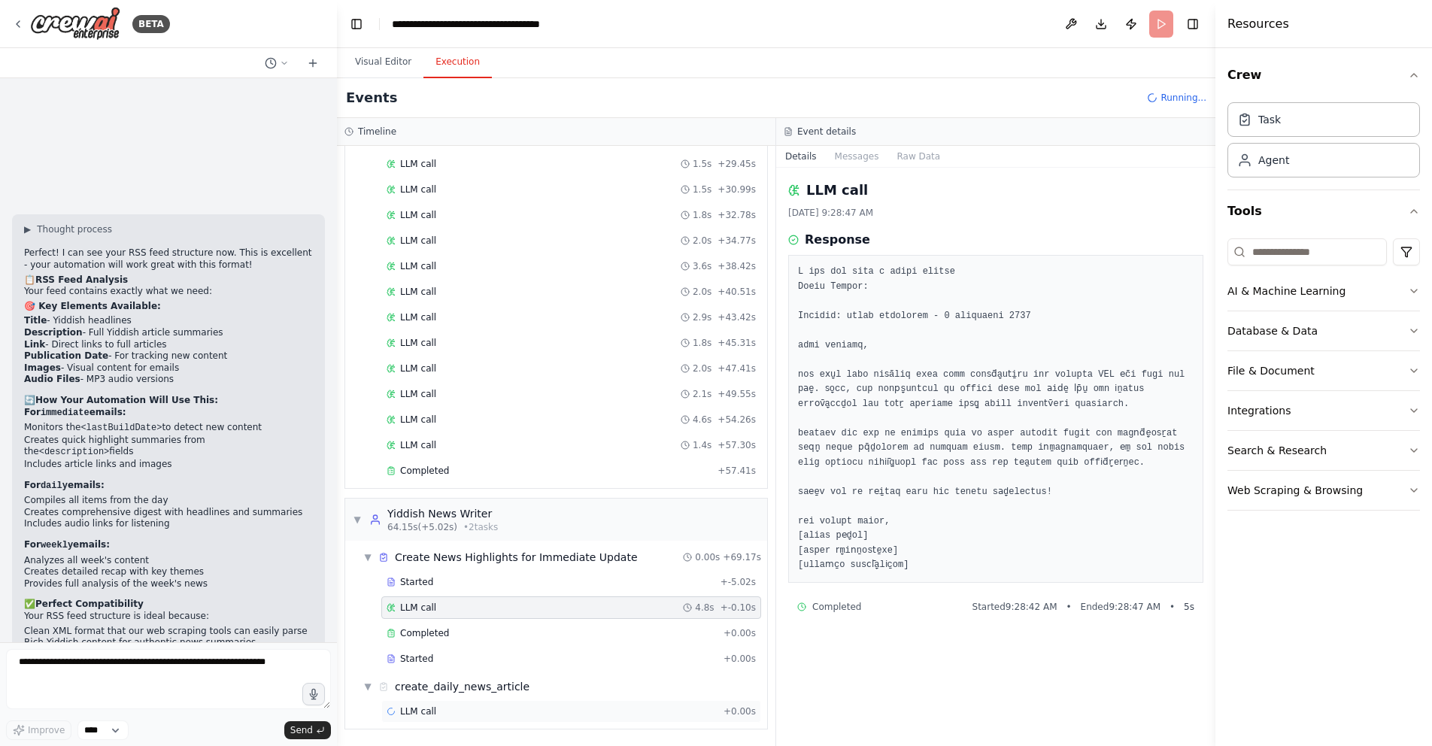
click at [439, 704] on div "LLM call + 0.00s" at bounding box center [571, 711] width 380 height 23
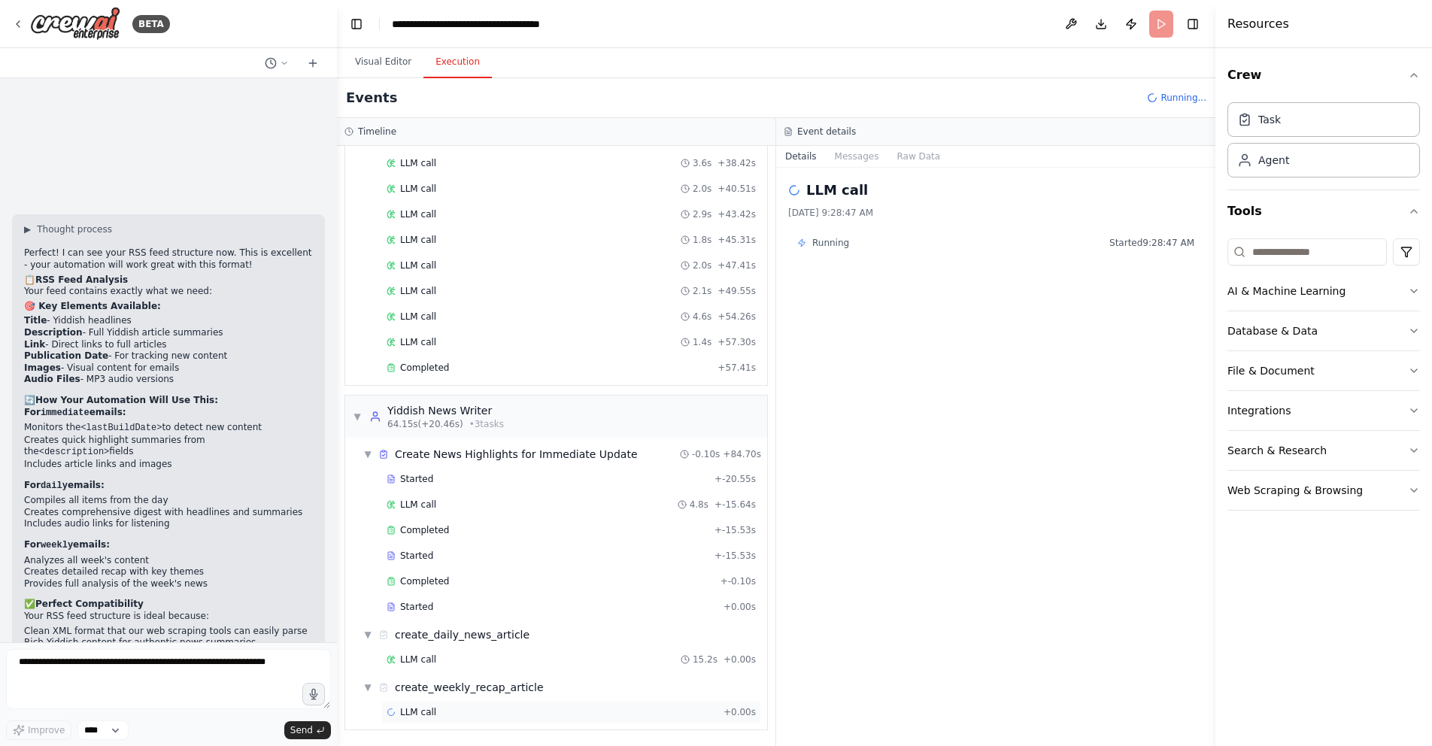
scroll to position [587, 0]
click at [458, 712] on div "LLM call + 0.00s" at bounding box center [571, 712] width 369 height 12
click at [460, 660] on div "LLM call 15.2s + 0.00s" at bounding box center [571, 659] width 369 height 12
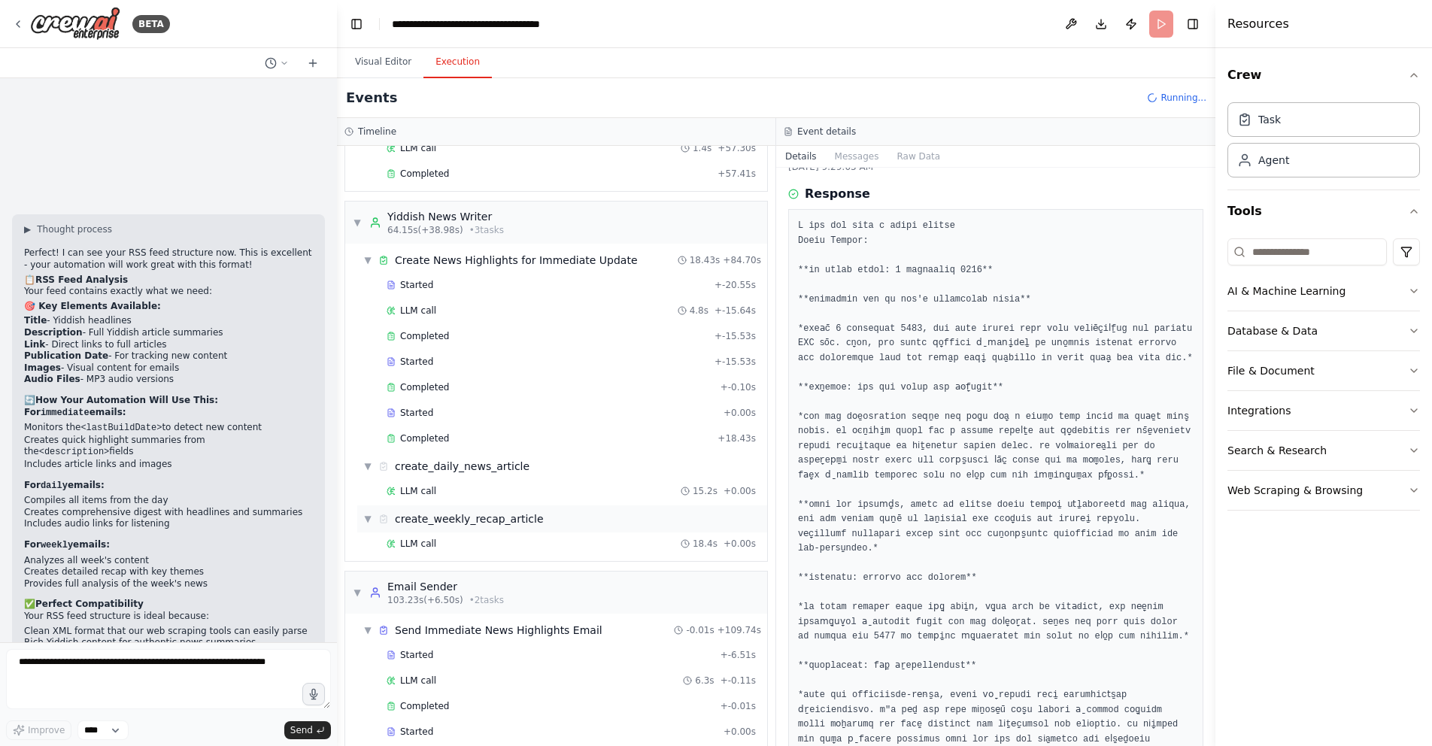
scroll to position [853, 0]
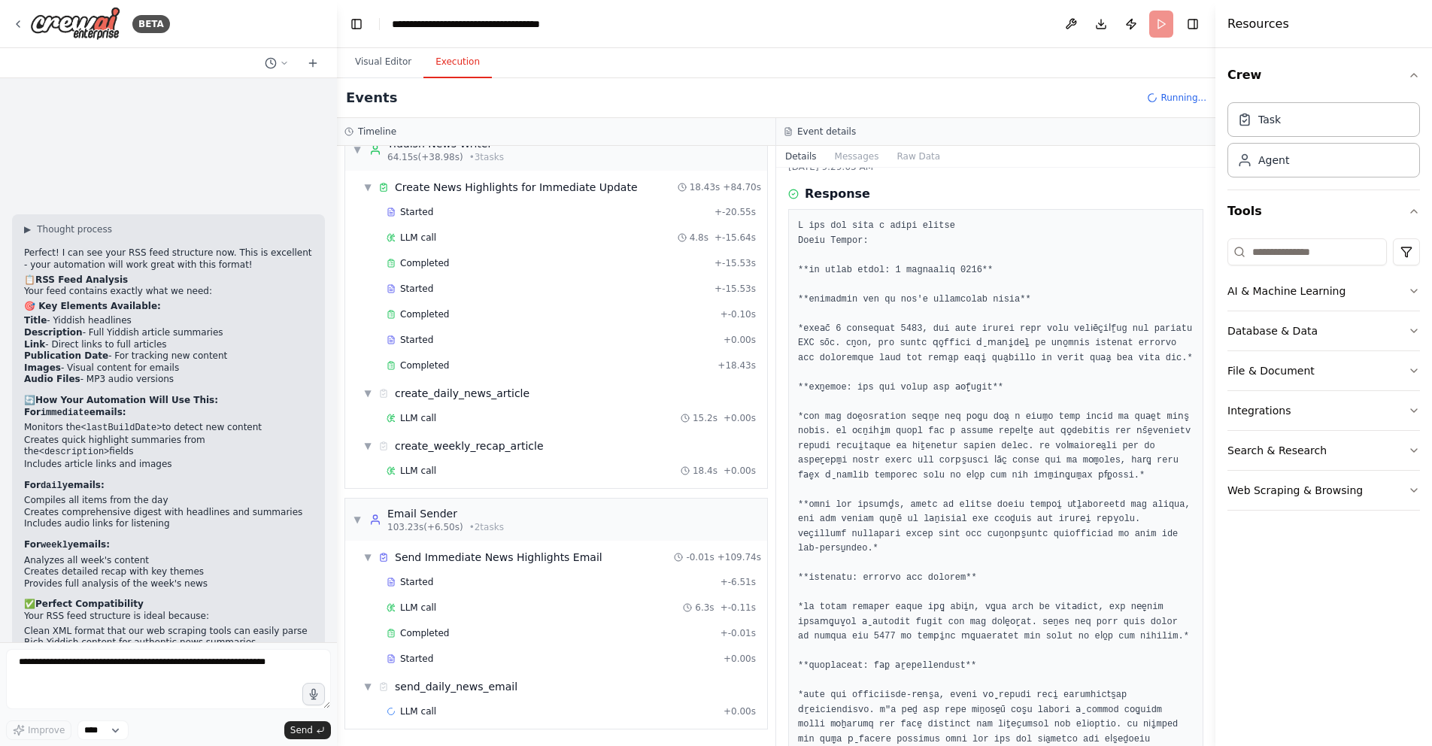
drag, startPoint x: 30, startPoint y: 345, endPoint x: 266, endPoint y: 346, distance: 235.4
click at [266, 422] on li "Monitors the <lastBuildDate> to detect new content" at bounding box center [168, 428] width 289 height 13
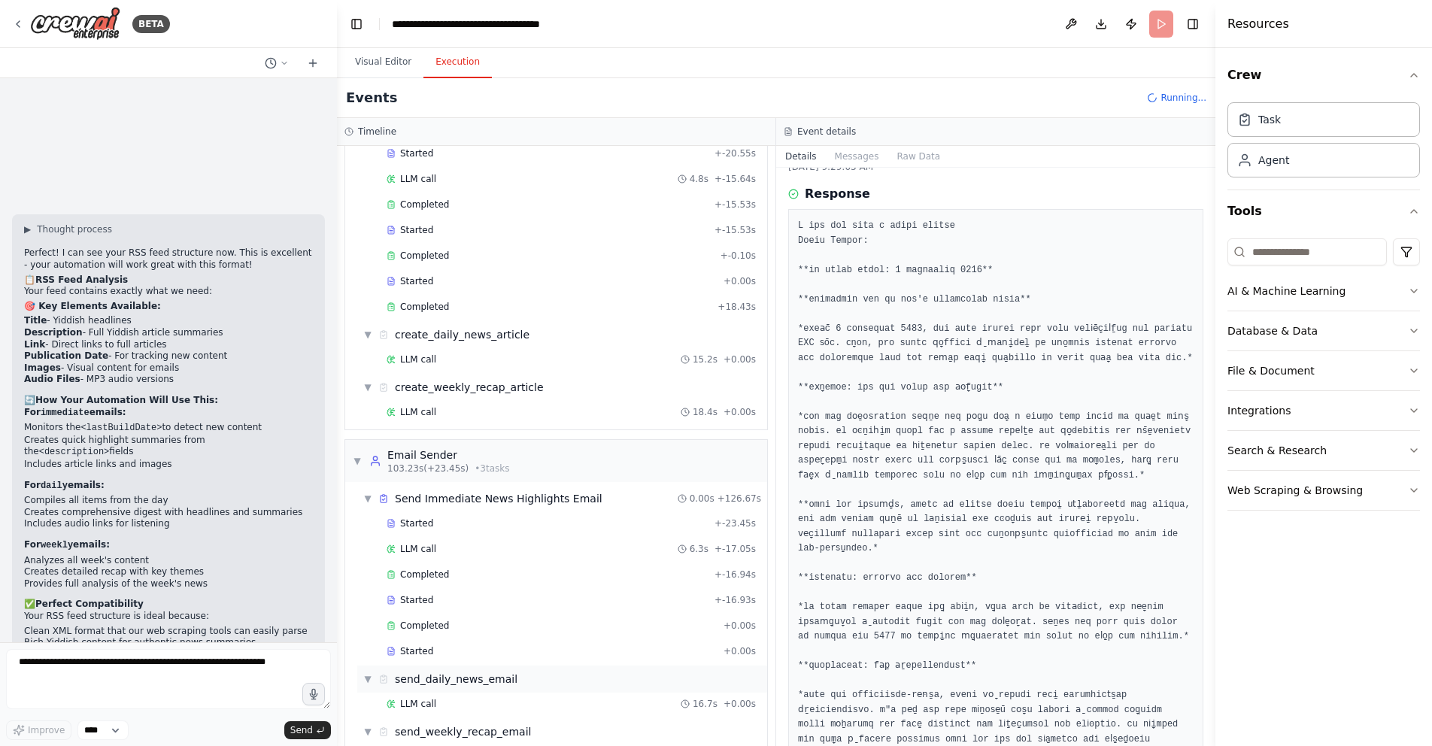
scroll to position [957, 0]
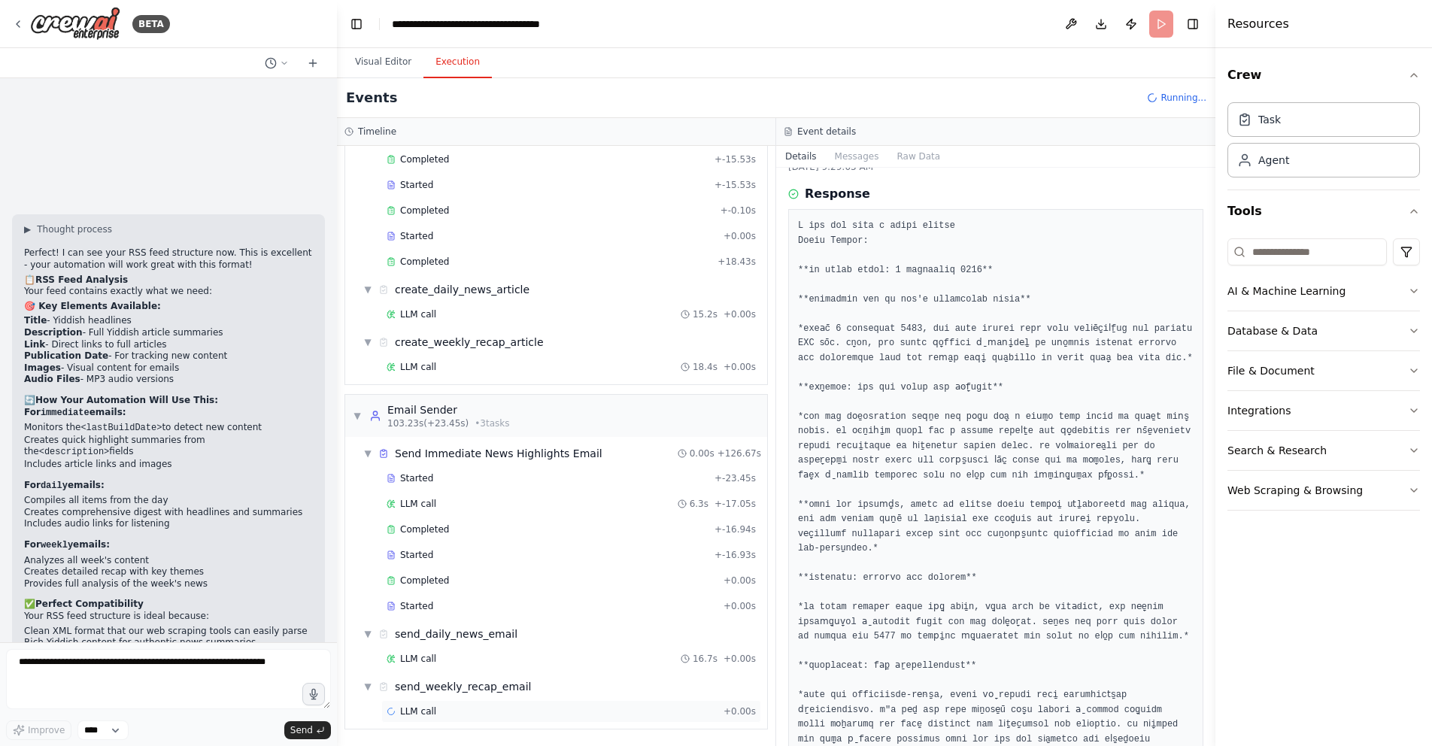
click at [492, 710] on div "LLM call + 0.00s" at bounding box center [571, 712] width 369 height 12
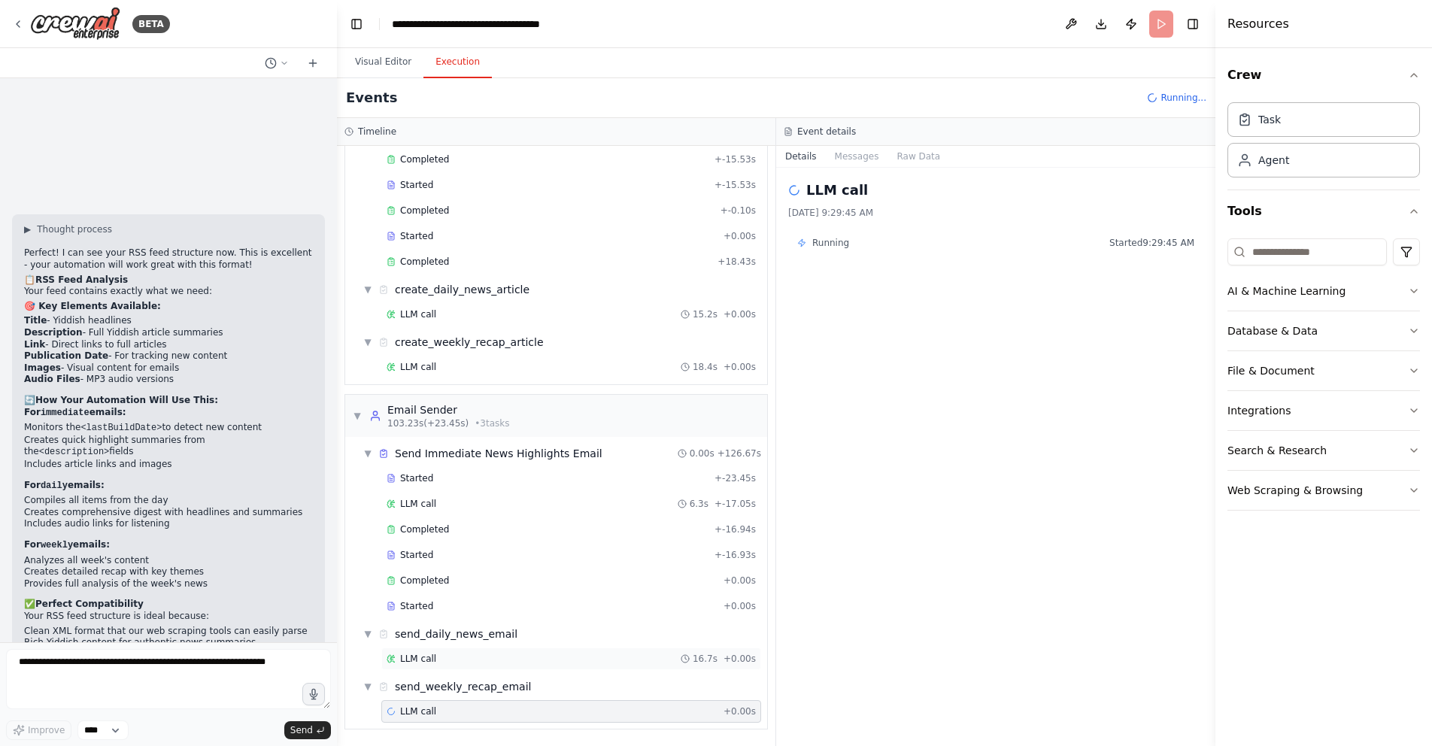
click at [490, 661] on div "LLM call 16.7s + 0.00s" at bounding box center [571, 659] width 369 height 12
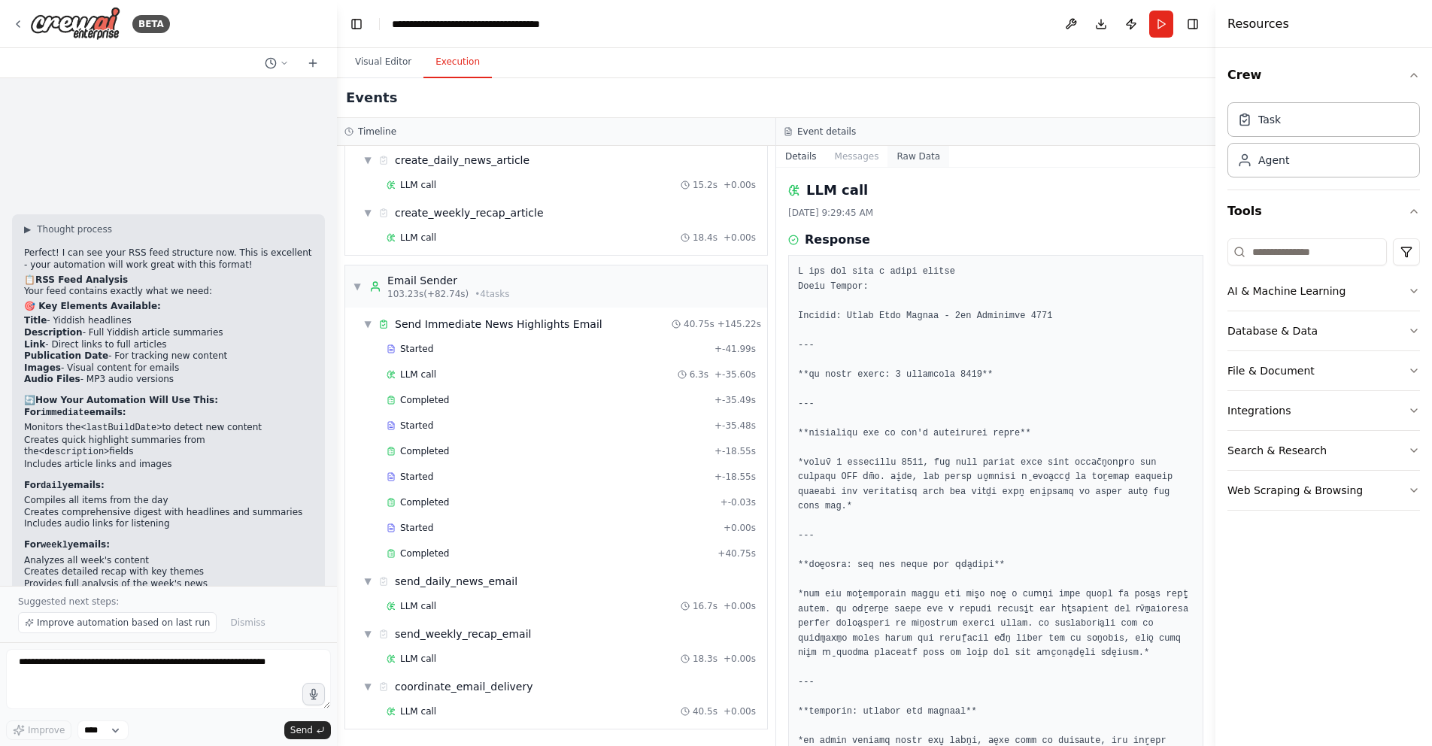
click at [911, 150] on button "Raw Data" at bounding box center [919, 156] width 62 height 21
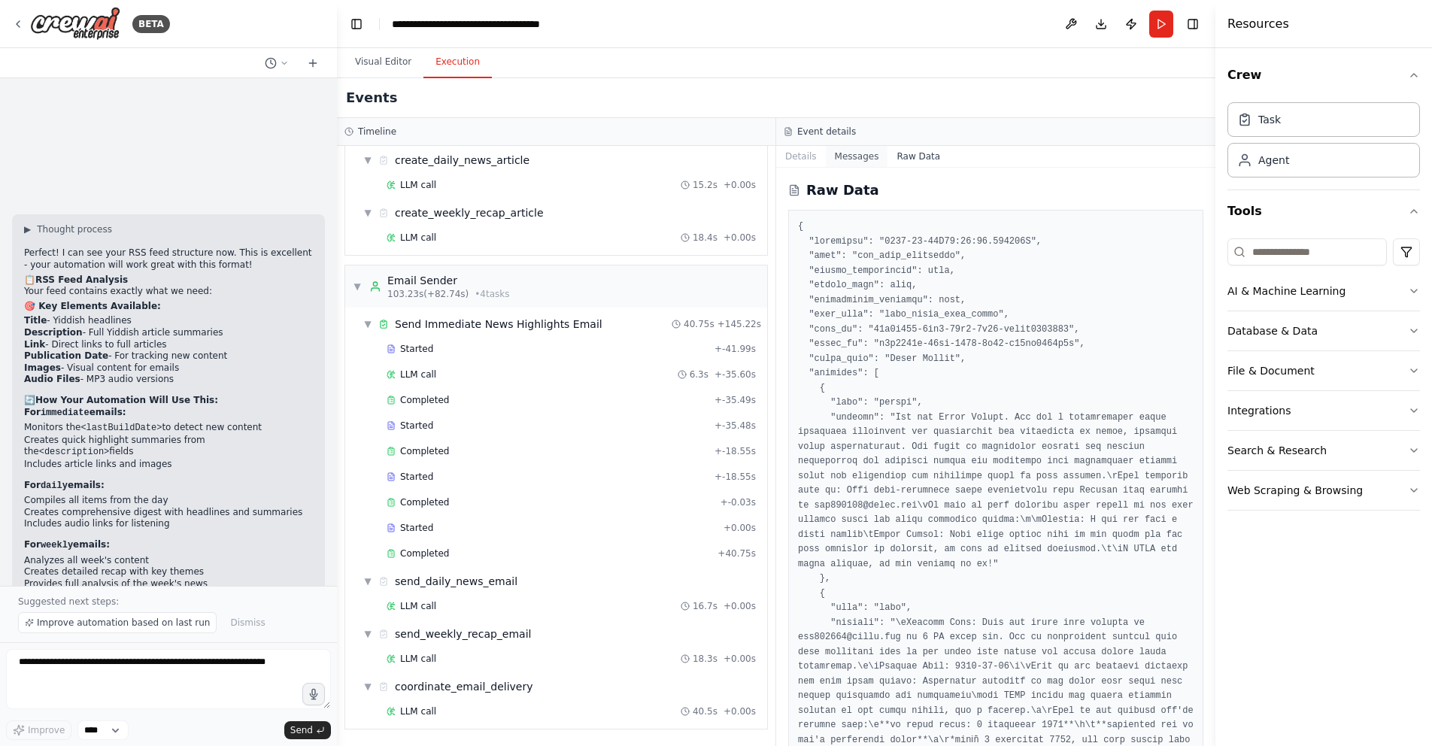
click at [861, 154] on button "Messages" at bounding box center [857, 156] width 62 height 21
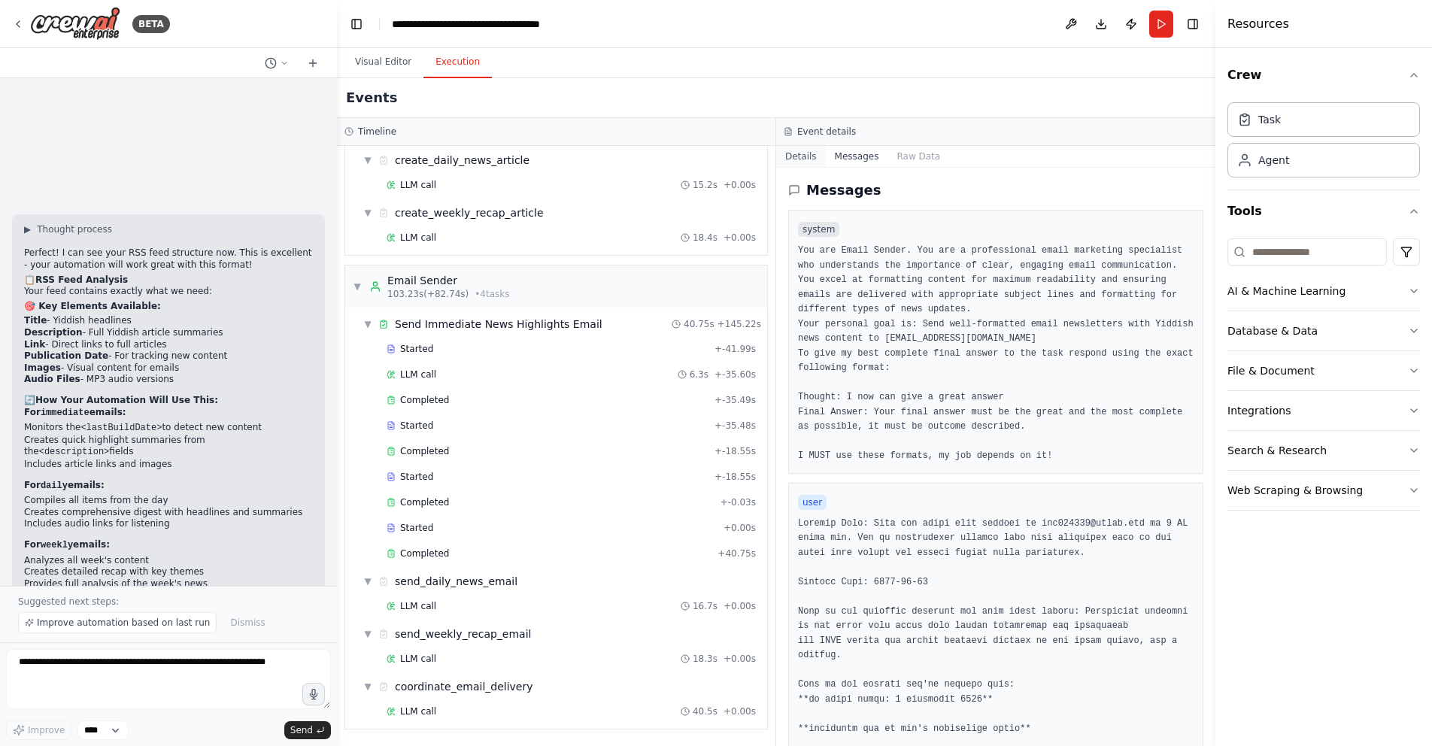
click at [803, 159] on button "Details" at bounding box center [801, 156] width 50 height 21
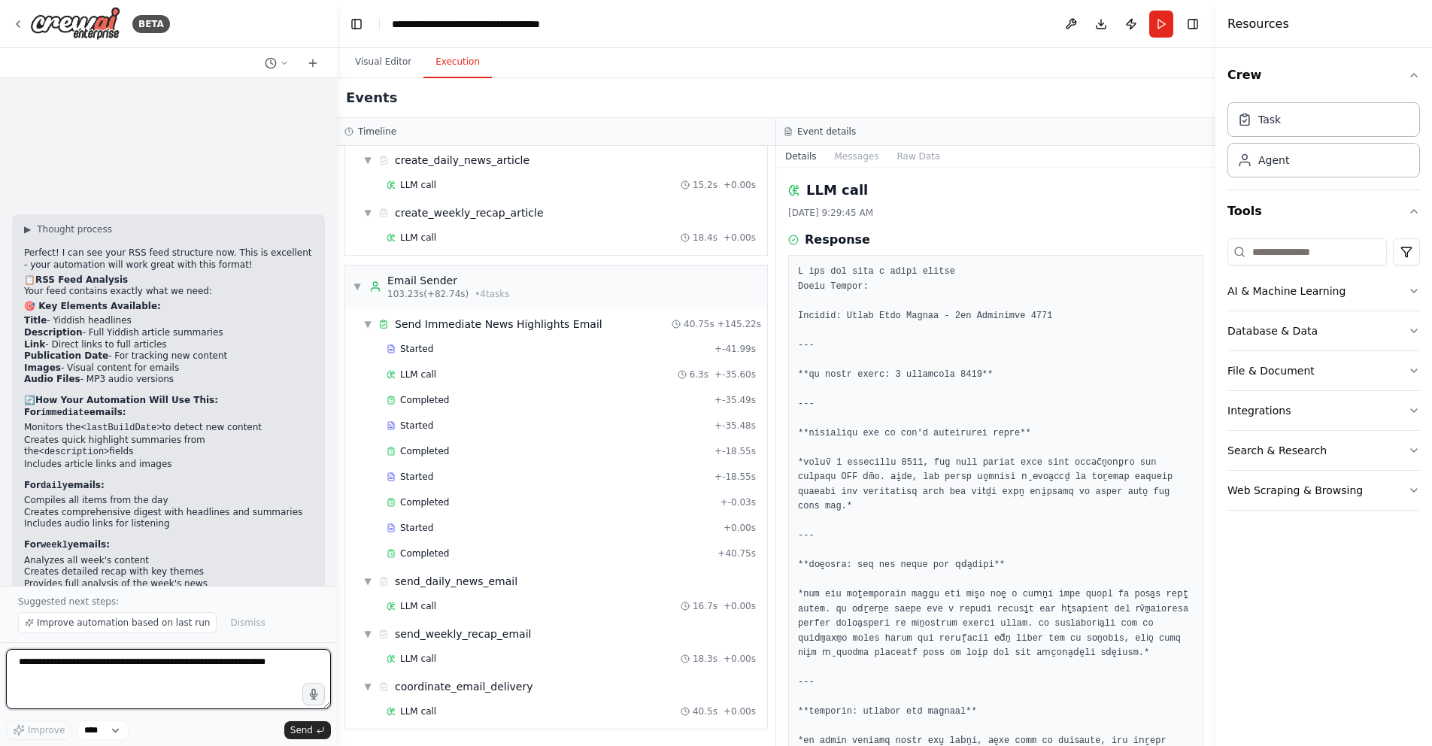
click at [166, 675] on textarea at bounding box center [168, 679] width 325 height 60
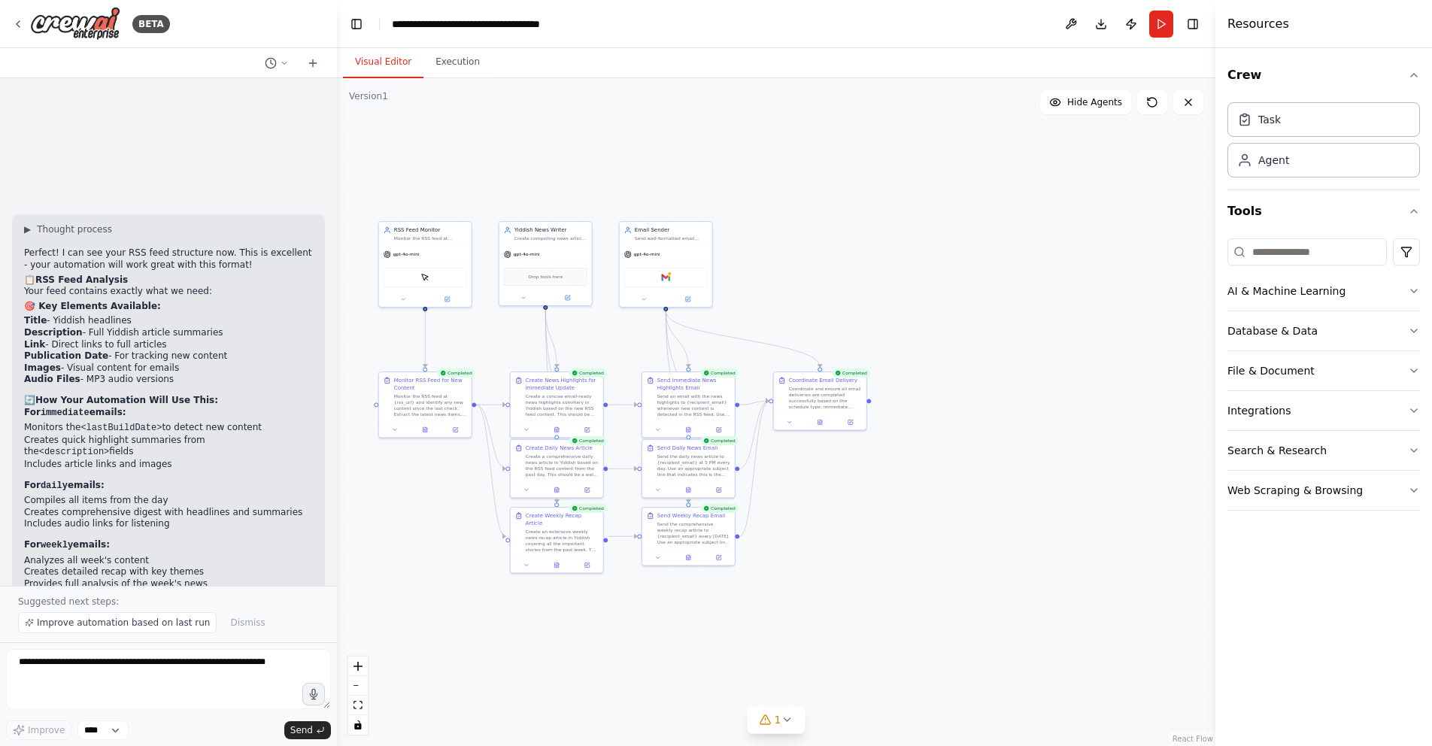
click at [393, 59] on button "Visual Editor" at bounding box center [383, 63] width 80 height 32
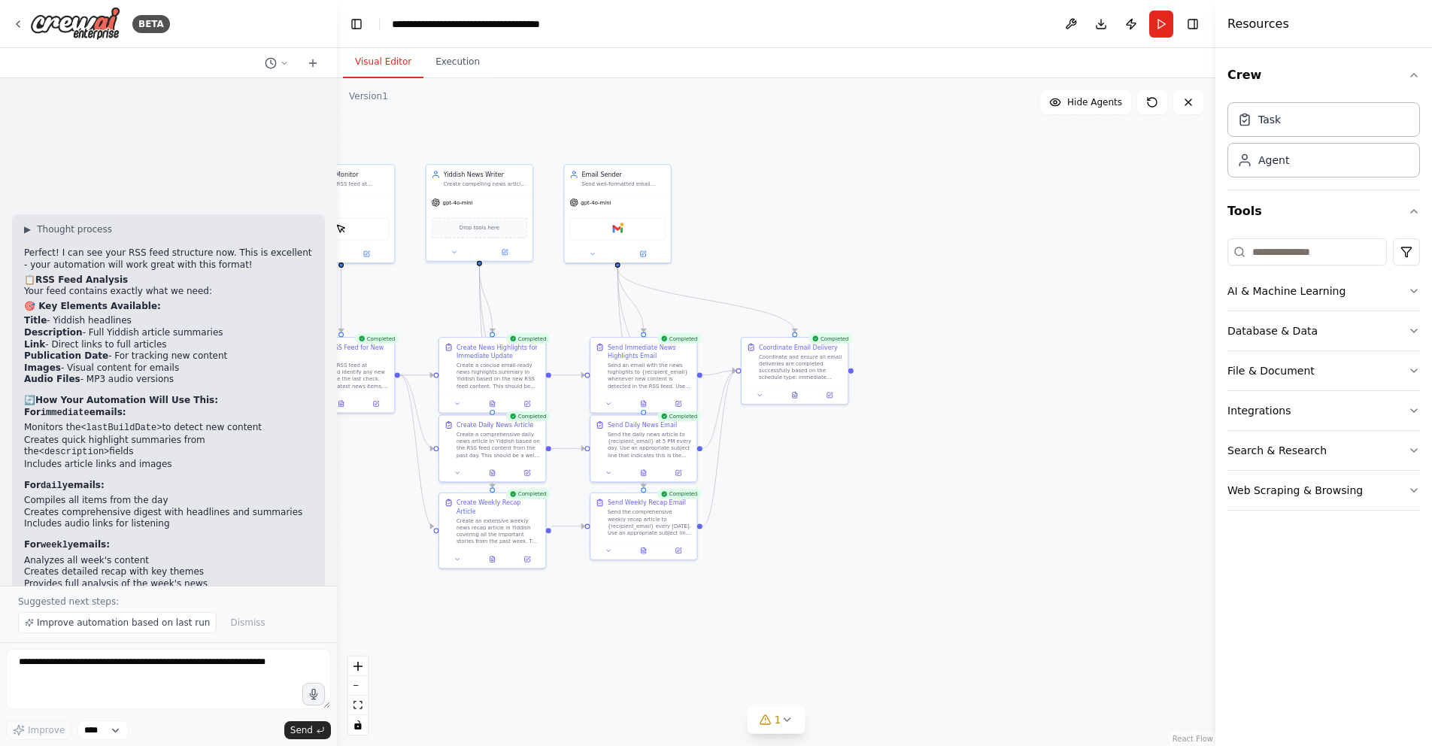
drag, startPoint x: 742, startPoint y: 227, endPoint x: 942, endPoint y: 232, distance: 199.4
click at [945, 230] on div ".deletable-edge-delete-btn { width: 20px; height: 20px; border: 0px solid #ffff…" at bounding box center [776, 412] width 879 height 668
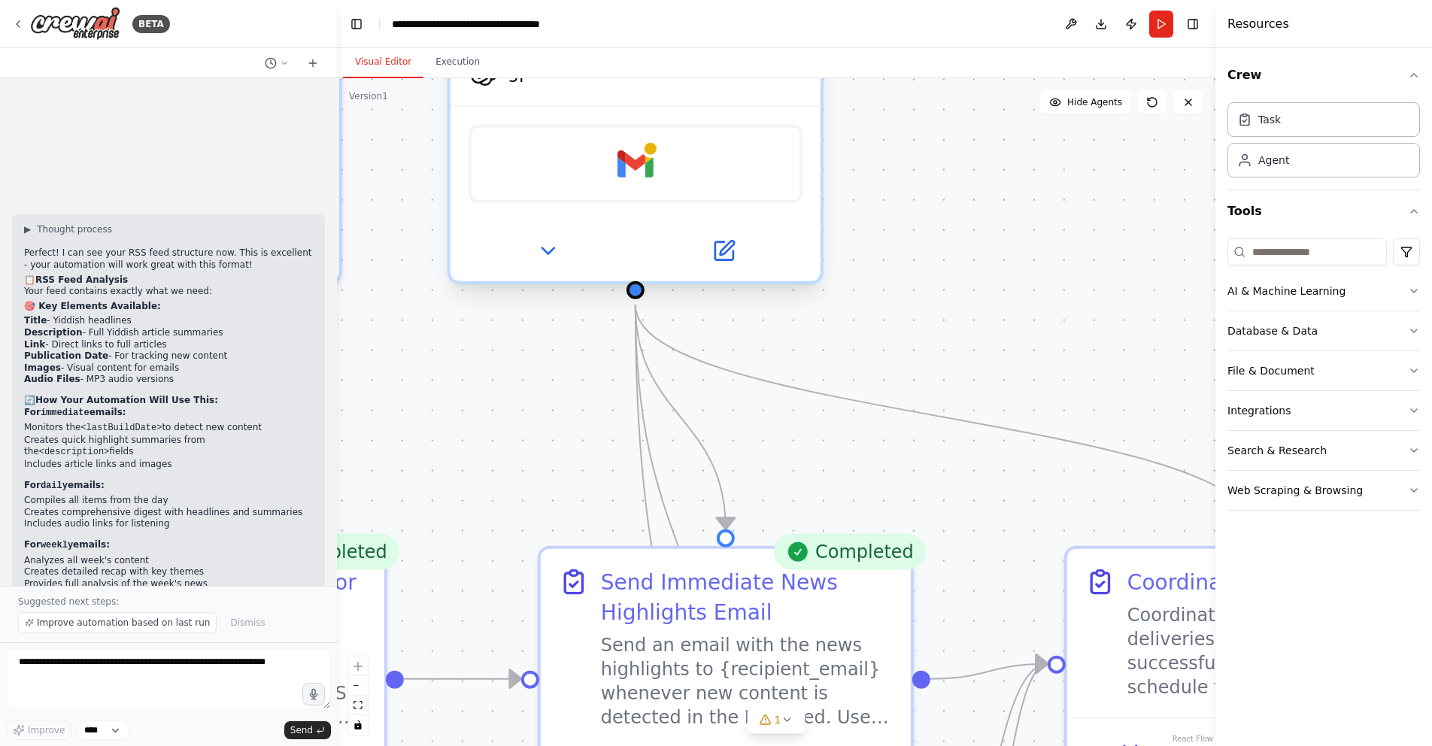
click at [687, 175] on div "Gmail" at bounding box center [636, 164] width 334 height 78
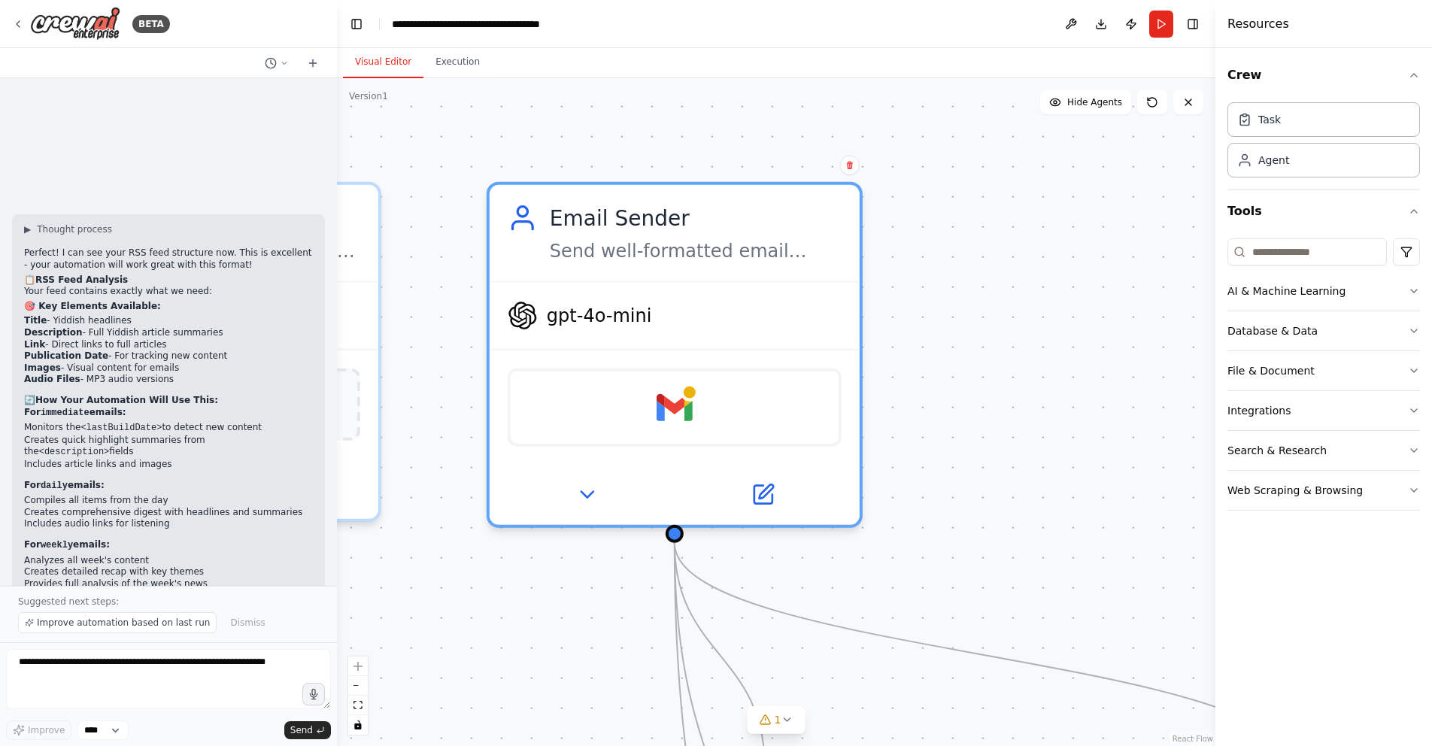
drag, startPoint x: 902, startPoint y: 243, endPoint x: 941, endPoint y: 481, distance: 240.9
click at [941, 481] on div ".deletable-edge-delete-btn { width: 20px; height: 20px; border: 0px solid #ffff…" at bounding box center [776, 412] width 879 height 668
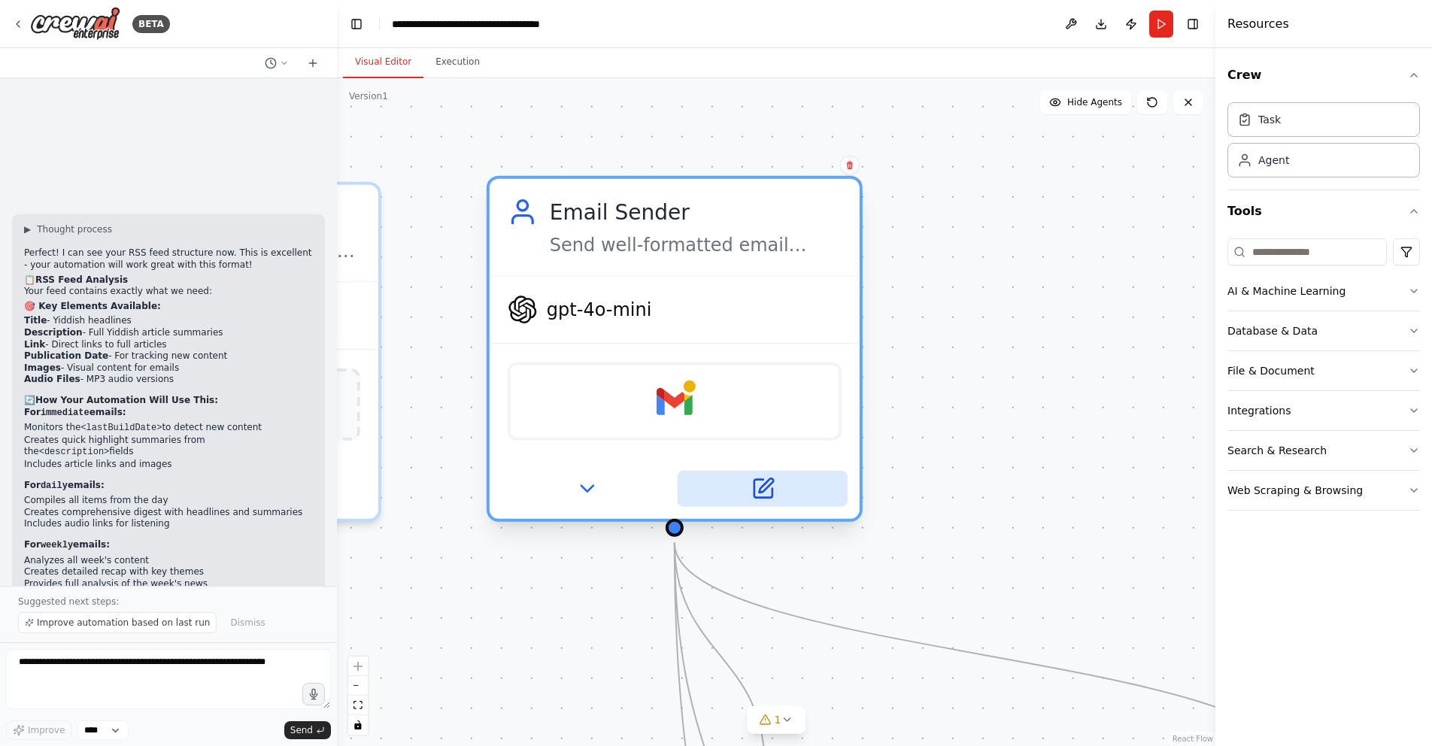
click at [763, 496] on icon at bounding box center [763, 489] width 18 height 18
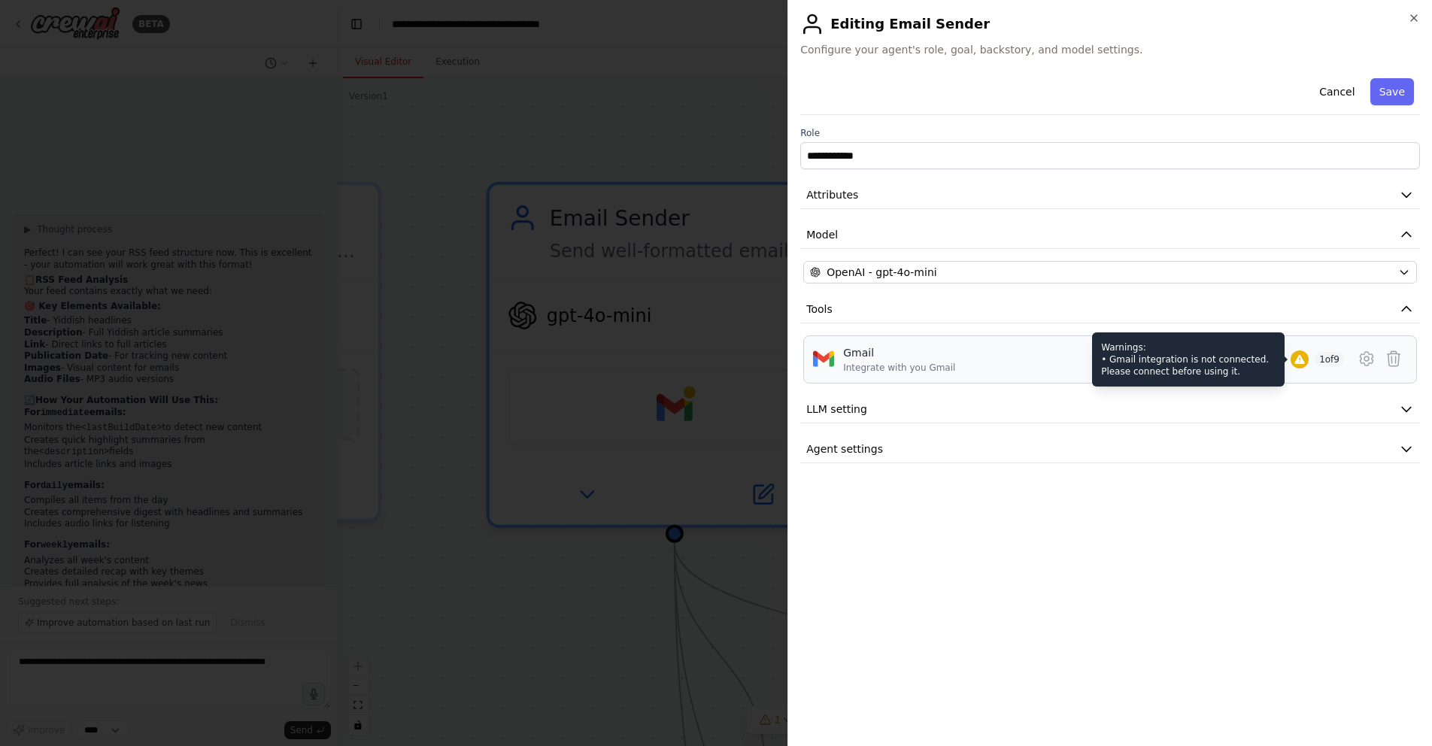
click at [1300, 364] on icon at bounding box center [1299, 359] width 10 height 9
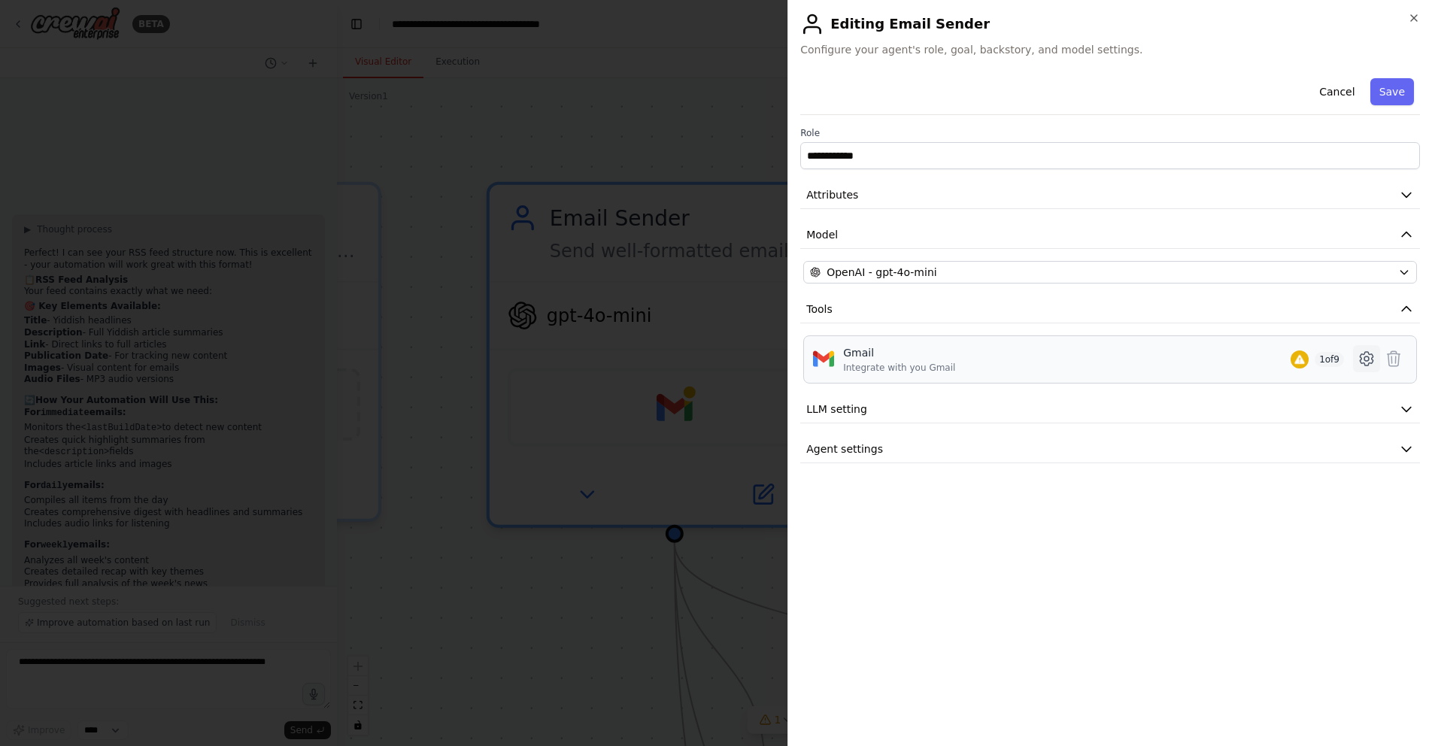
click at [1366, 359] on icon at bounding box center [1367, 359] width 18 height 18
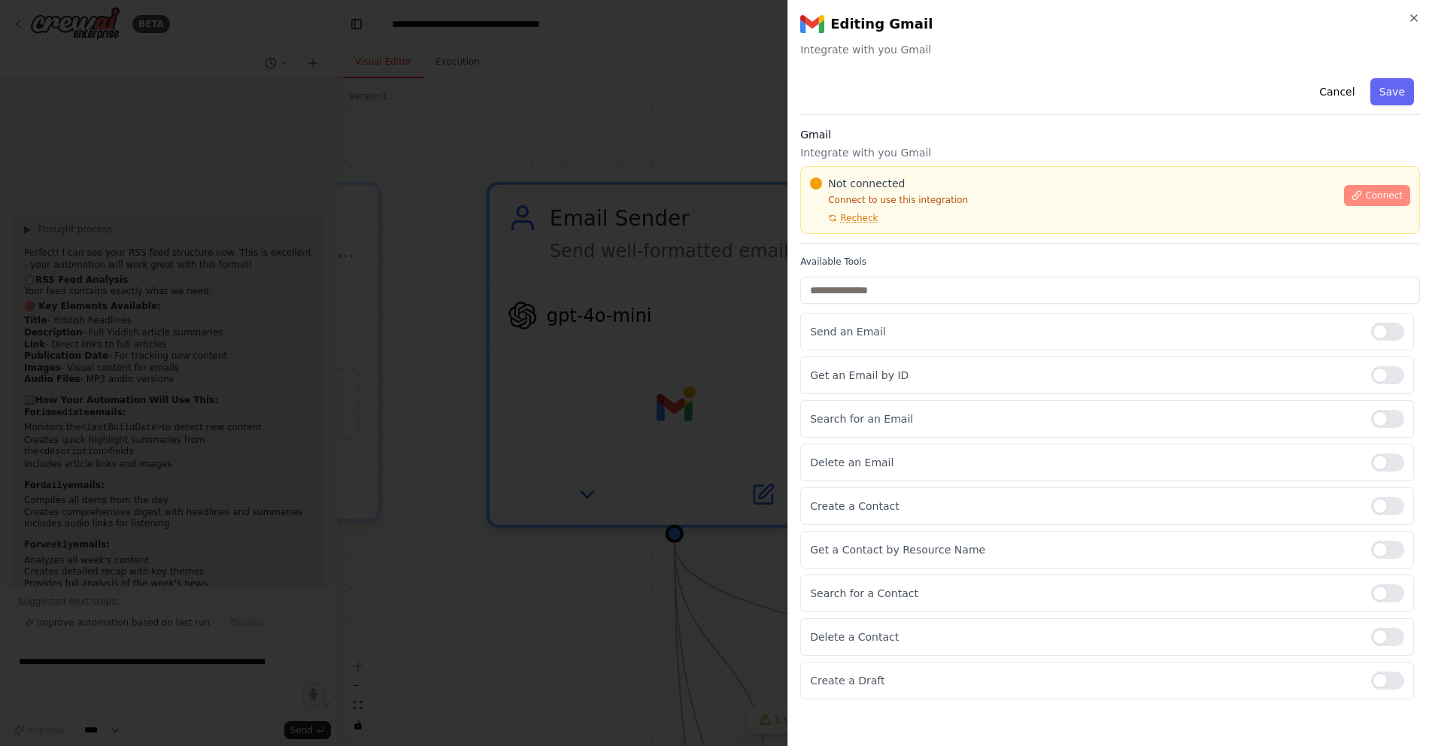
click at [1358, 204] on button "Connect" at bounding box center [1377, 195] width 66 height 21
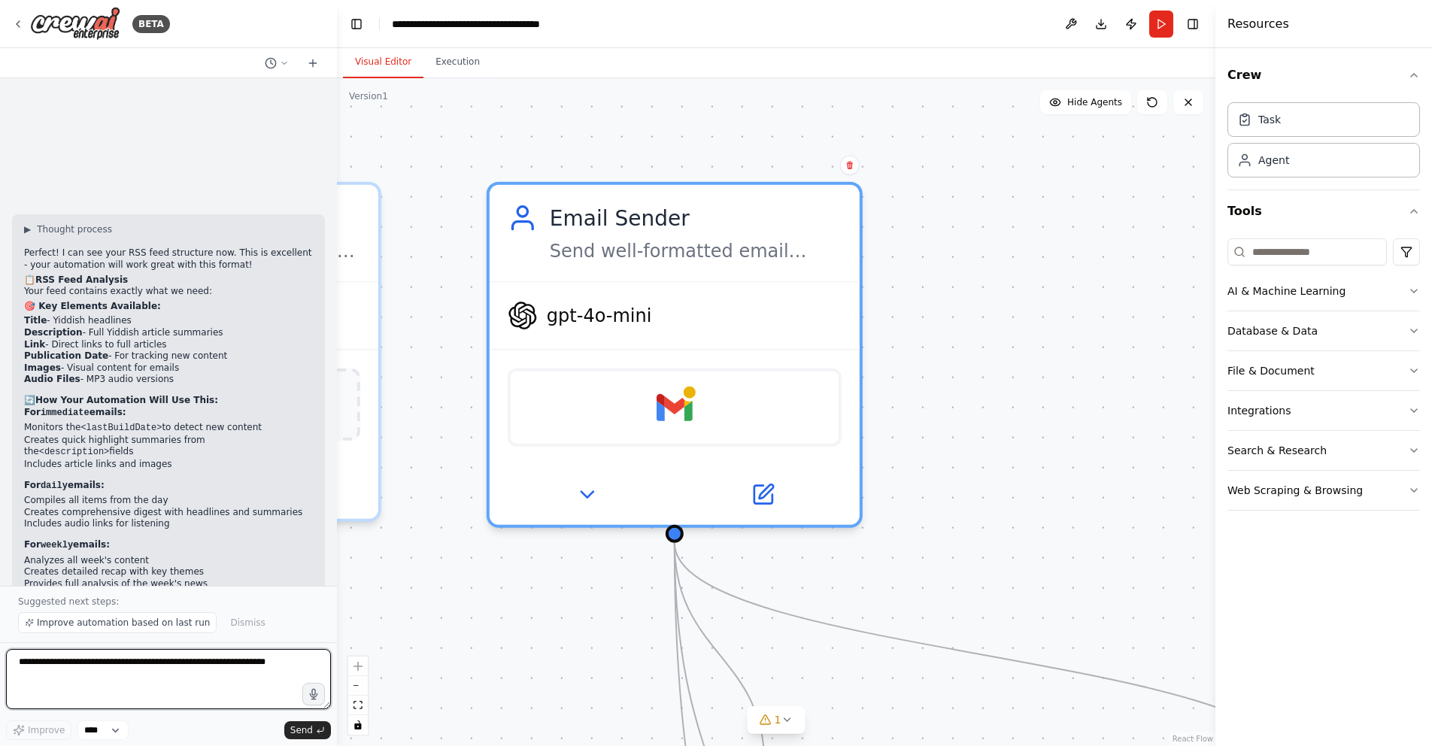
click at [151, 698] on textarea at bounding box center [168, 679] width 325 height 60
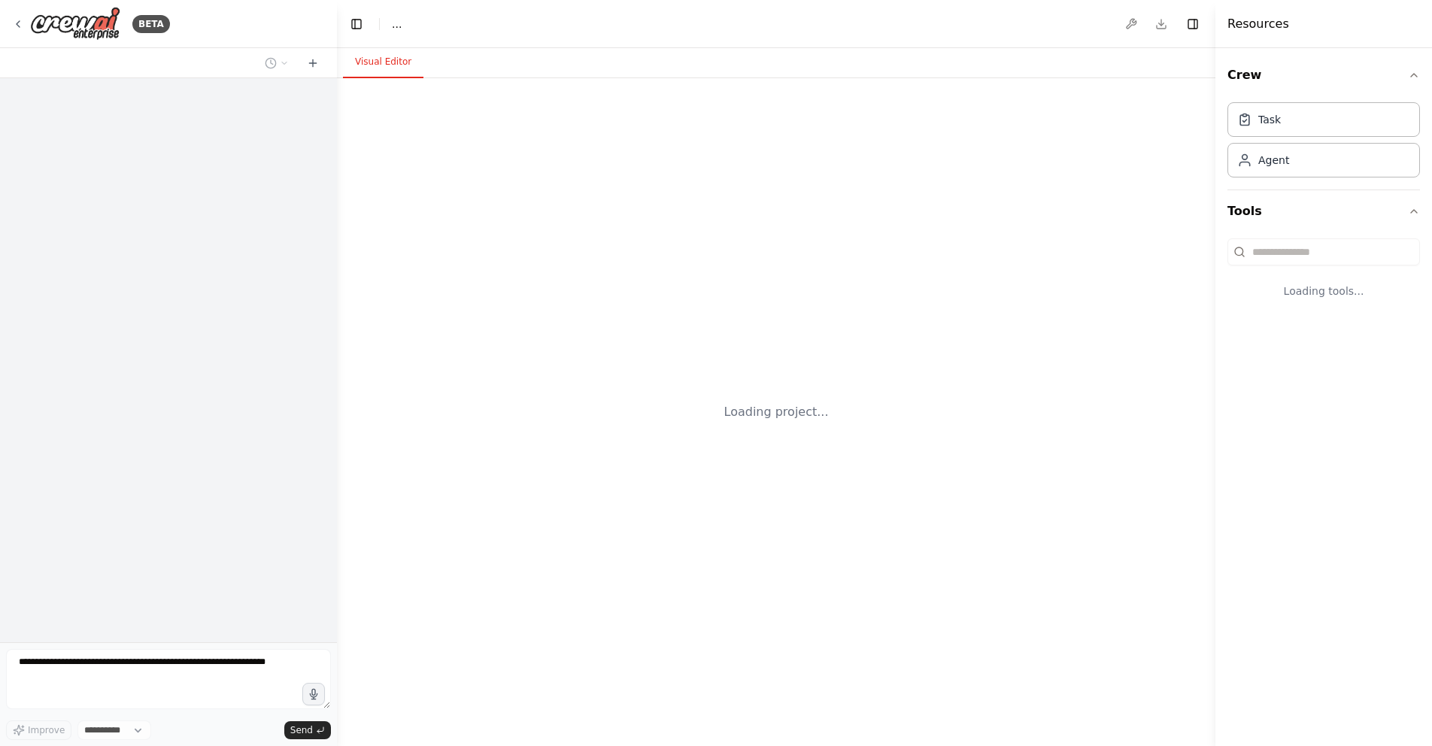
select select "****"
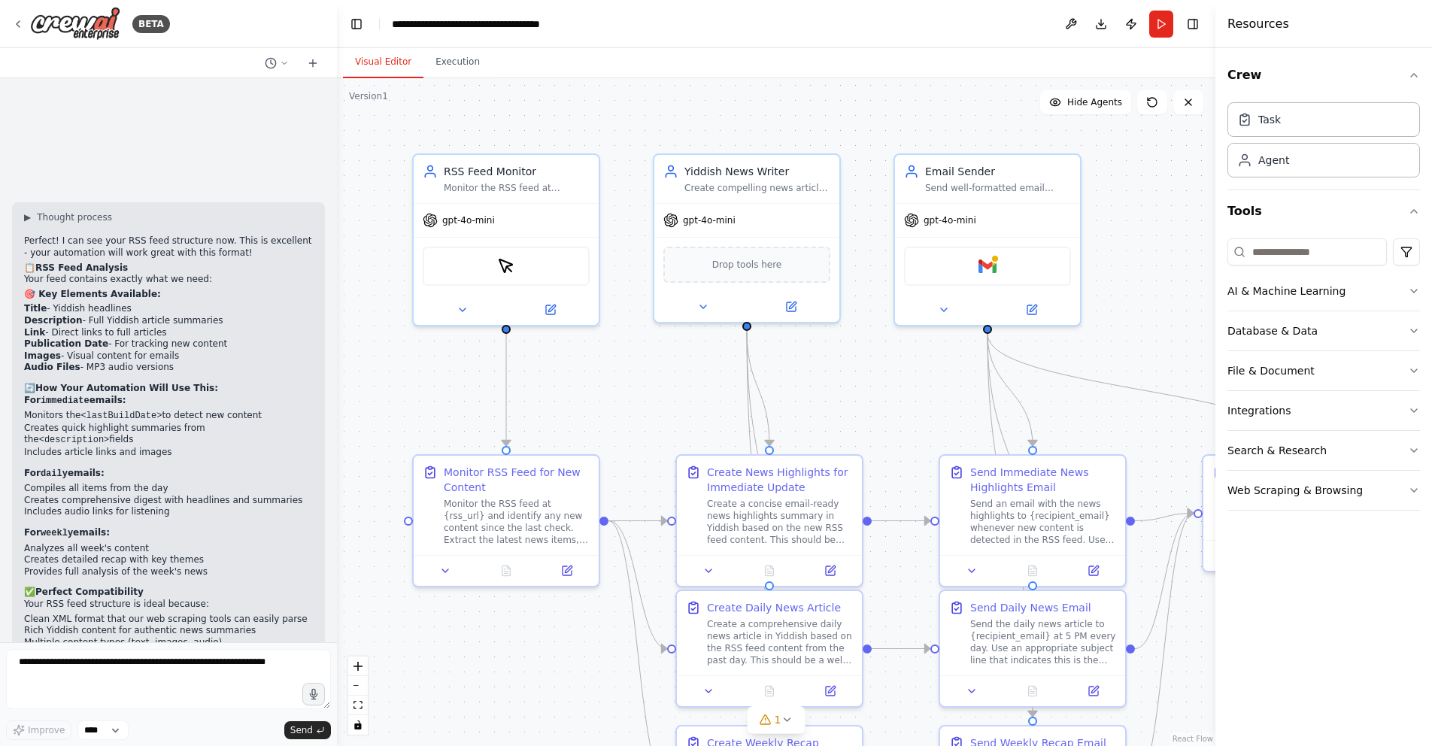
scroll to position [2748, 0]
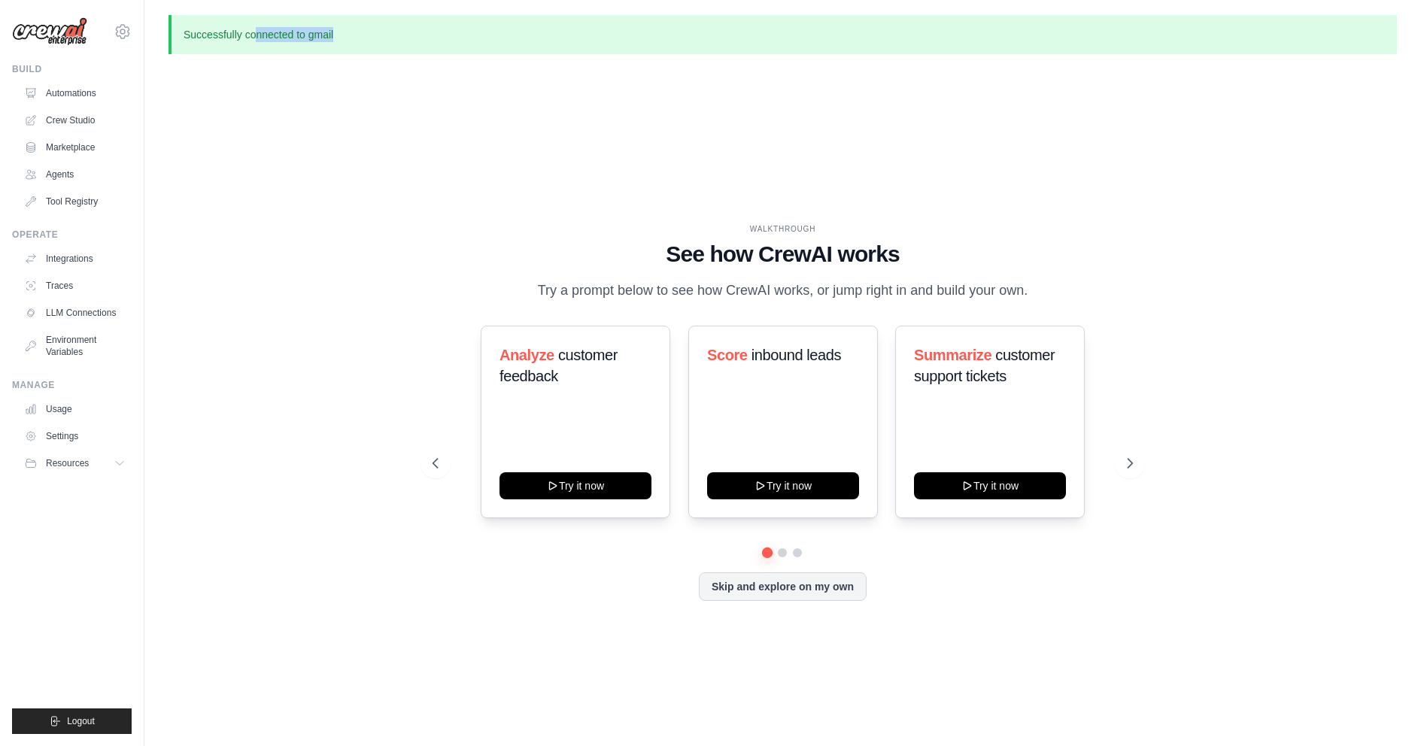
drag, startPoint x: 302, startPoint y: 39, endPoint x: 256, endPoint y: 38, distance: 46.6
click at [256, 38] on p "Successfully connected to gmail" at bounding box center [782, 34] width 1228 height 39
click at [254, 38] on p "Successfully connected to gmail" at bounding box center [782, 34] width 1228 height 39
drag, startPoint x: 254, startPoint y: 38, endPoint x: 391, endPoint y: 58, distance: 138.3
click at [389, 59] on div "Successfully connected to gmail WALKTHROUGH See how [PERSON_NAME] works Try a p…" at bounding box center [782, 398] width 1276 height 767
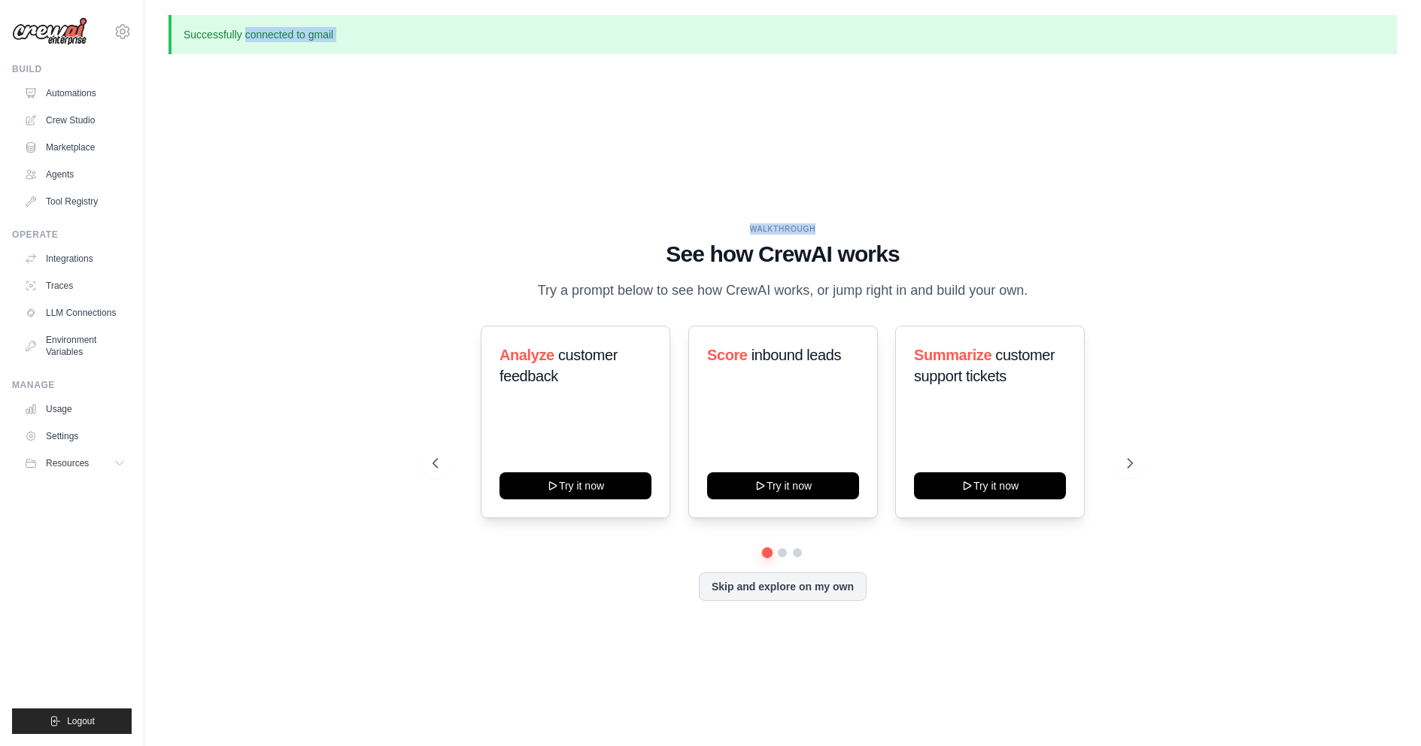
click at [391, 58] on div "Successfully connected to gmail WALKTHROUGH See how [PERSON_NAME] works Try a p…" at bounding box center [782, 398] width 1276 height 767
click at [74, 97] on link "Automations" at bounding box center [77, 93] width 114 height 24
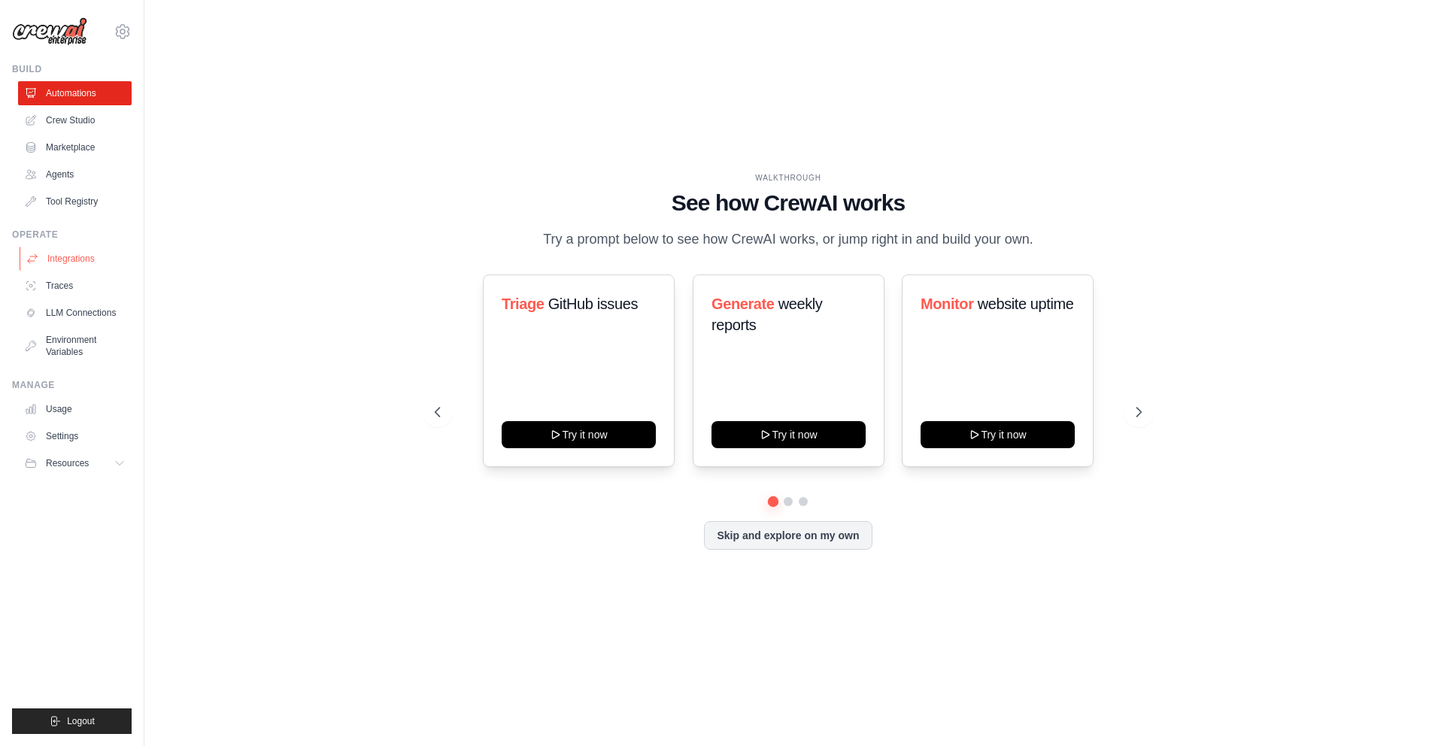
click at [77, 267] on link "Integrations" at bounding box center [77, 259] width 114 height 24
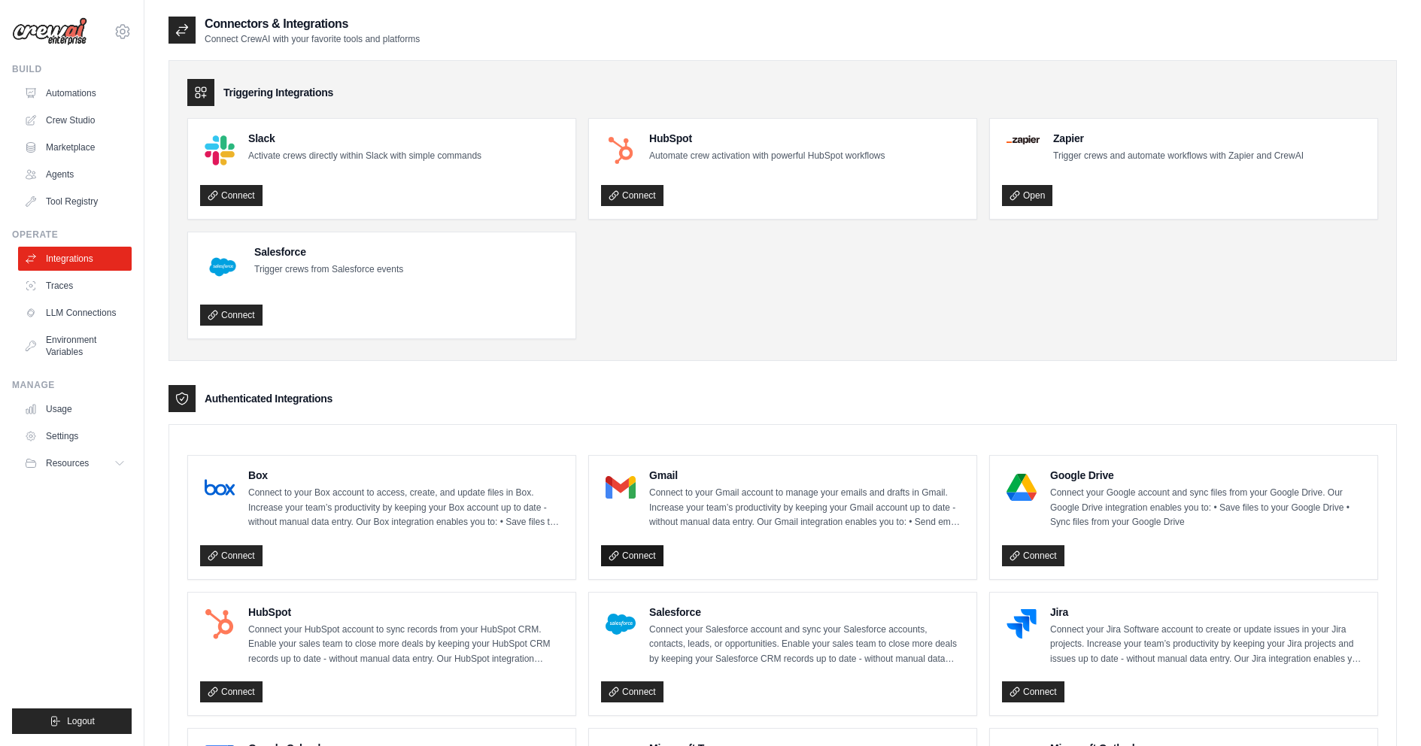
click at [634, 552] on link "Connect" at bounding box center [632, 555] width 62 height 21
